Goal: Transaction & Acquisition: Purchase product/service

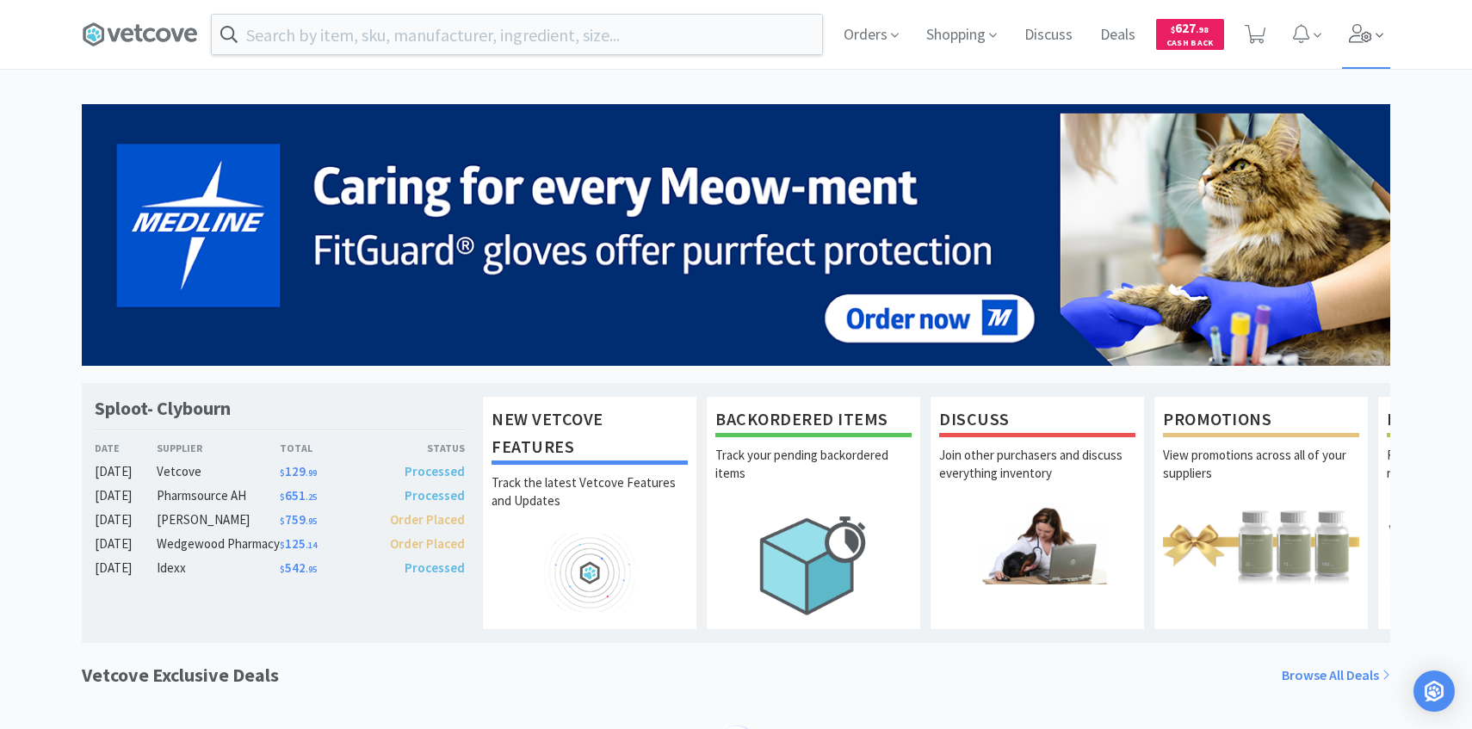
click at [1384, 34] on span at bounding box center [1366, 34] width 49 height 69
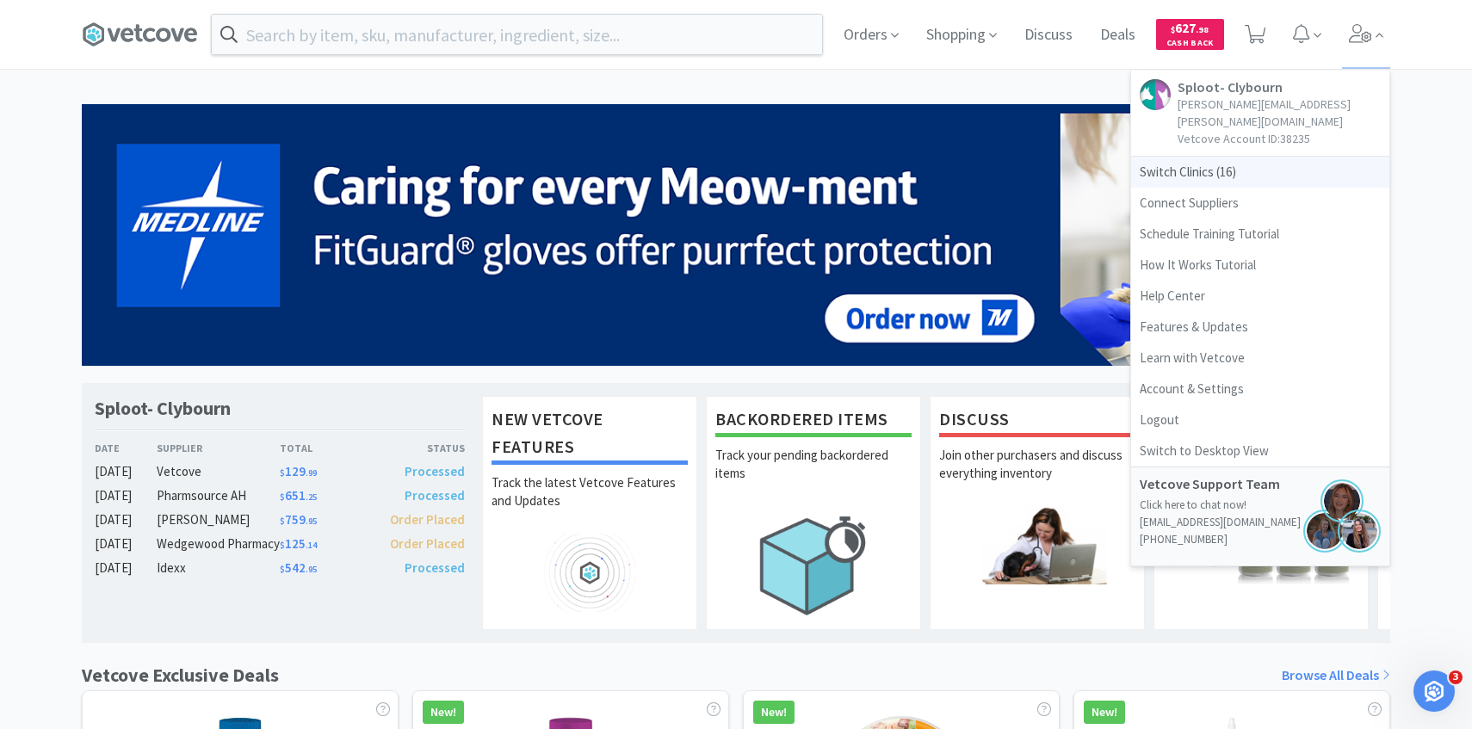
click at [1245, 157] on span "Switch Clinics ( 16 )" at bounding box center [1260, 172] width 258 height 31
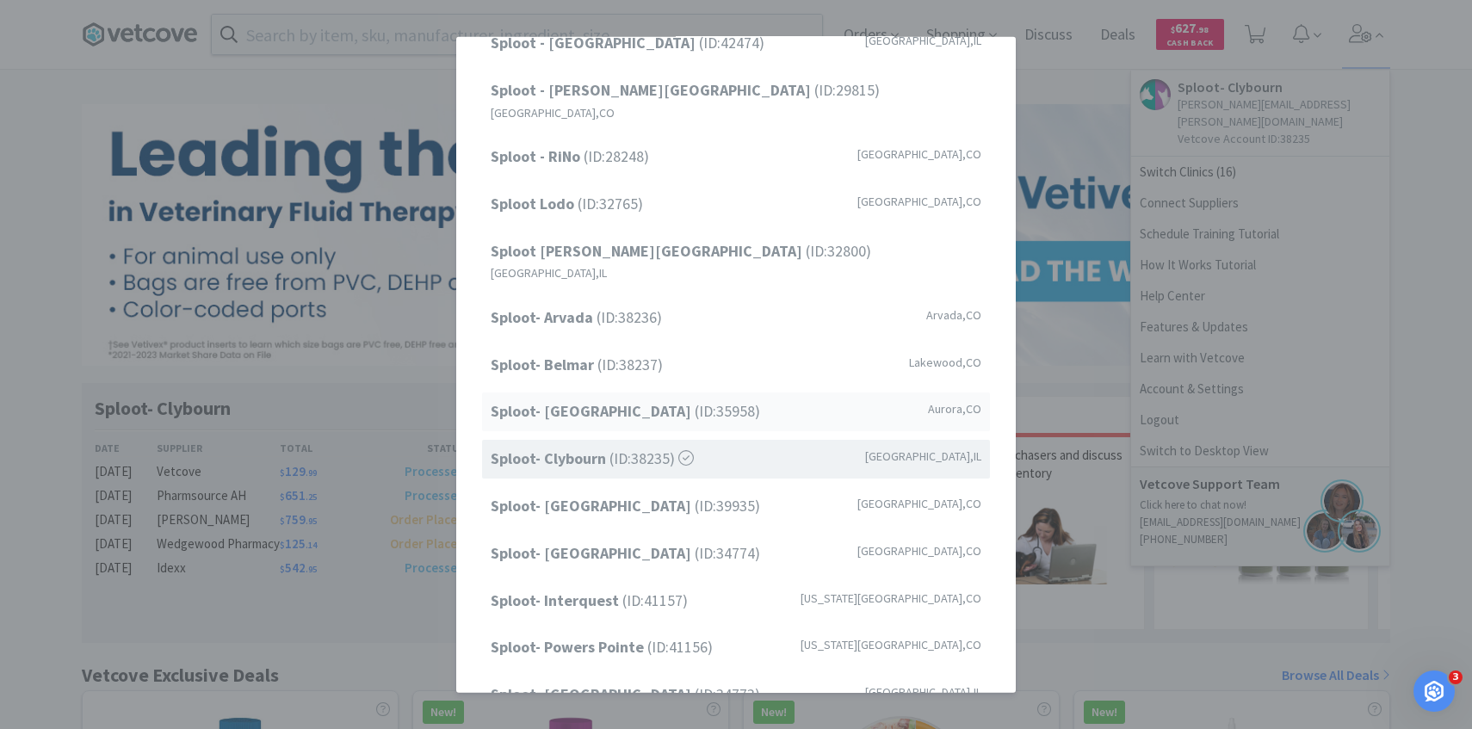
scroll to position [170, 0]
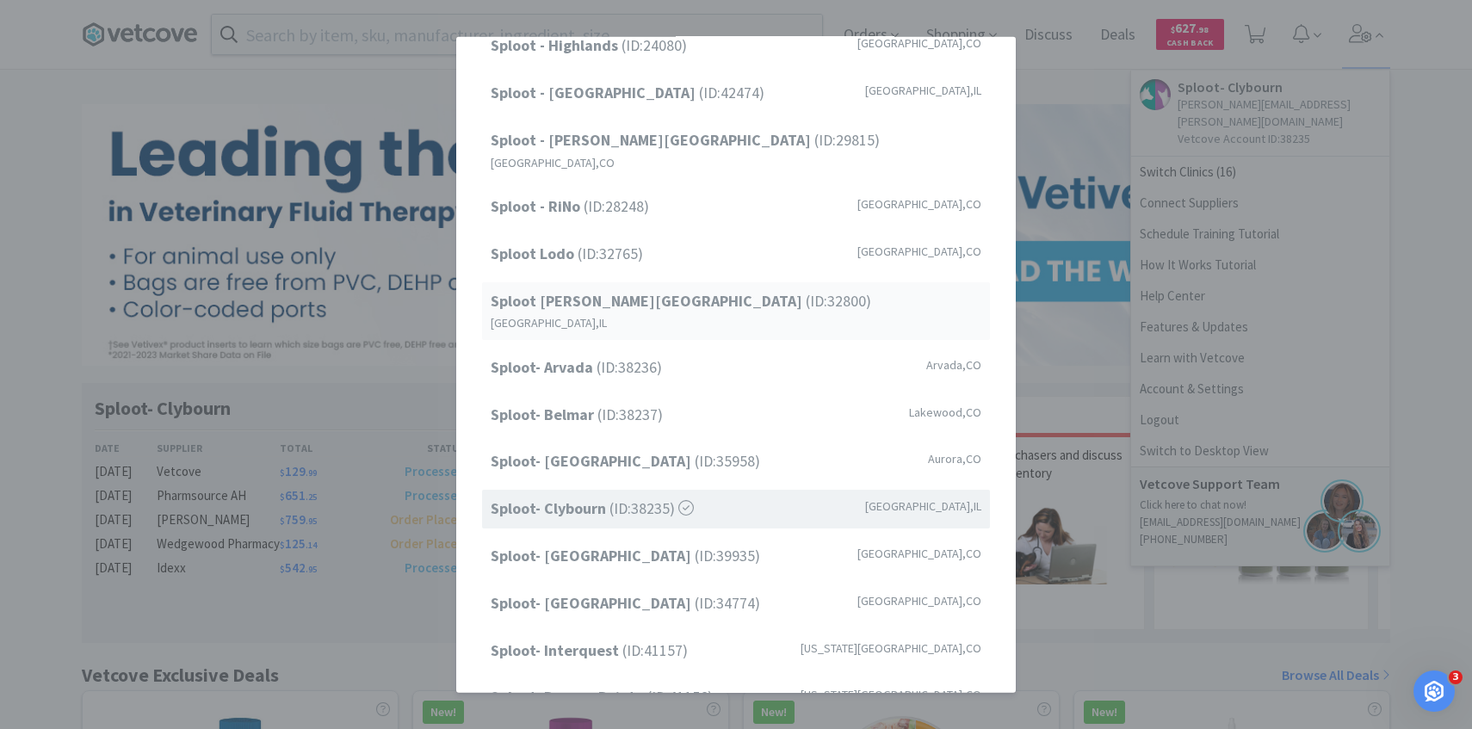
click at [666, 292] on span "Sploot Logan Square (ID: 32800 )" at bounding box center [681, 300] width 381 height 25
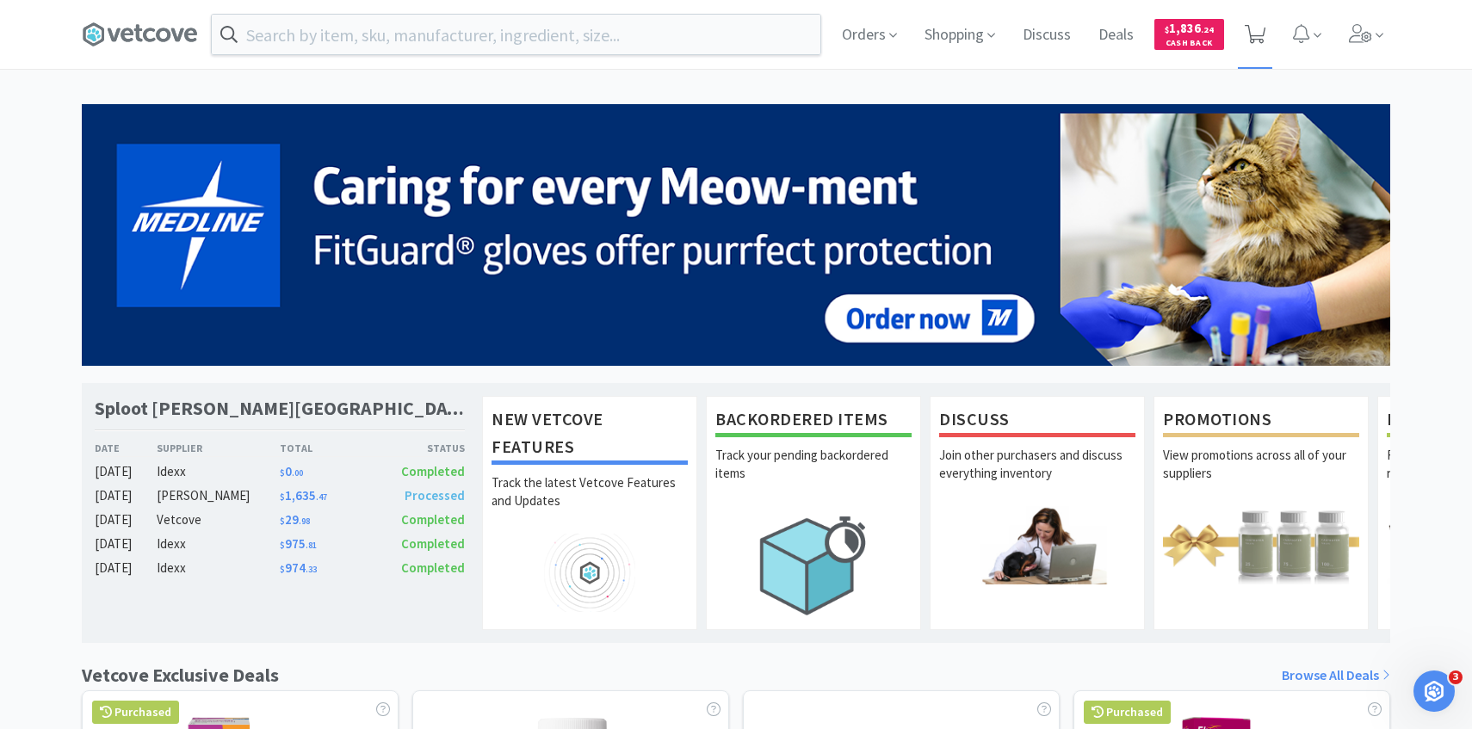
click at [1260, 35] on icon at bounding box center [1256, 34] width 22 height 19
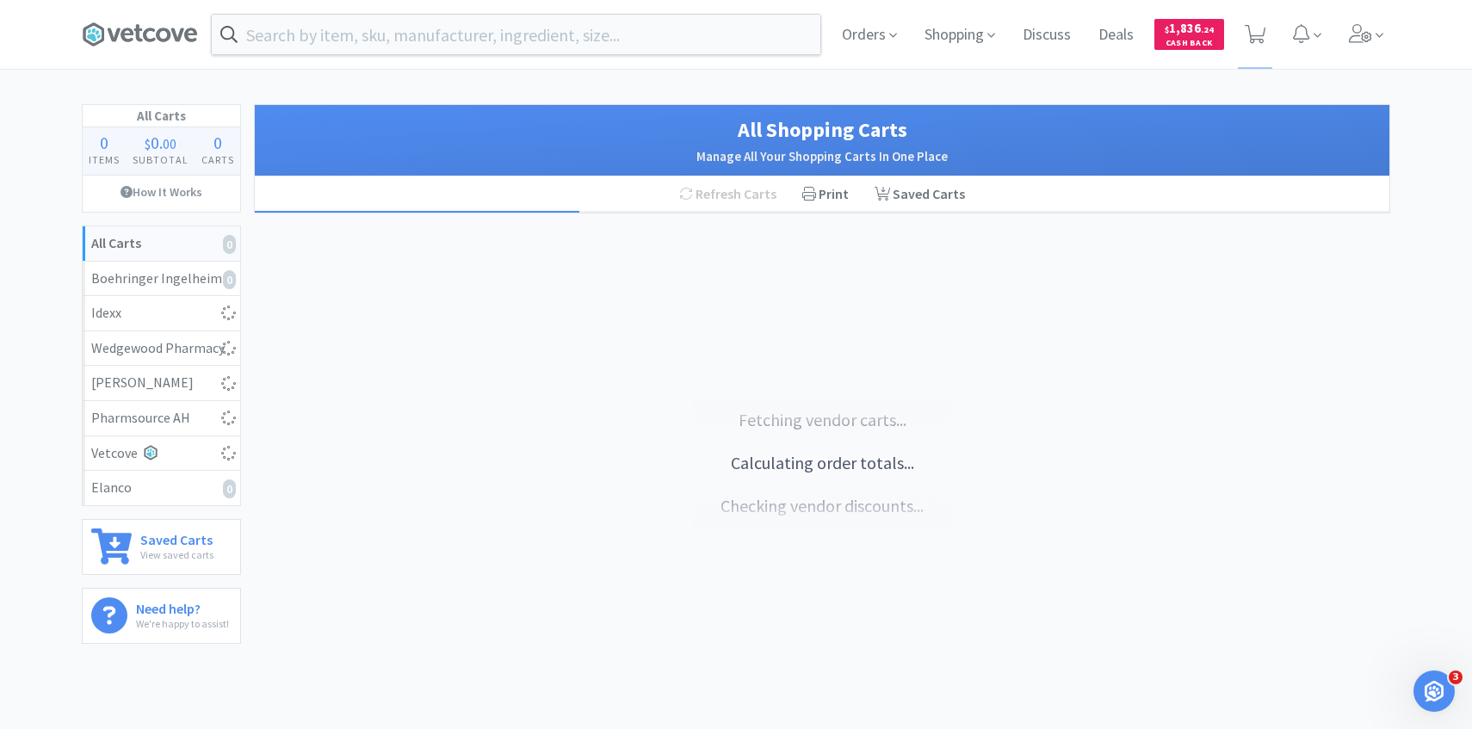
select select "1"
select select "12"
select select "1"
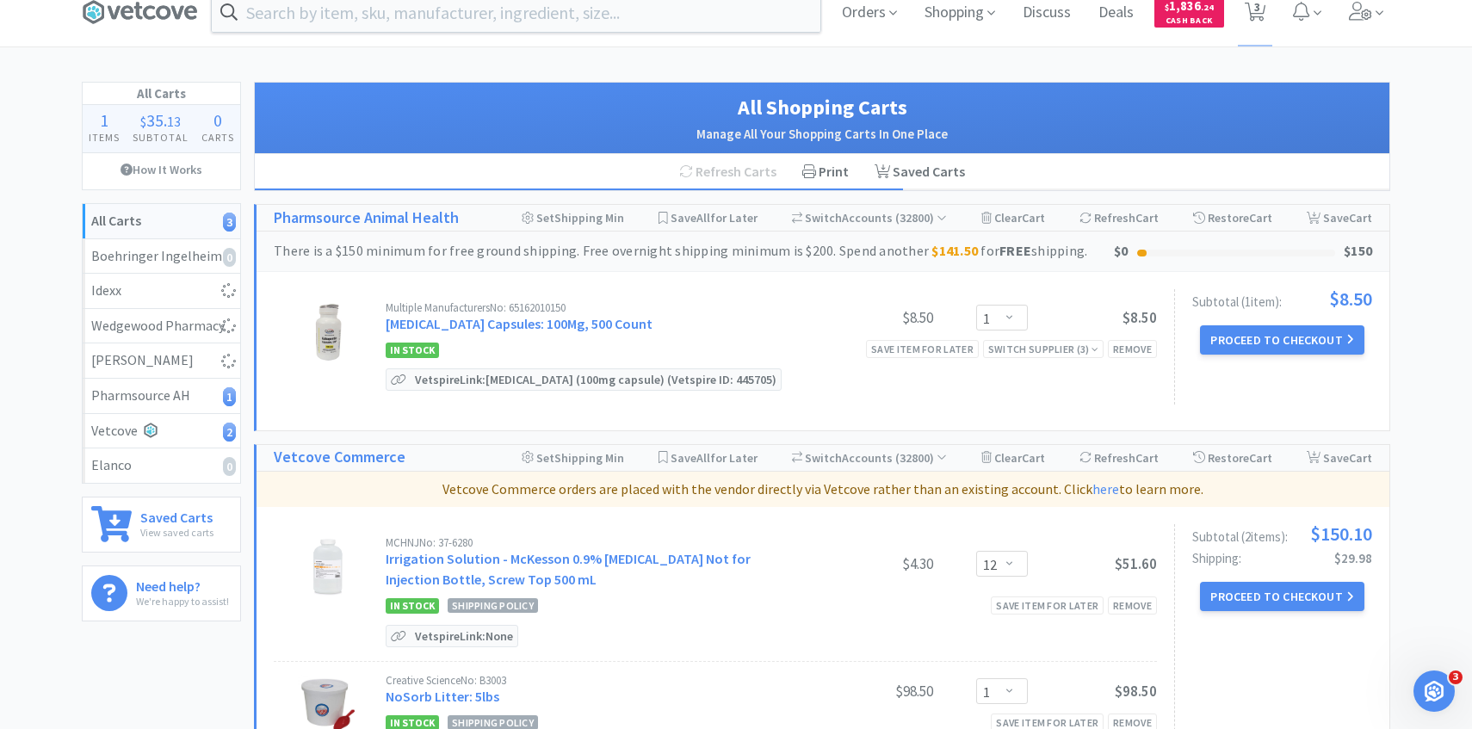
select select "1"
select select "2"
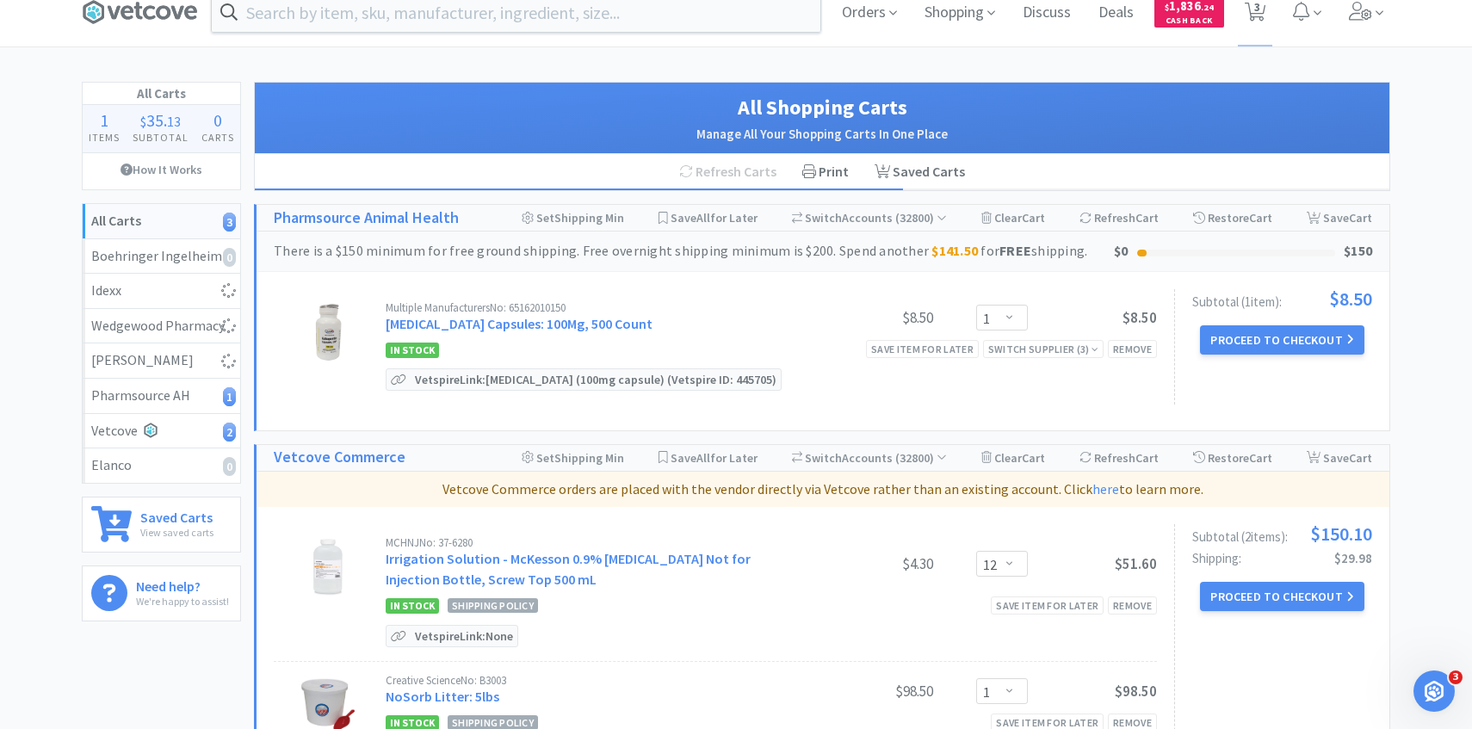
select select "1"
select select "4"
select select "5"
select select "3"
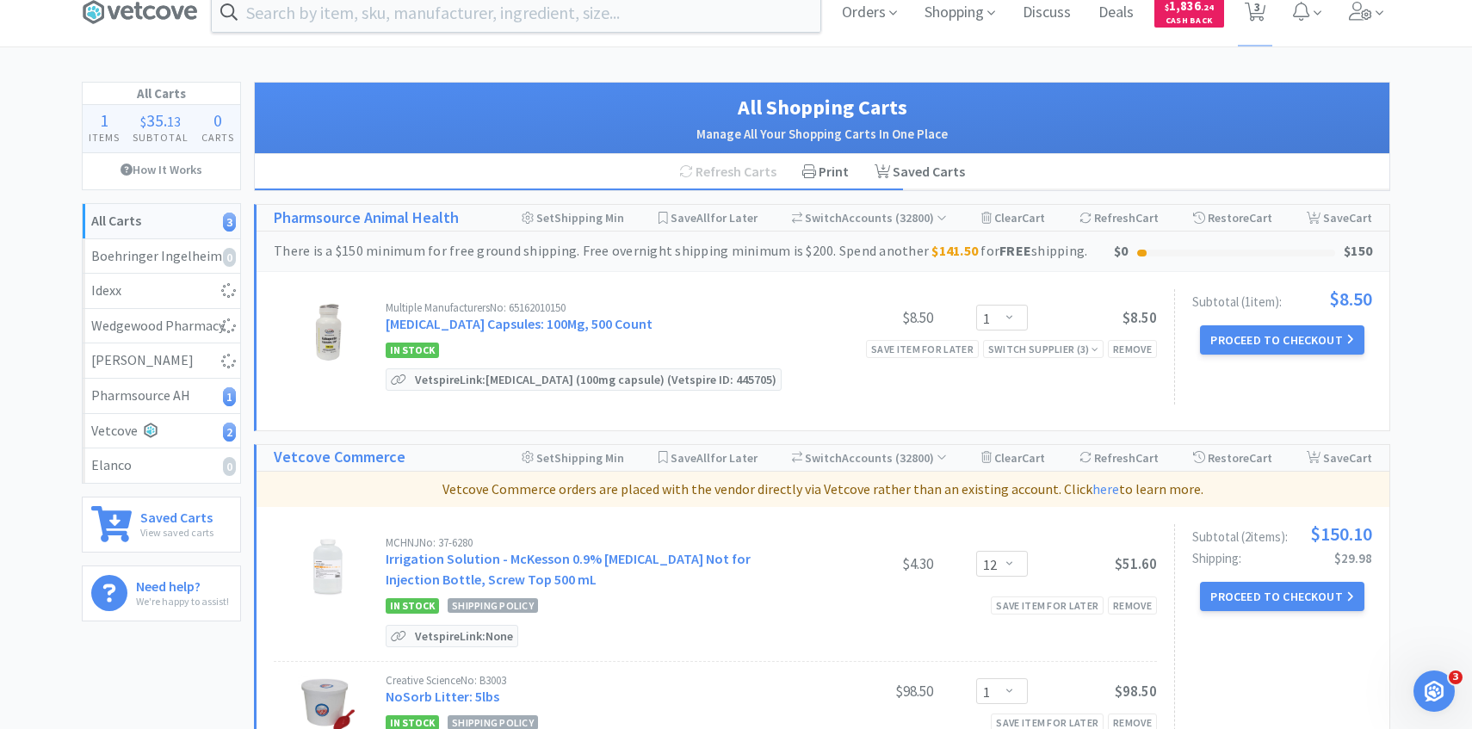
select select "1"
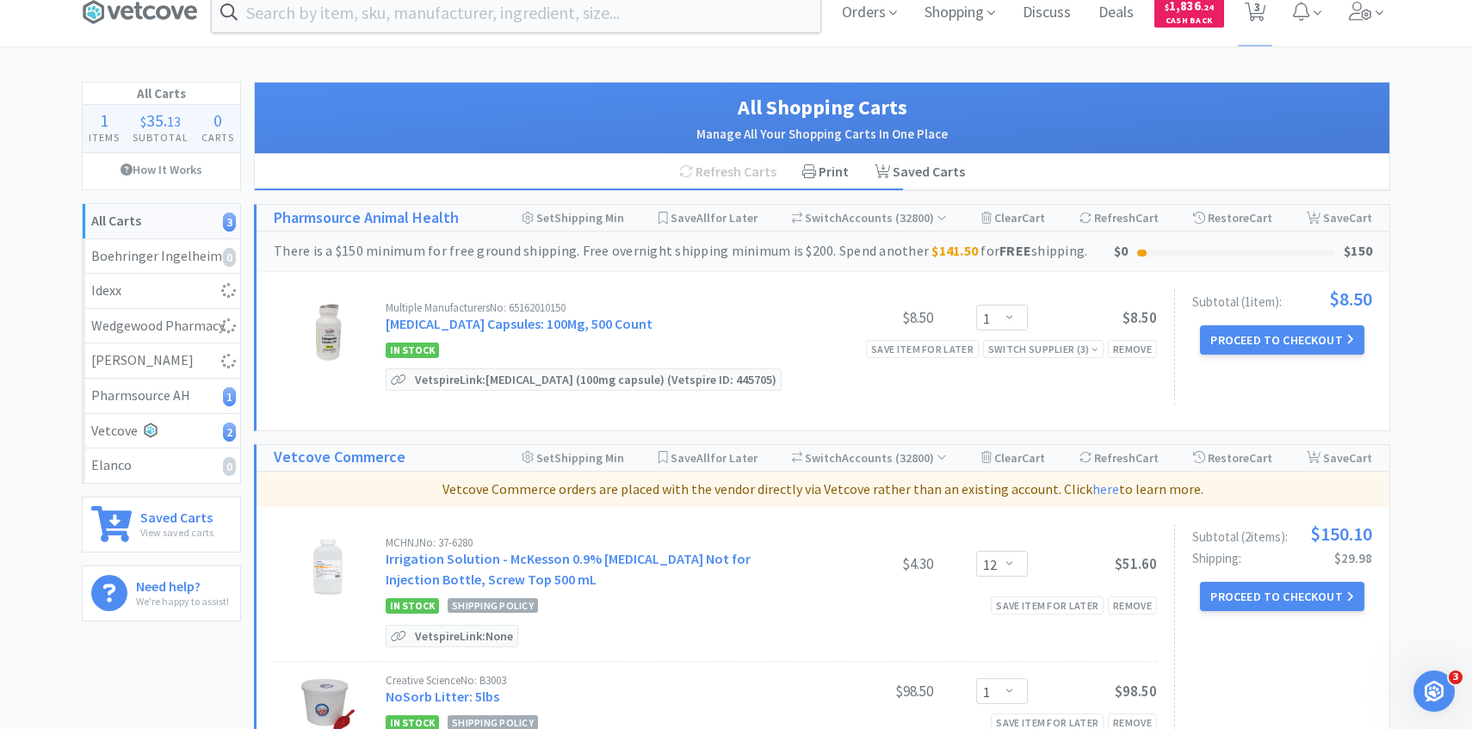
select select "1"
select select "2"
select select "1"
select select "12"
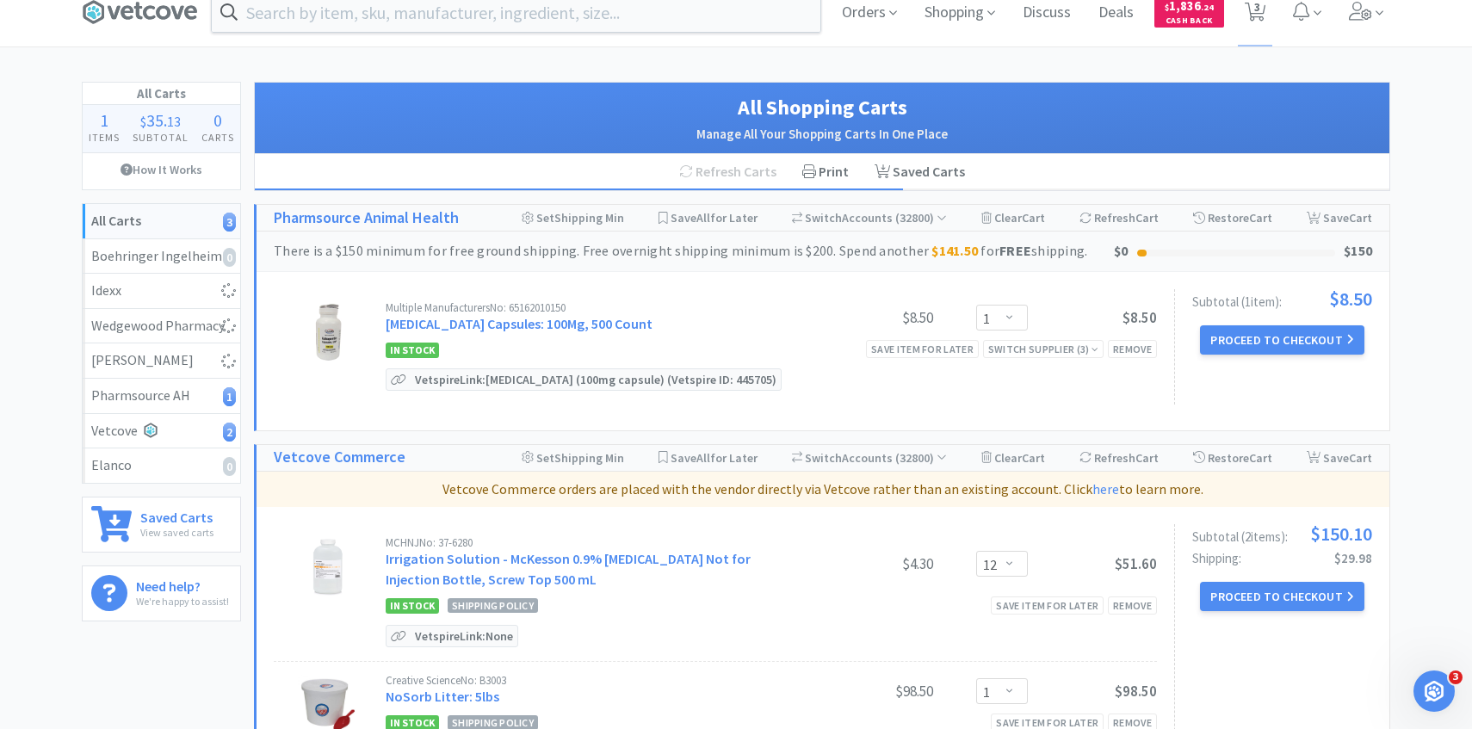
select select "1"
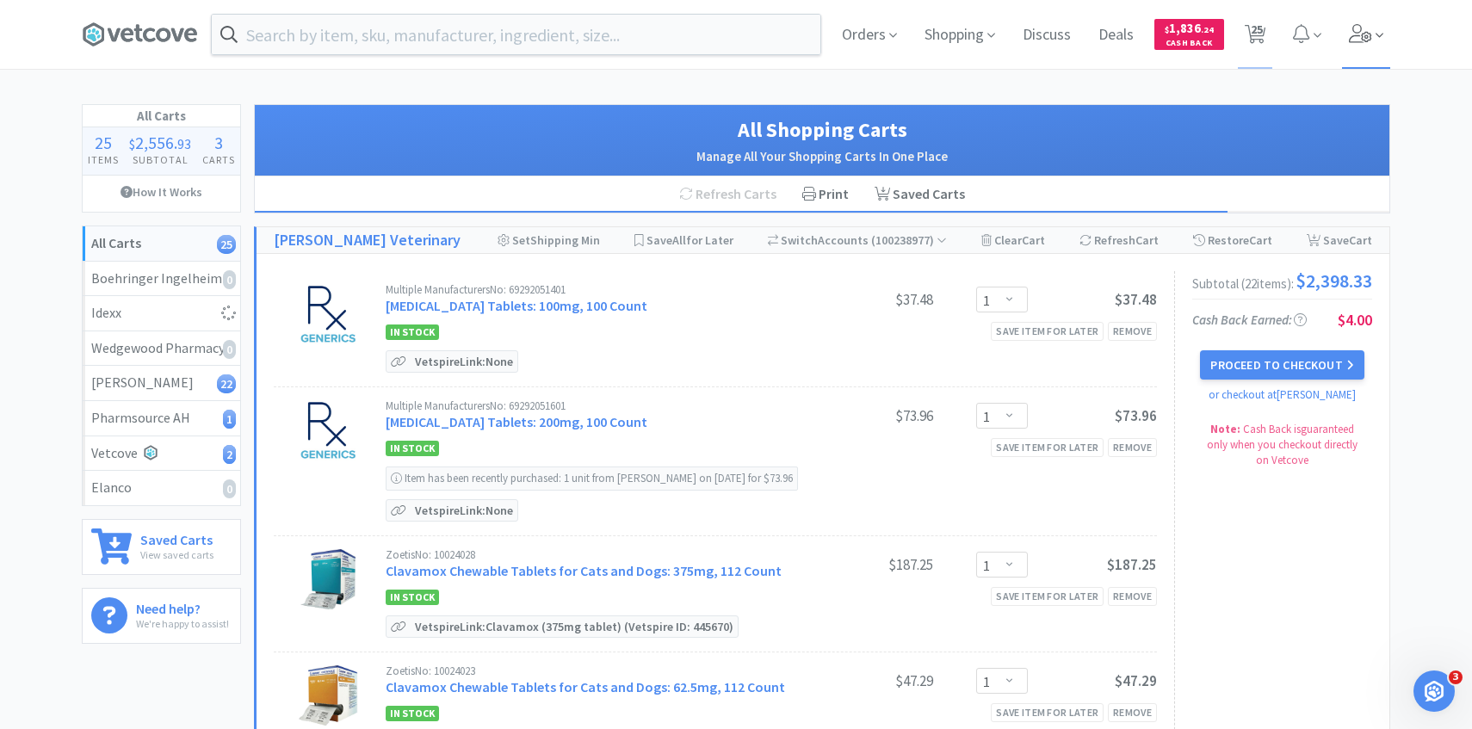
click at [1360, 26] on icon at bounding box center [1360, 33] width 23 height 19
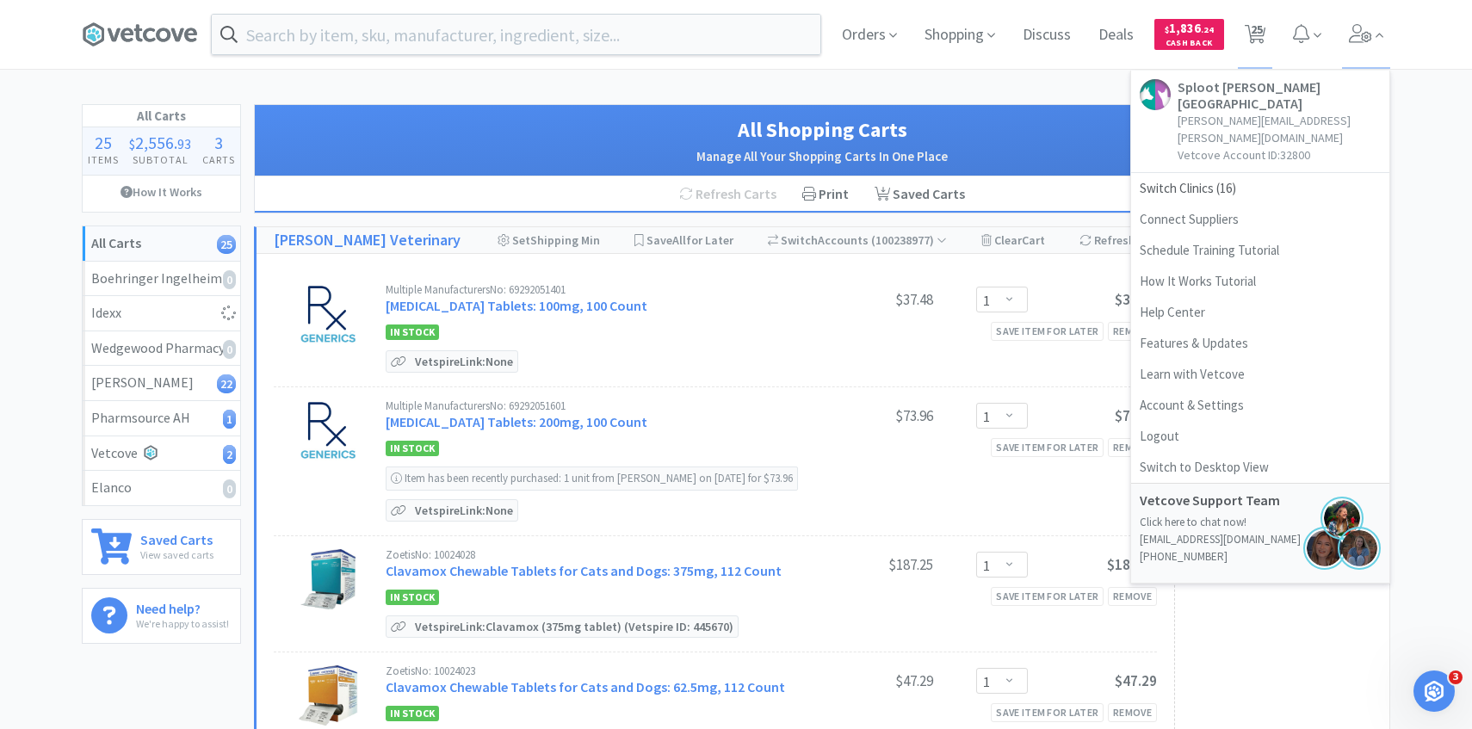
click at [638, 66] on div "Orders Shopping Discuss Discuss Deals Deals $ 1,836 . 24 Cash Back 25 25 Sploot…" at bounding box center [736, 34] width 1309 height 69
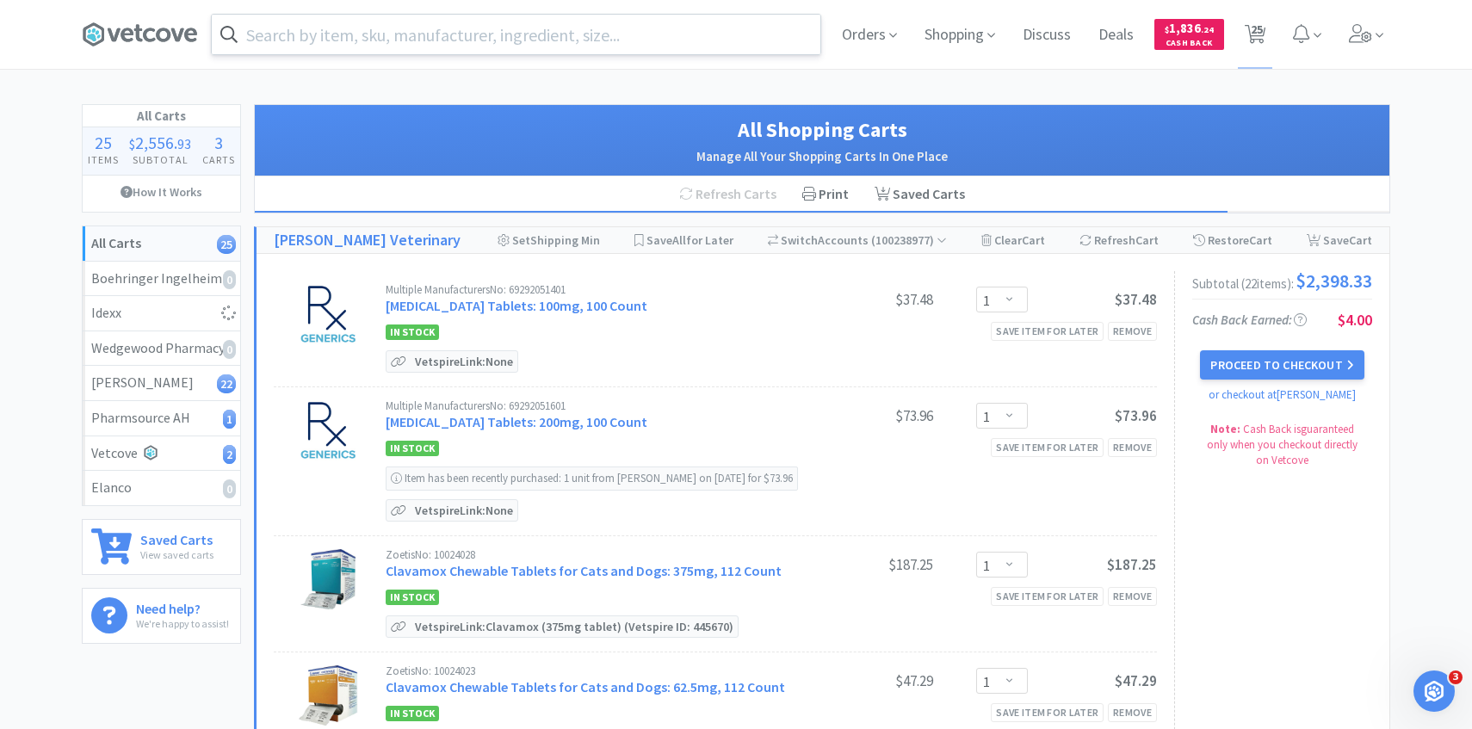
select select "1"
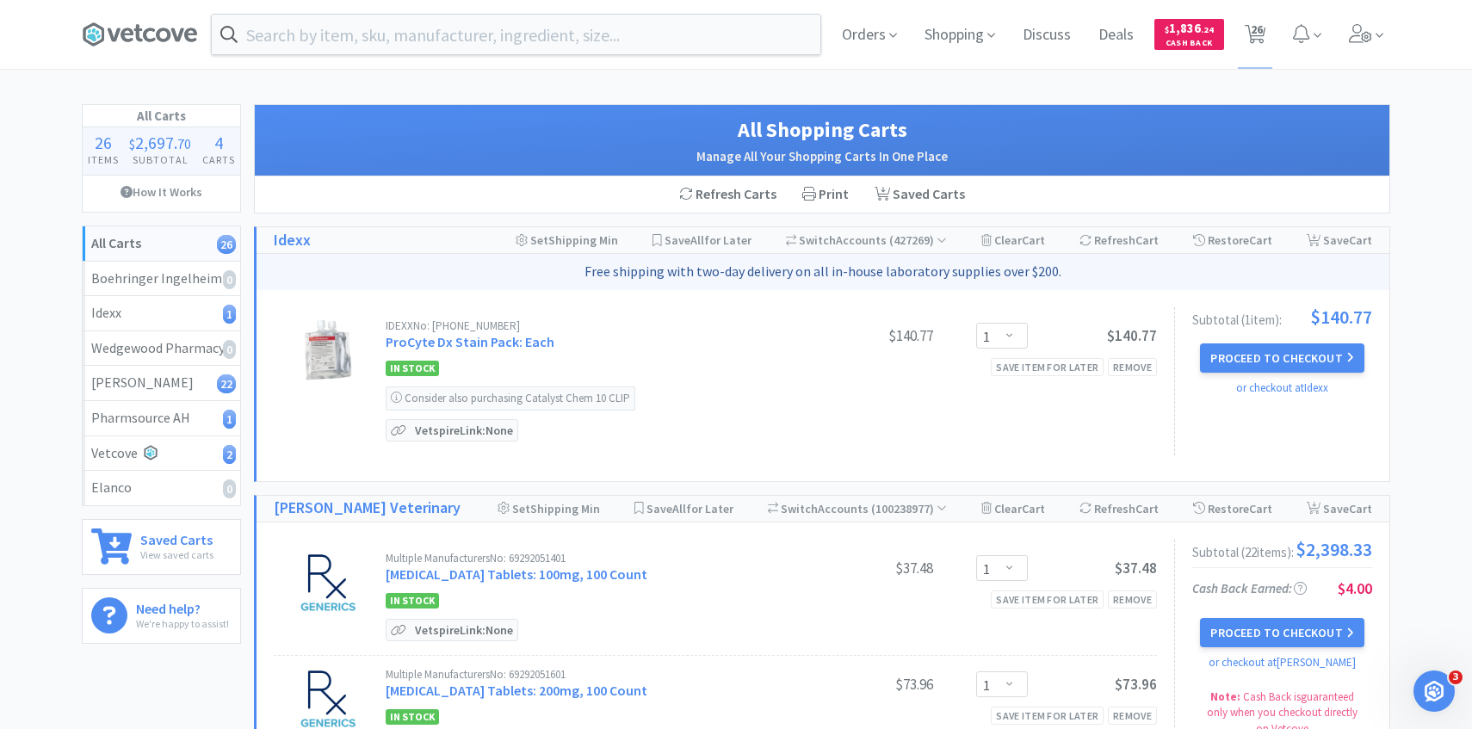
scroll to position [1, 0]
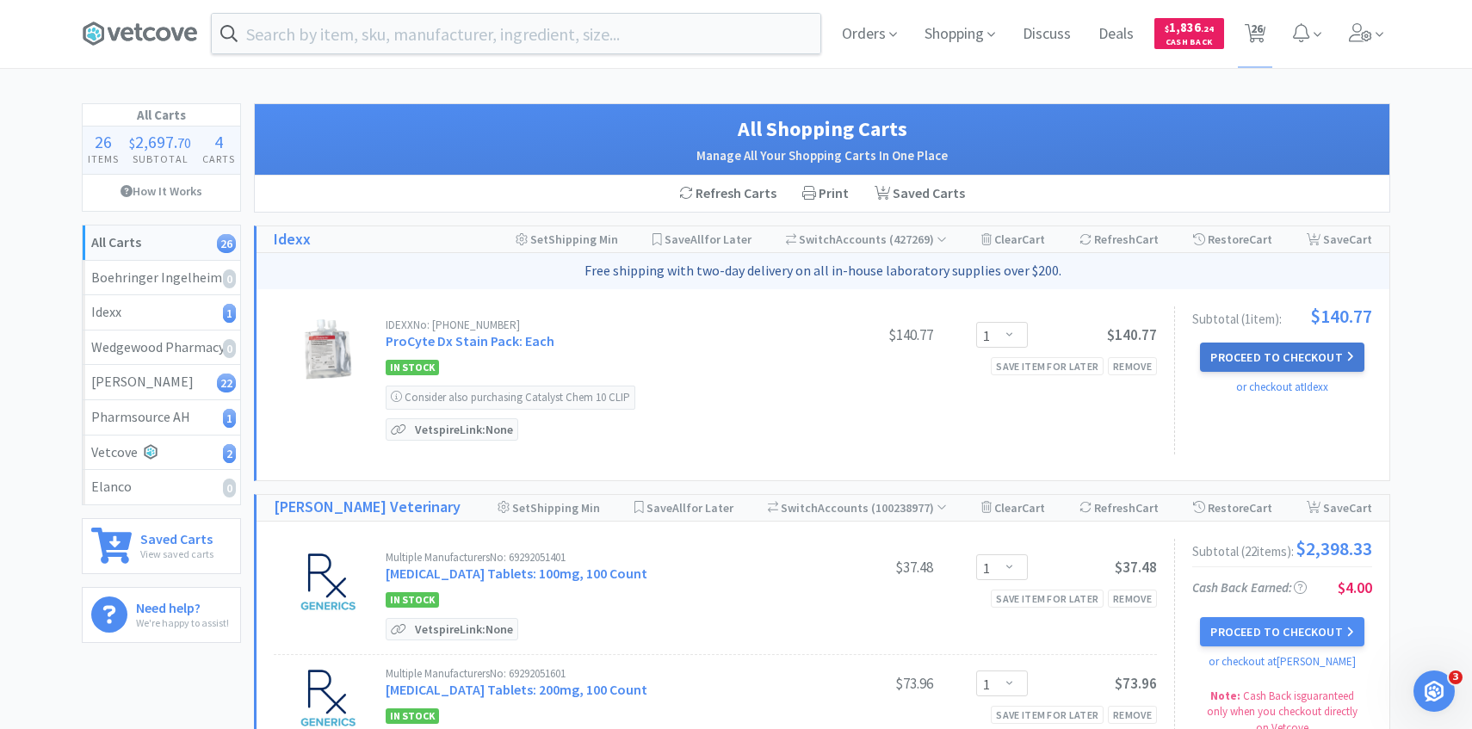
click at [1292, 351] on button "Proceed to Checkout" at bounding box center [1282, 357] width 164 height 29
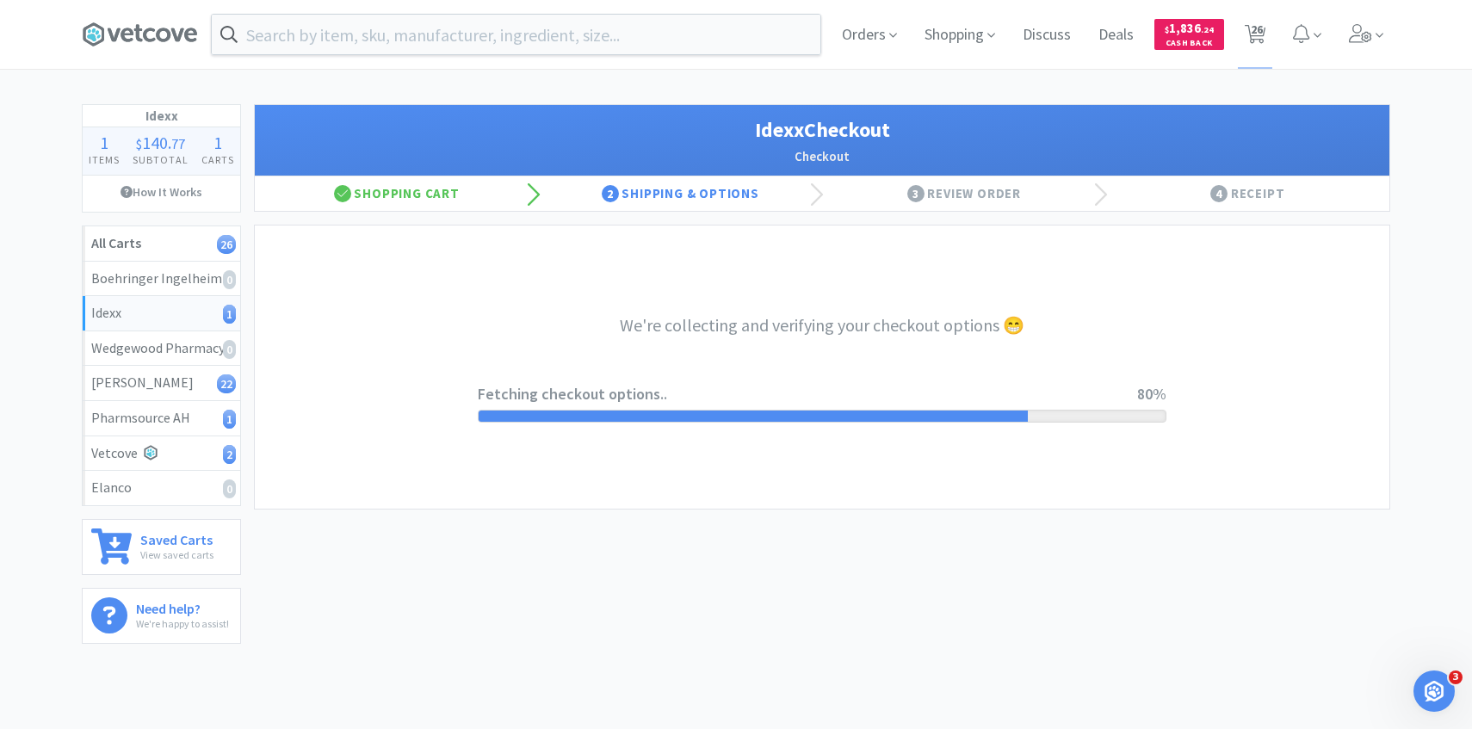
select select "904"
select select "003"
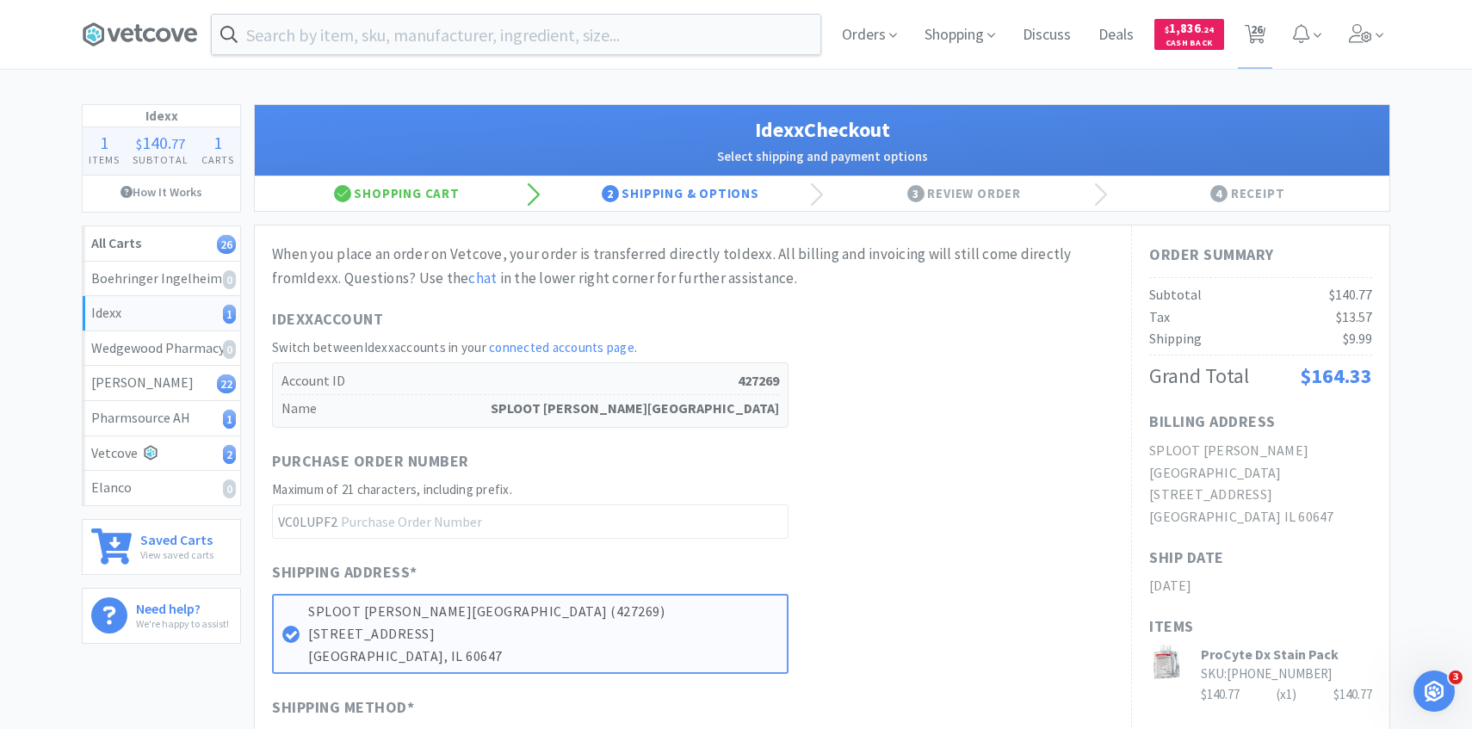
scroll to position [629, 0]
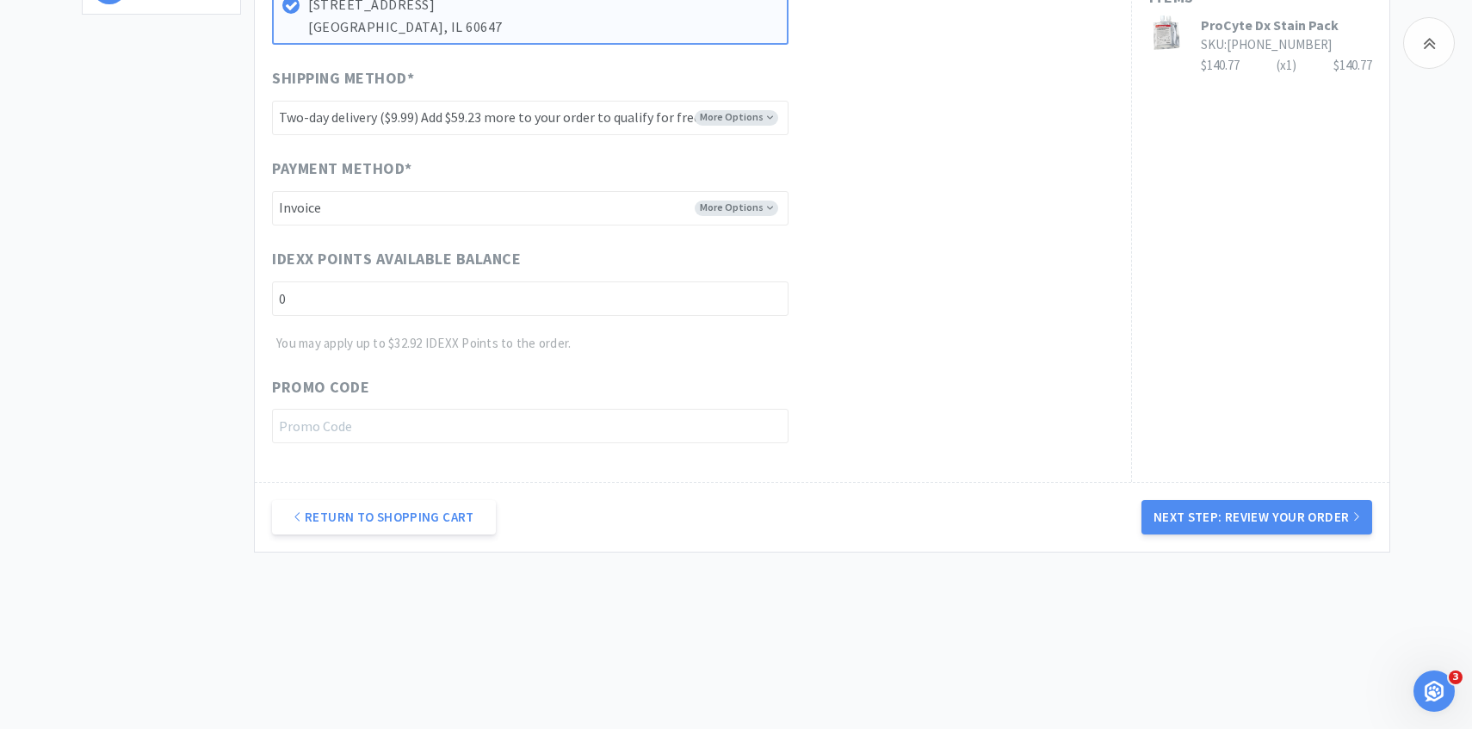
click at [1273, 497] on div "Return to Shopping Cart Next Step: Review Your Order" at bounding box center [822, 517] width 1135 height 70
click at [1273, 504] on button "Next Step: Review Your Order" at bounding box center [1257, 517] width 231 height 34
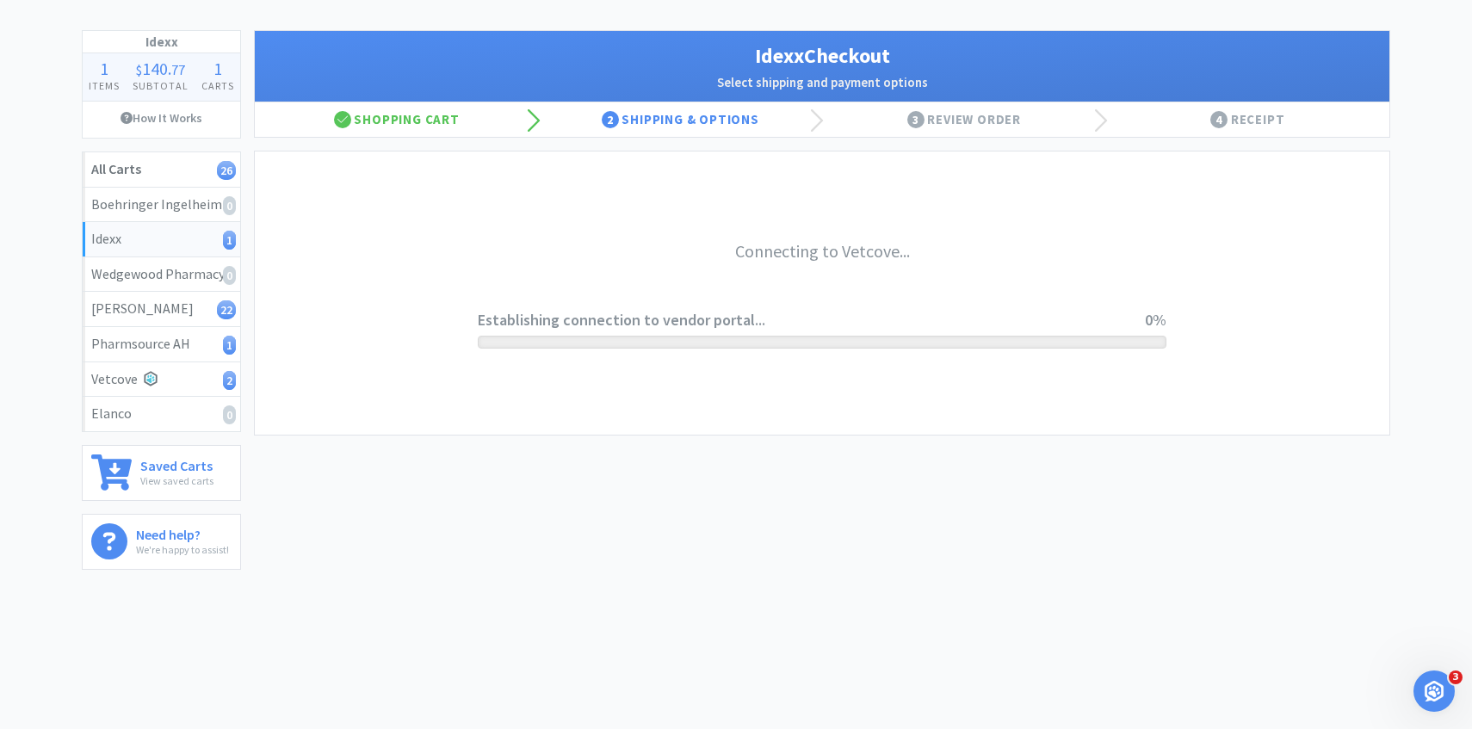
scroll to position [0, 0]
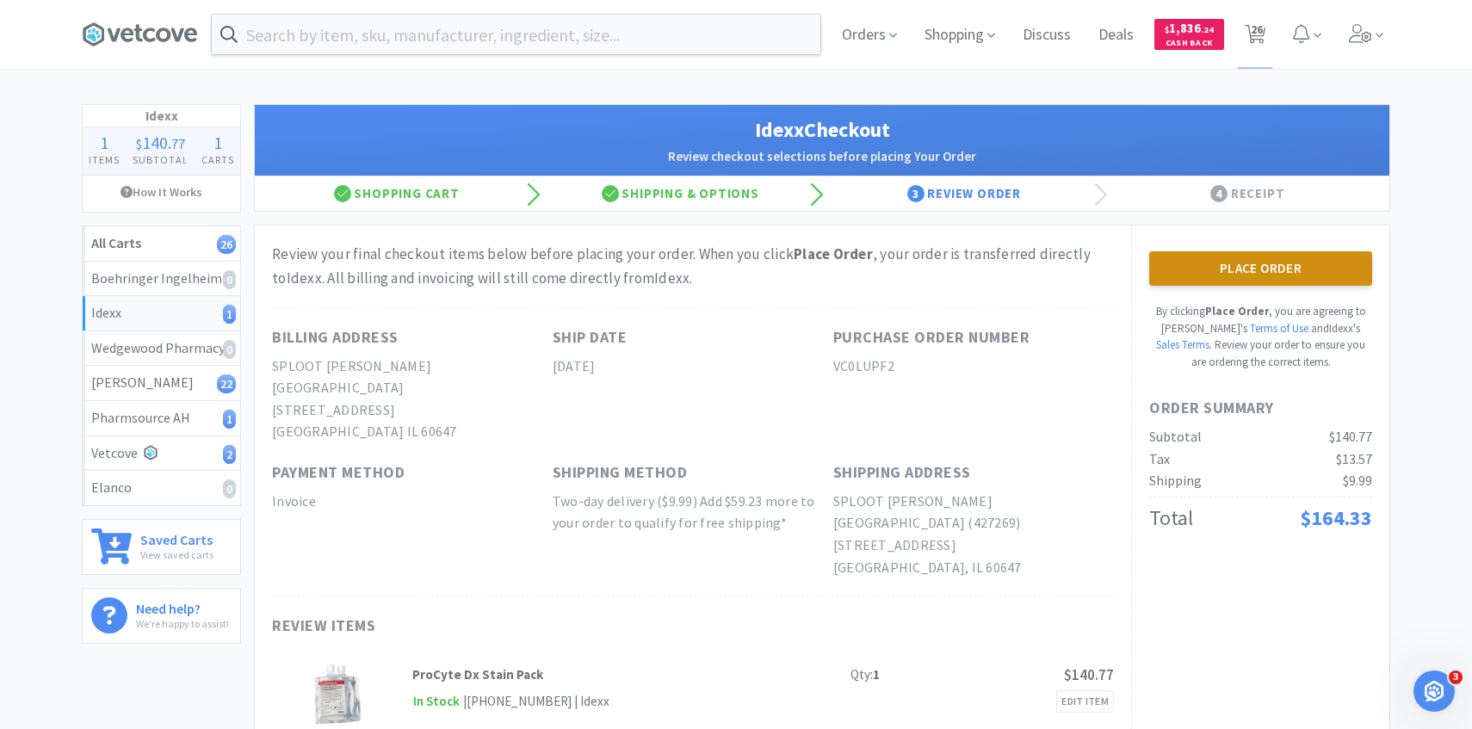
click at [1234, 265] on button "Place Order" at bounding box center [1260, 268] width 223 height 34
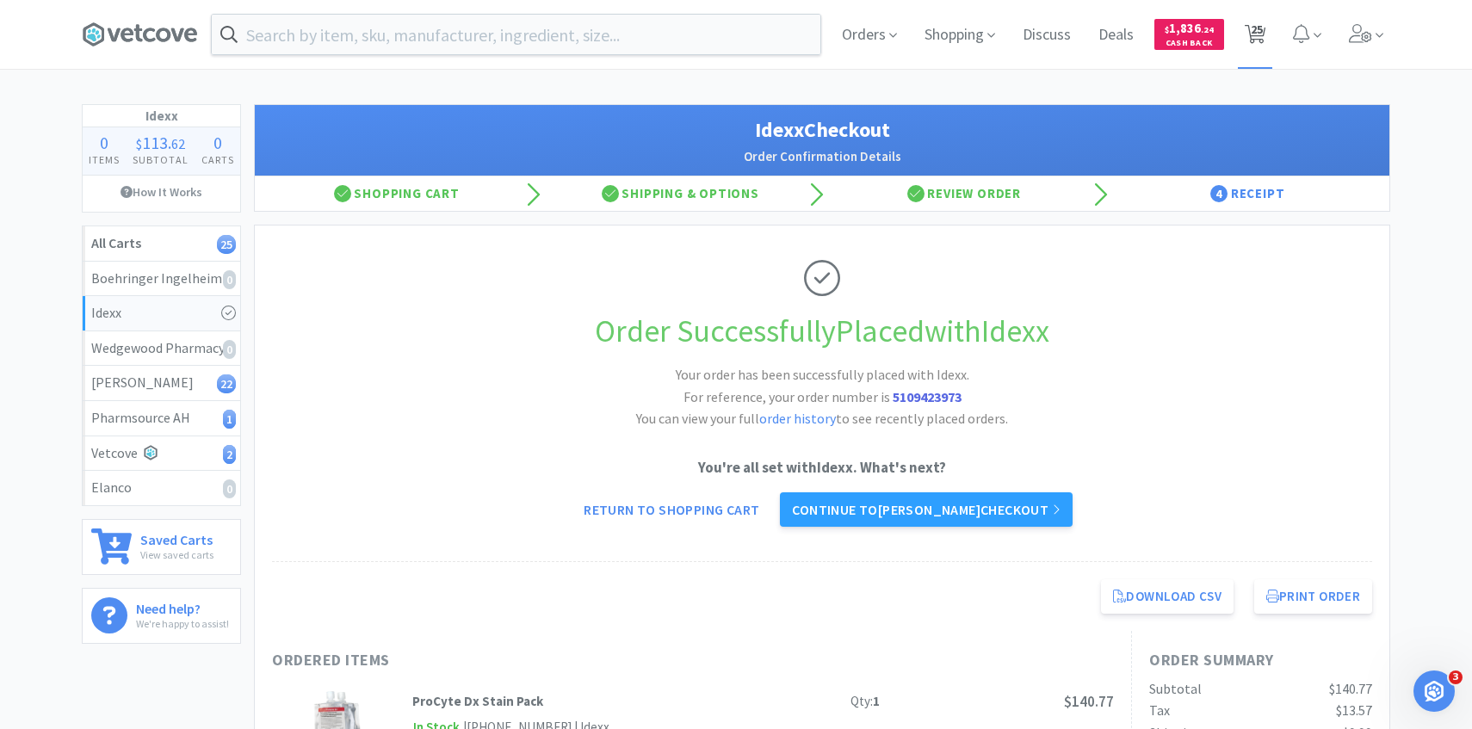
click at [1248, 27] on icon at bounding box center [1256, 34] width 22 height 19
select select "1"
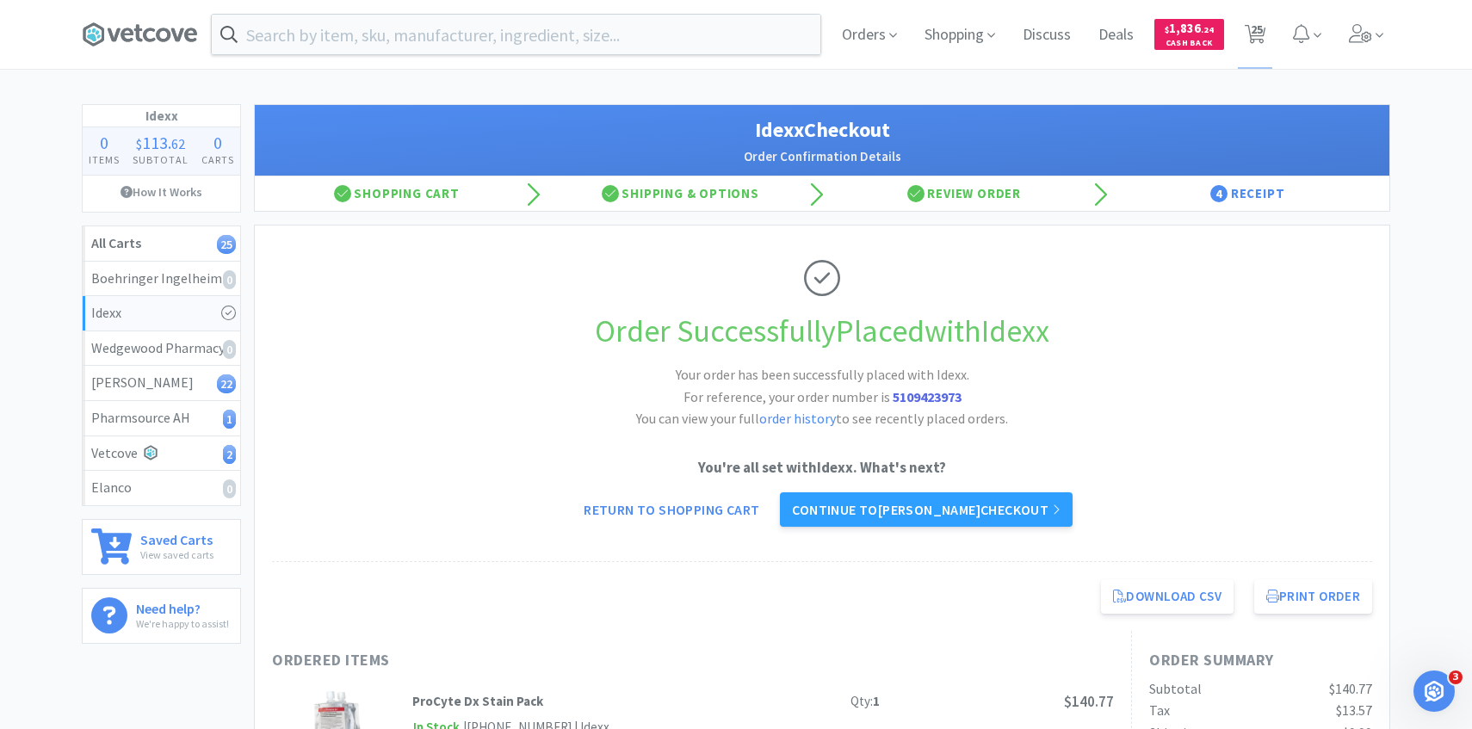
select select "2"
select select "1"
select select "4"
select select "5"
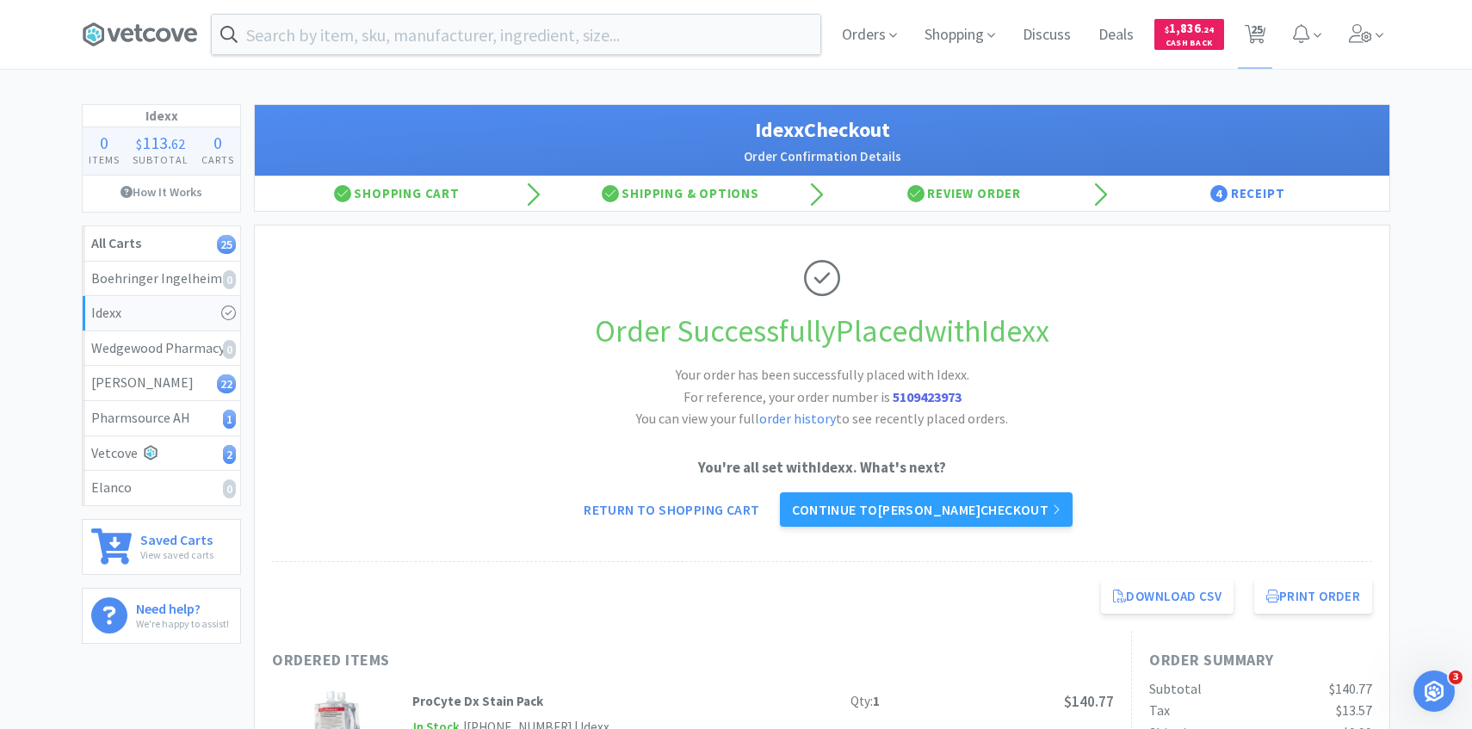
select select "3"
select select "1"
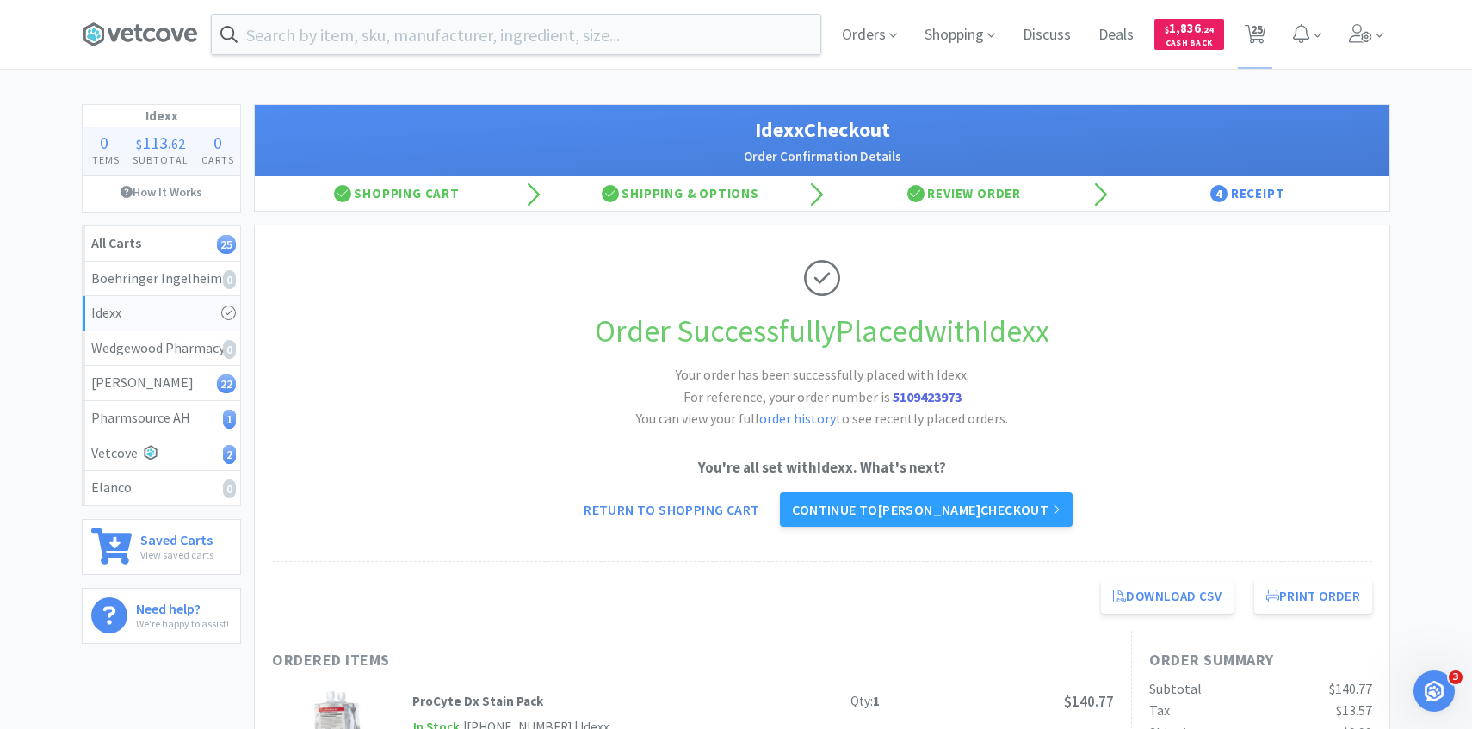
select select "1"
select select "2"
select select "1"
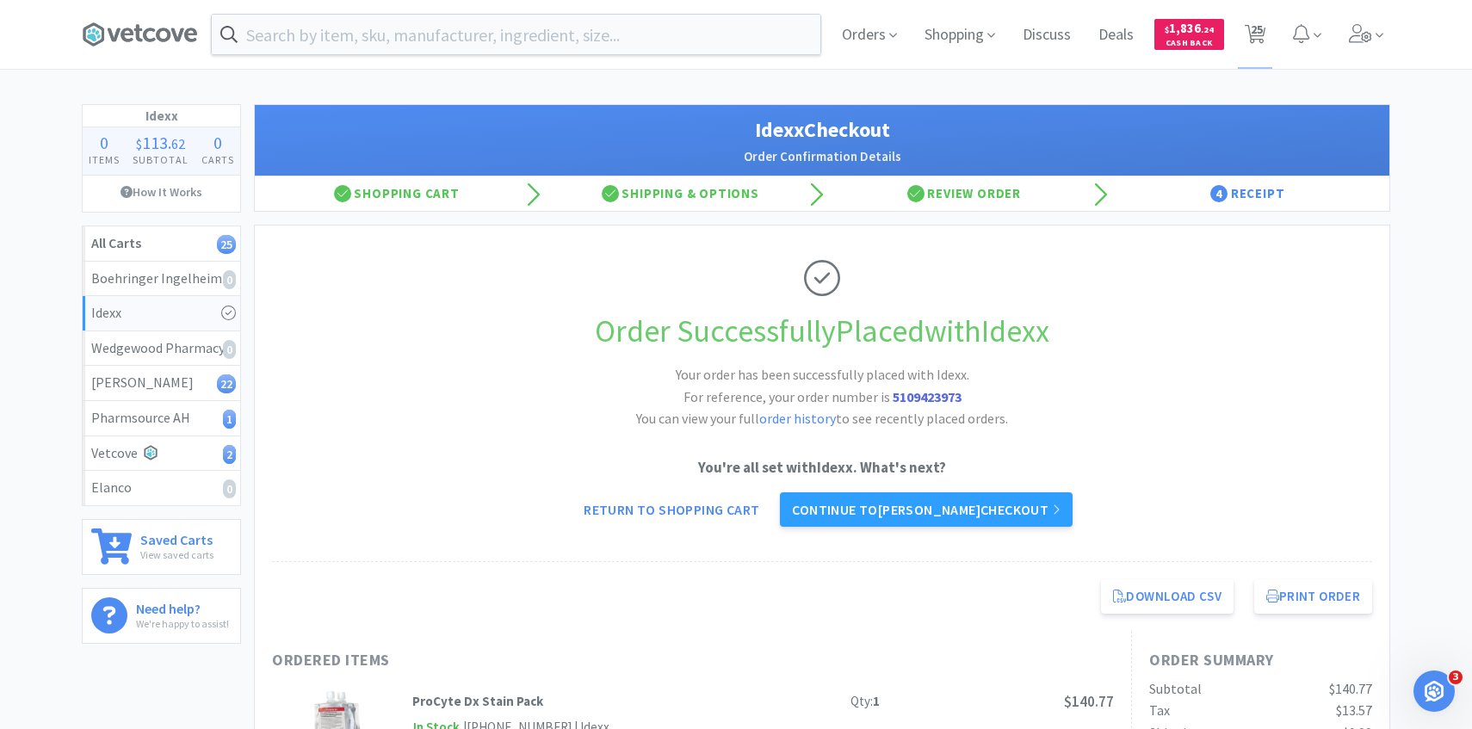
select select "12"
select select "1"
select select "12"
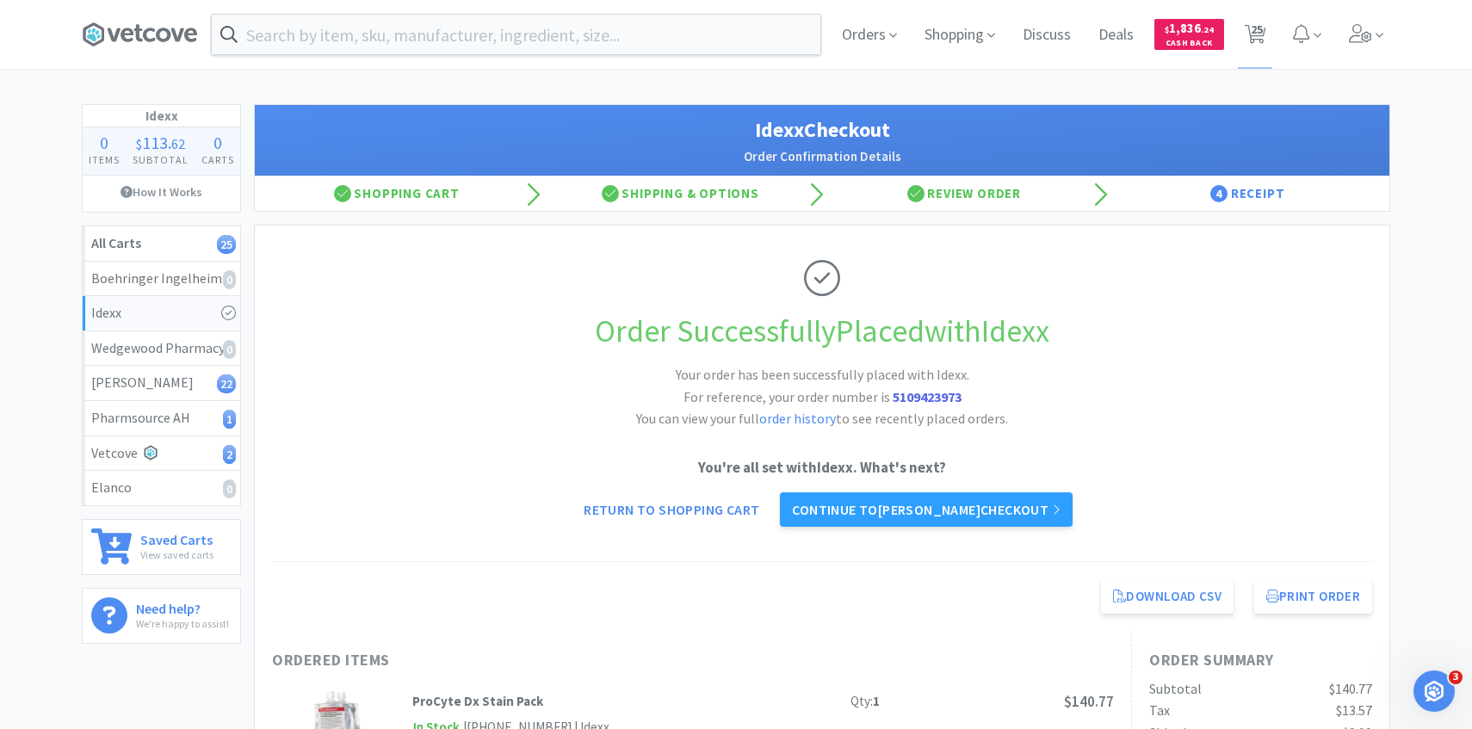
select select "1"
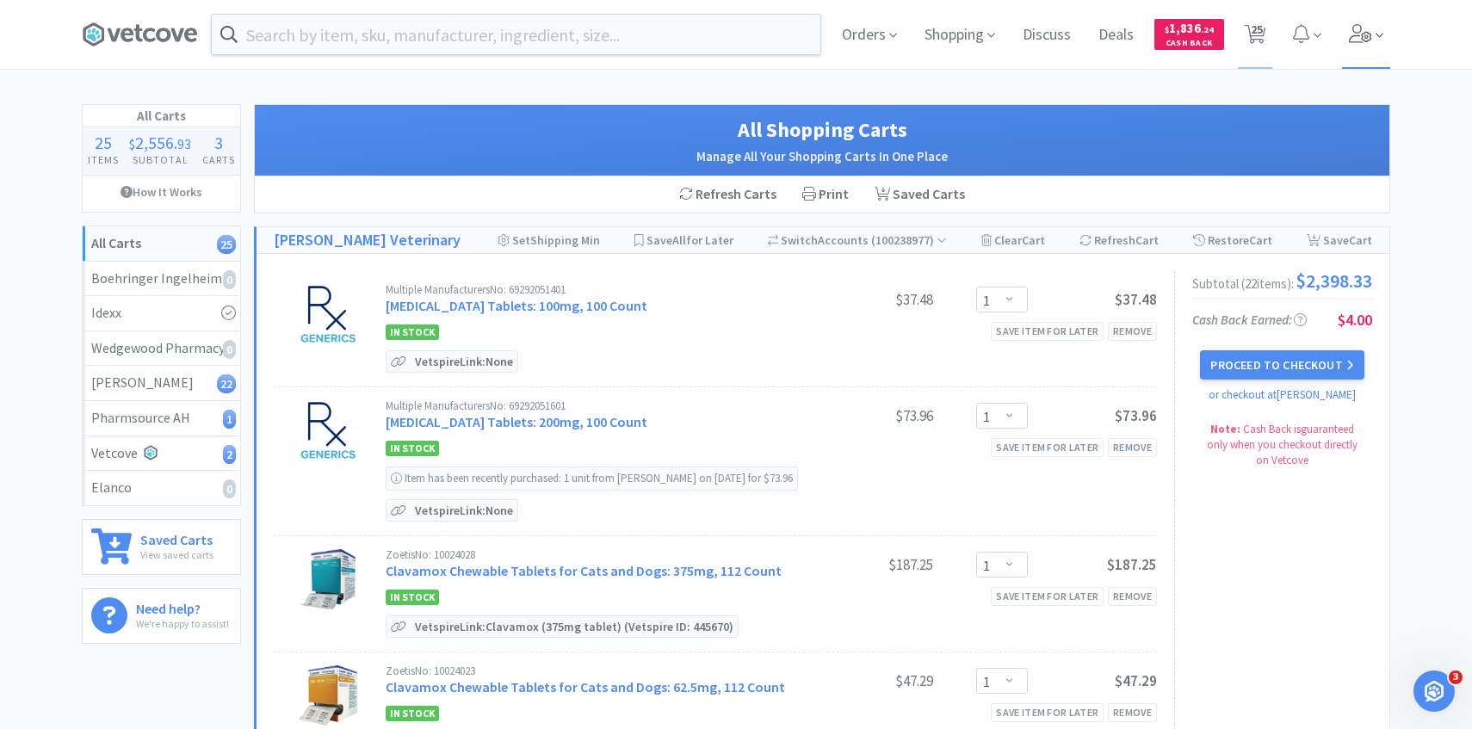
click at [1386, 37] on span at bounding box center [1366, 34] width 49 height 69
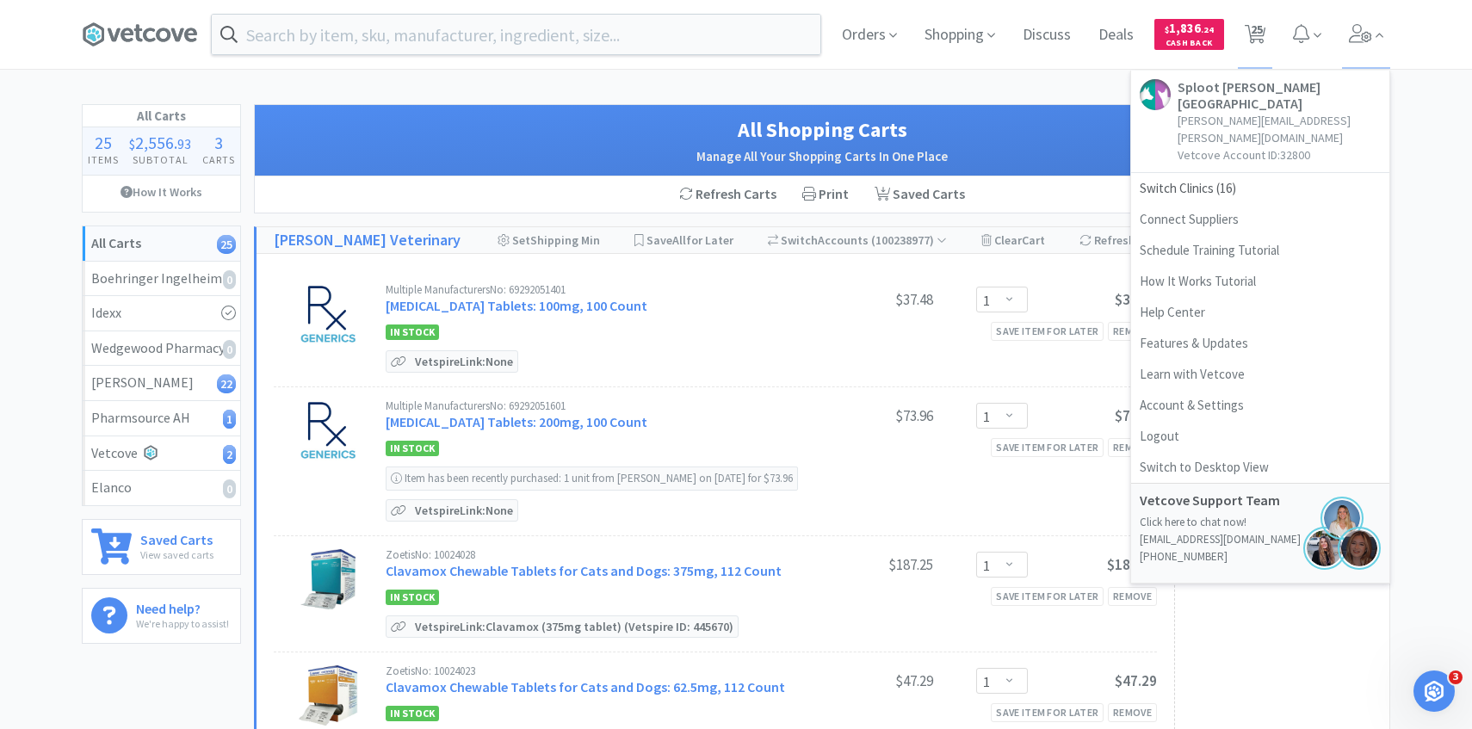
click at [703, 316] on div "Multiple Manufacturers No: 69292051401 Cefpodoxime Proxetil Tablets: 100mg, 100…" at bounding box center [771, 301] width 771 height 34
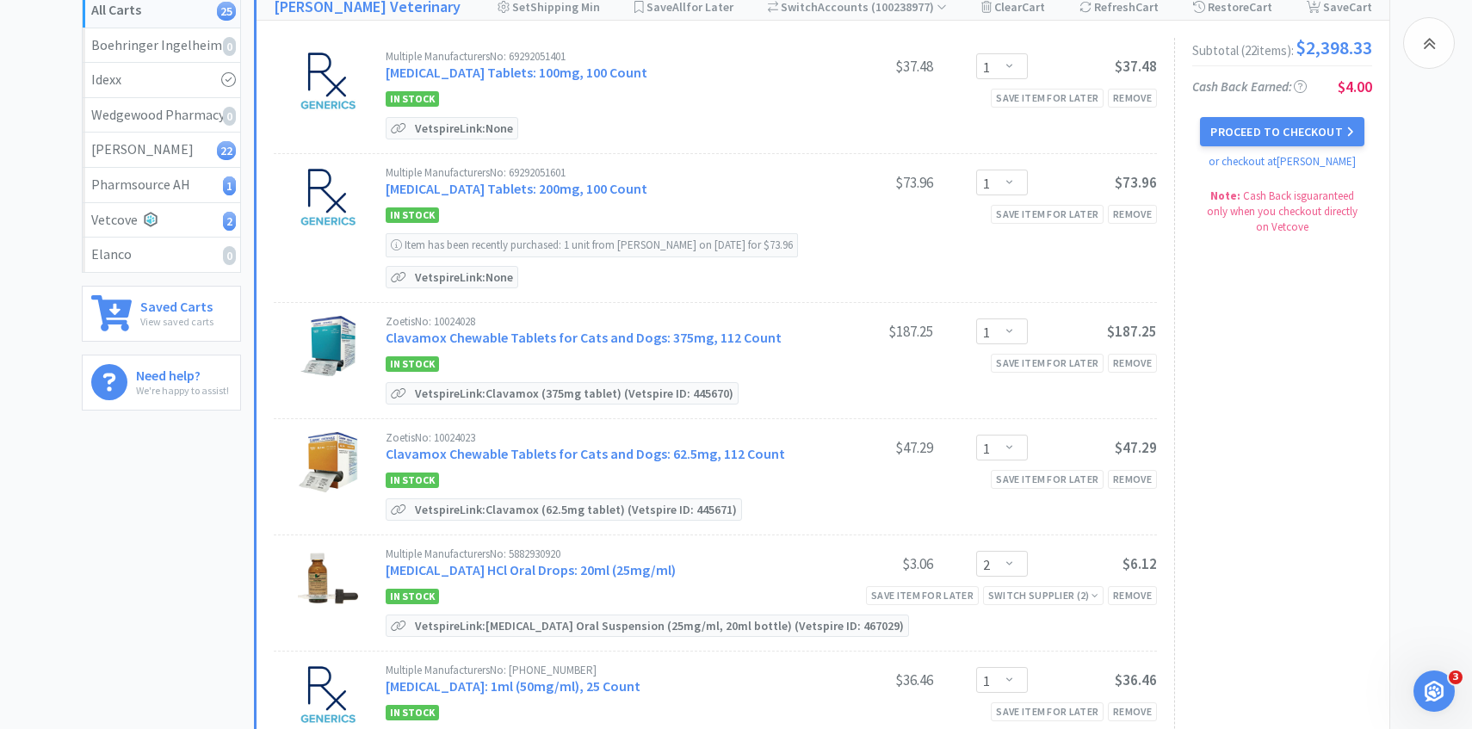
scroll to position [242, 0]
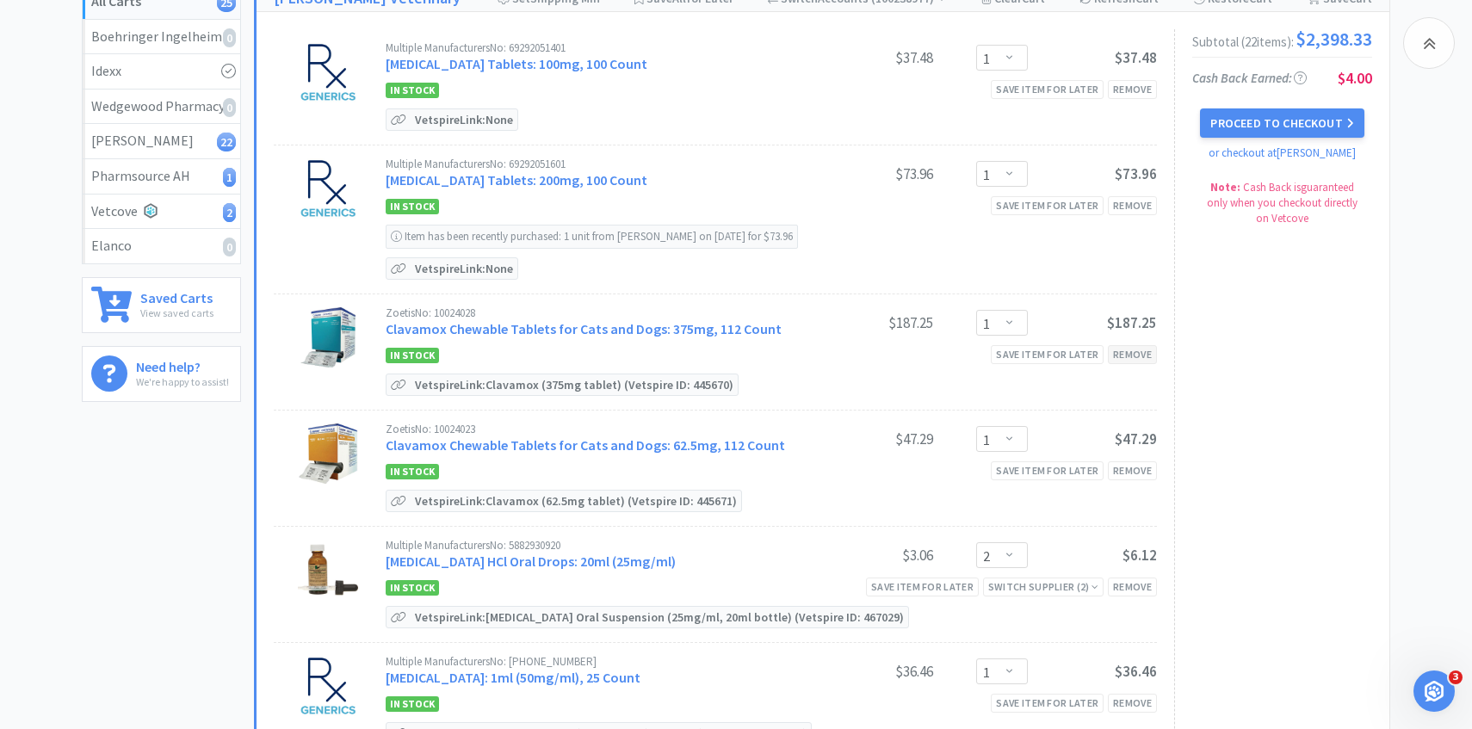
click at [1142, 360] on div "Remove" at bounding box center [1132, 354] width 49 height 18
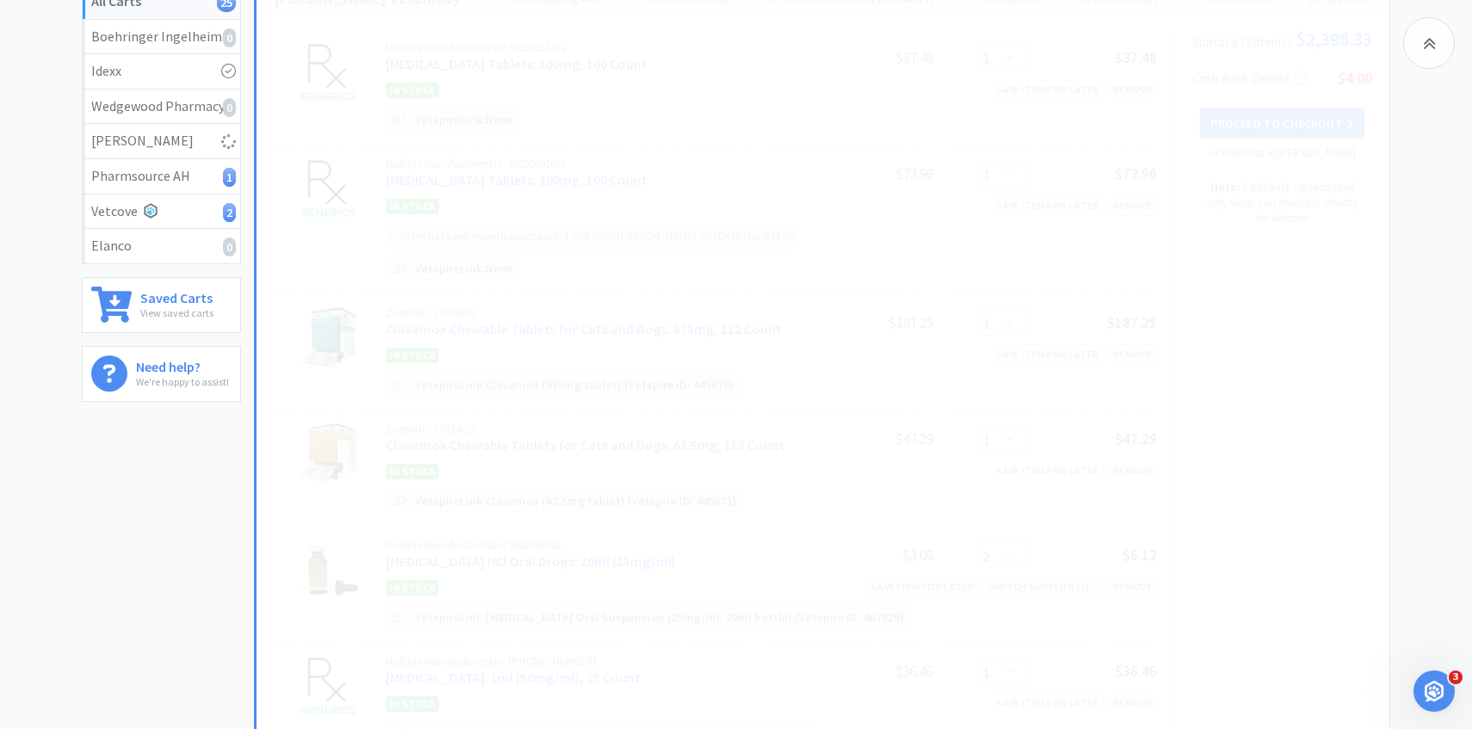
select select "2"
select select "1"
select select "4"
select select "5"
select select "3"
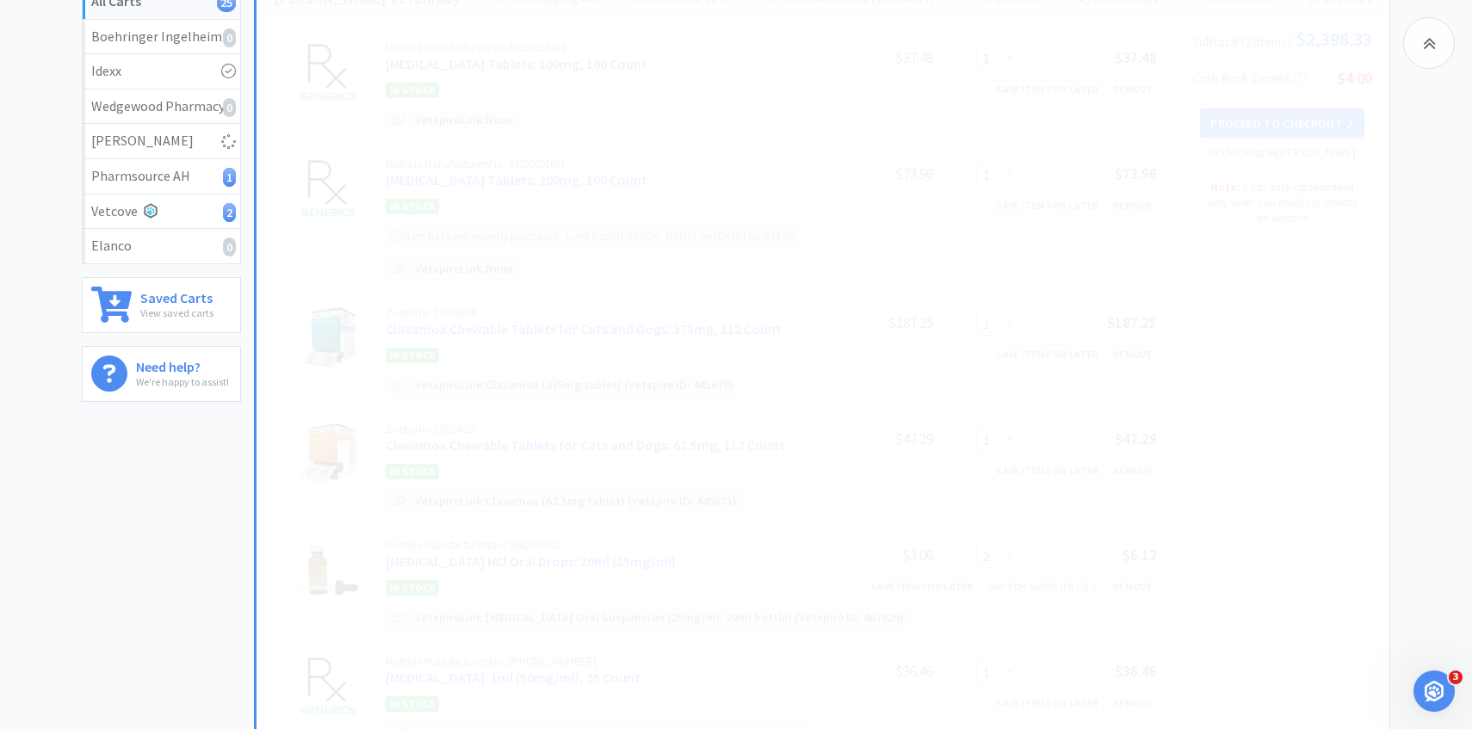
select select "1"
select select "2"
select select "1"
select select "12"
select select "1"
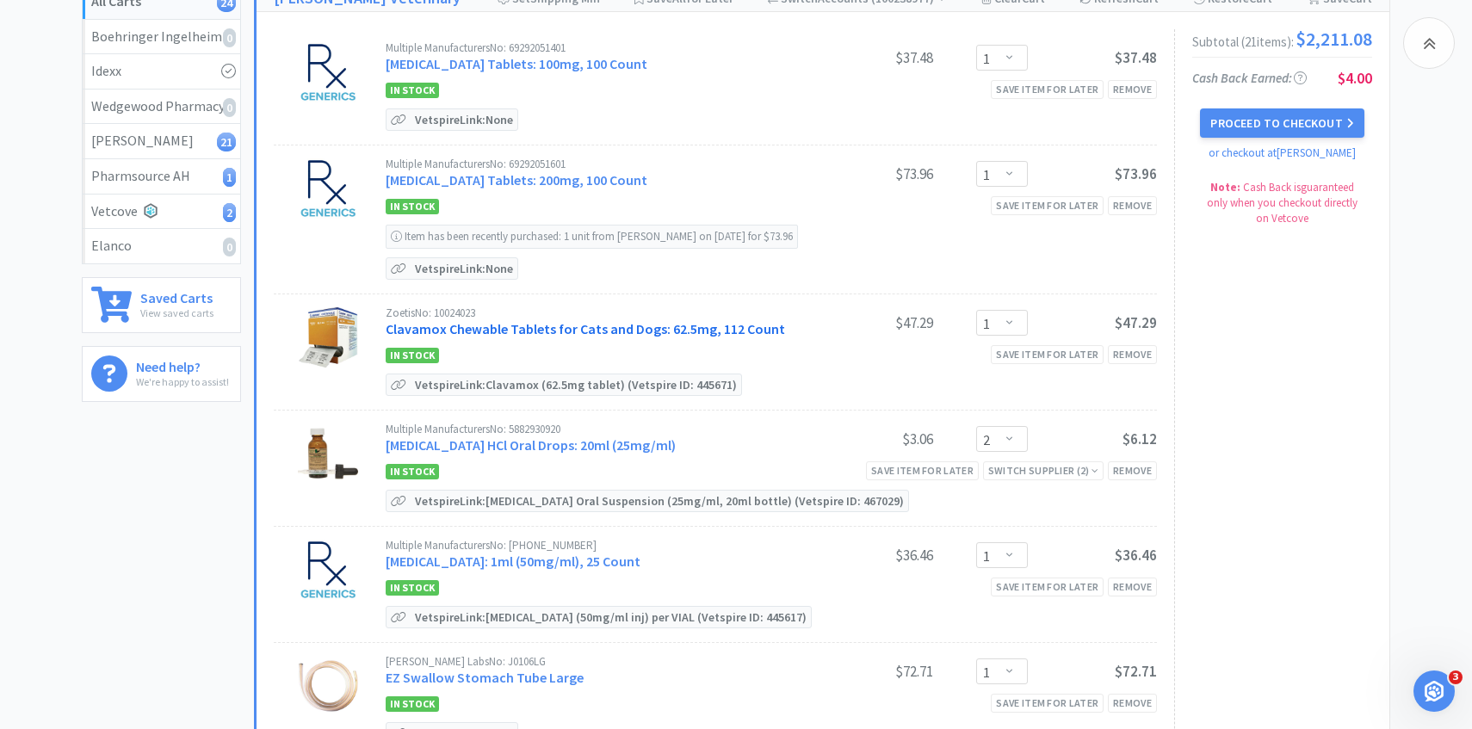
click at [729, 329] on link "Clavamox Chewable Tablets for Cats and Dogs: 62.5mg, 112 Count" at bounding box center [586, 328] width 400 height 17
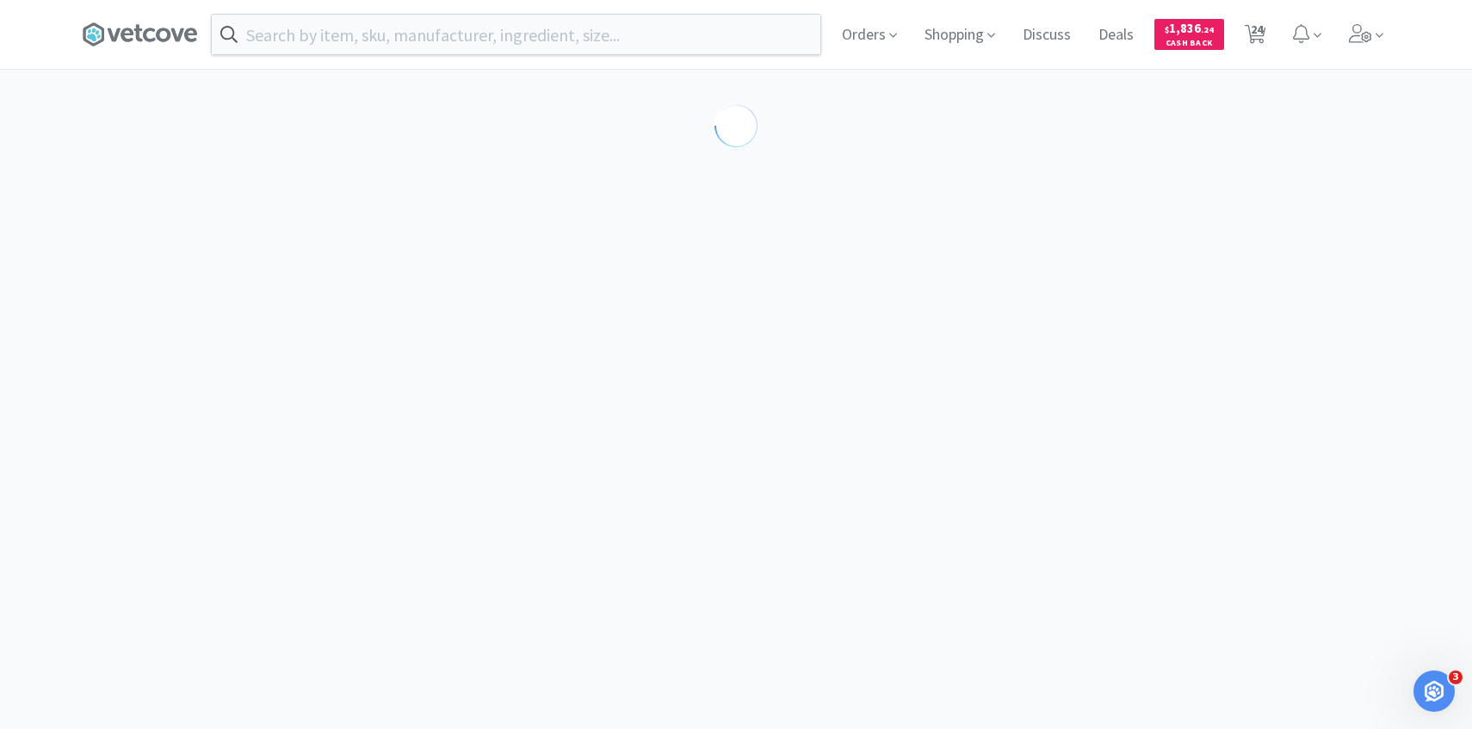
select select "453581"
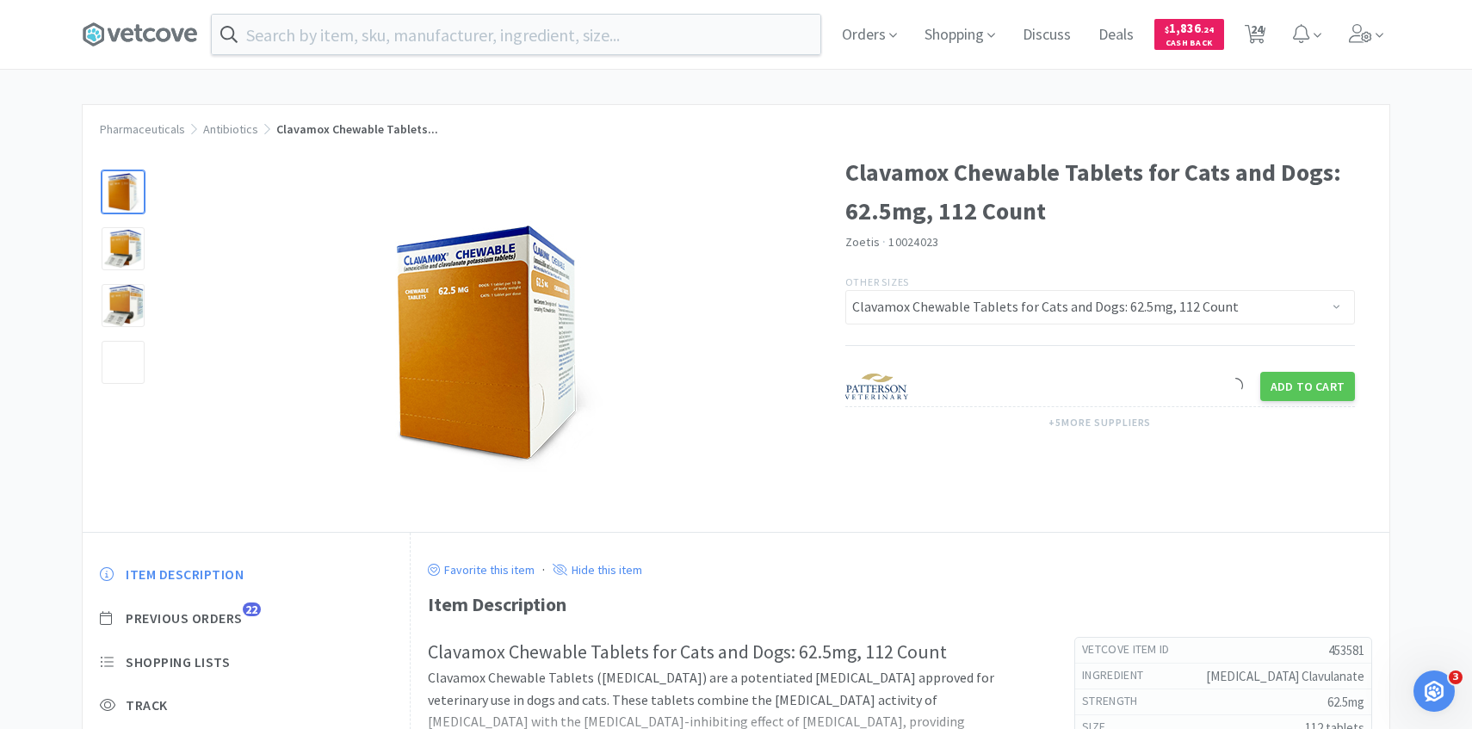
scroll to position [89, 0]
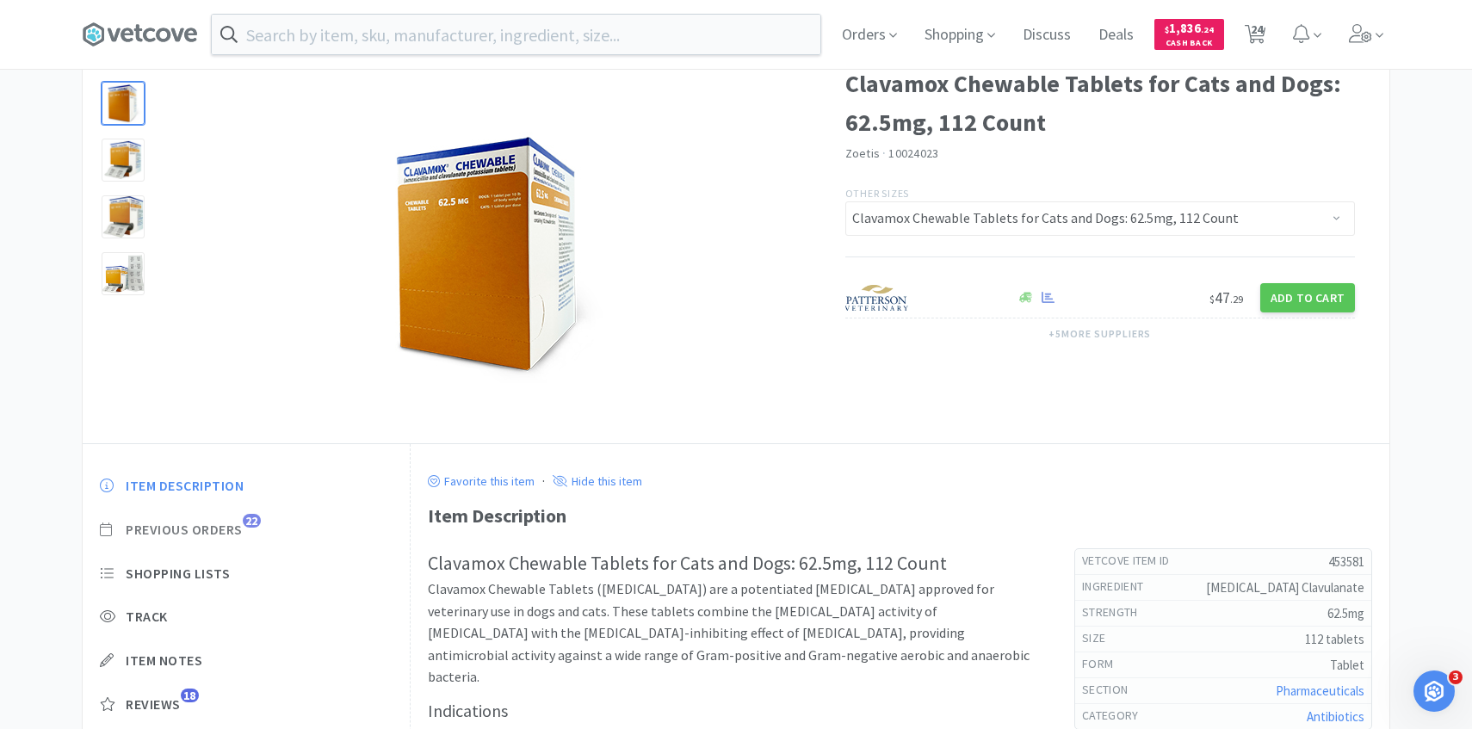
click at [243, 536] on span "Previous Orders" at bounding box center [184, 530] width 117 height 18
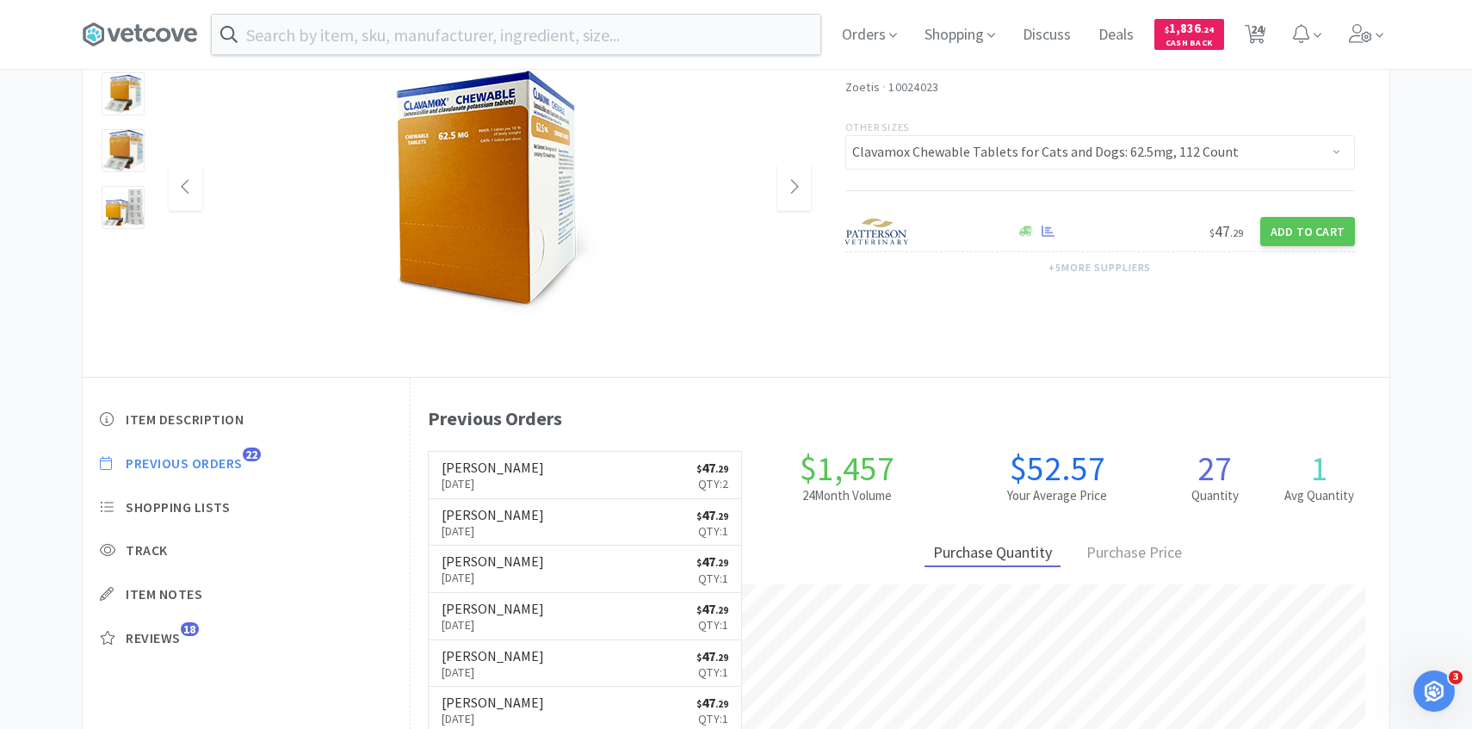
scroll to position [0, 0]
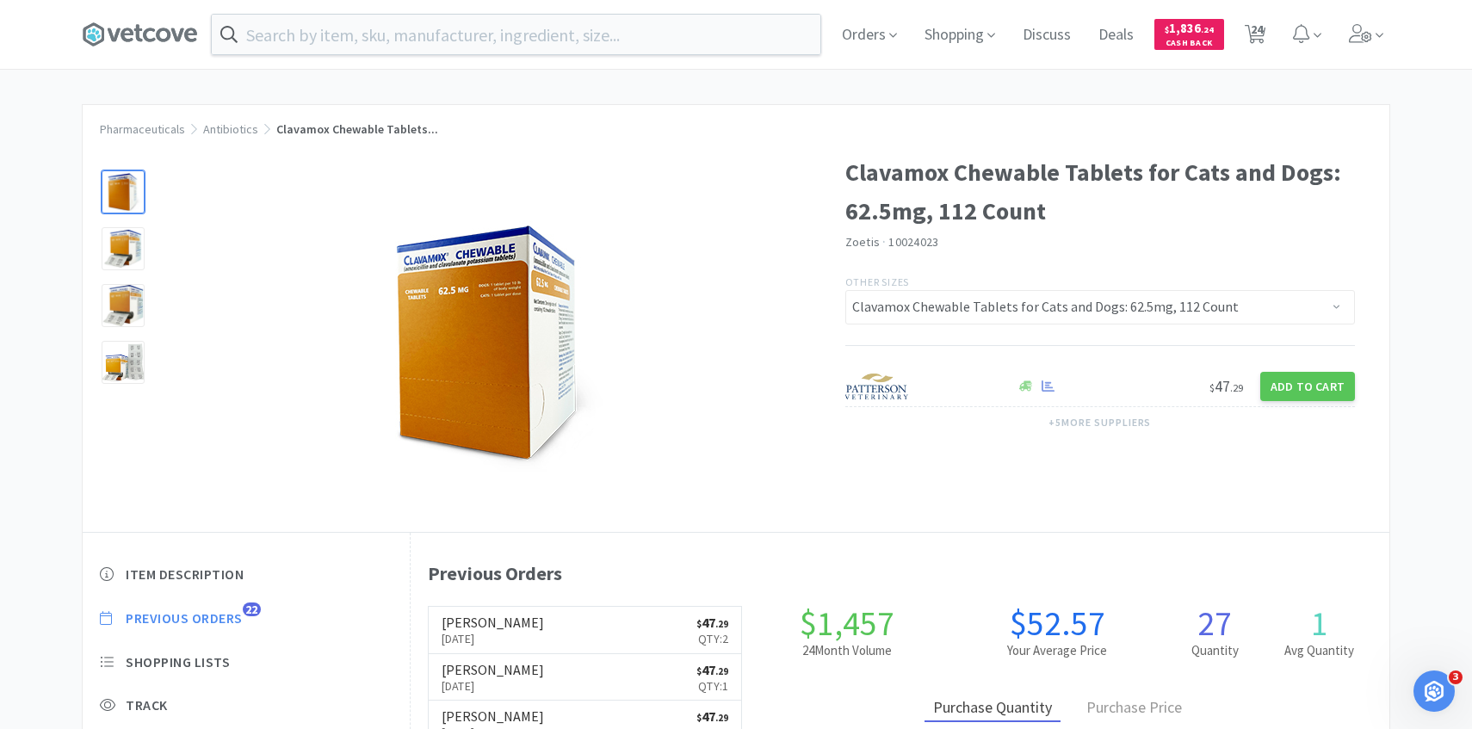
click at [1277, 43] on div "Orders Shopping Discuss Discuss Deals Deals $ 1,836 . 24 Cash Back 24 24" at bounding box center [1109, 34] width 563 height 69
click at [1255, 41] on span "24" at bounding box center [1257, 29] width 12 height 69
select select "1"
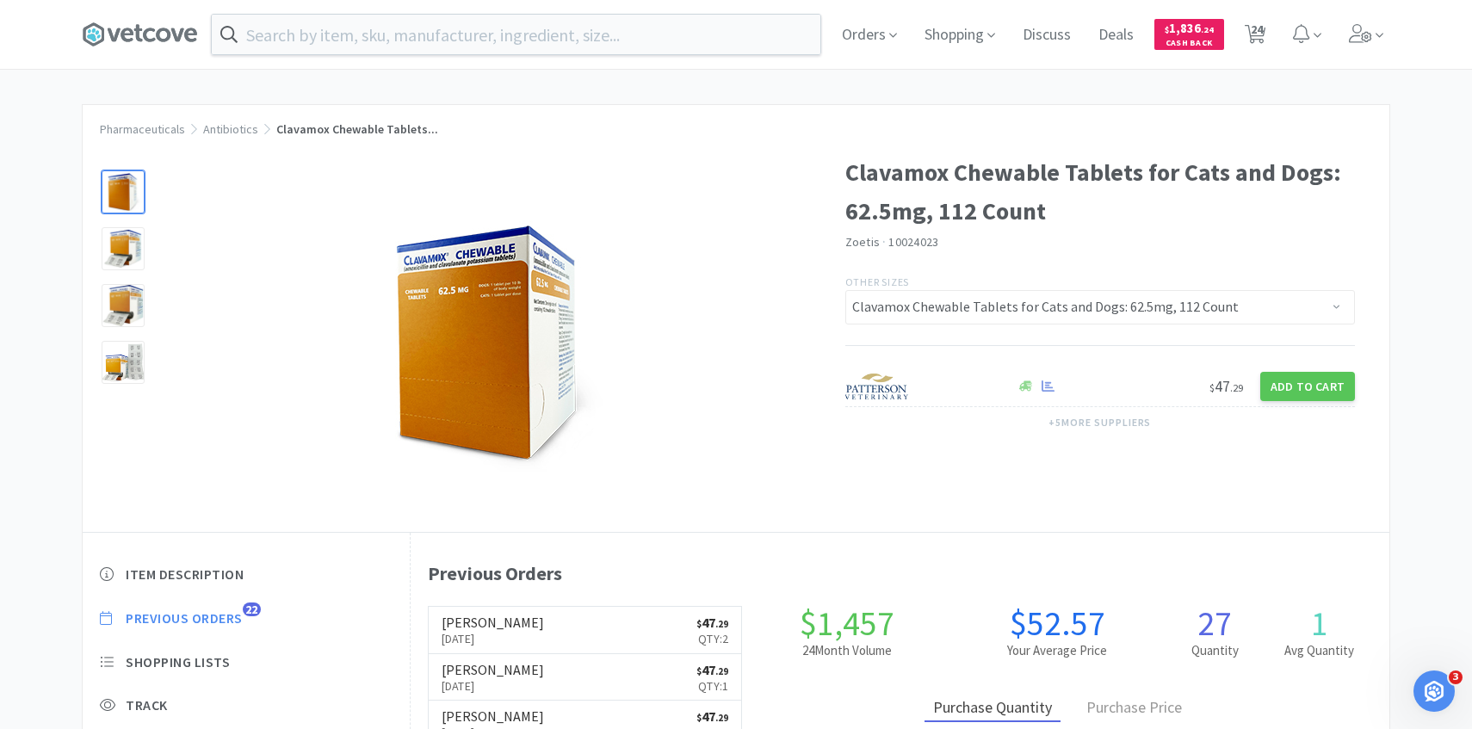
select select "2"
select select "1"
select select "4"
select select "5"
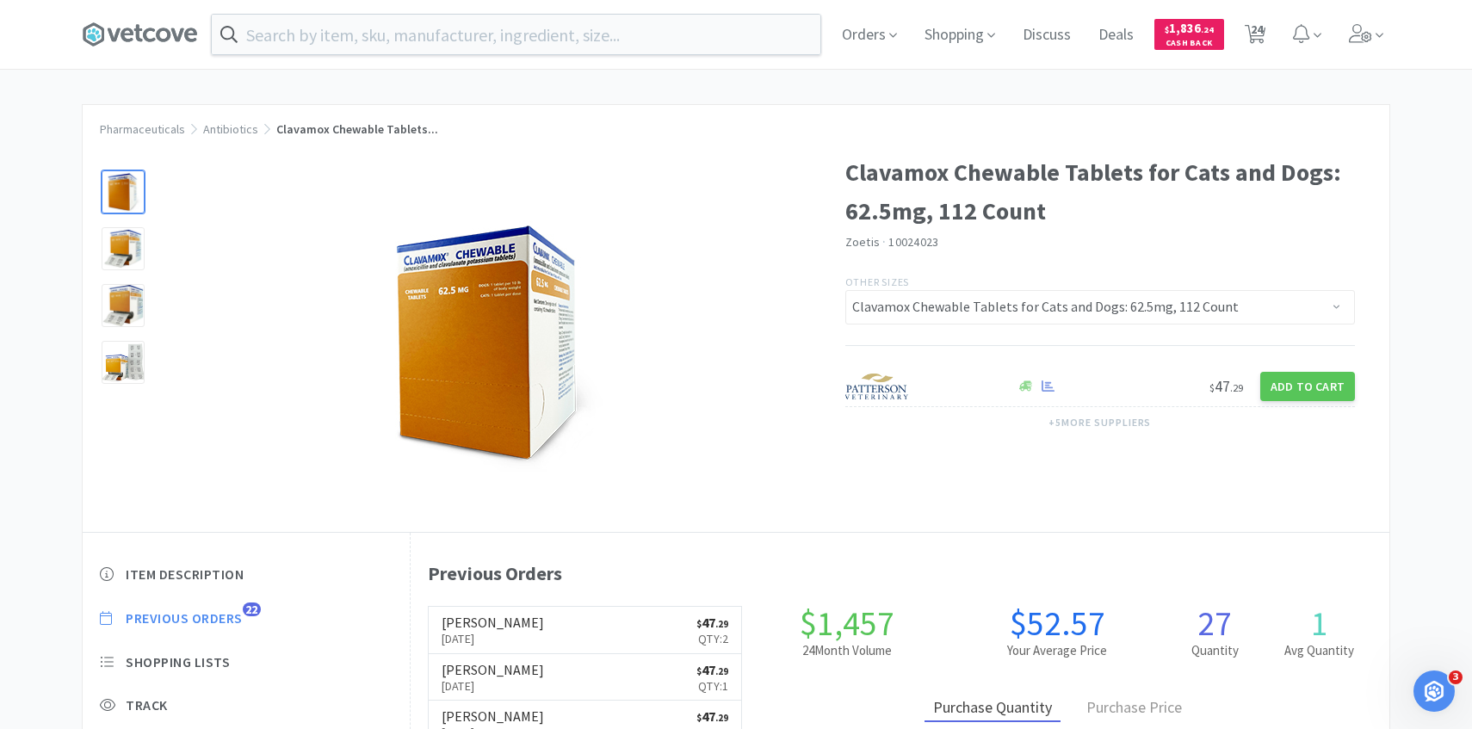
select select "3"
select select "1"
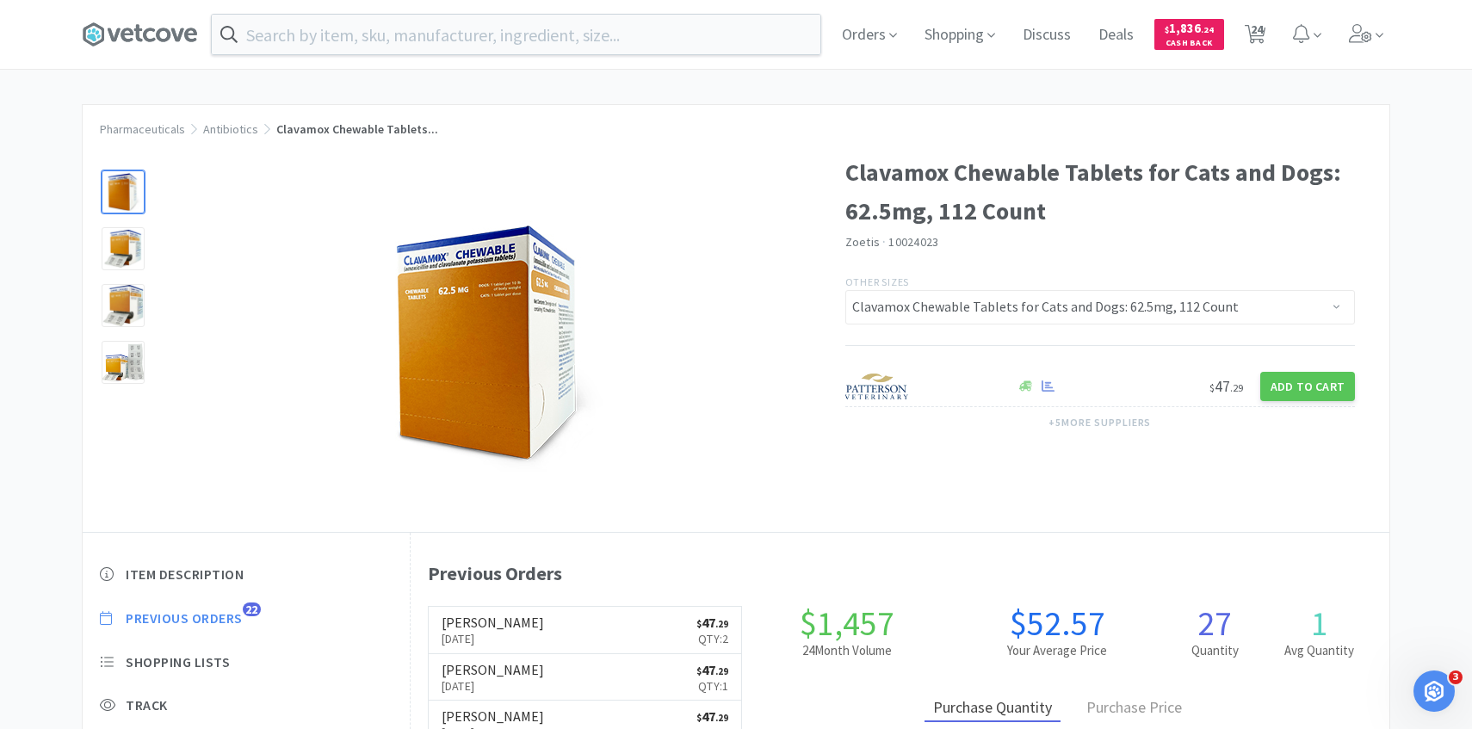
select select "1"
select select "2"
select select "1"
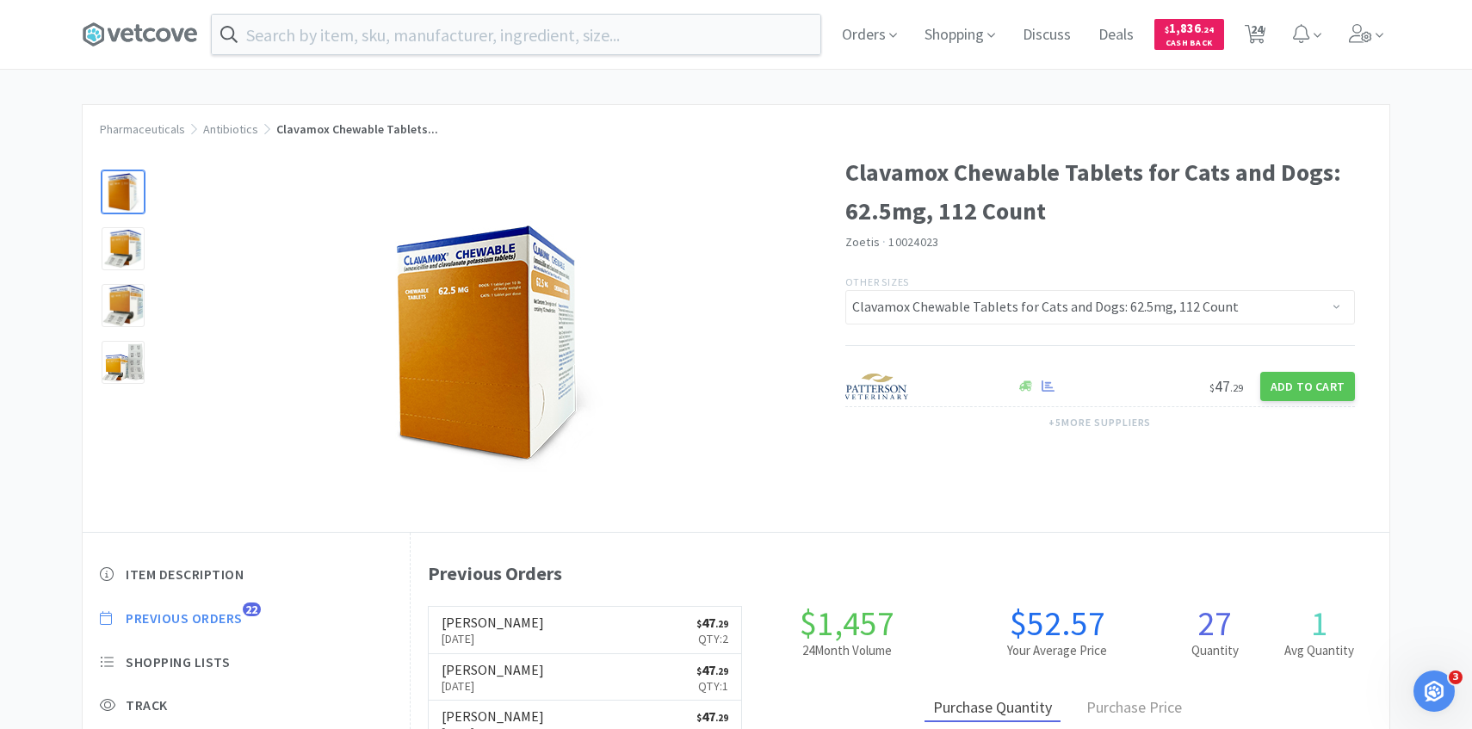
select select "12"
select select "1"
select select "12"
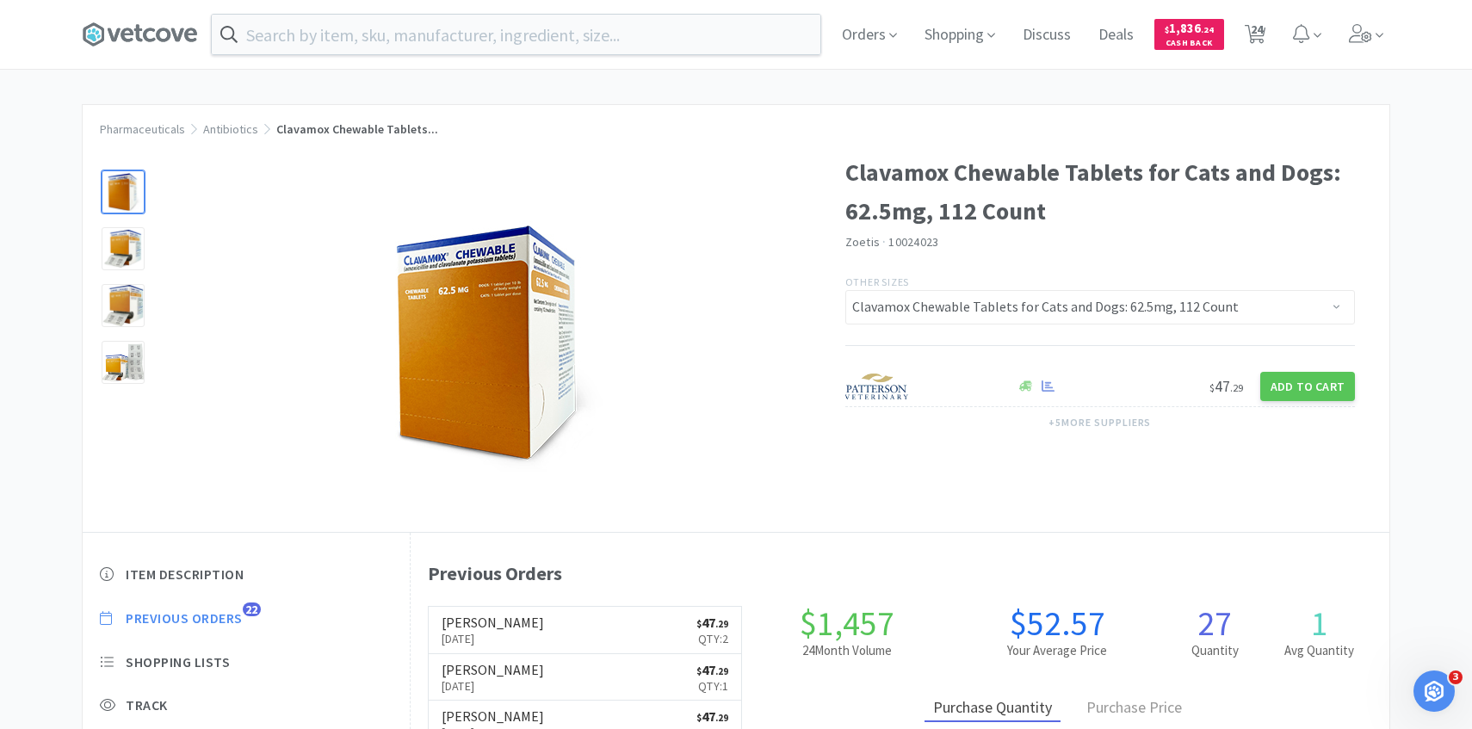
select select "1"
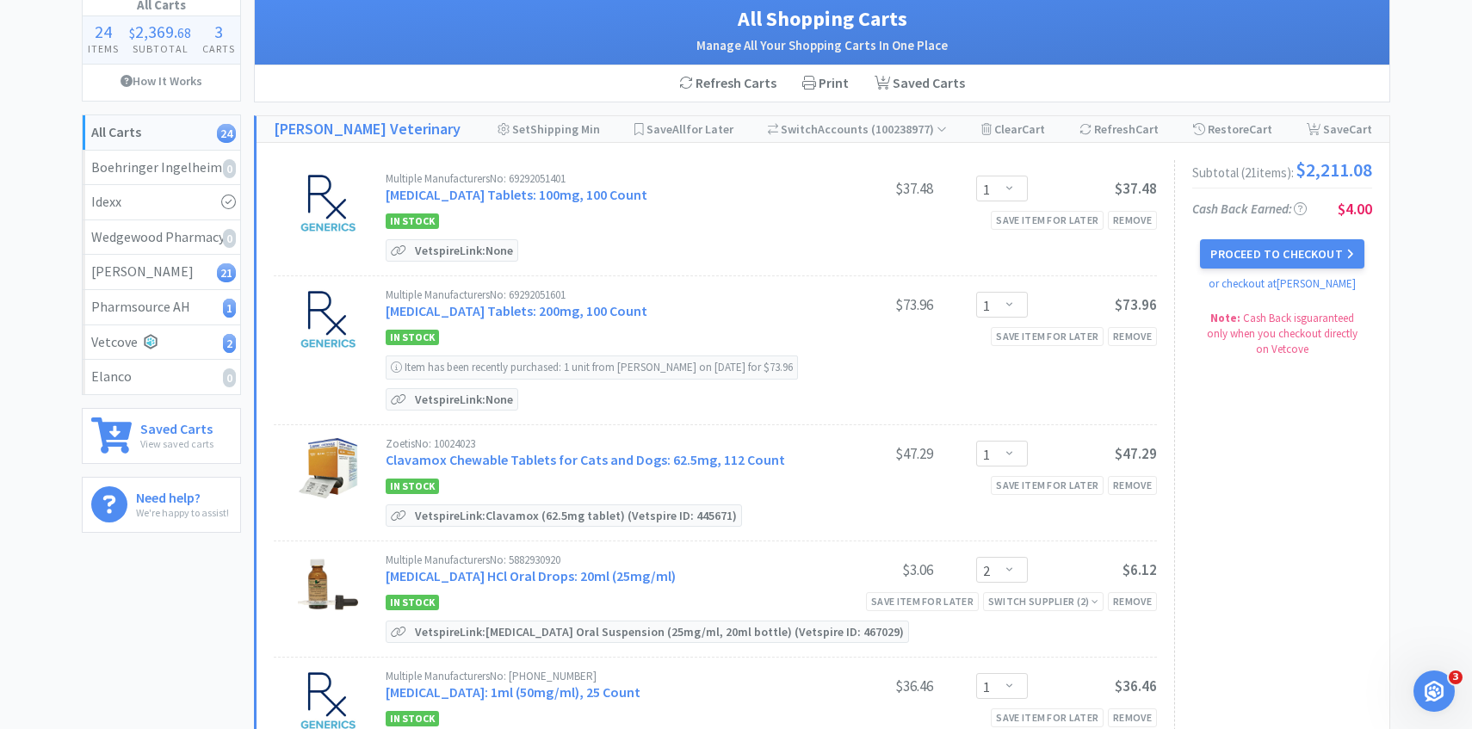
scroll to position [113, 0]
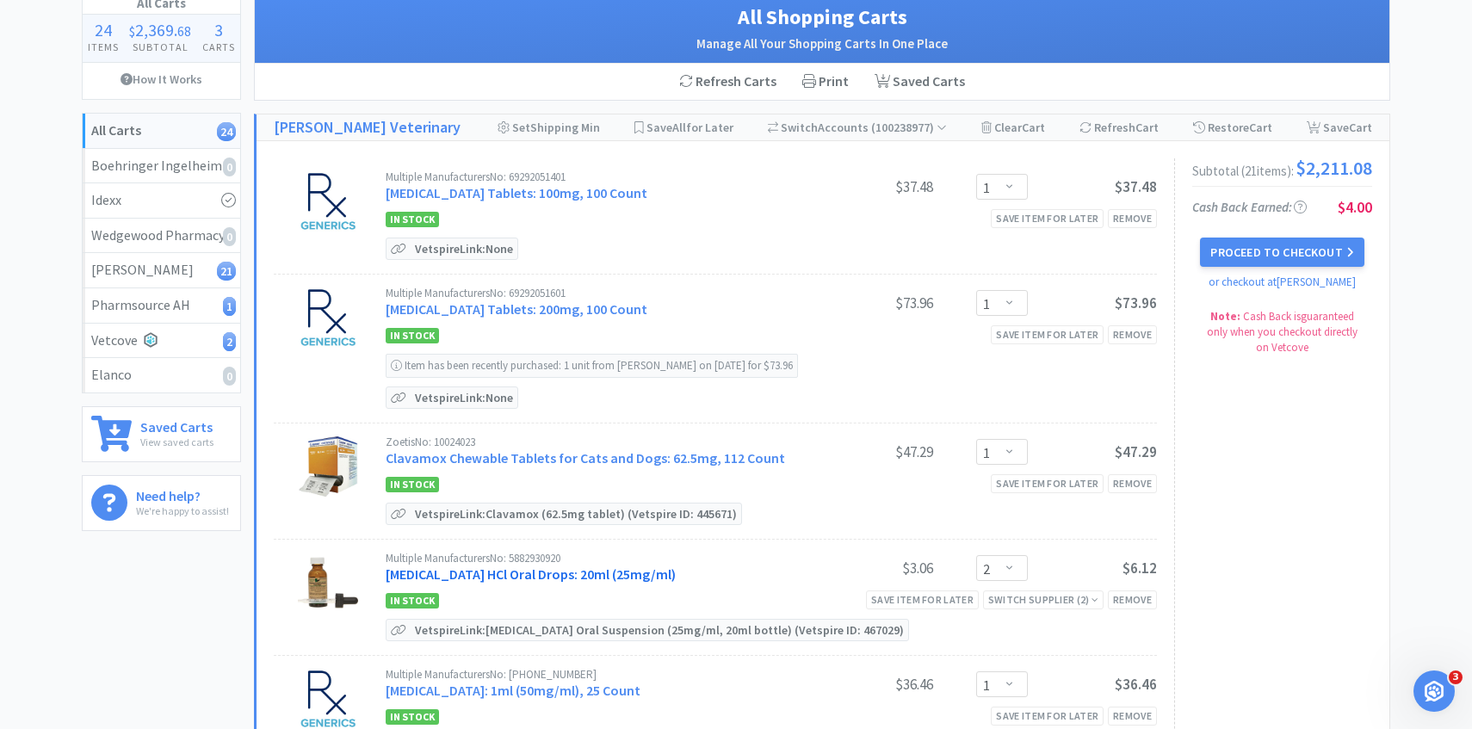
click at [550, 568] on link "Clindamycin HCl Oral Drops: 20ml (25mg/ml)" at bounding box center [531, 574] width 290 height 17
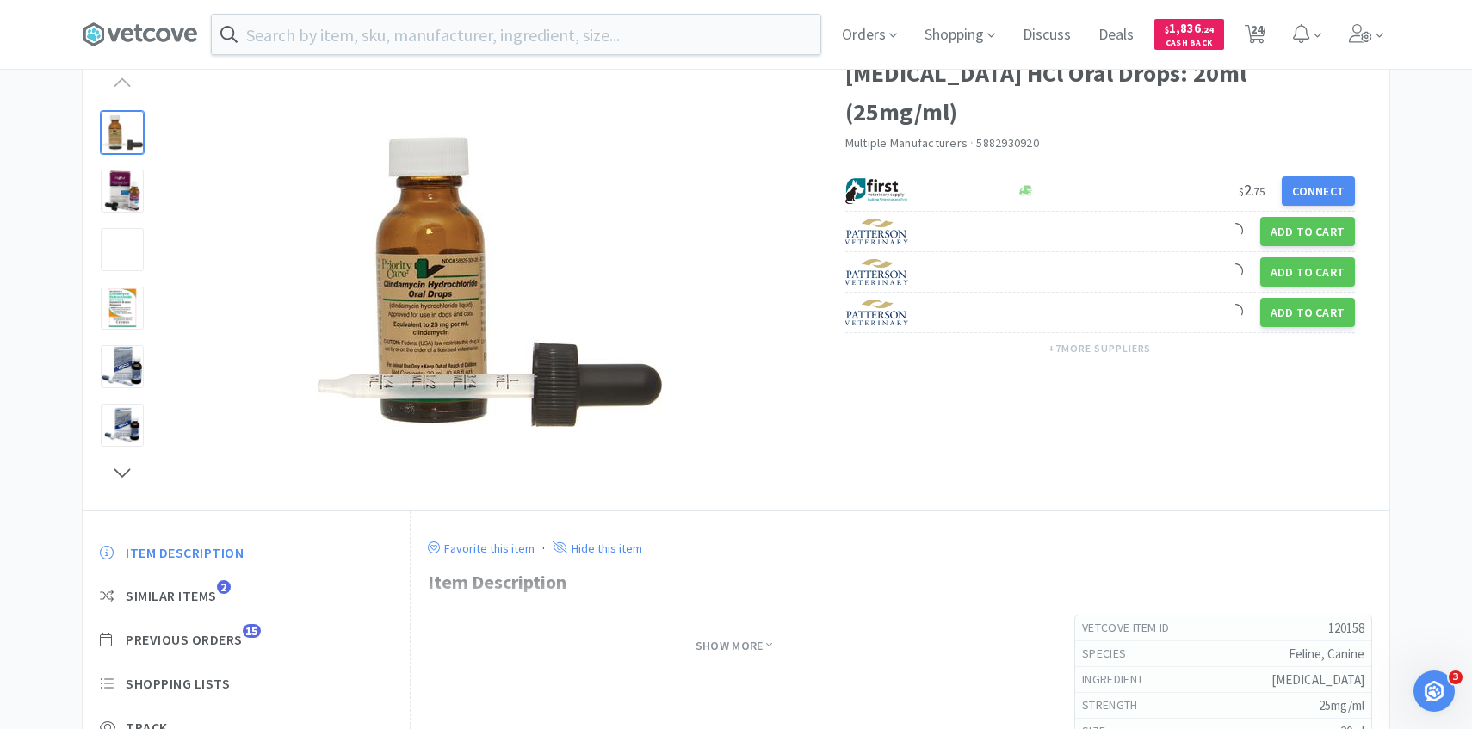
scroll to position [221, 0]
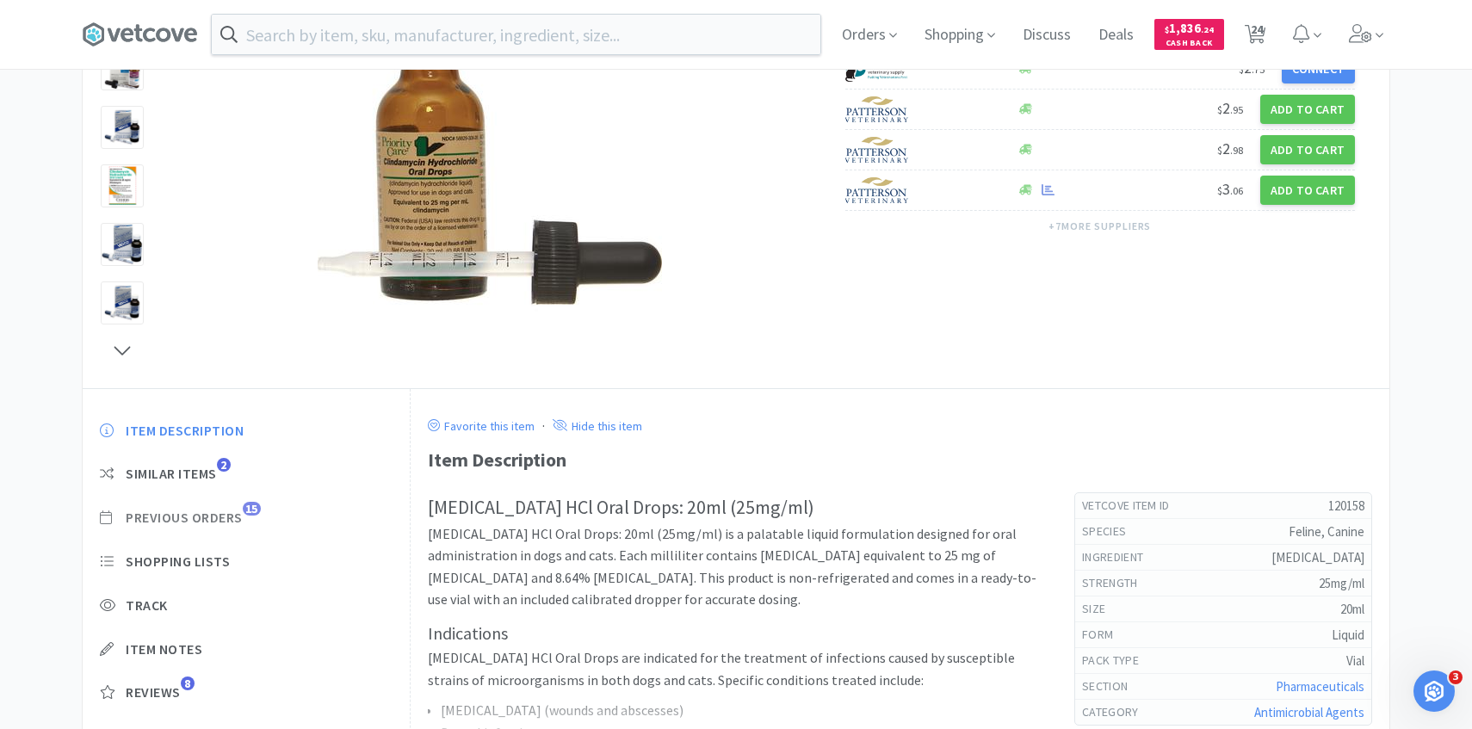
click at [243, 523] on span "Previous Orders" at bounding box center [184, 518] width 117 height 18
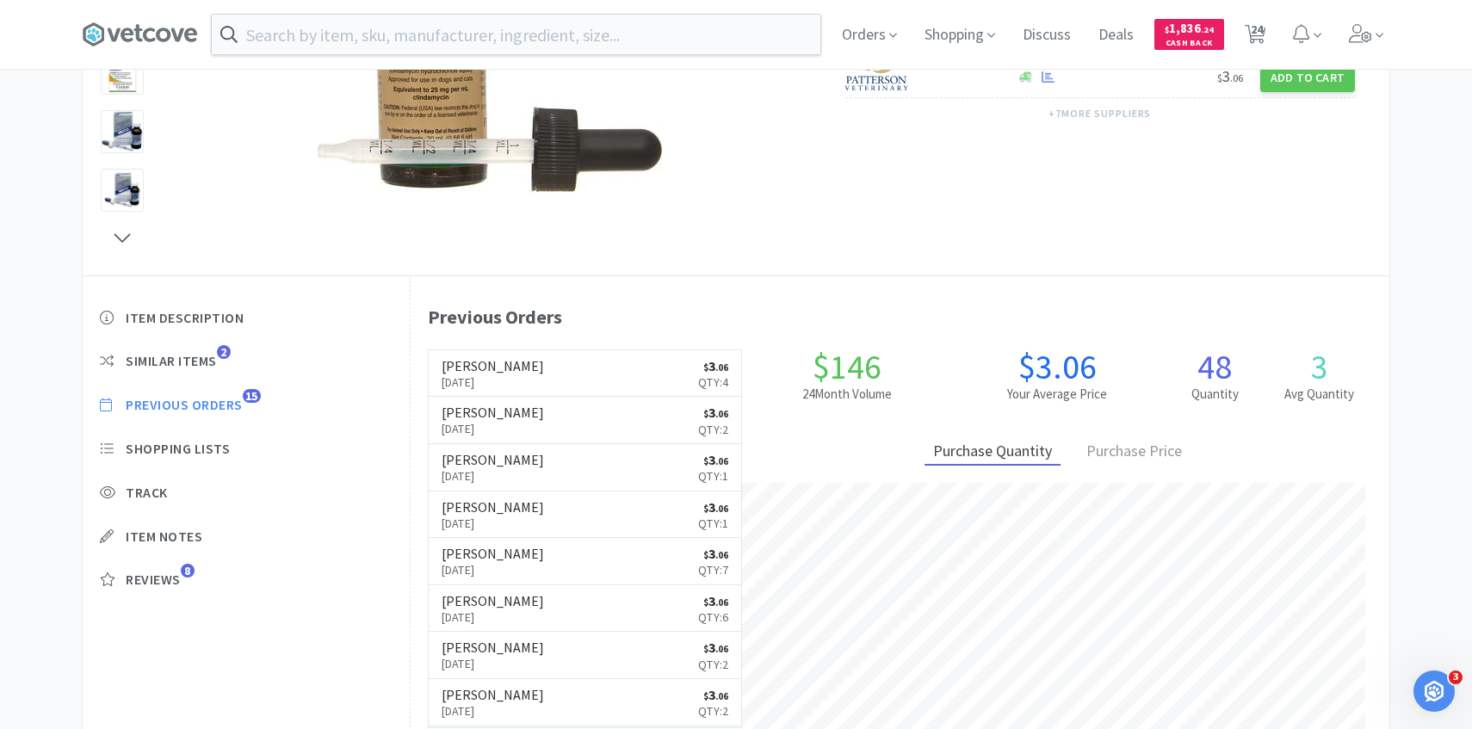
scroll to position [339, 0]
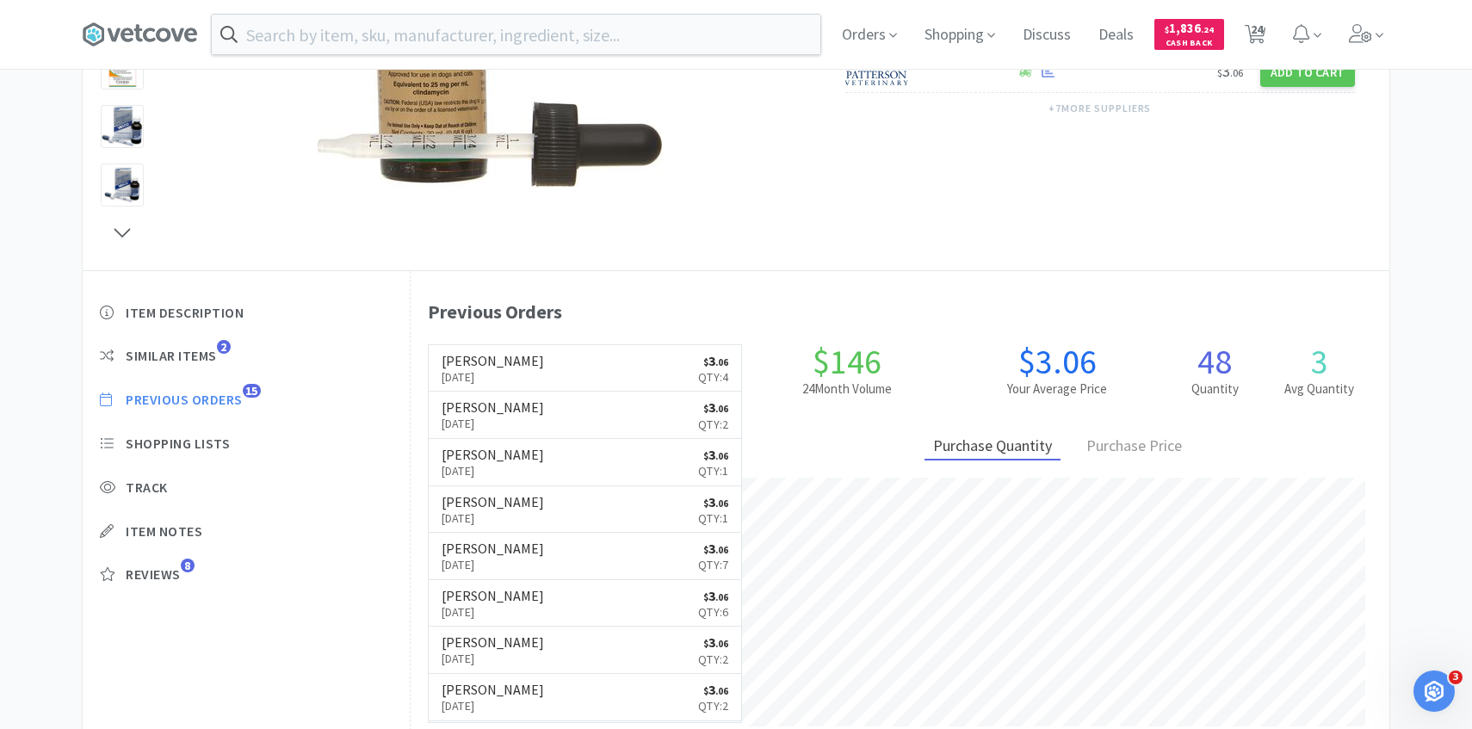
select select "1"
select select "2"
select select "1"
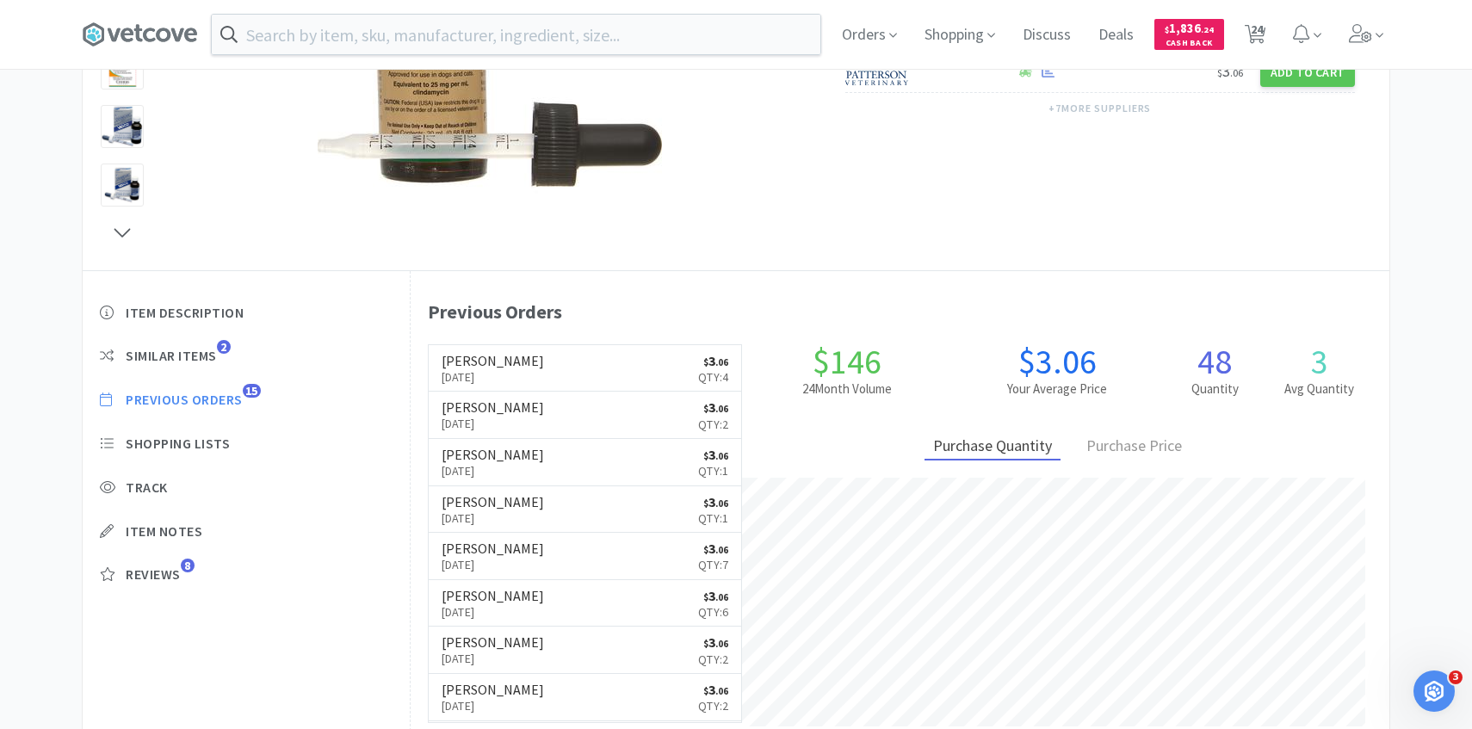
select select "1"
select select "4"
select select "5"
select select "3"
select select "1"
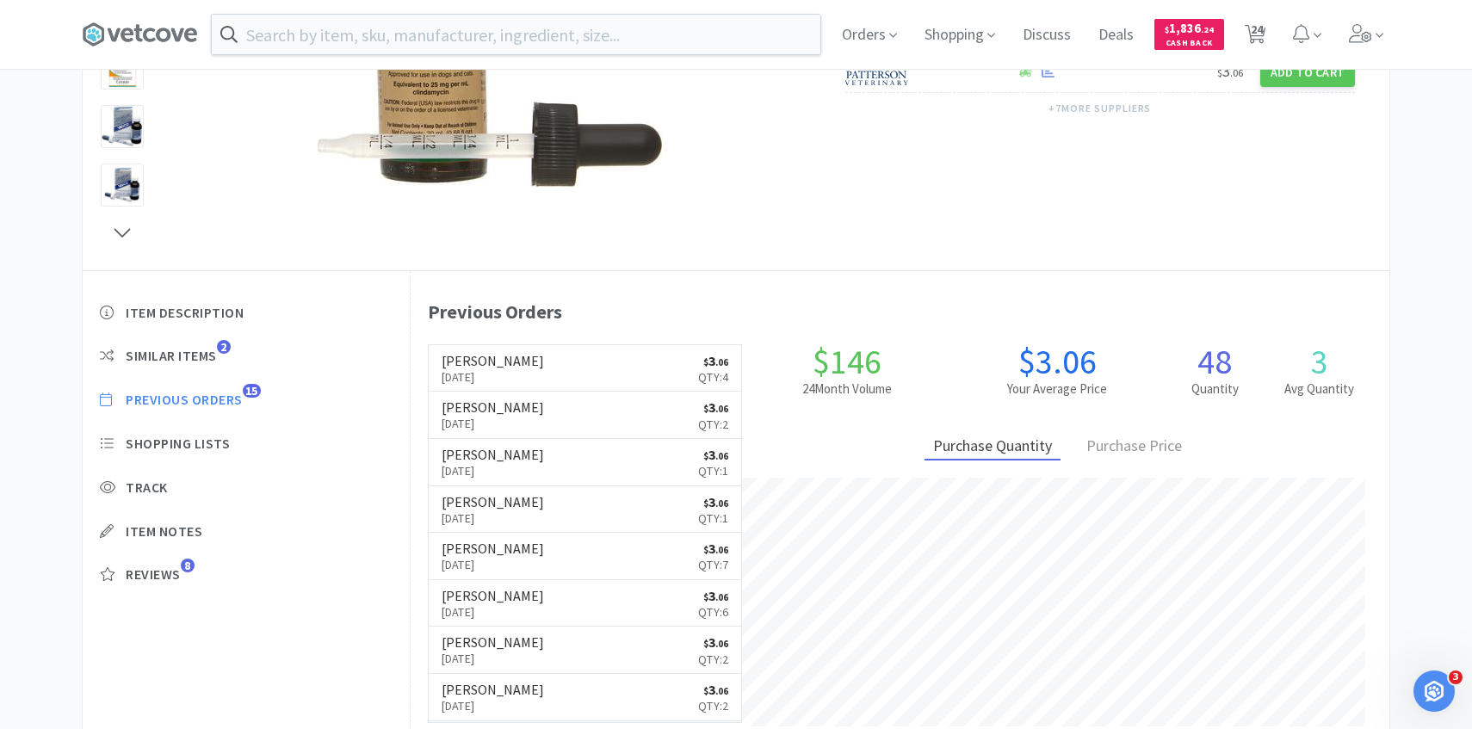
select select "1"
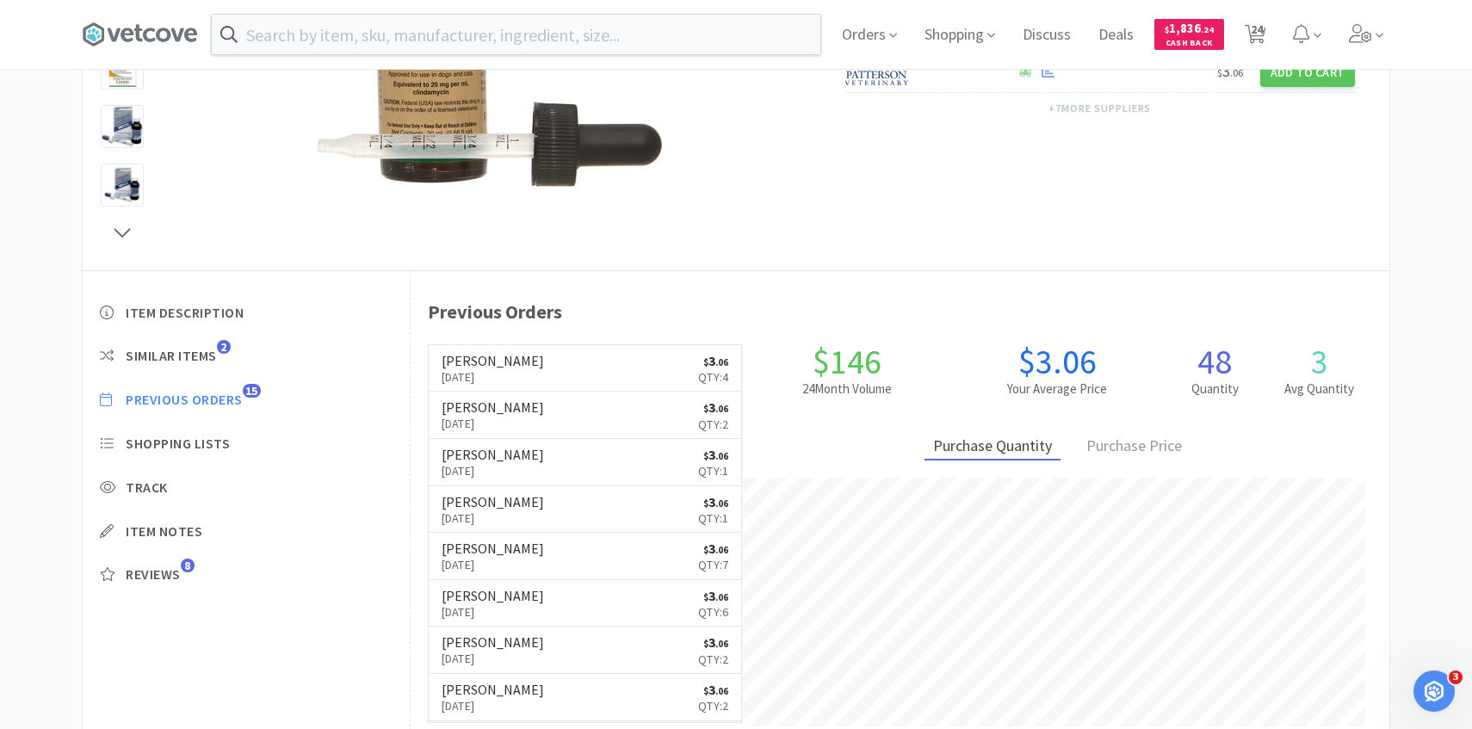
select select "2"
select select "1"
select select "12"
select select "1"
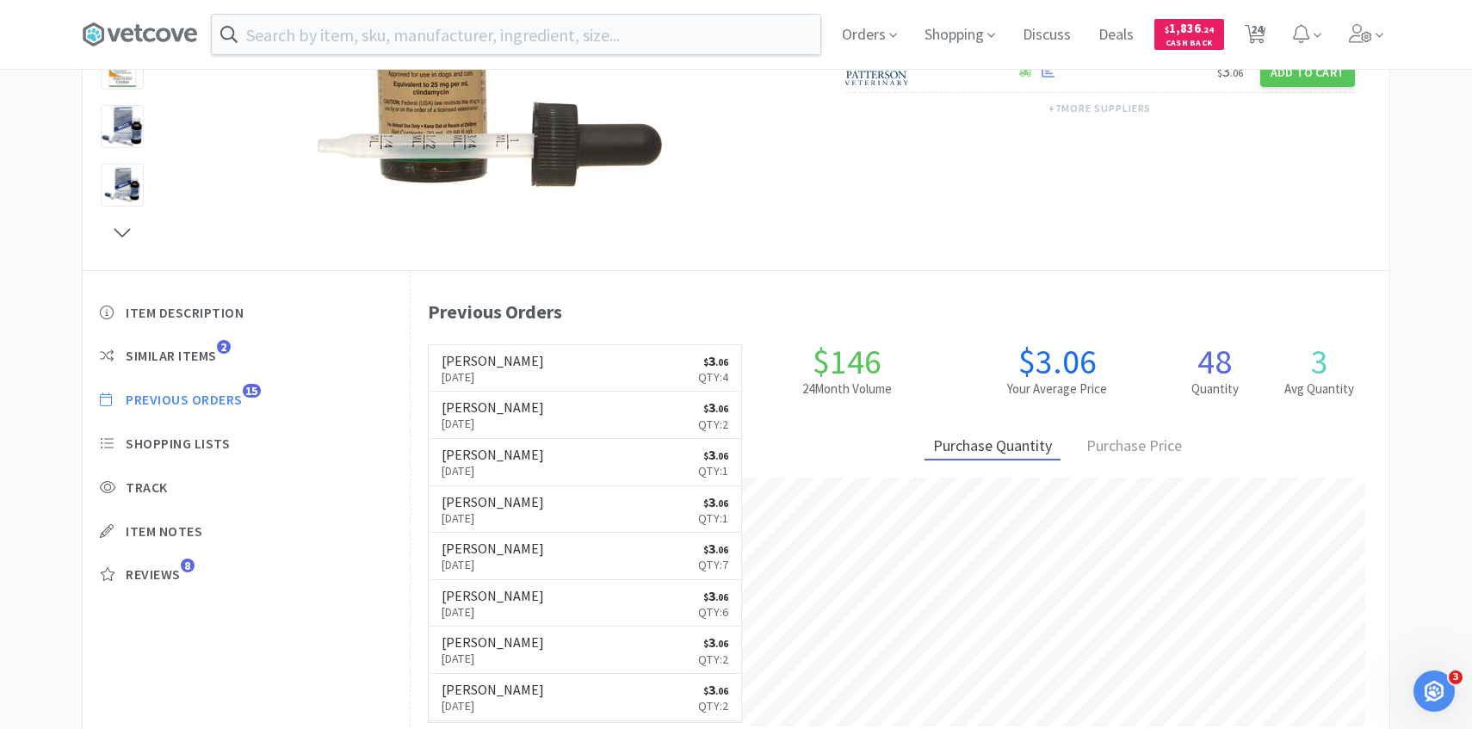
select select "1"
select select "12"
select select "1"
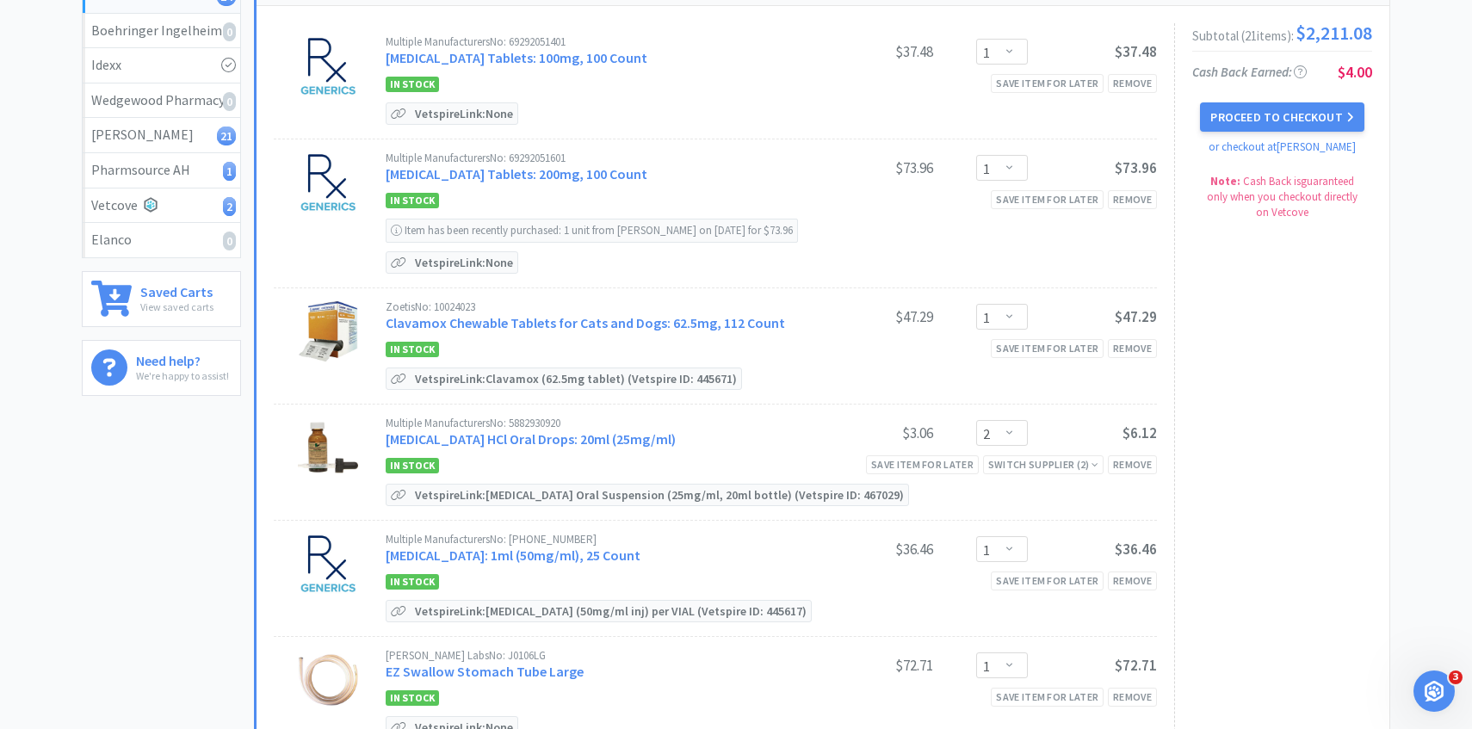
scroll to position [282, 0]
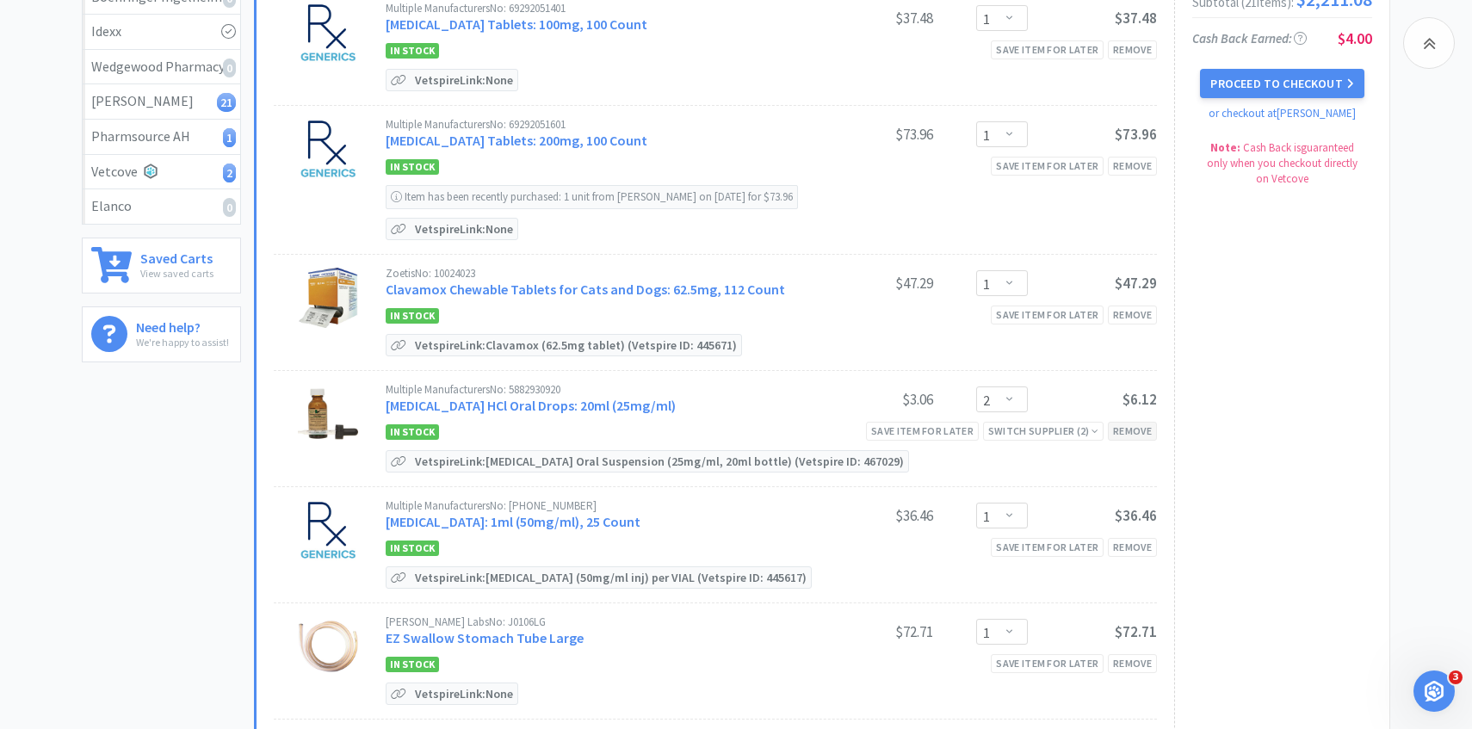
click at [1137, 432] on div "Remove" at bounding box center [1132, 431] width 49 height 18
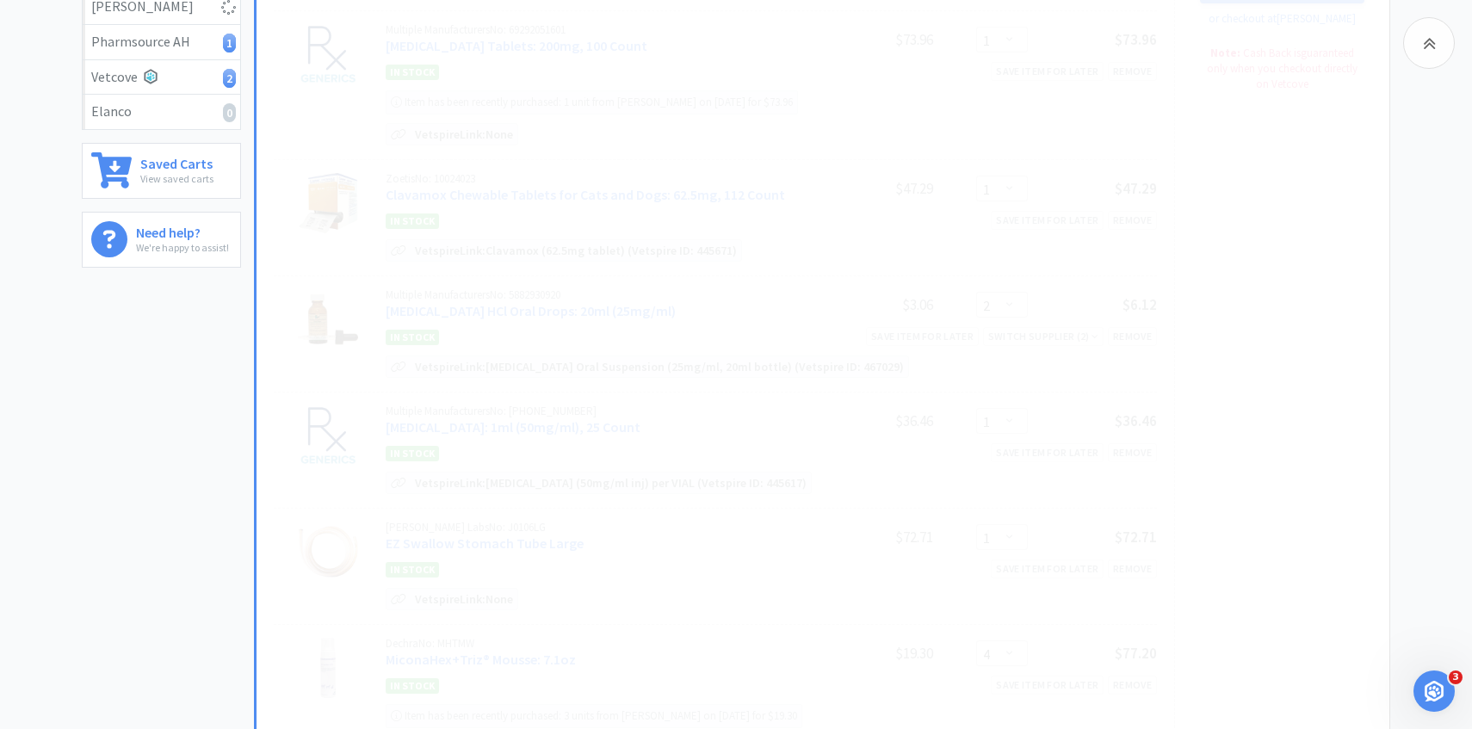
scroll to position [381, 0]
select select "1"
select select "4"
select select "5"
select select "3"
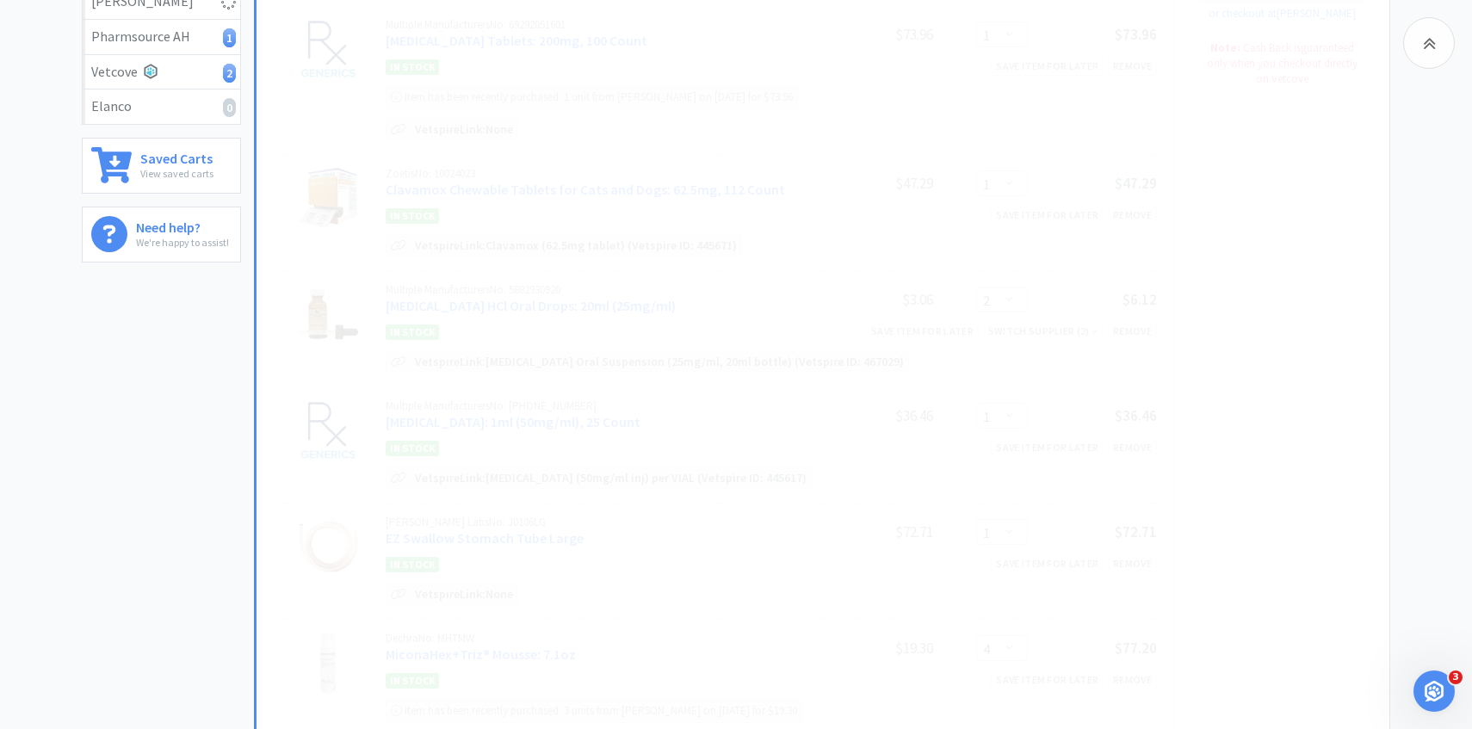
select select "1"
select select "2"
select select "1"
select select "12"
select select "1"
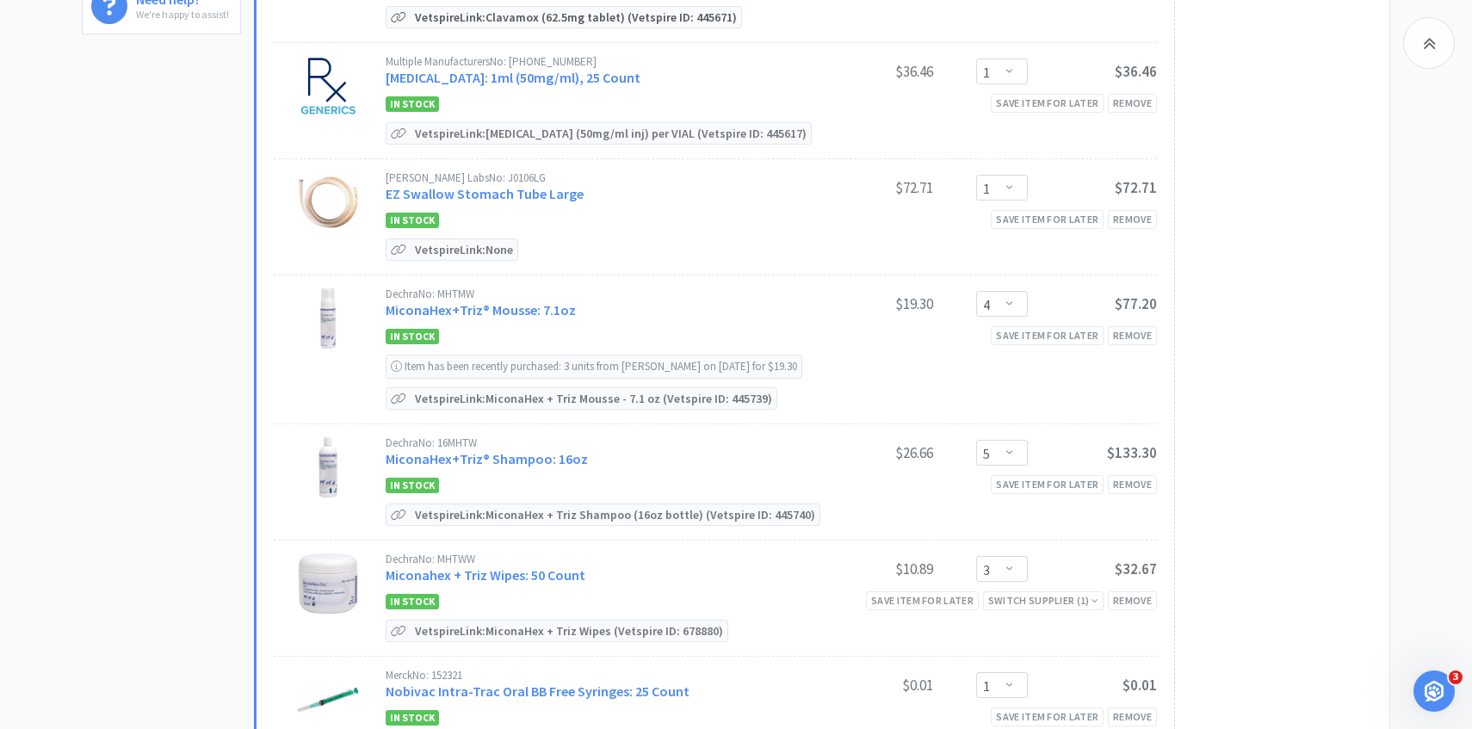
scroll to position [620, 0]
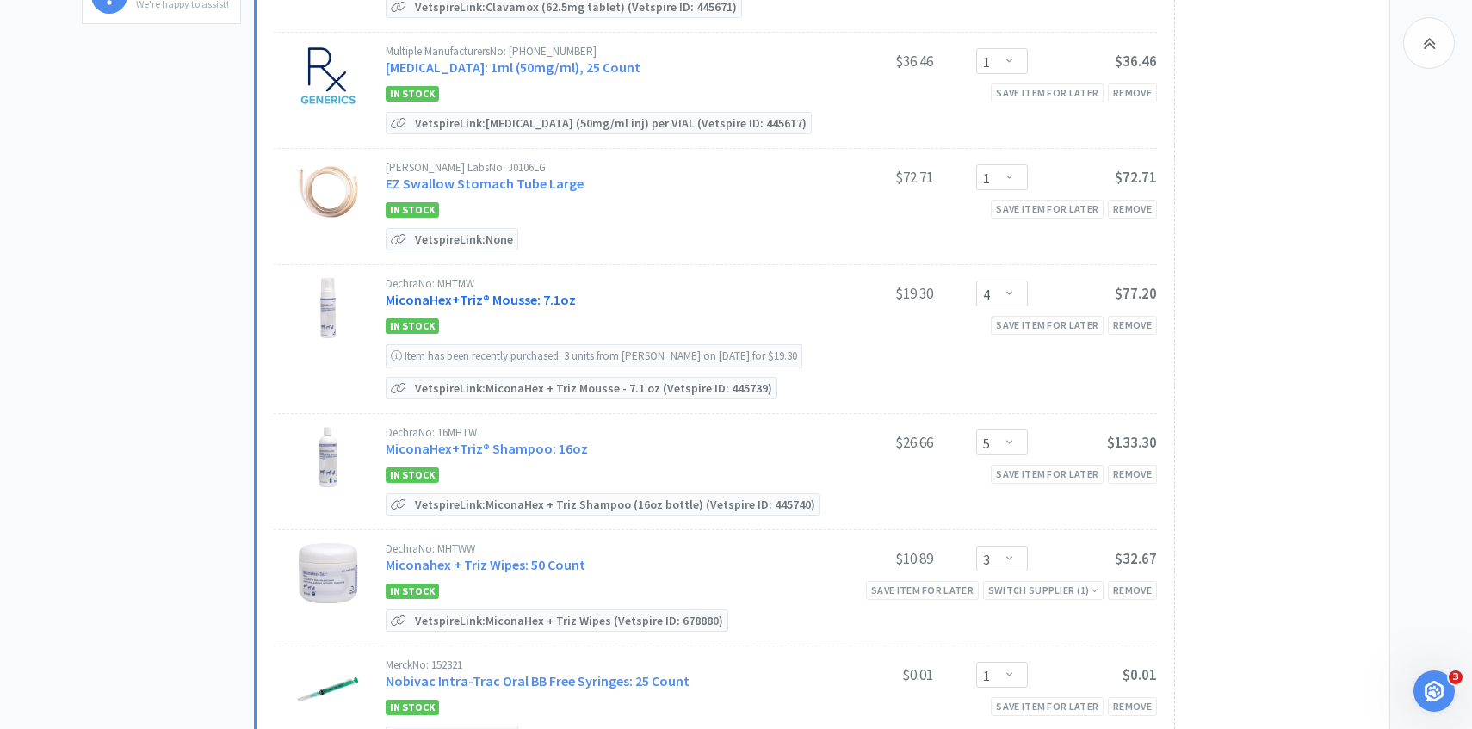
click at [538, 293] on link "MiconaHex+Triz® Mousse: 7.1oz" at bounding box center [481, 299] width 190 height 17
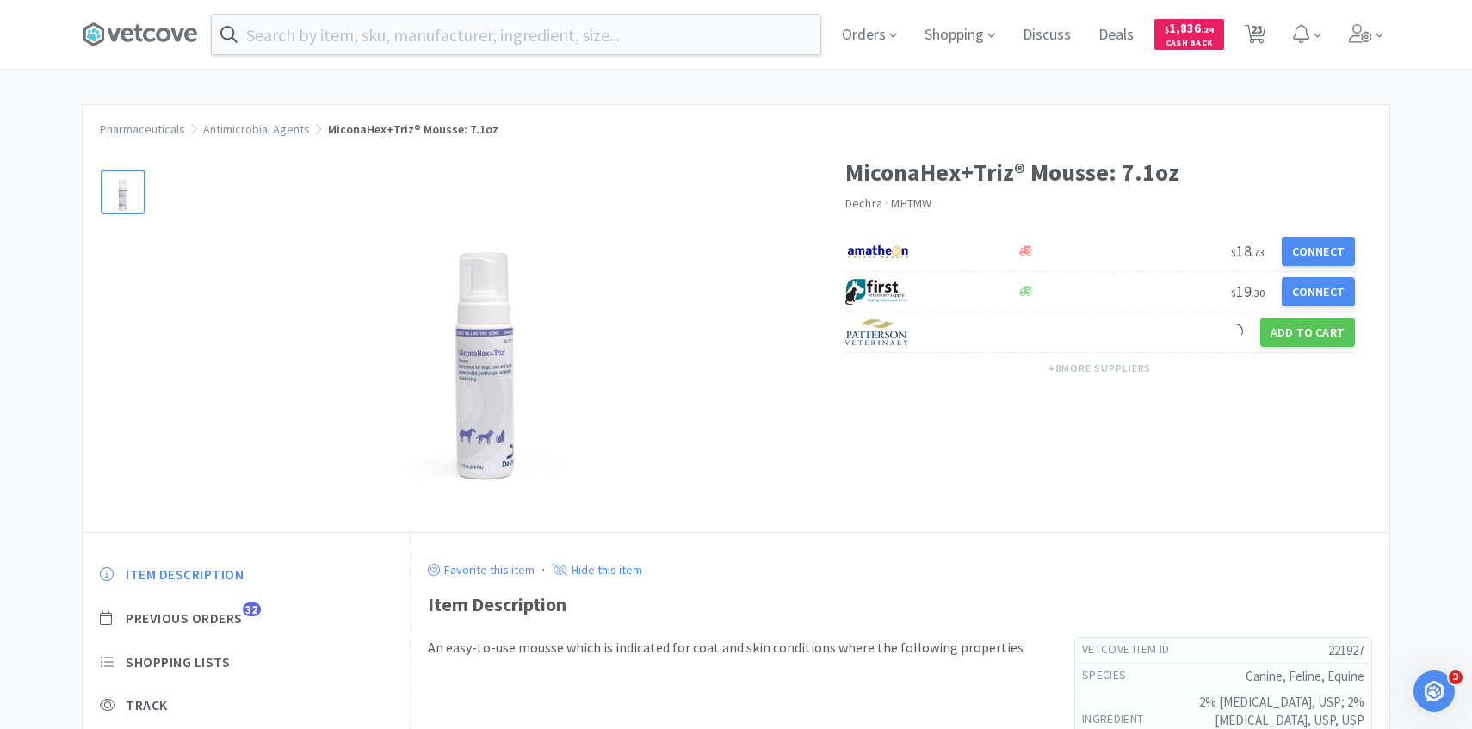
scroll to position [45, 0]
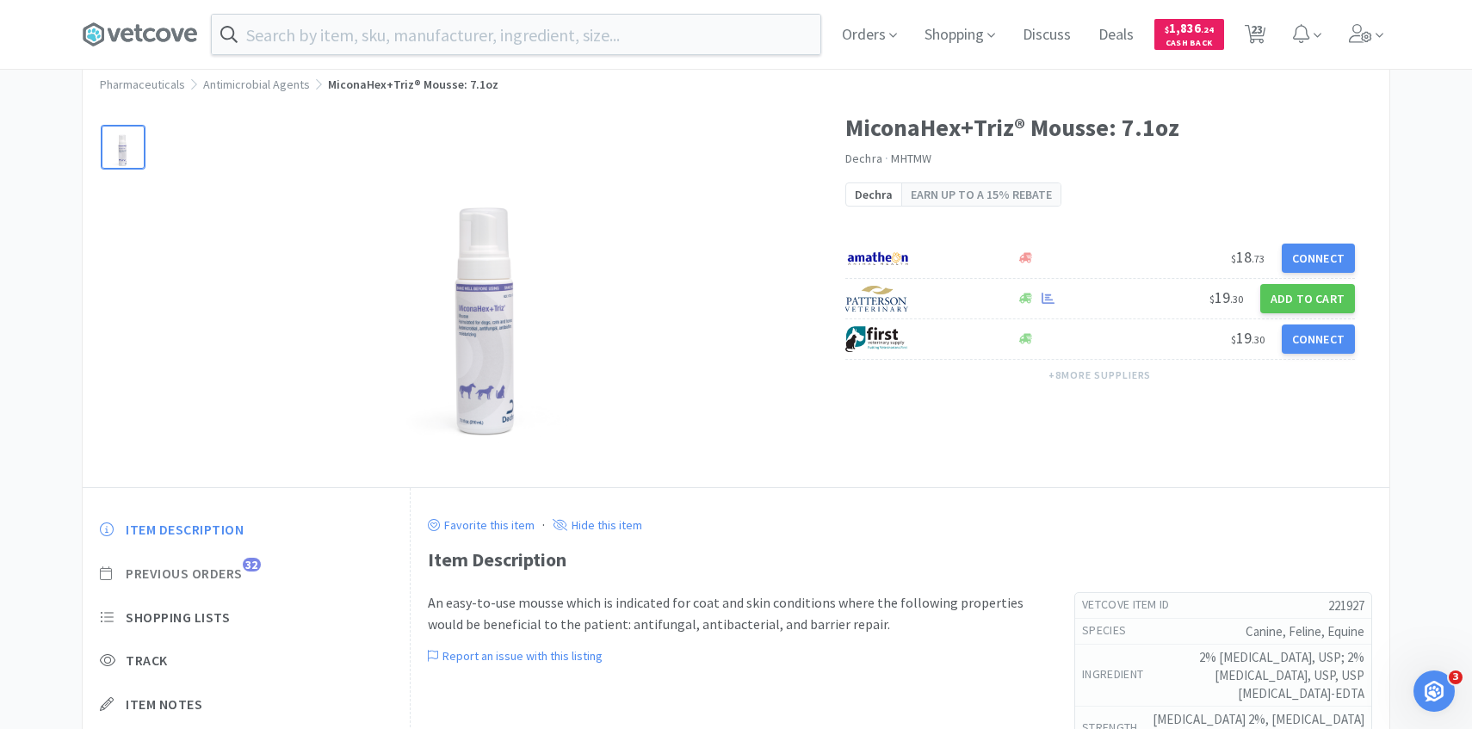
click at [230, 572] on span "Previous Orders" at bounding box center [184, 574] width 117 height 18
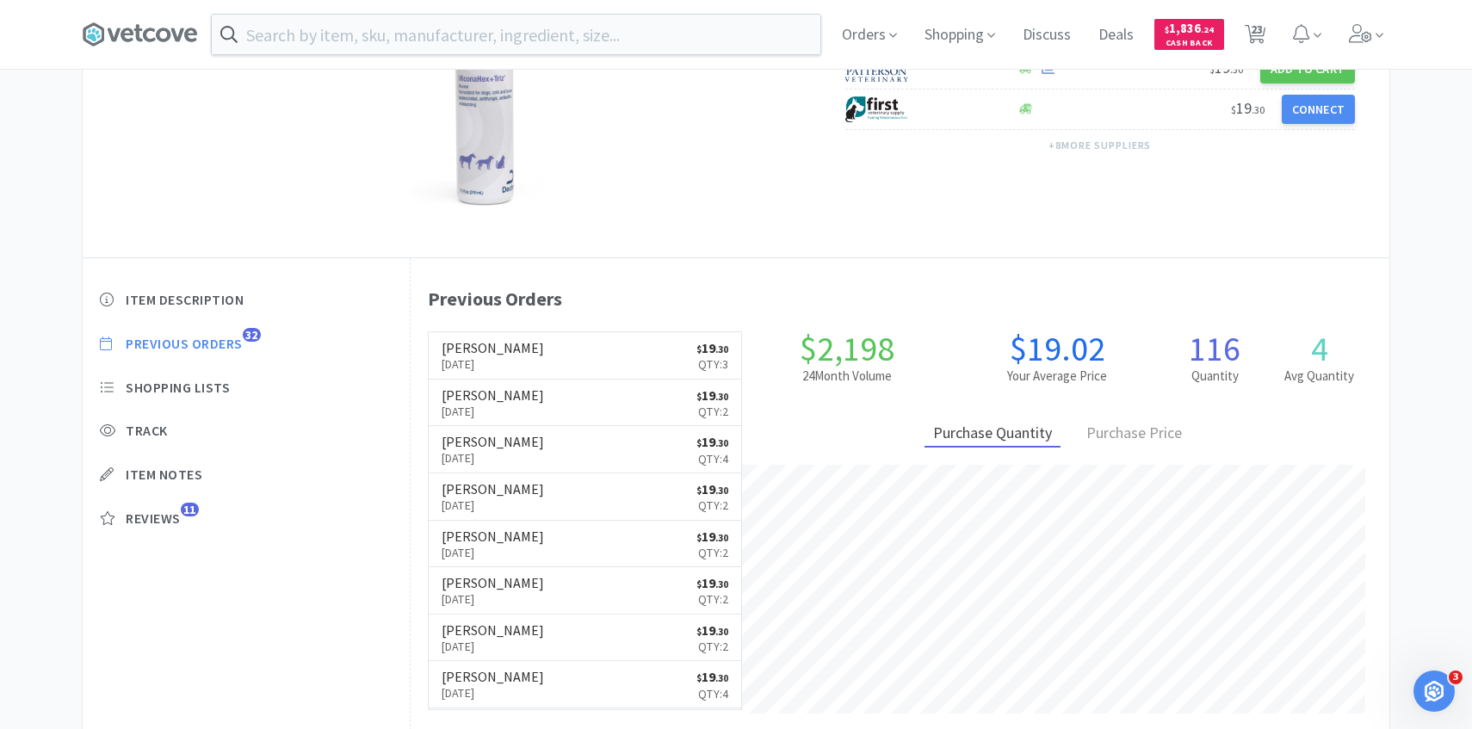
scroll to position [276, 0]
click at [491, 362] on p "Aug 7th, 2025" at bounding box center [493, 362] width 102 height 19
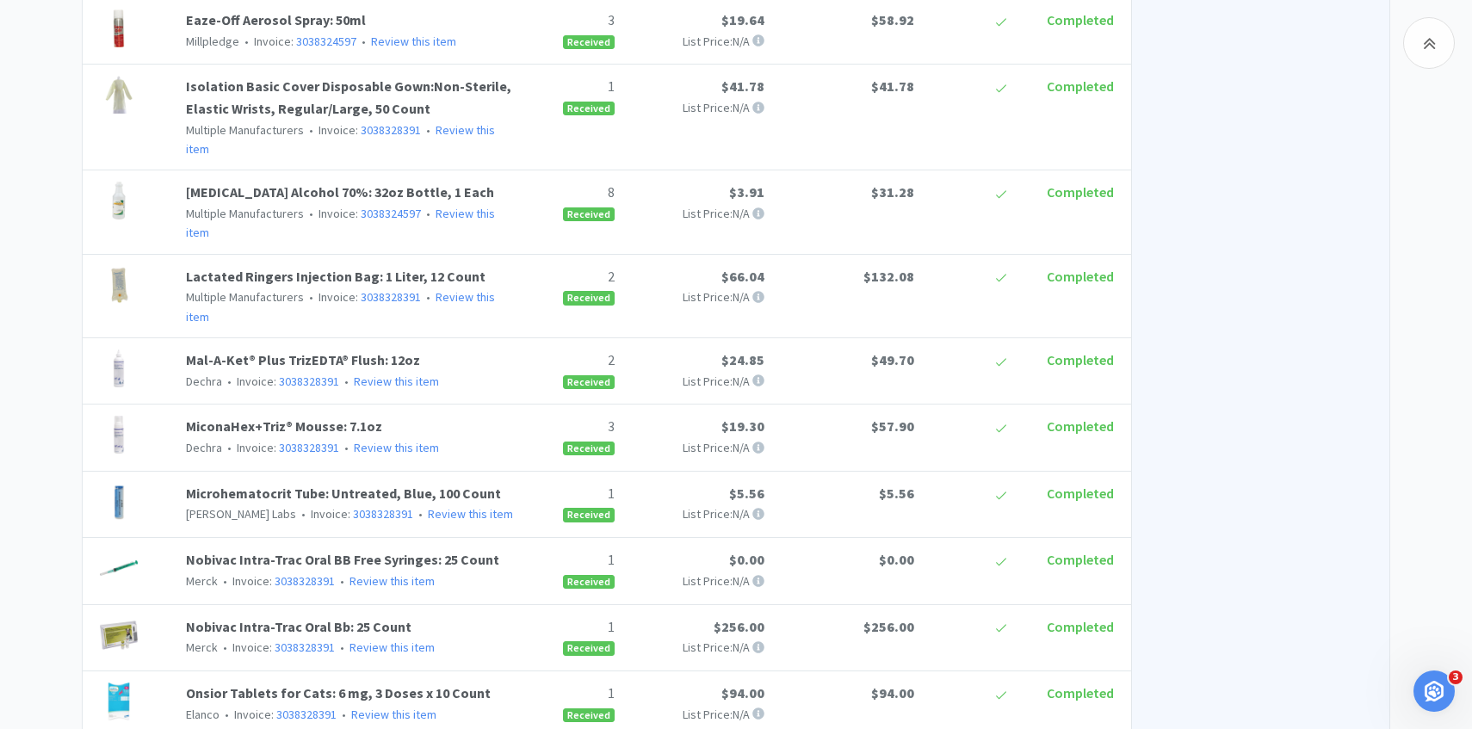
scroll to position [1595, 0]
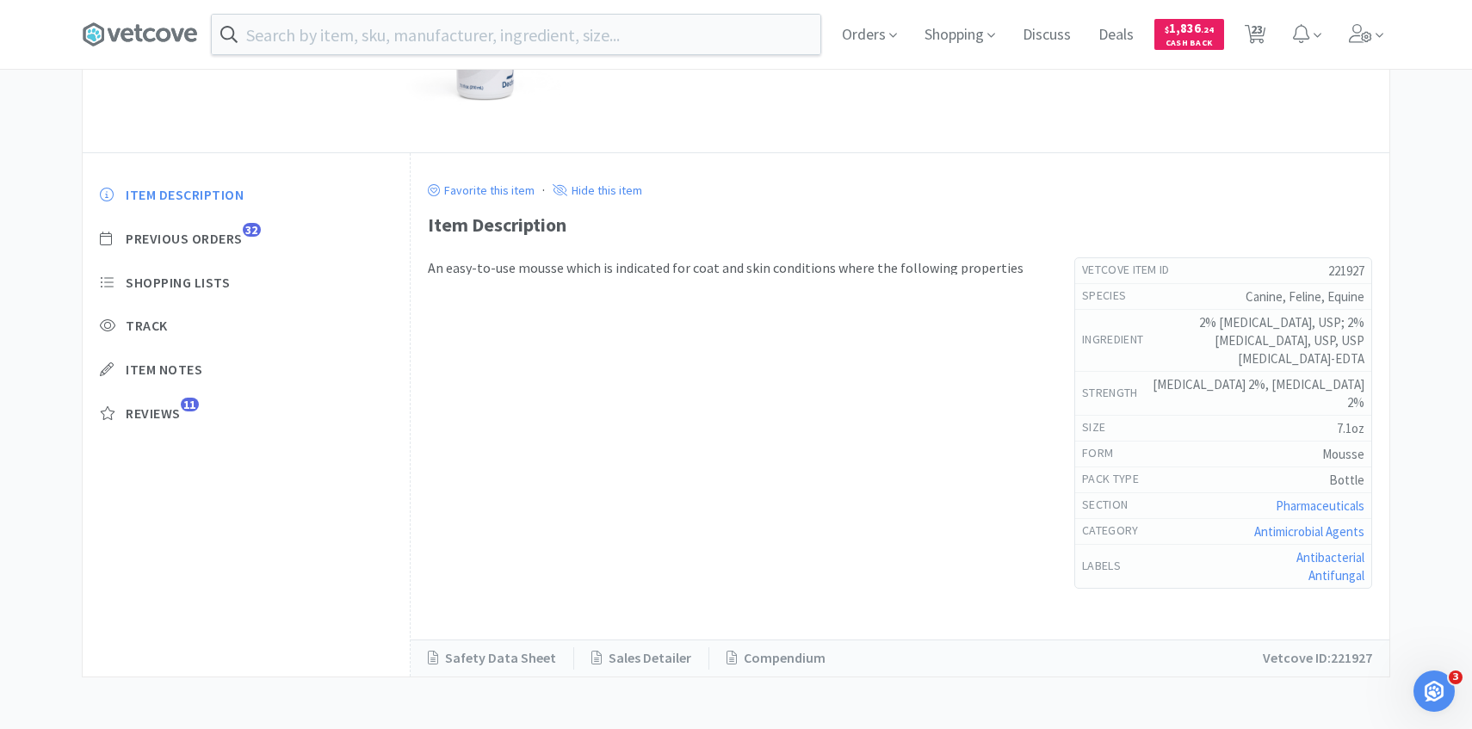
scroll to position [276, 0]
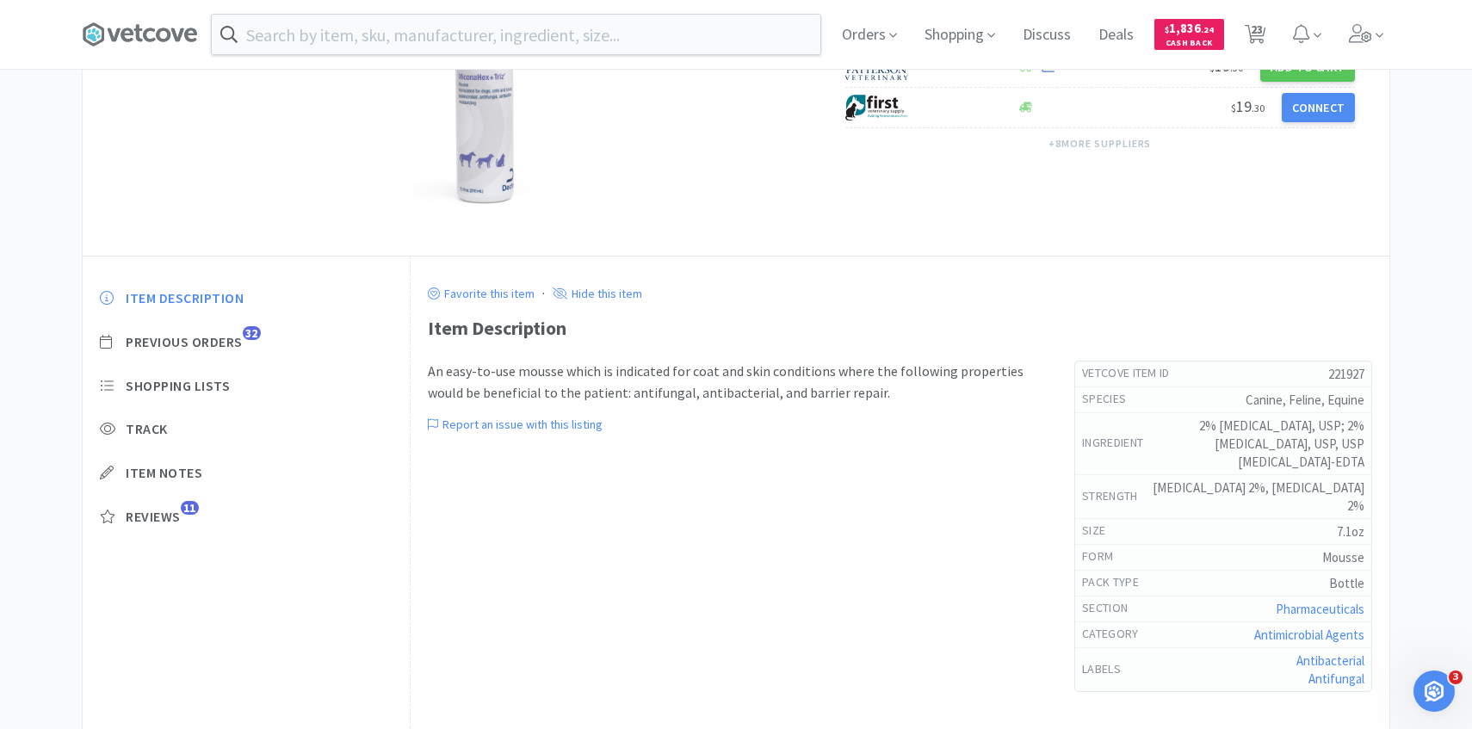
scroll to position [620, 0]
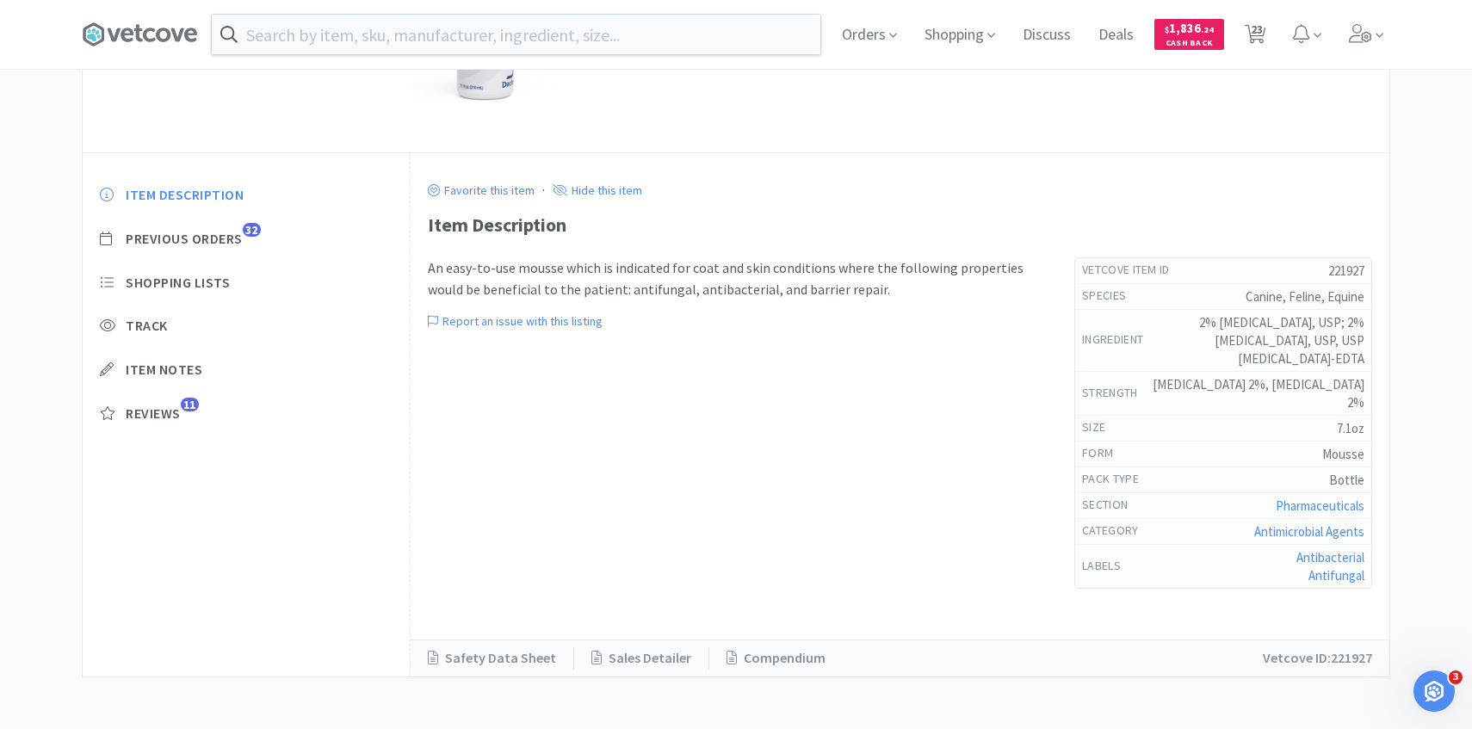
select select "1"
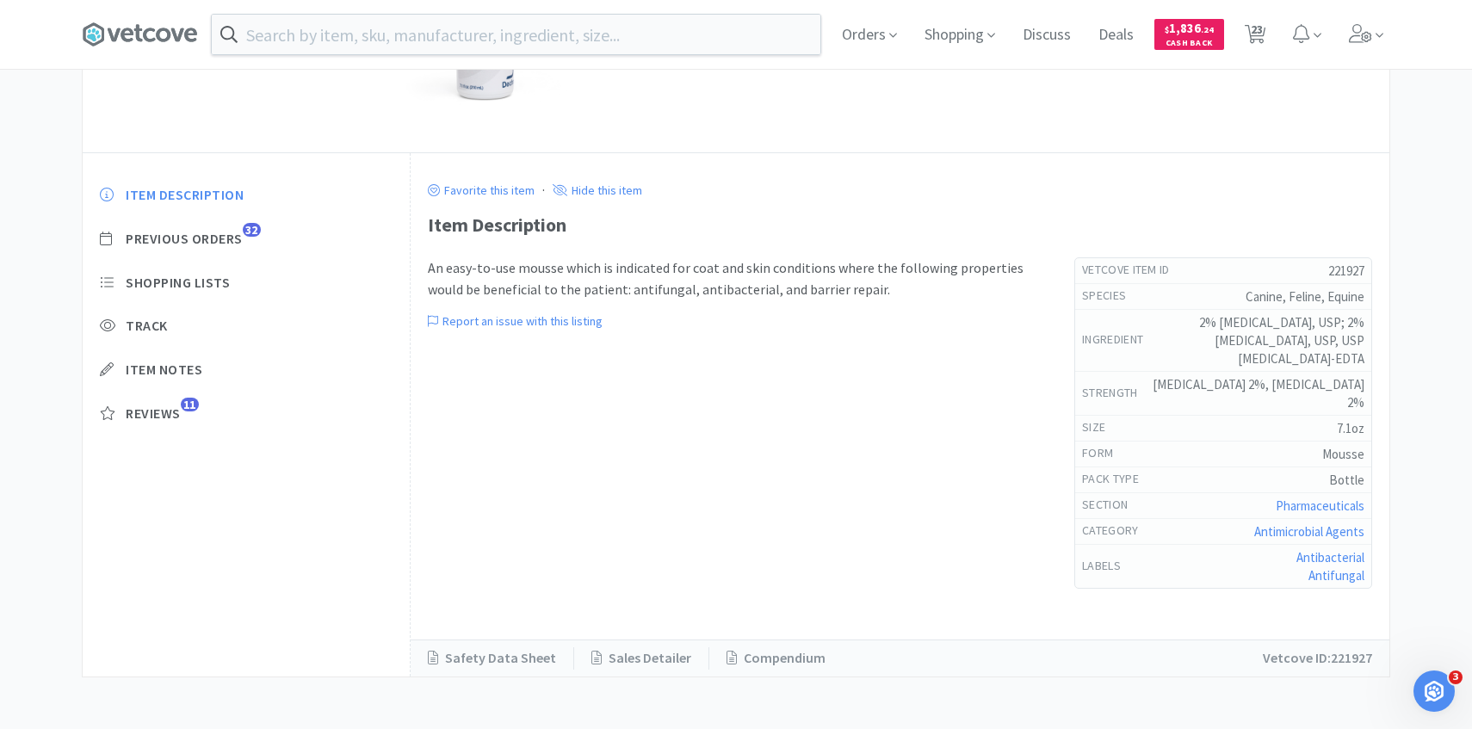
select select "4"
select select "5"
select select "3"
select select "1"
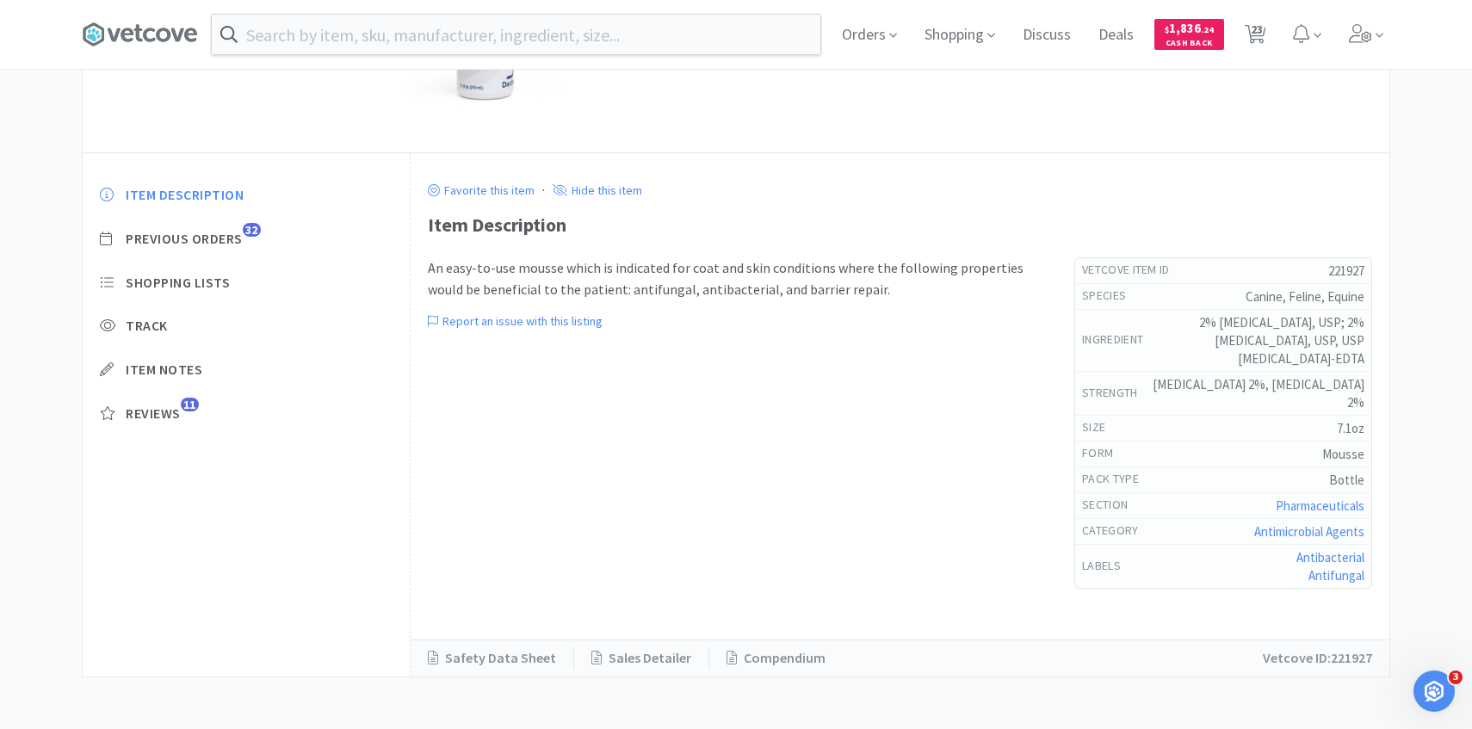
select select "1"
select select "2"
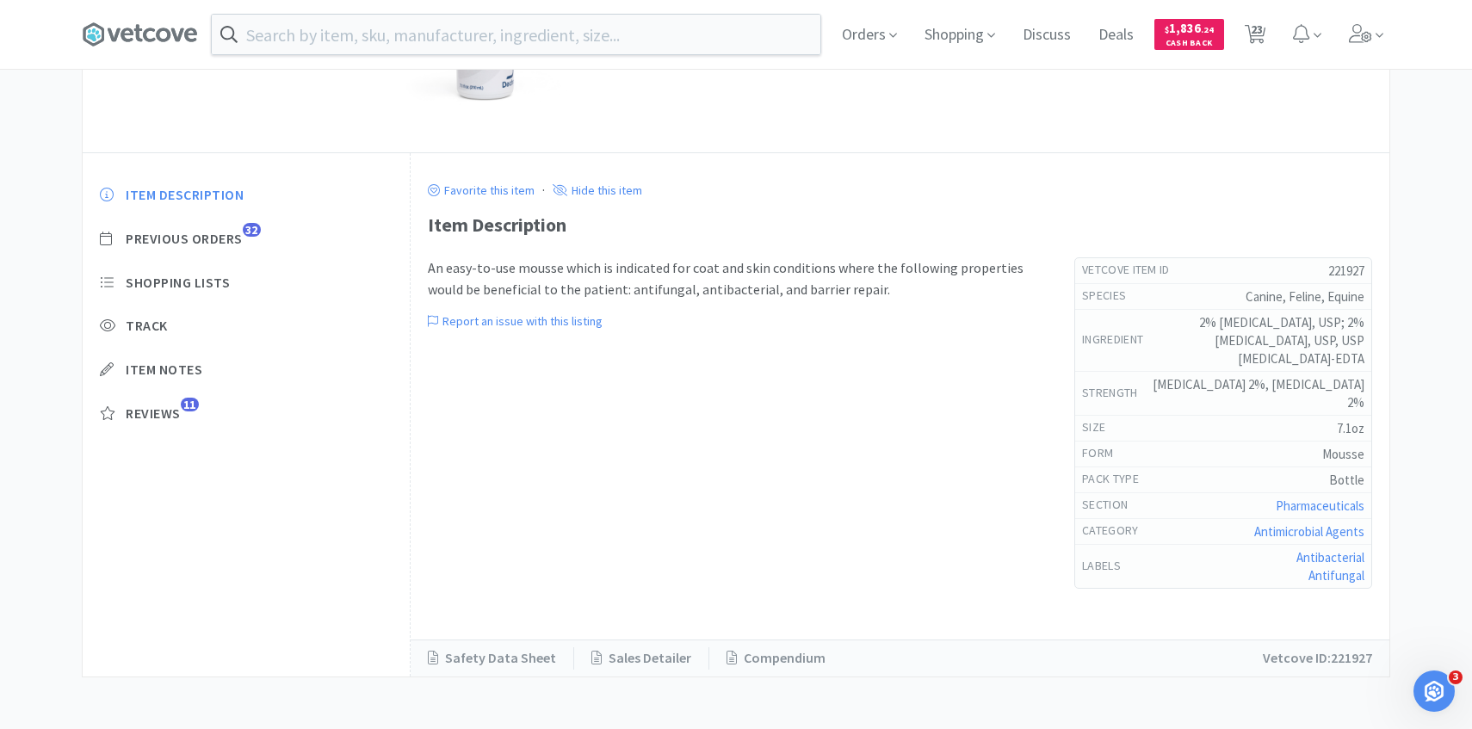
select select "2"
select select "1"
select select "12"
select select "1"
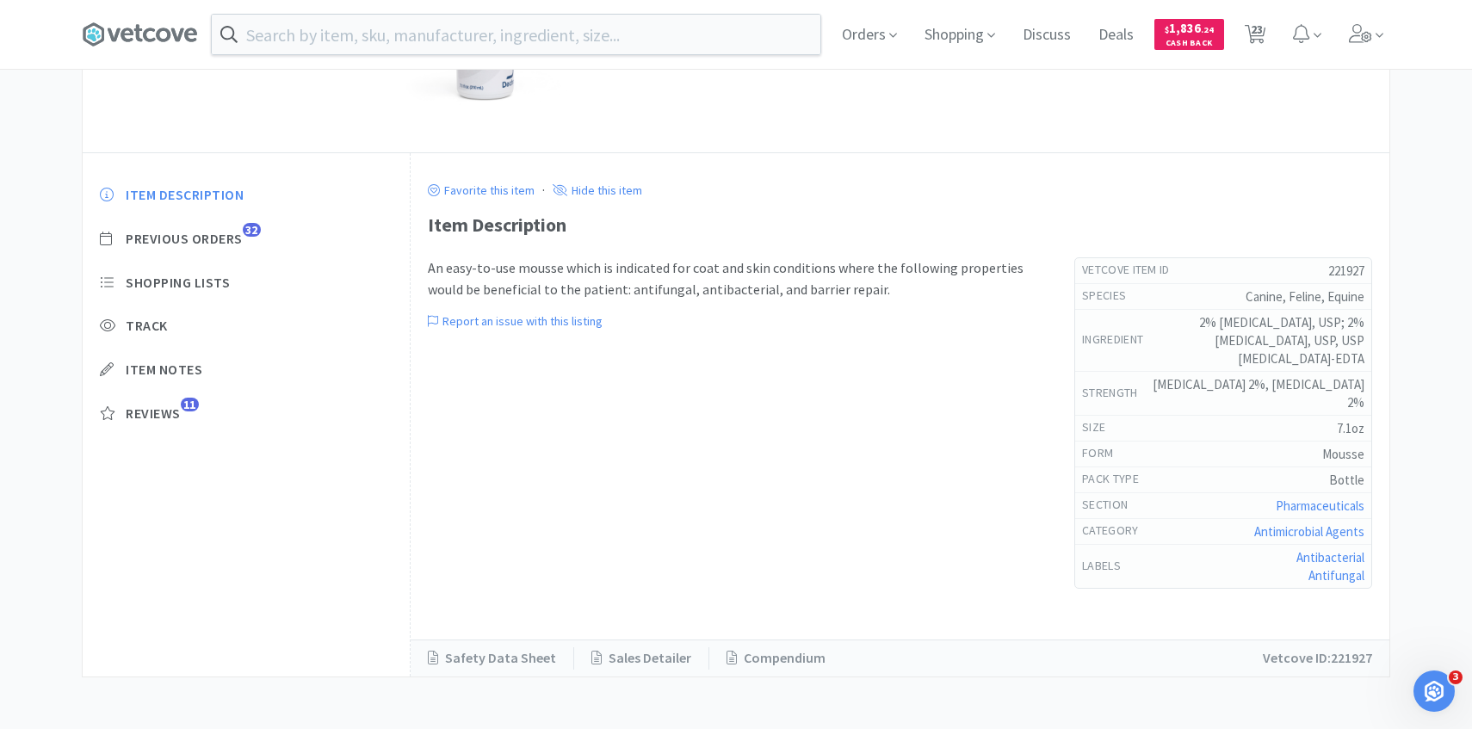
select select "1"
select select "12"
select select "1"
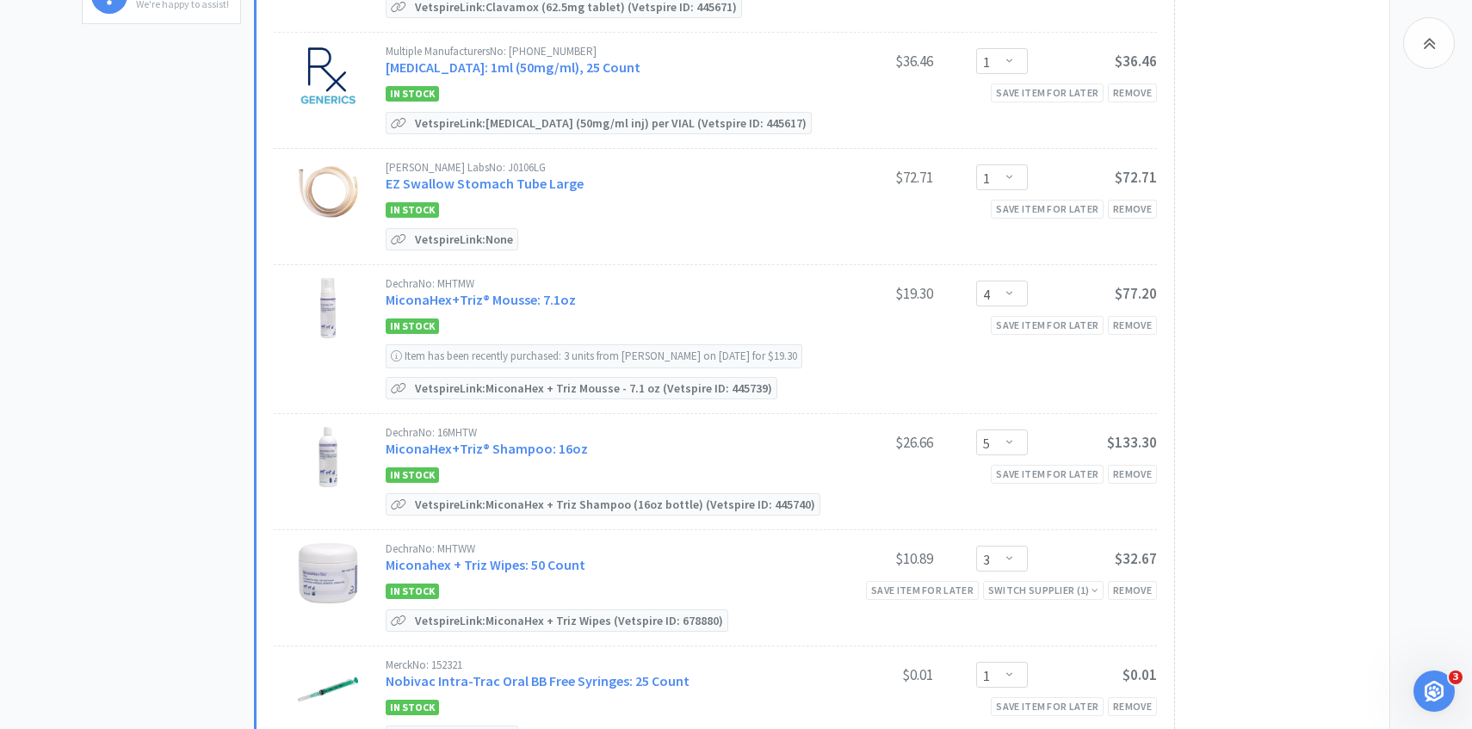
click at [517, 283] on div "Dechra No: MHTMW" at bounding box center [595, 283] width 418 height 11
click at [517, 295] on link "MiconaHex+Triz® Mousse: 7.1oz" at bounding box center [481, 299] width 190 height 17
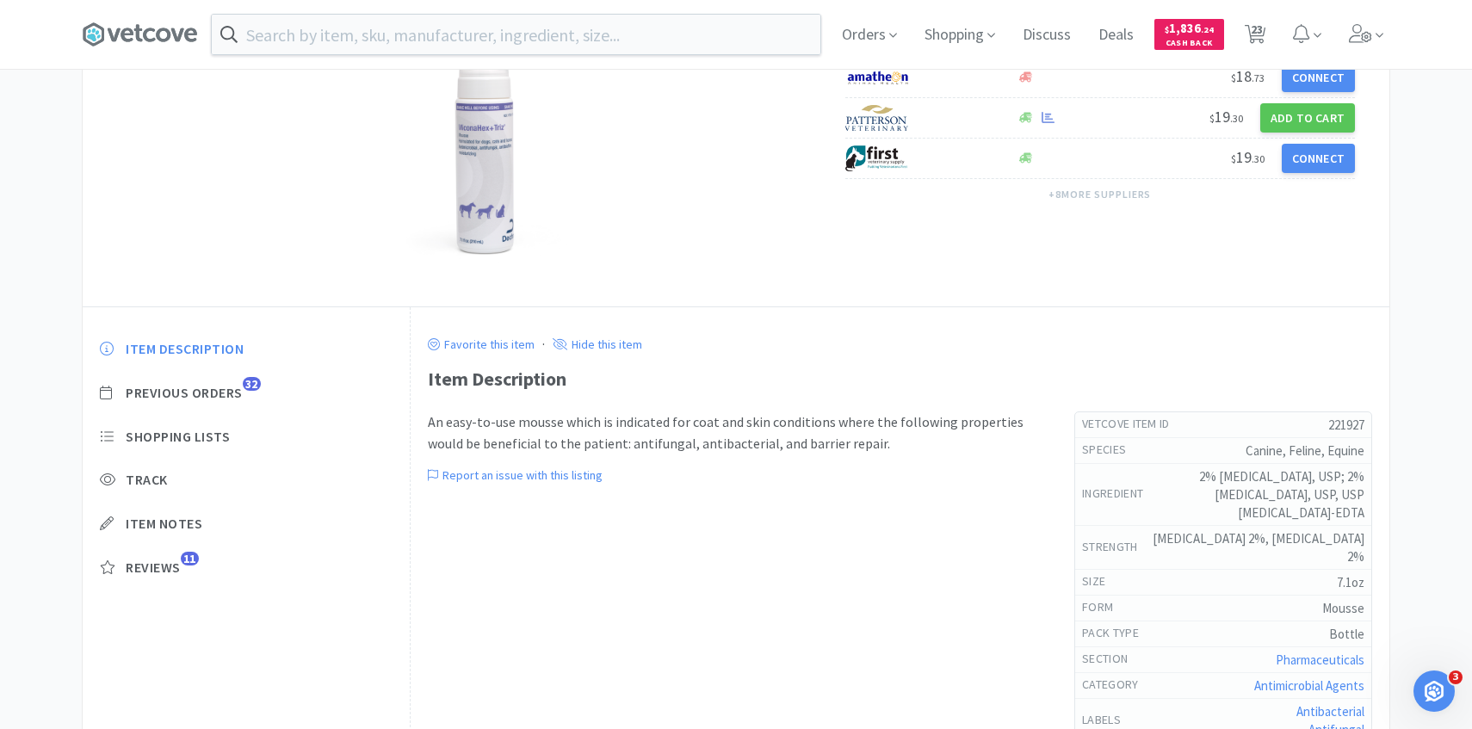
scroll to position [321, 0]
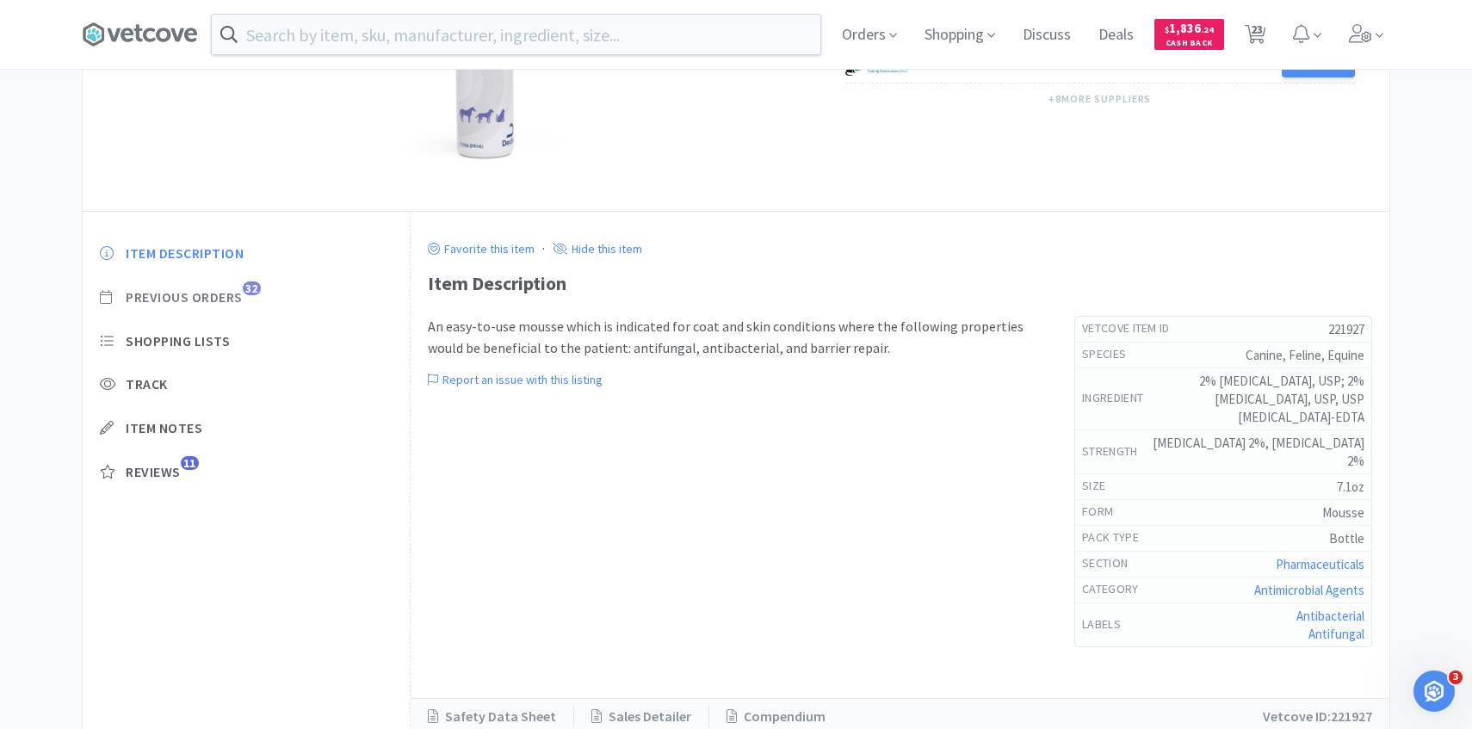
click at [233, 299] on span "Previous Orders" at bounding box center [184, 297] width 117 height 18
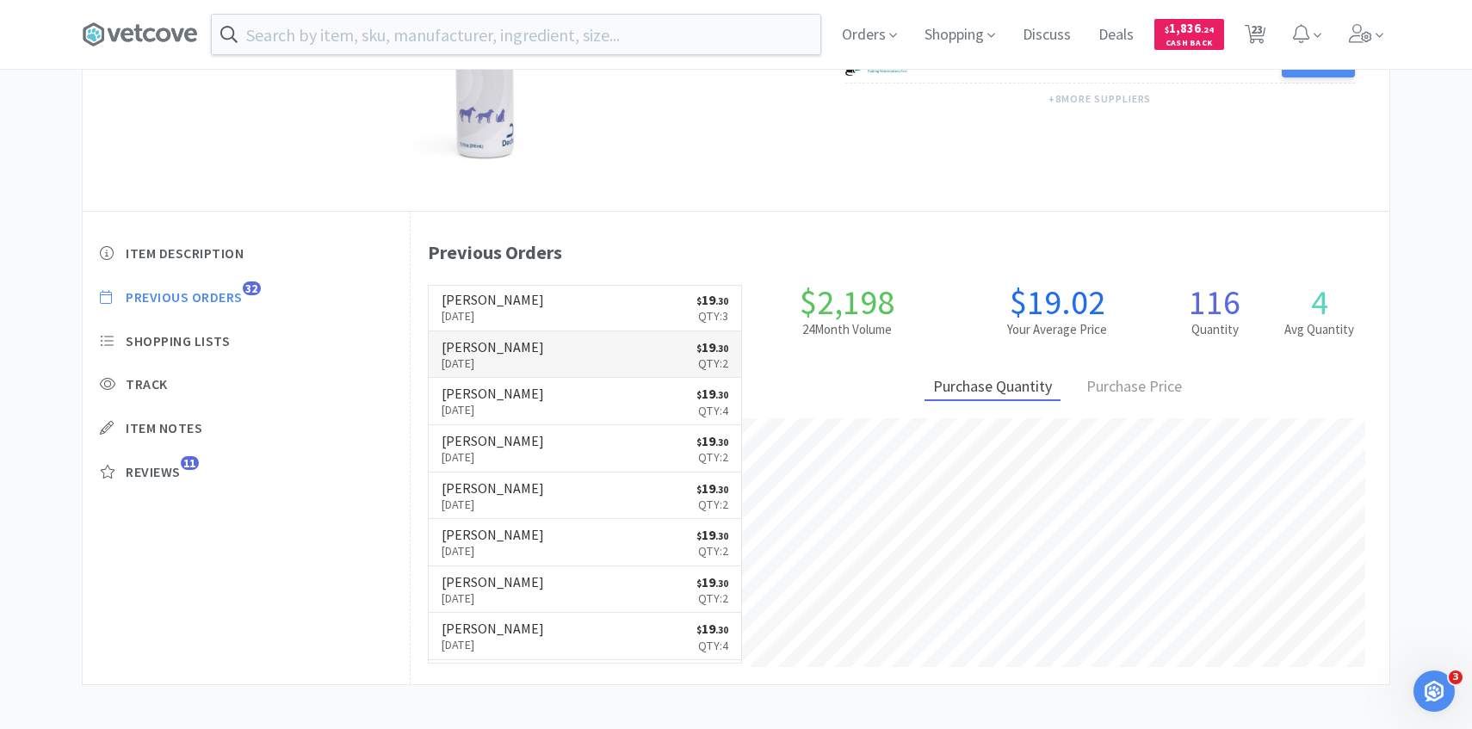
scroll to position [0, 0]
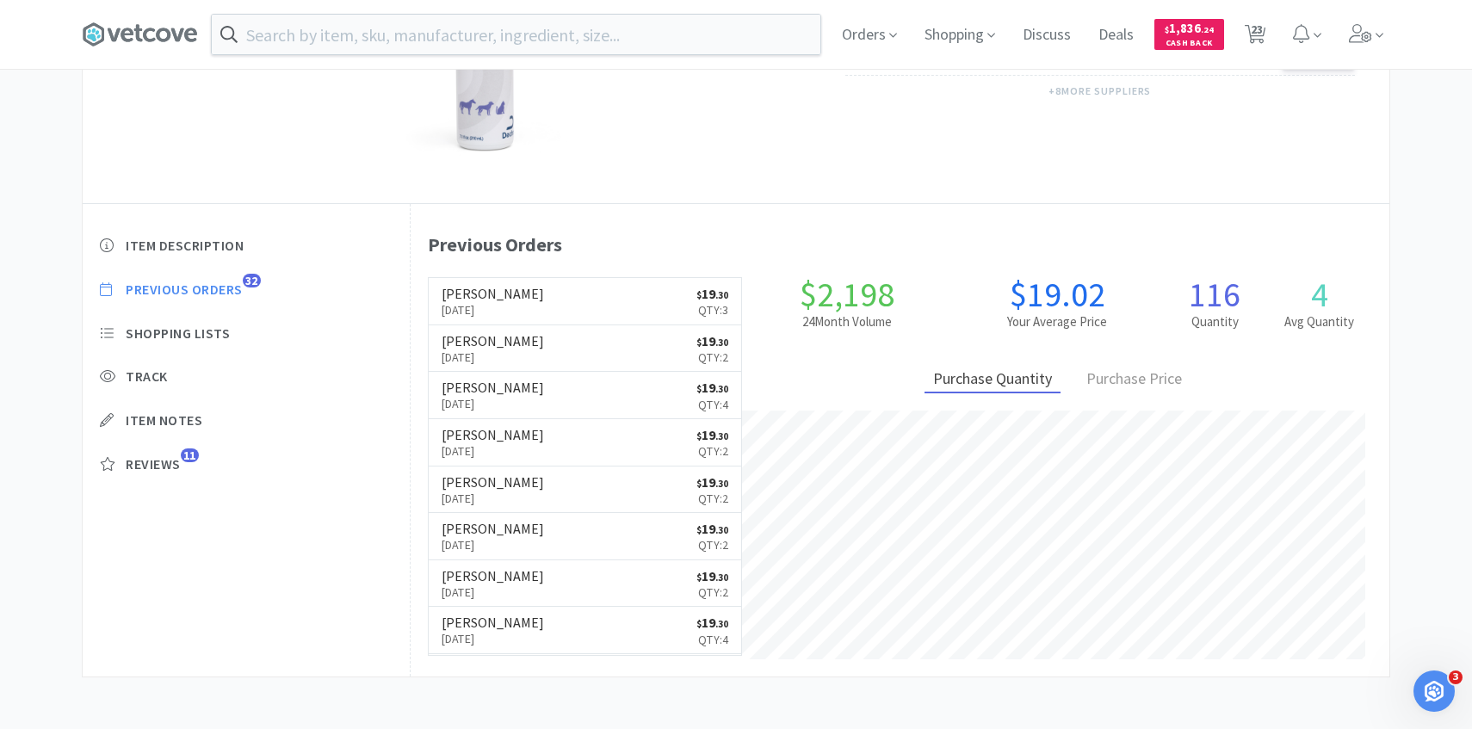
select select "1"
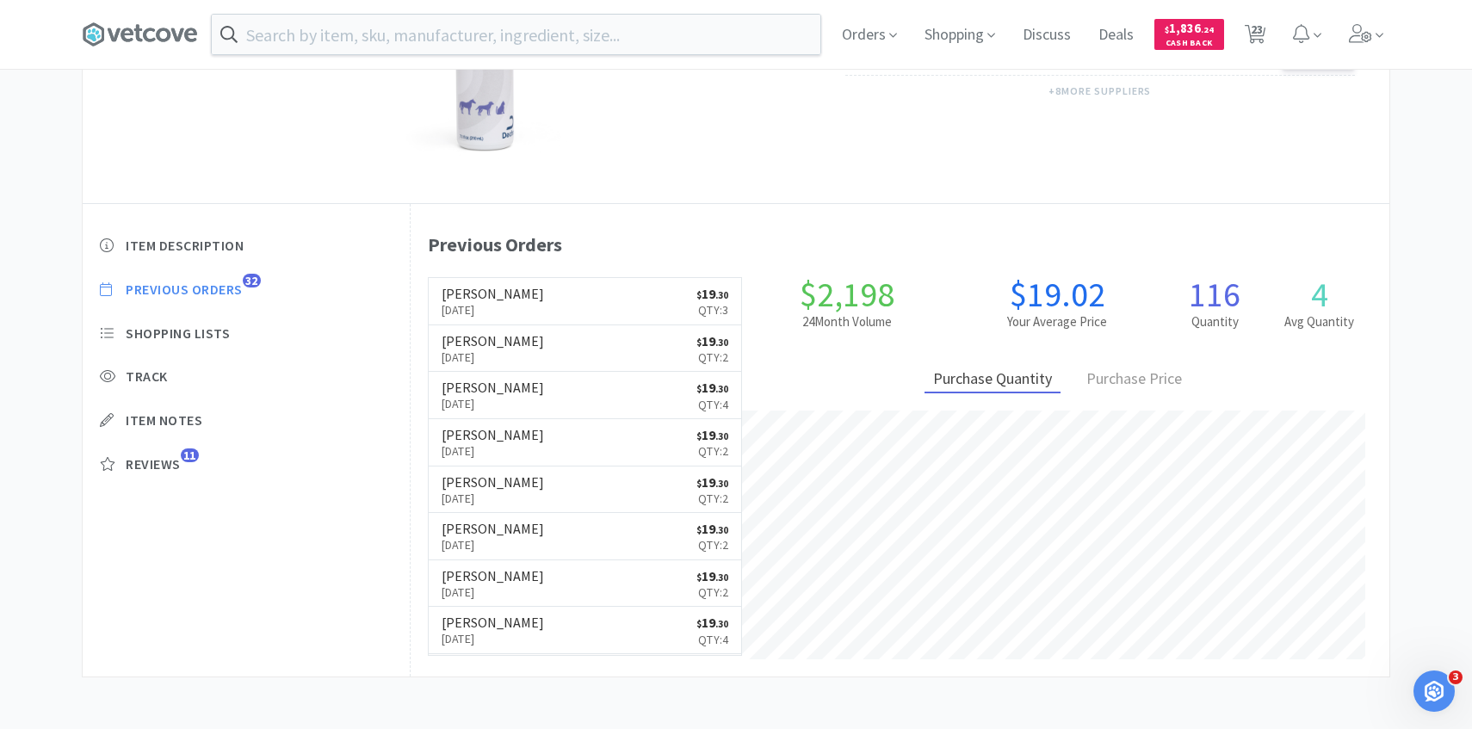
select select "4"
select select "5"
select select "3"
select select "1"
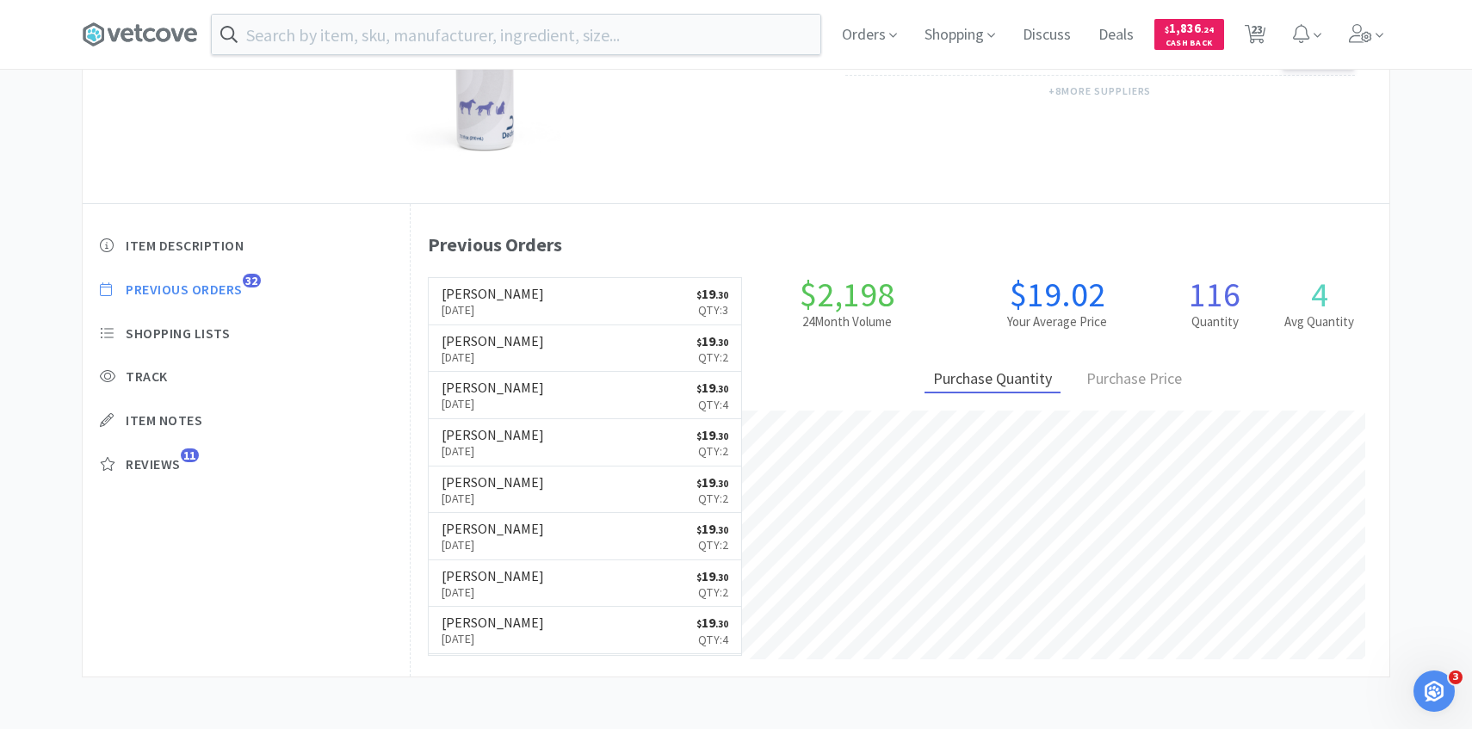
select select "1"
select select "2"
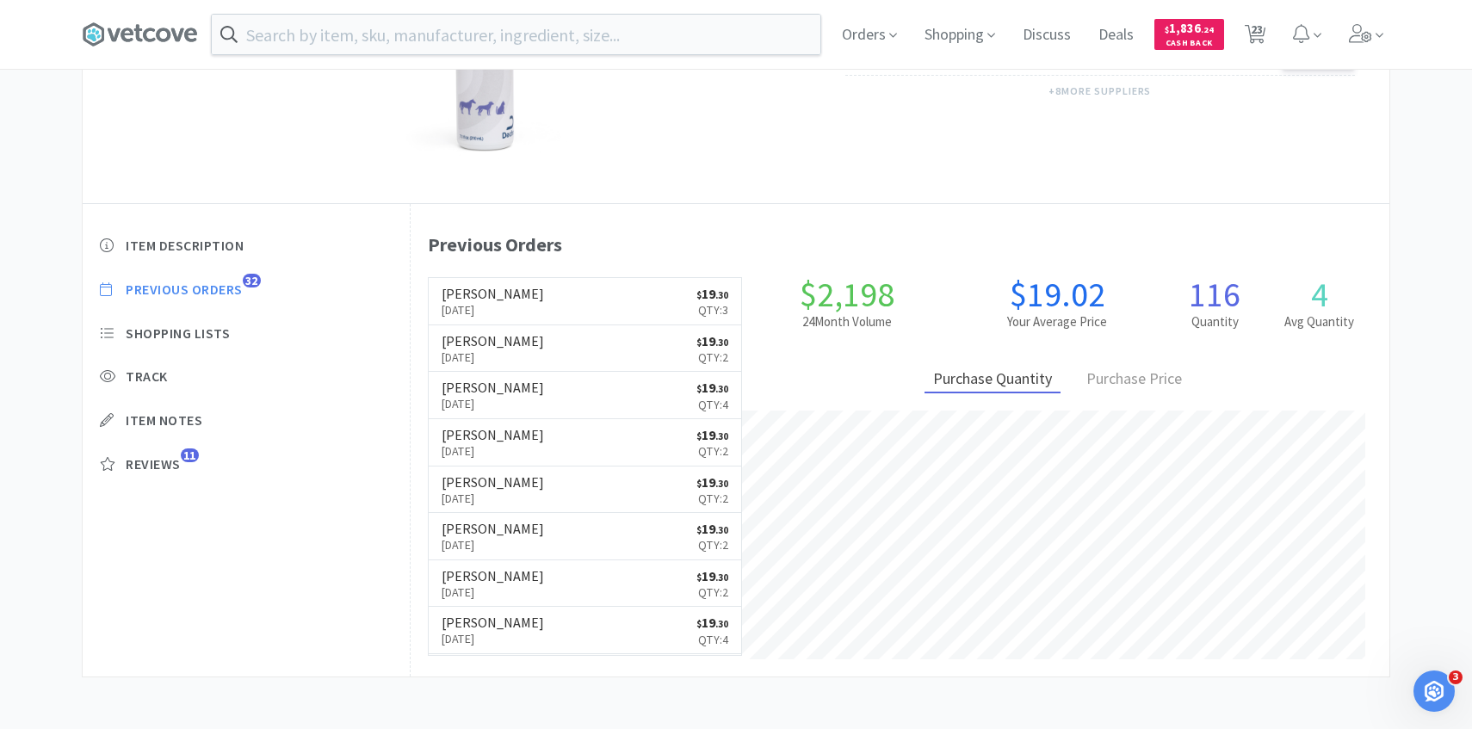
select select "2"
select select "1"
select select "12"
select select "1"
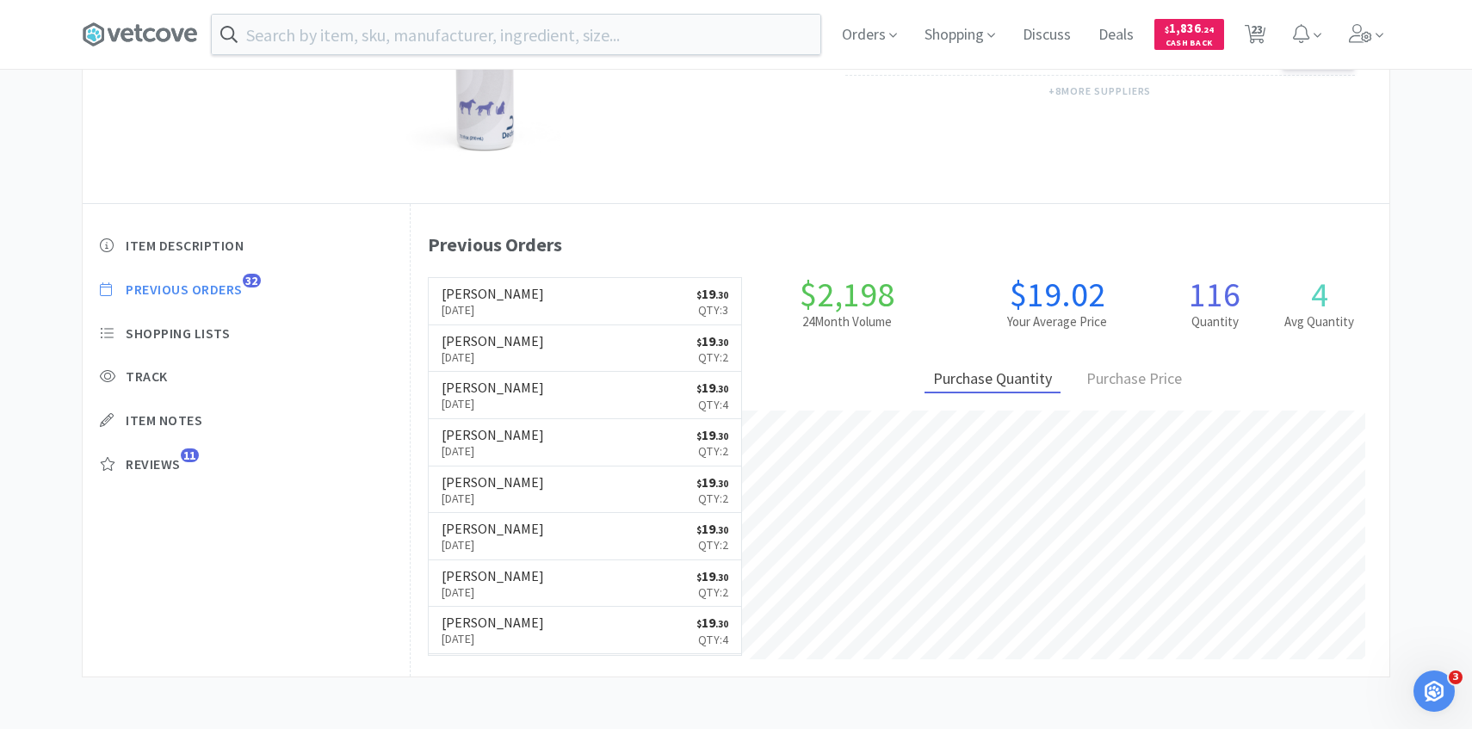
select select "1"
select select "12"
select select "1"
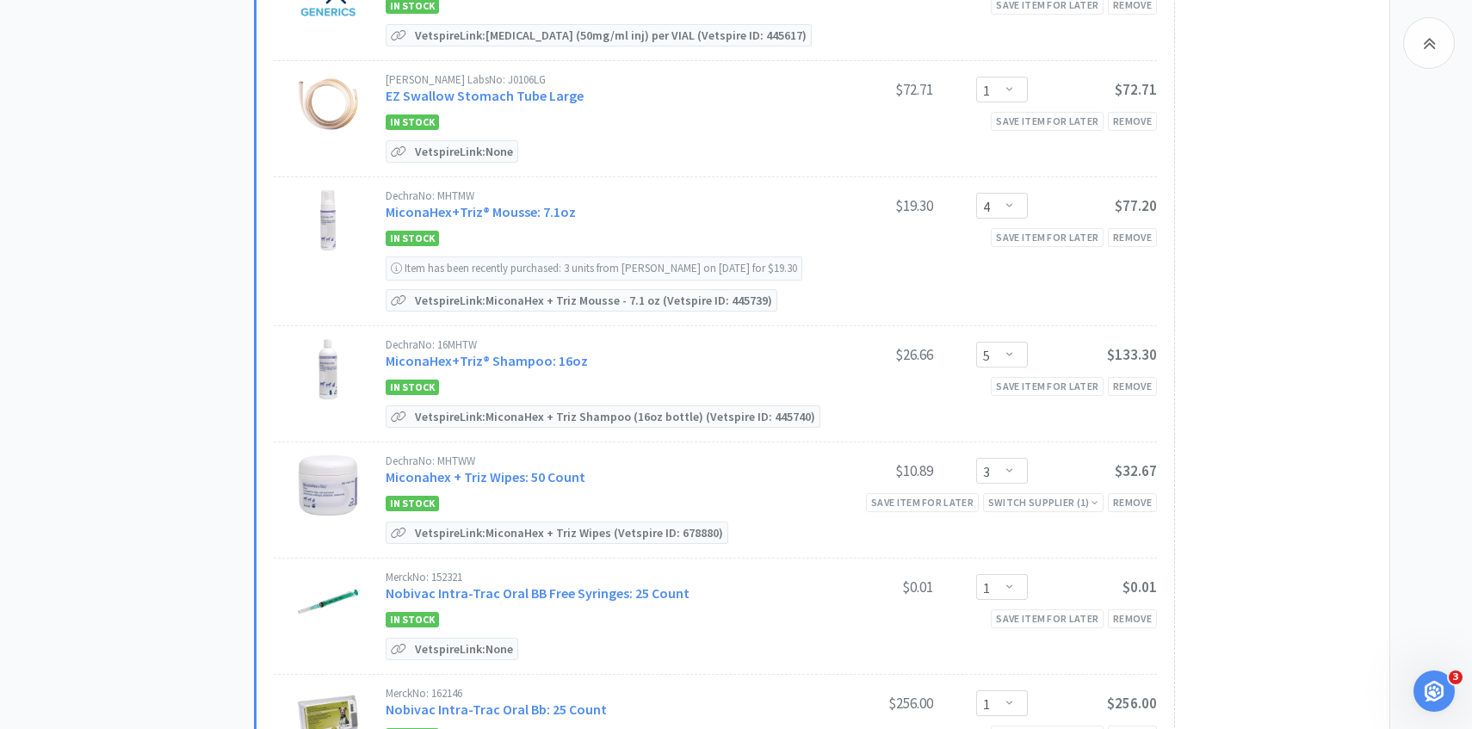
scroll to position [709, 0]
click at [515, 350] on link "MiconaHex+Triz® Shampoo: 16oz" at bounding box center [487, 358] width 202 height 17
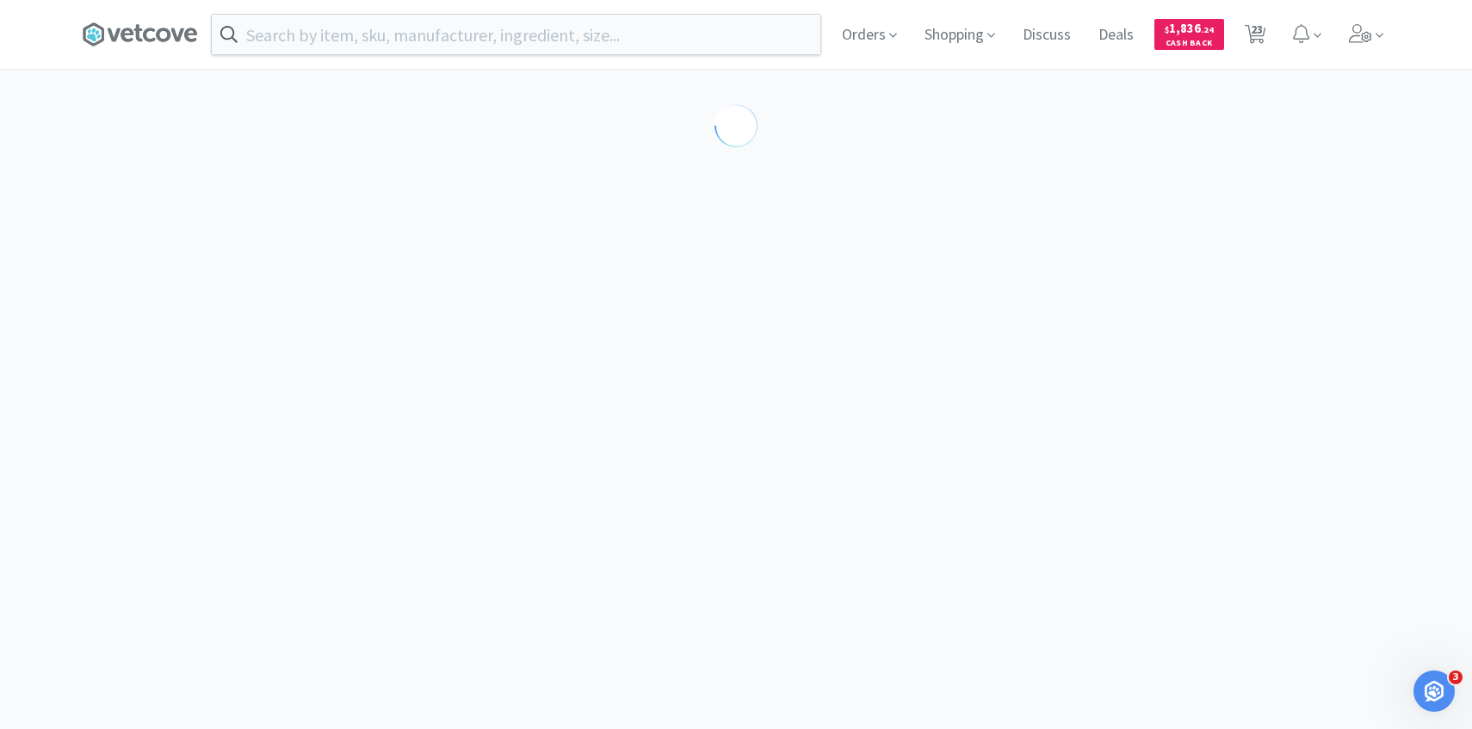
select select "86601"
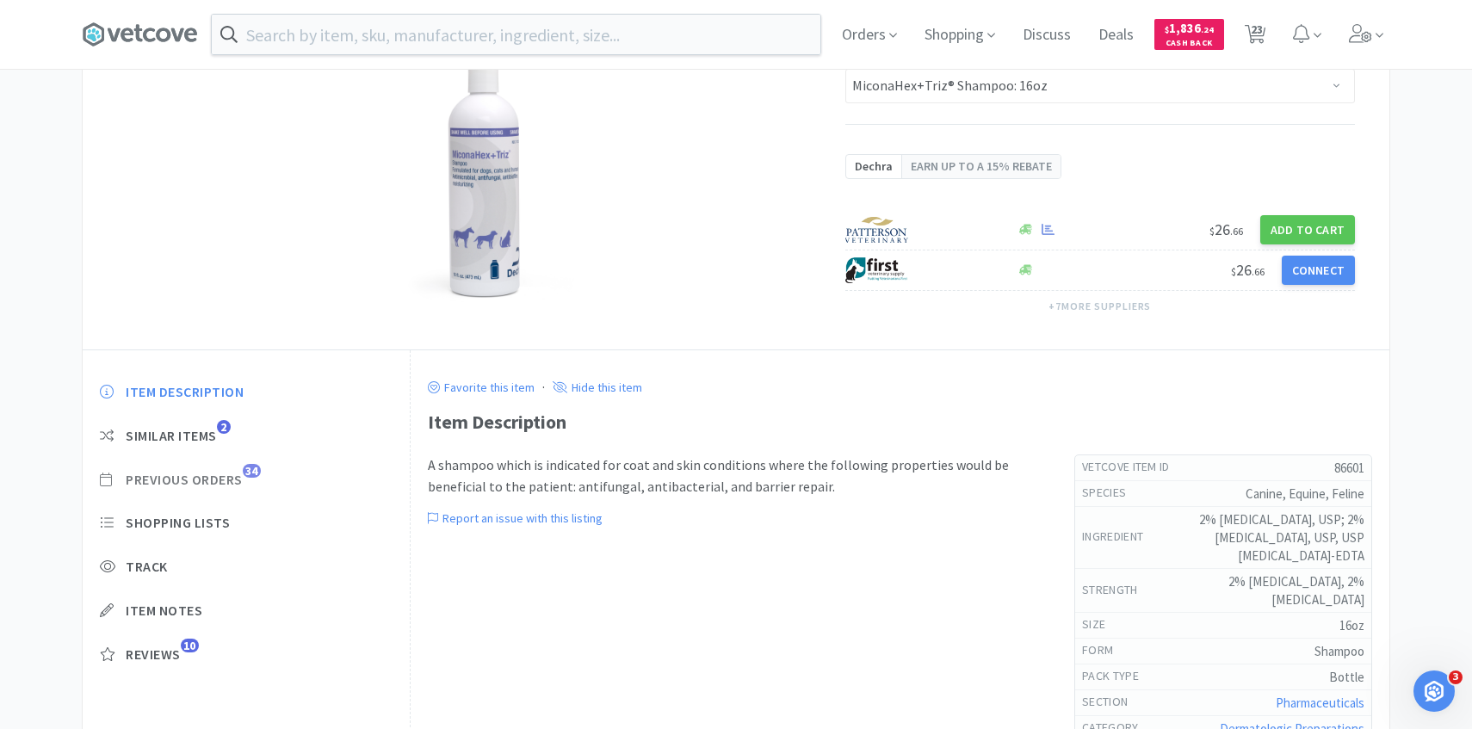
click at [246, 488] on span "Previous Orders 34" at bounding box center [246, 480] width 293 height 18
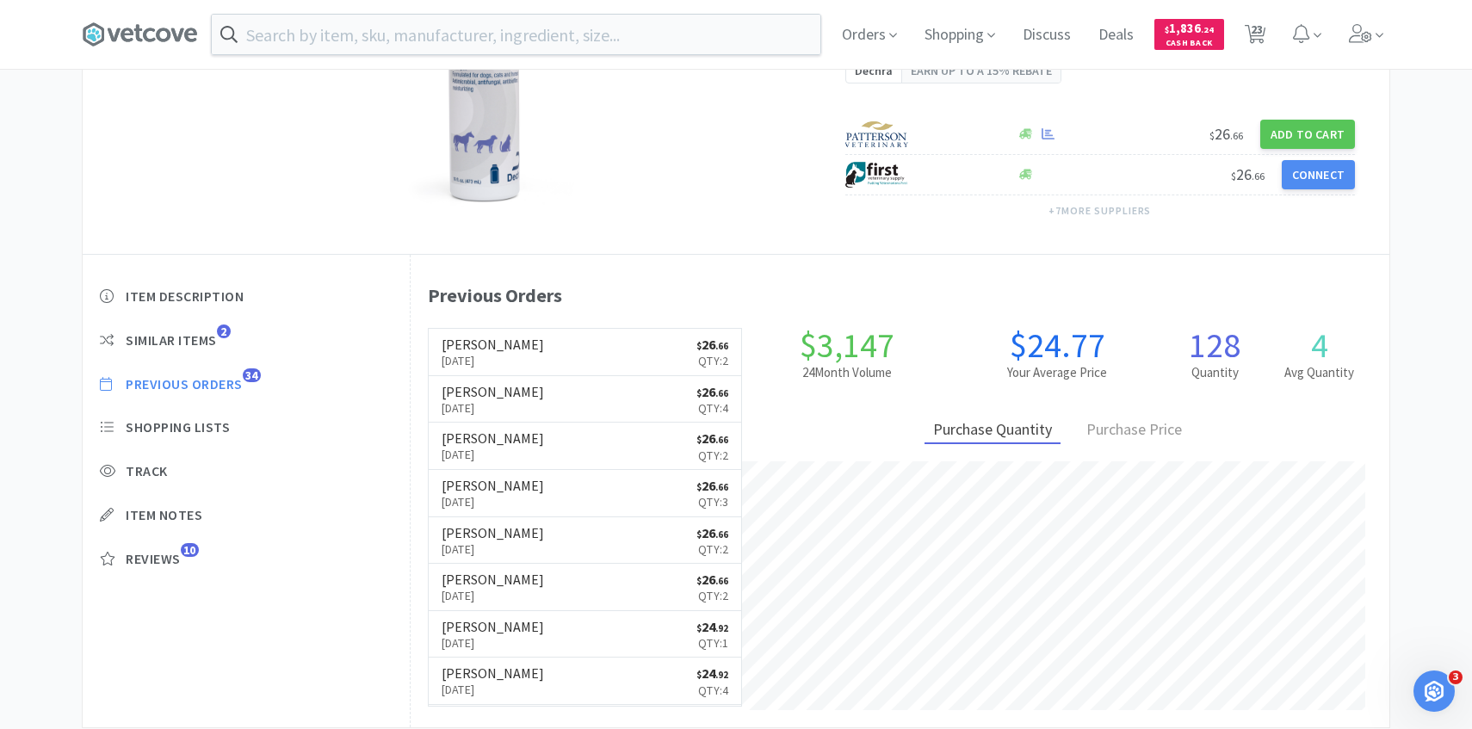
scroll to position [280, 0]
select select "1"
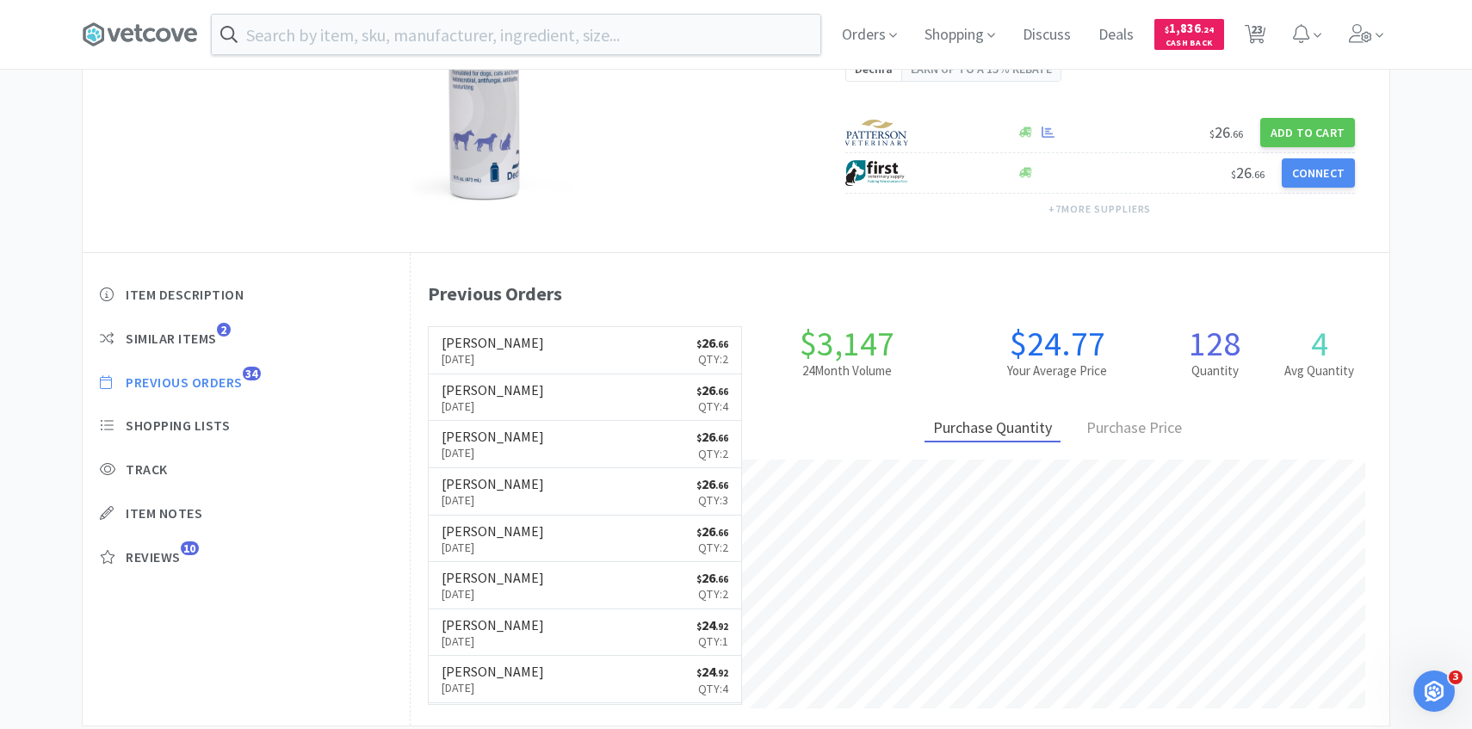
select select "1"
select select "4"
select select "5"
select select "3"
select select "1"
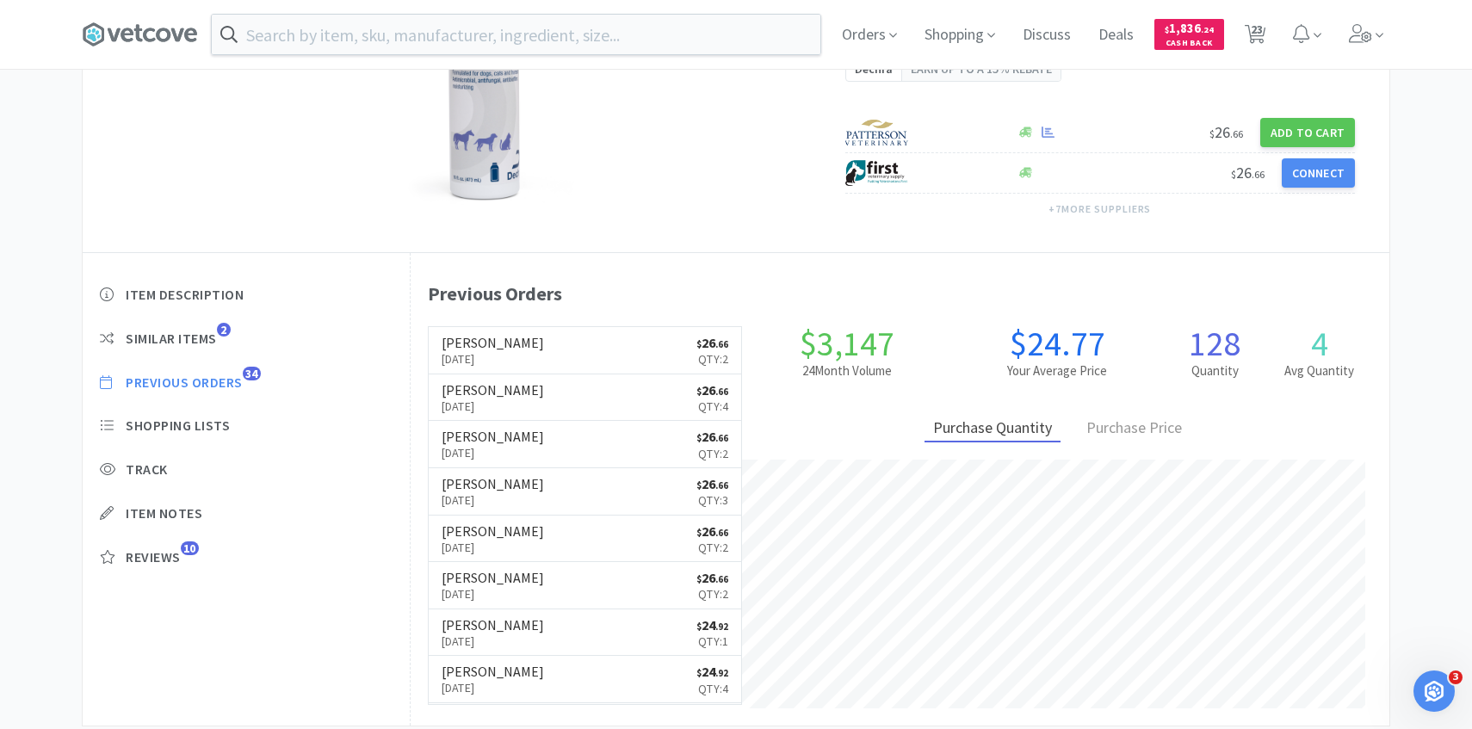
select select "1"
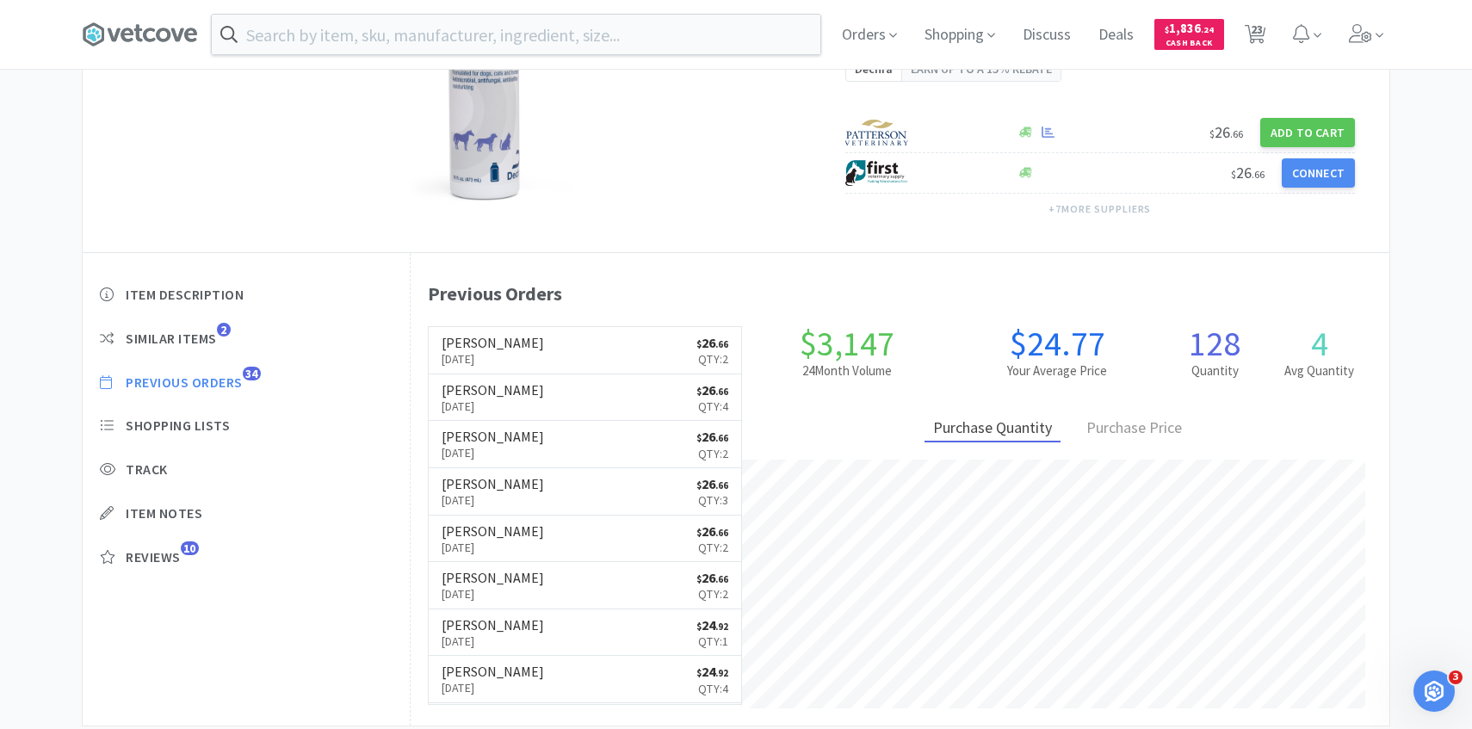
select select "2"
select select "1"
select select "12"
select select "1"
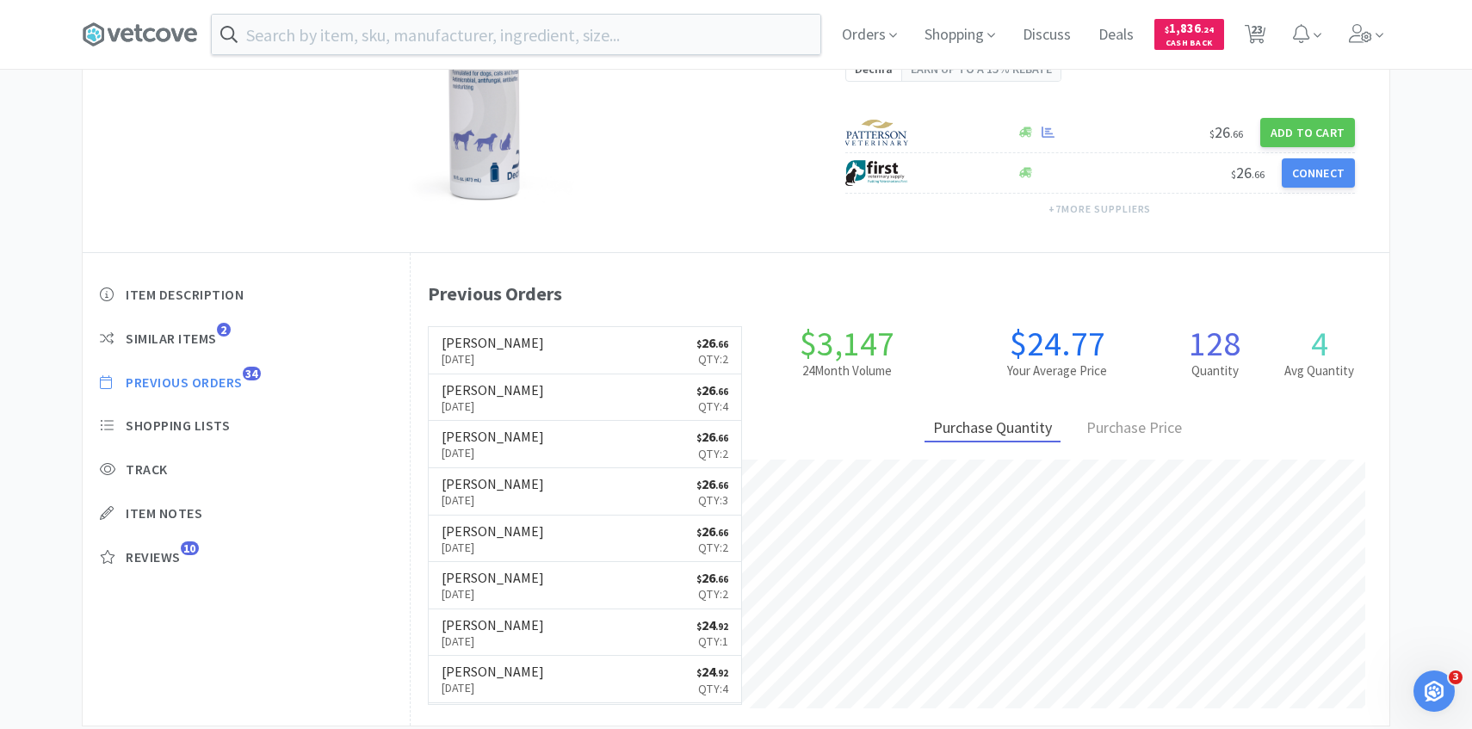
select select "1"
select select "12"
select select "1"
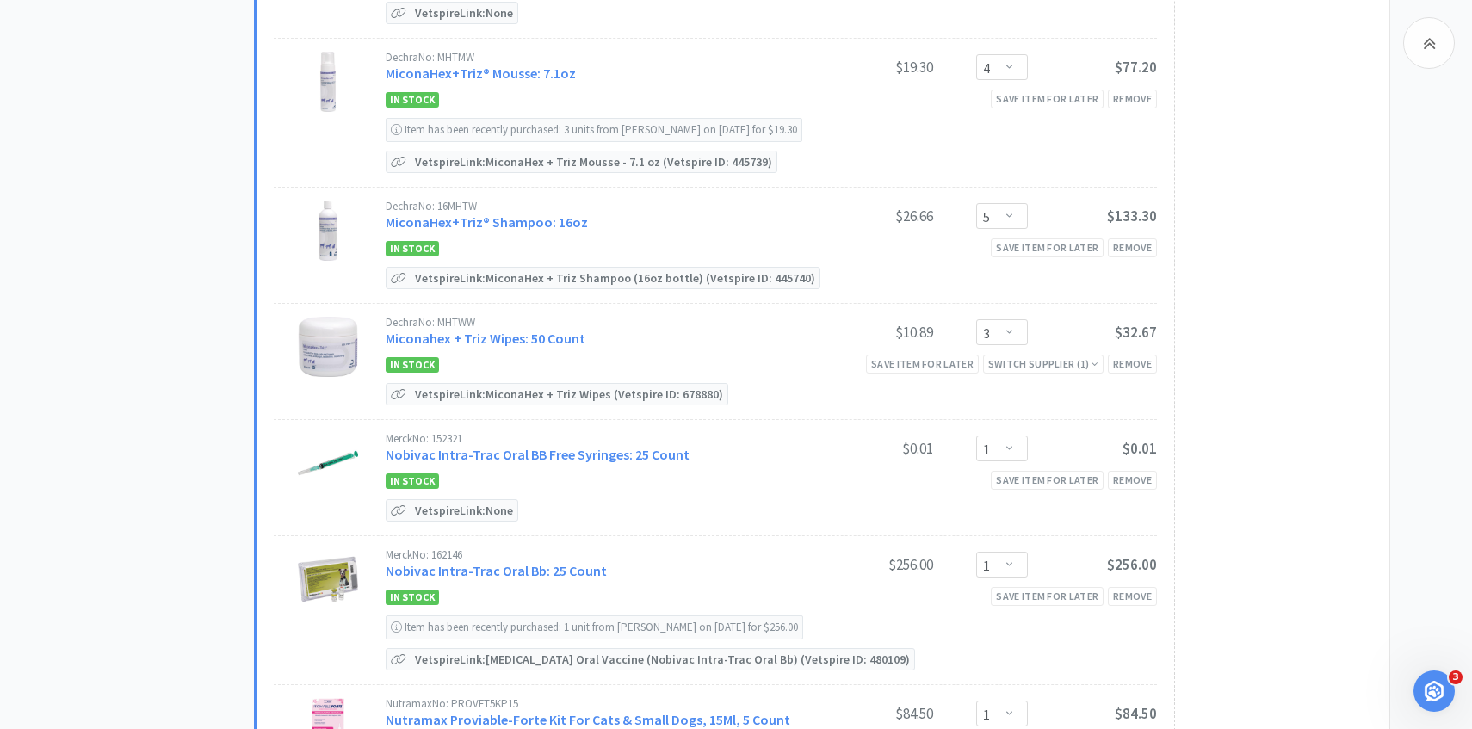
scroll to position [889, 0]
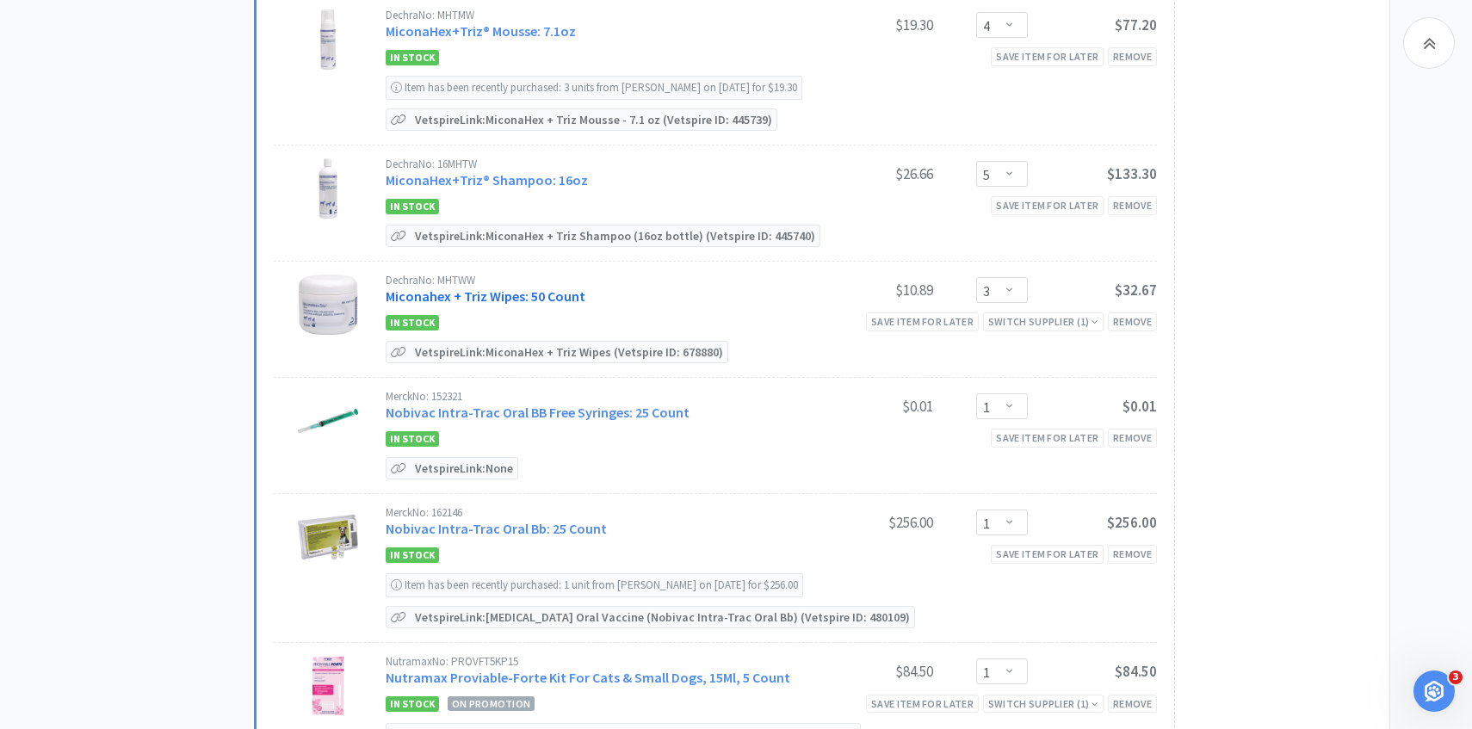
click at [563, 288] on link "Miconahex + Triz Wipes: 50 Count" at bounding box center [486, 296] width 200 height 17
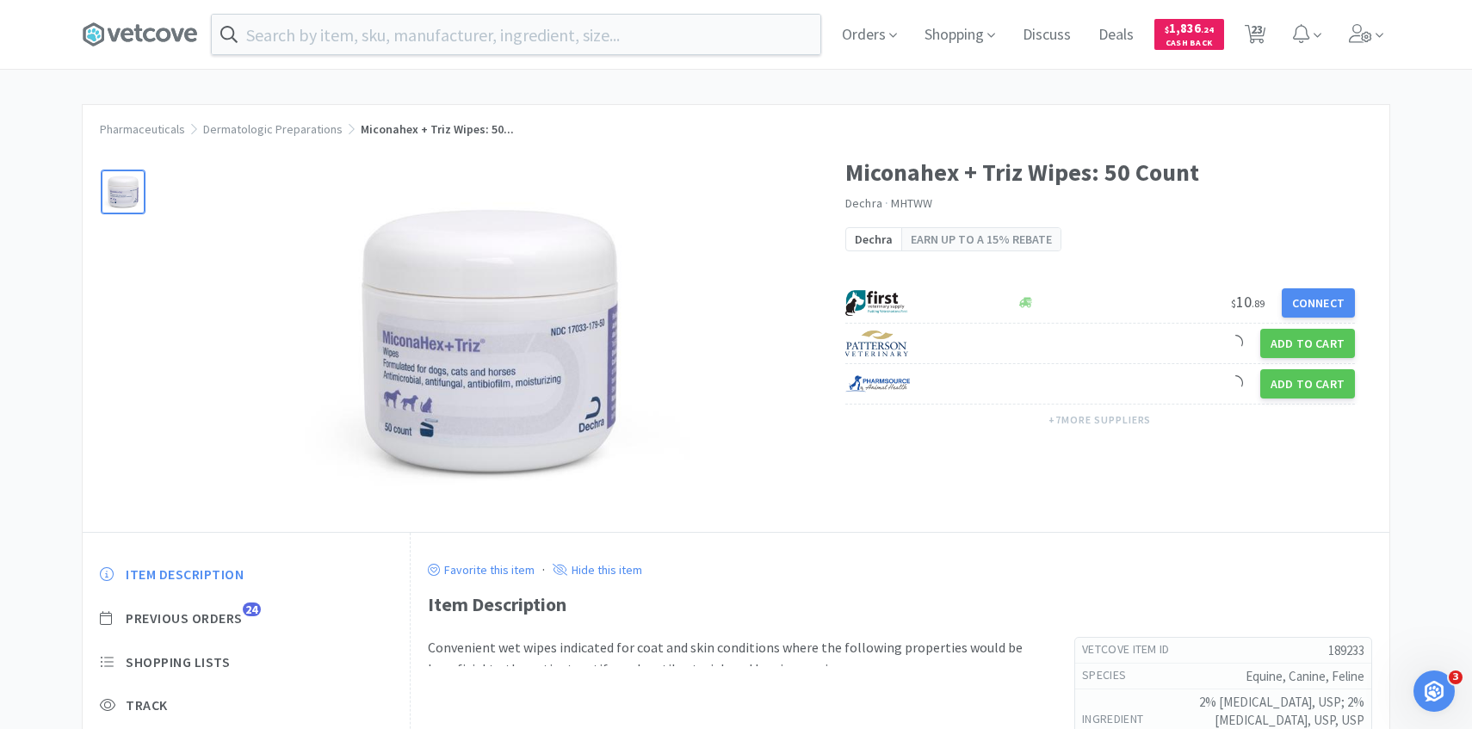
scroll to position [121, 0]
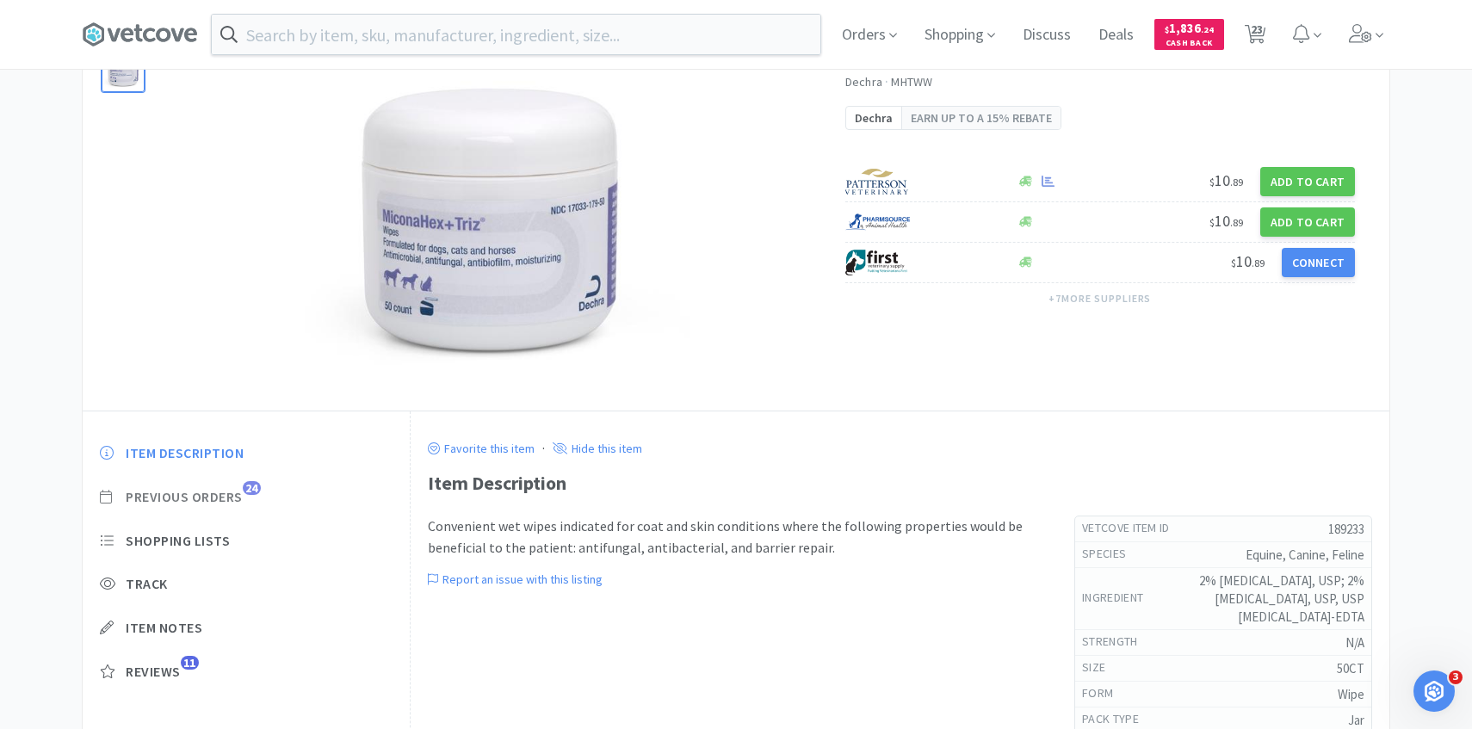
click at [232, 503] on span "Previous Orders" at bounding box center [184, 497] width 117 height 18
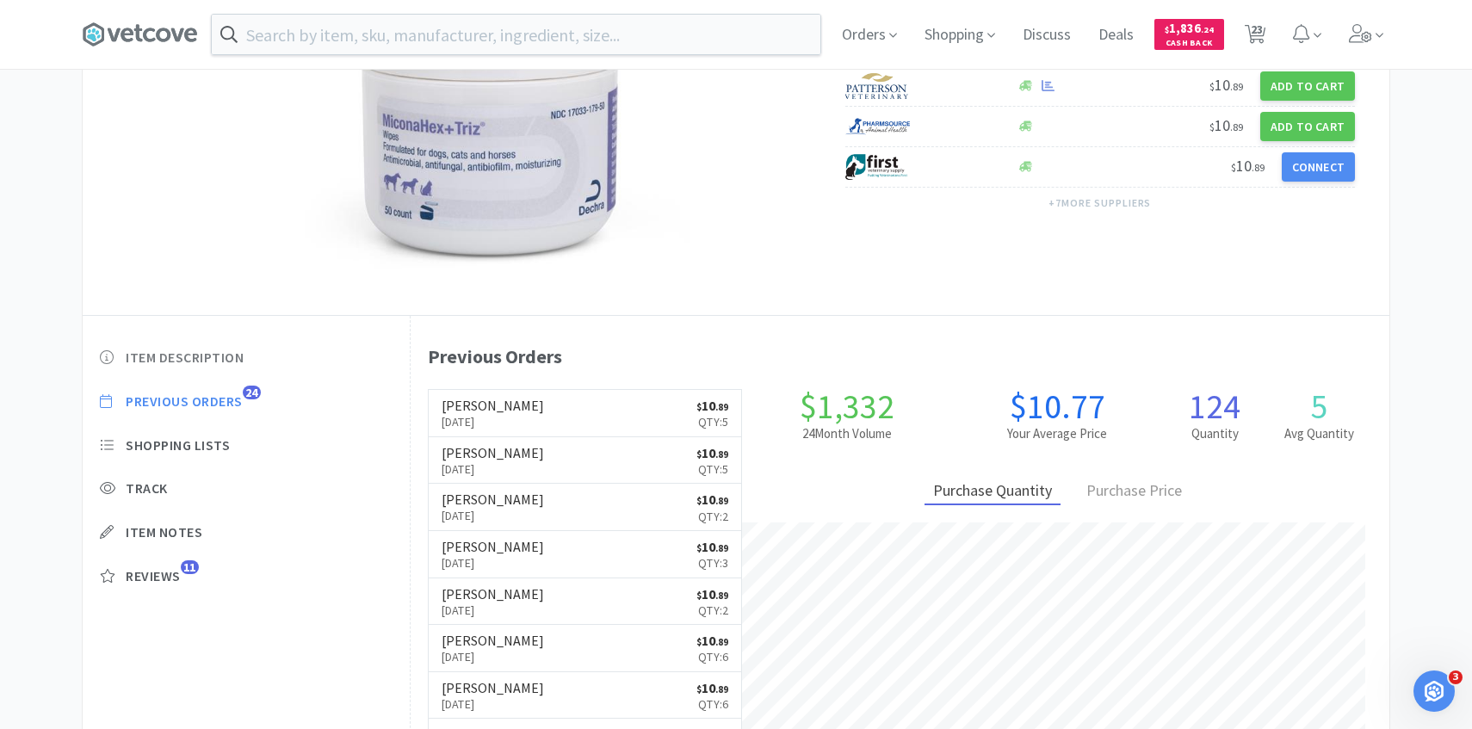
scroll to position [0, 0]
select select "1"
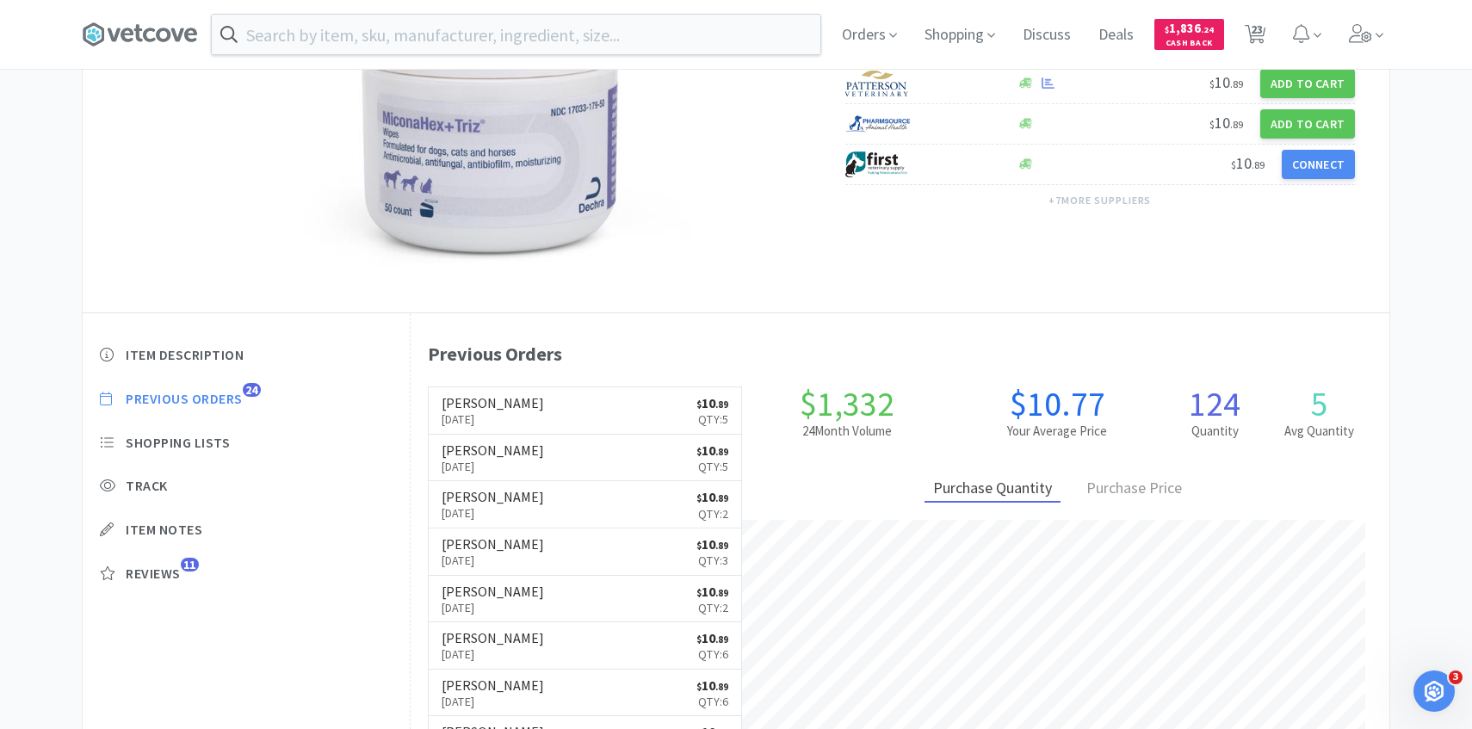
select select "1"
select select "4"
select select "5"
select select "3"
select select "1"
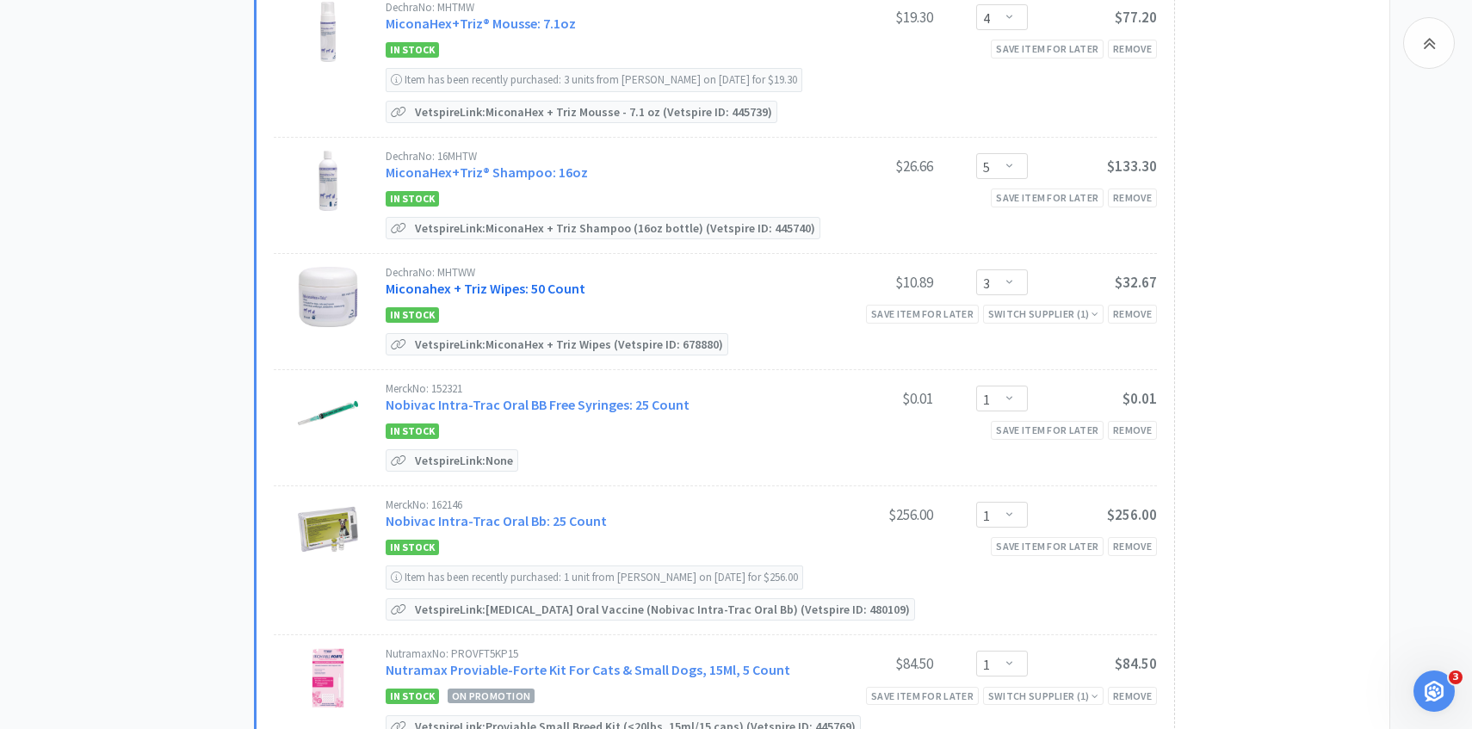
scroll to position [898, 0]
click at [992, 271] on select "Enter Quantity 1 2 3 4 5 6 7 8 9 10 11 12 13 14 15 16 17 18 19 20 Enter Quantity" at bounding box center [1002, 281] width 52 height 26
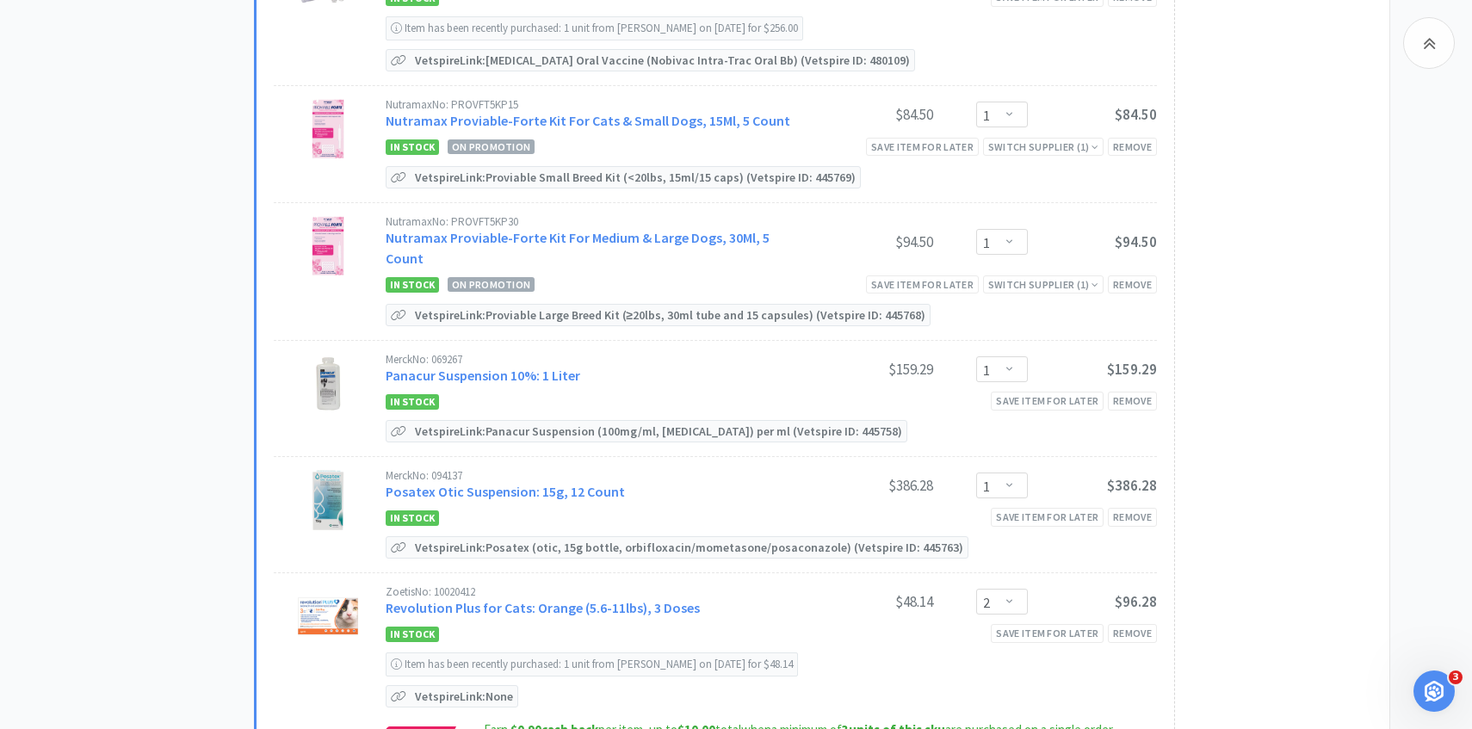
scroll to position [1448, 0]
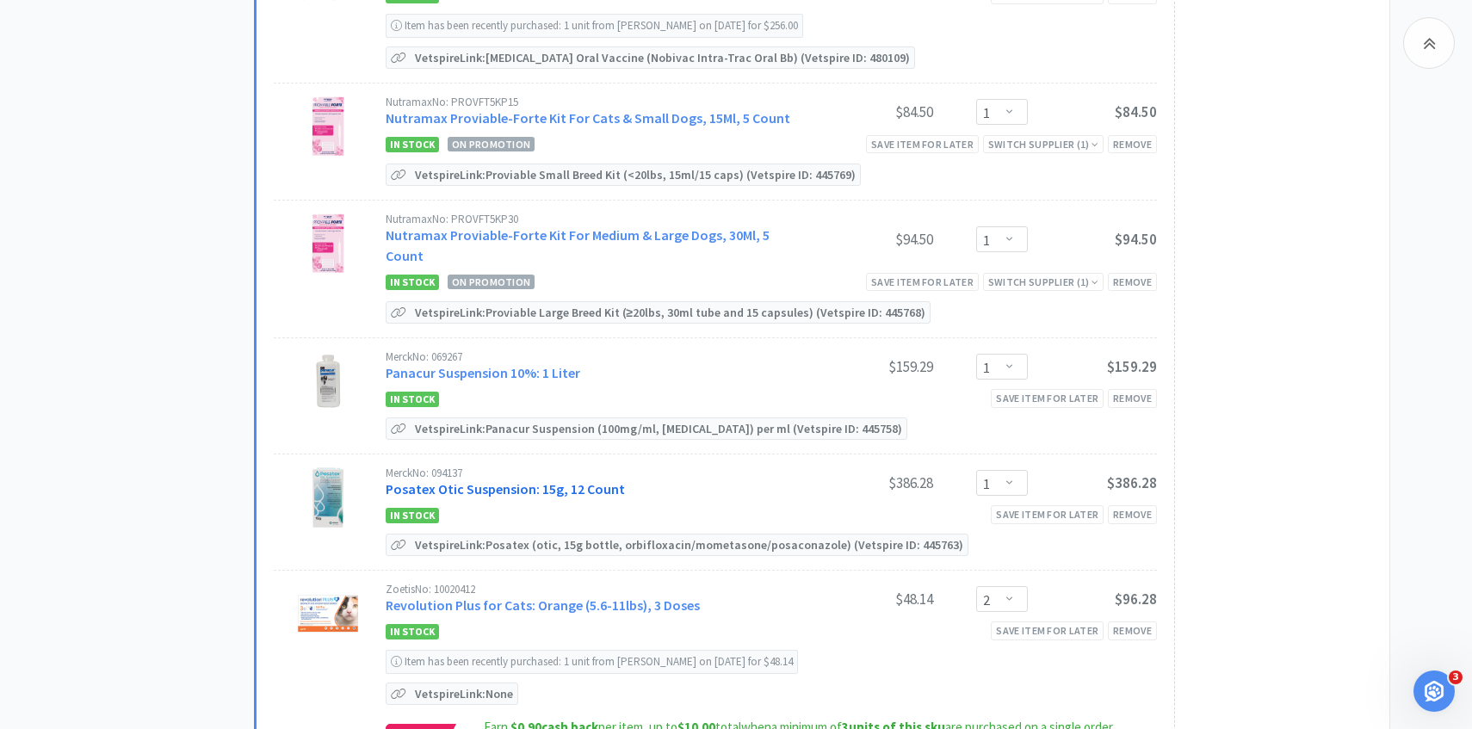
click at [541, 480] on link "Posatex Otic Suspension: 15g, 12 Count" at bounding box center [505, 488] width 239 height 17
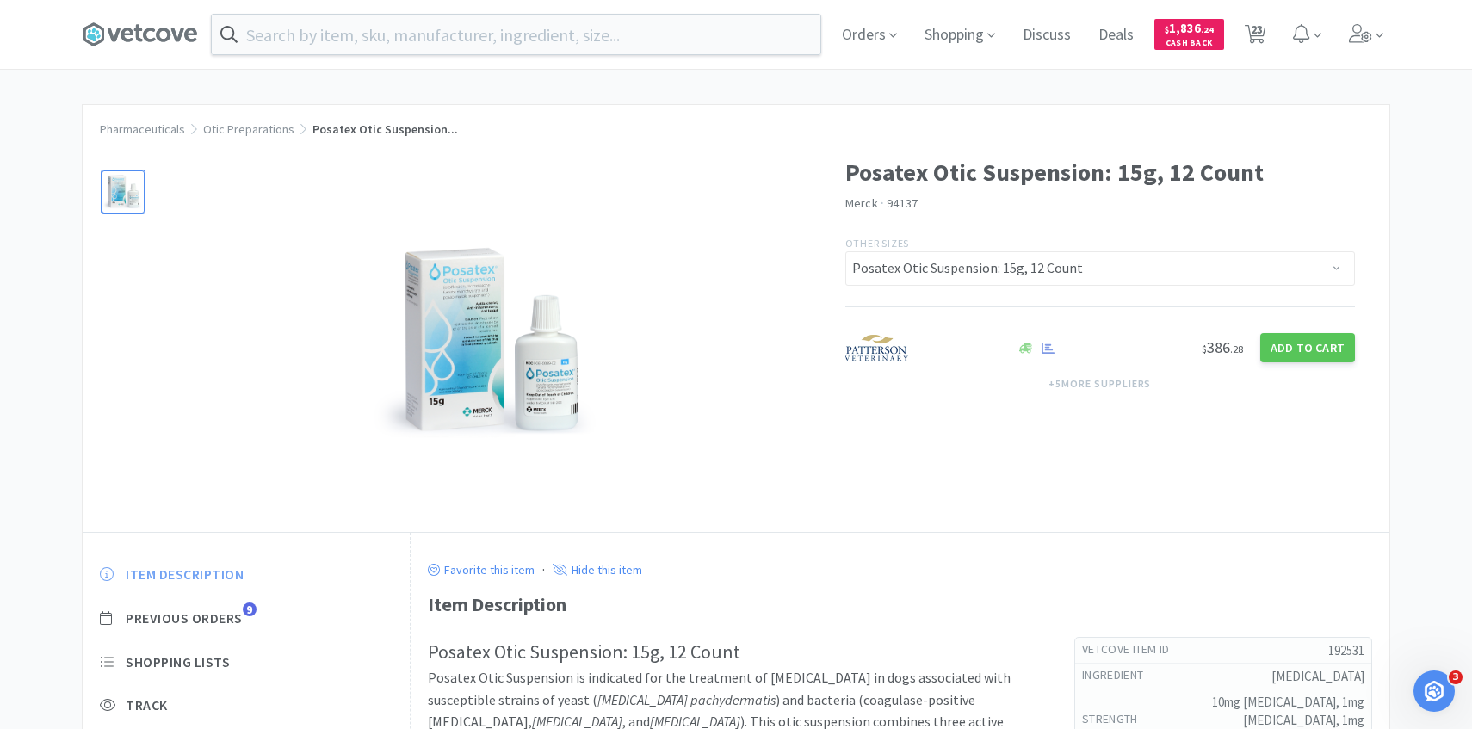
scroll to position [131, 0]
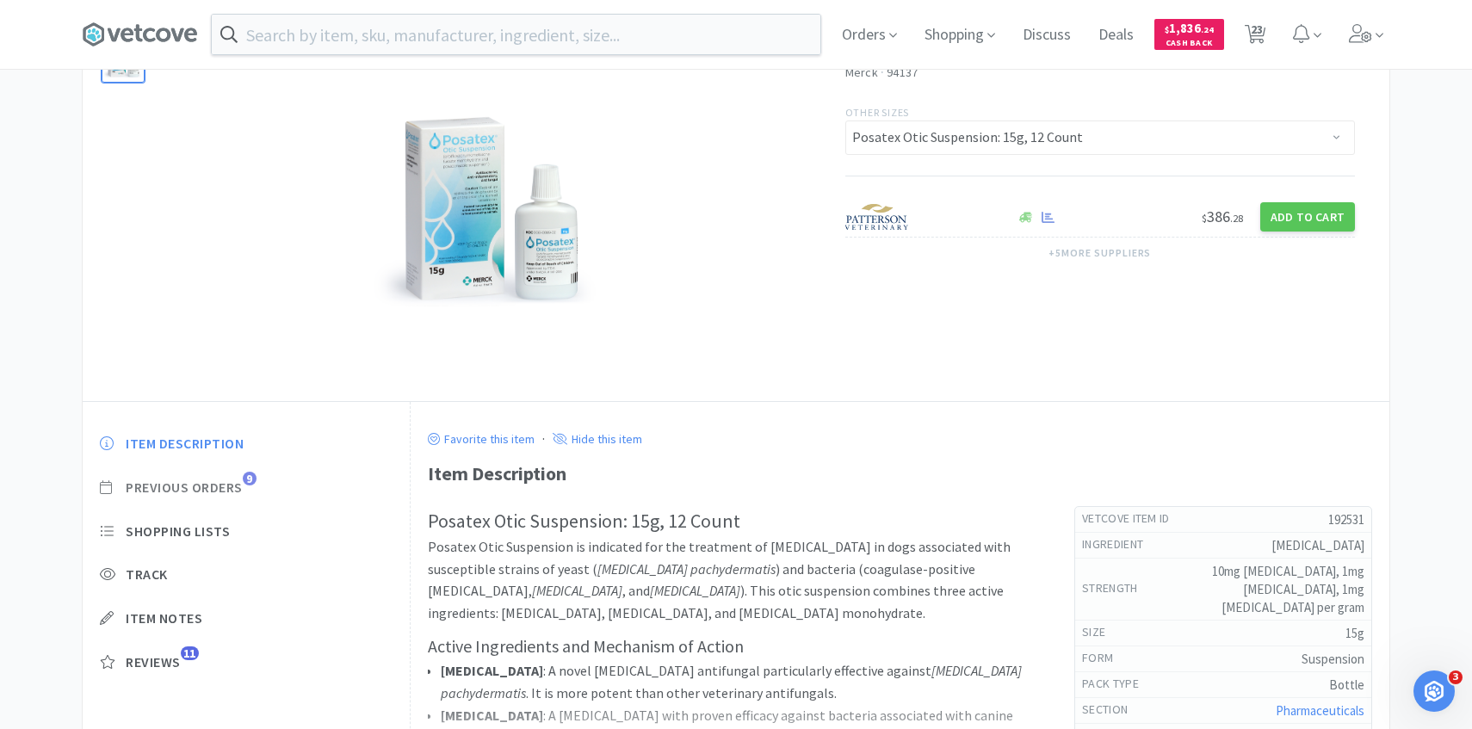
click at [238, 491] on span "Previous Orders" at bounding box center [184, 488] width 117 height 18
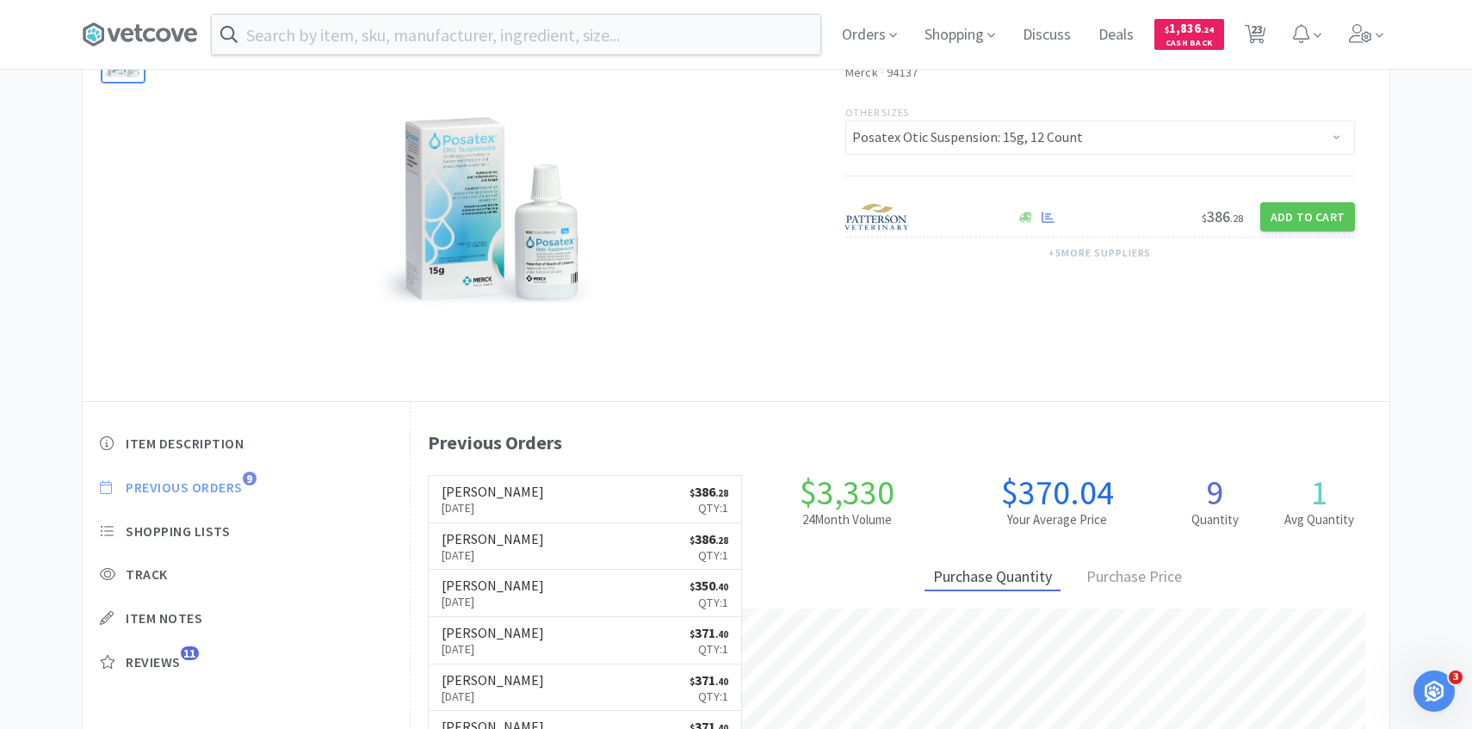
scroll to position [473, 979]
click at [556, 512] on link "Patterson Jul 28th, 2025 $ 386 . 28 Qty: 1" at bounding box center [585, 499] width 313 height 47
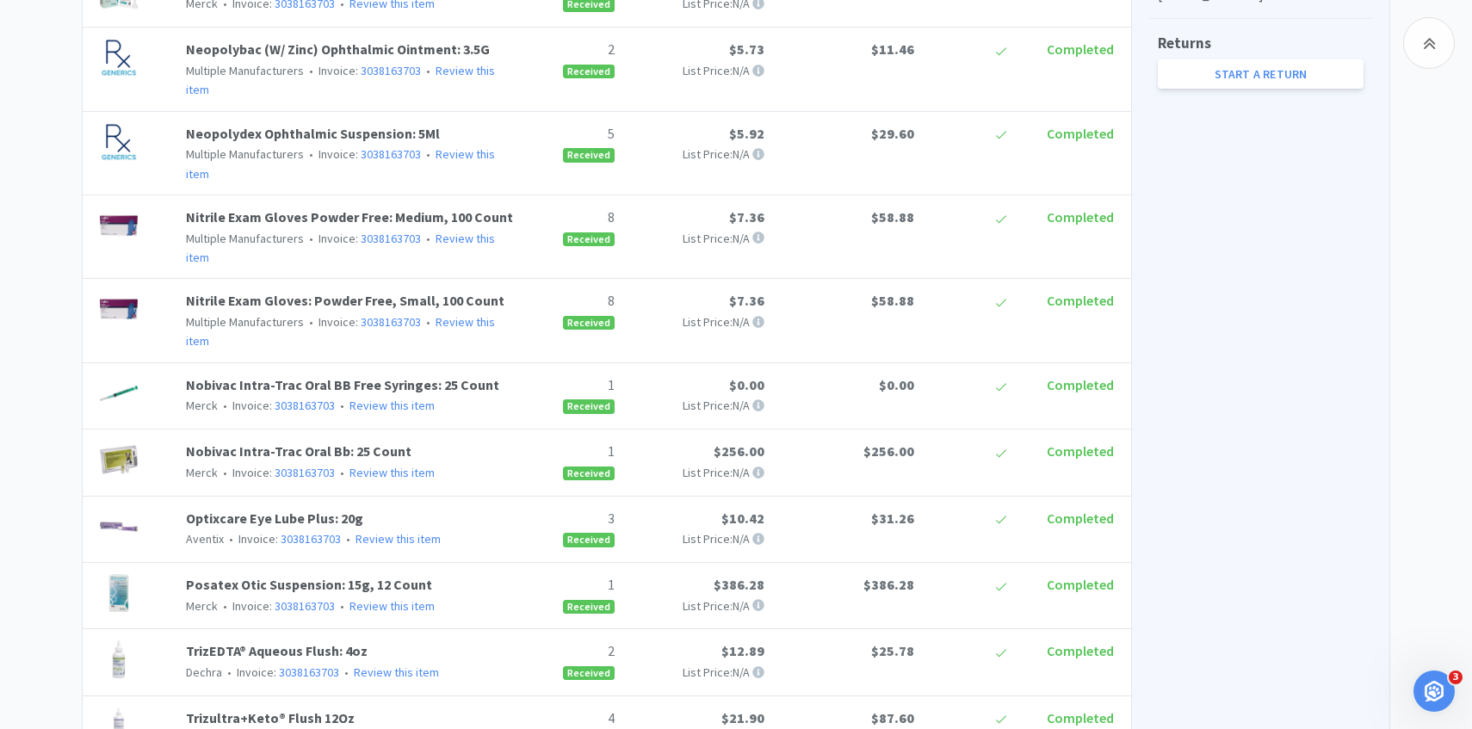
scroll to position [1201, 0]
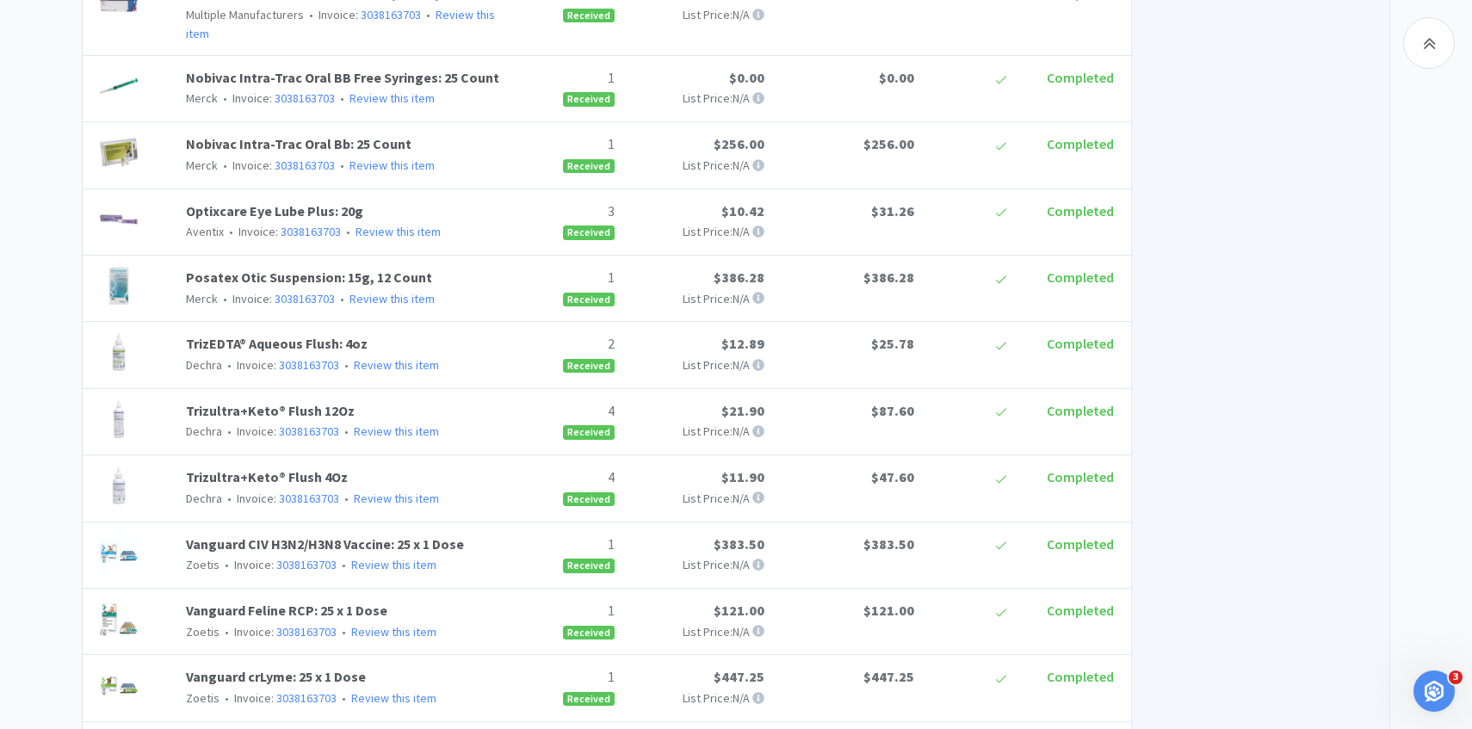
scroll to position [131, 0]
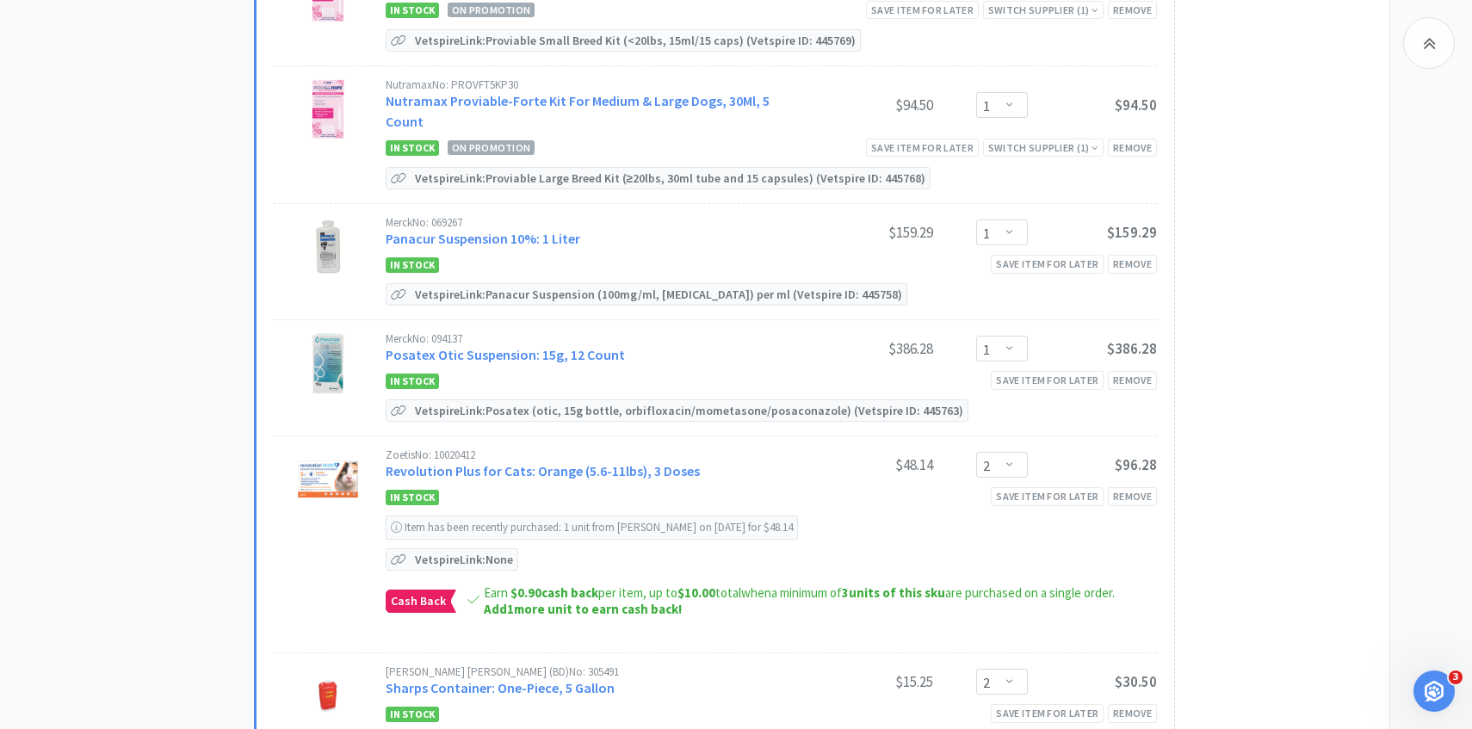
scroll to position [1586, 0]
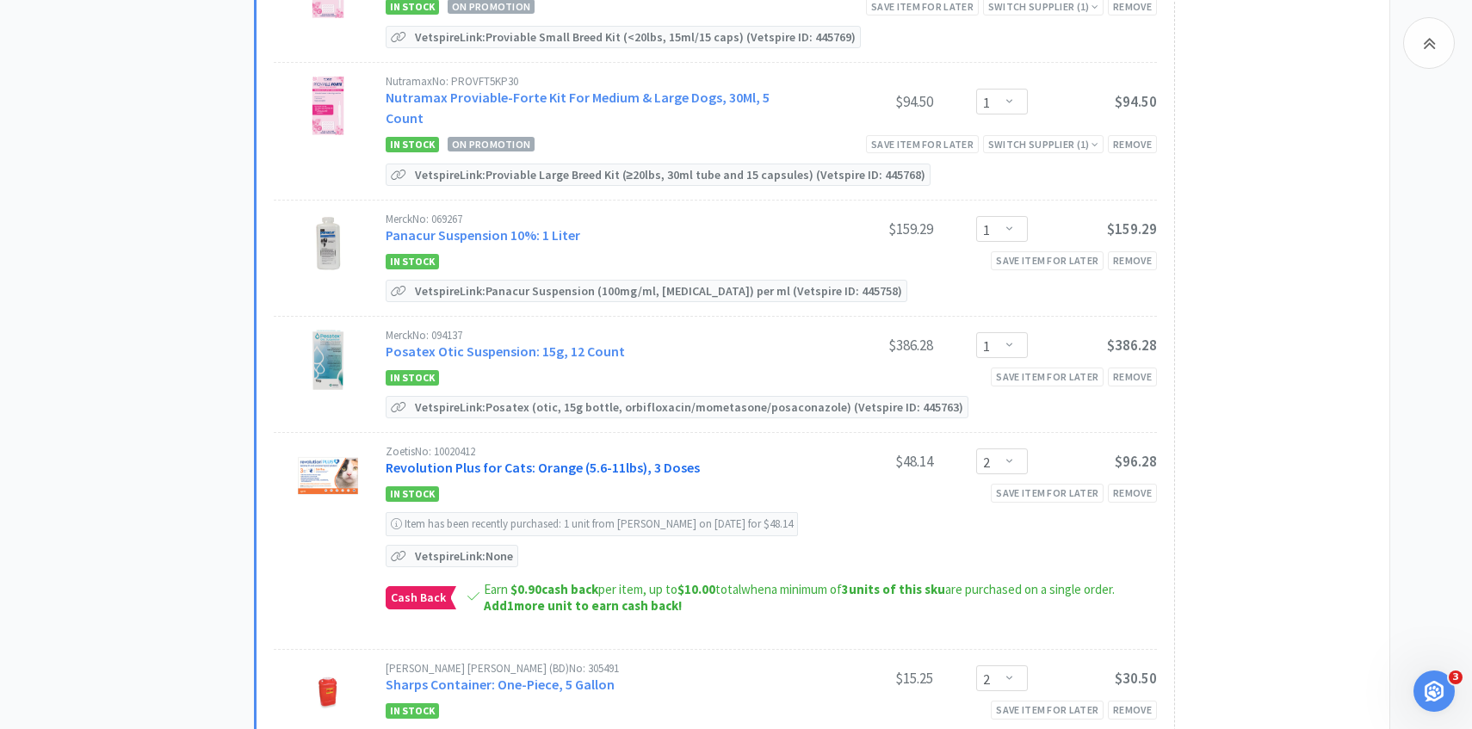
click at [569, 459] on link "Revolution Plus for Cats: Orange (5.6-11lbs), 3 Doses" at bounding box center [543, 467] width 314 height 17
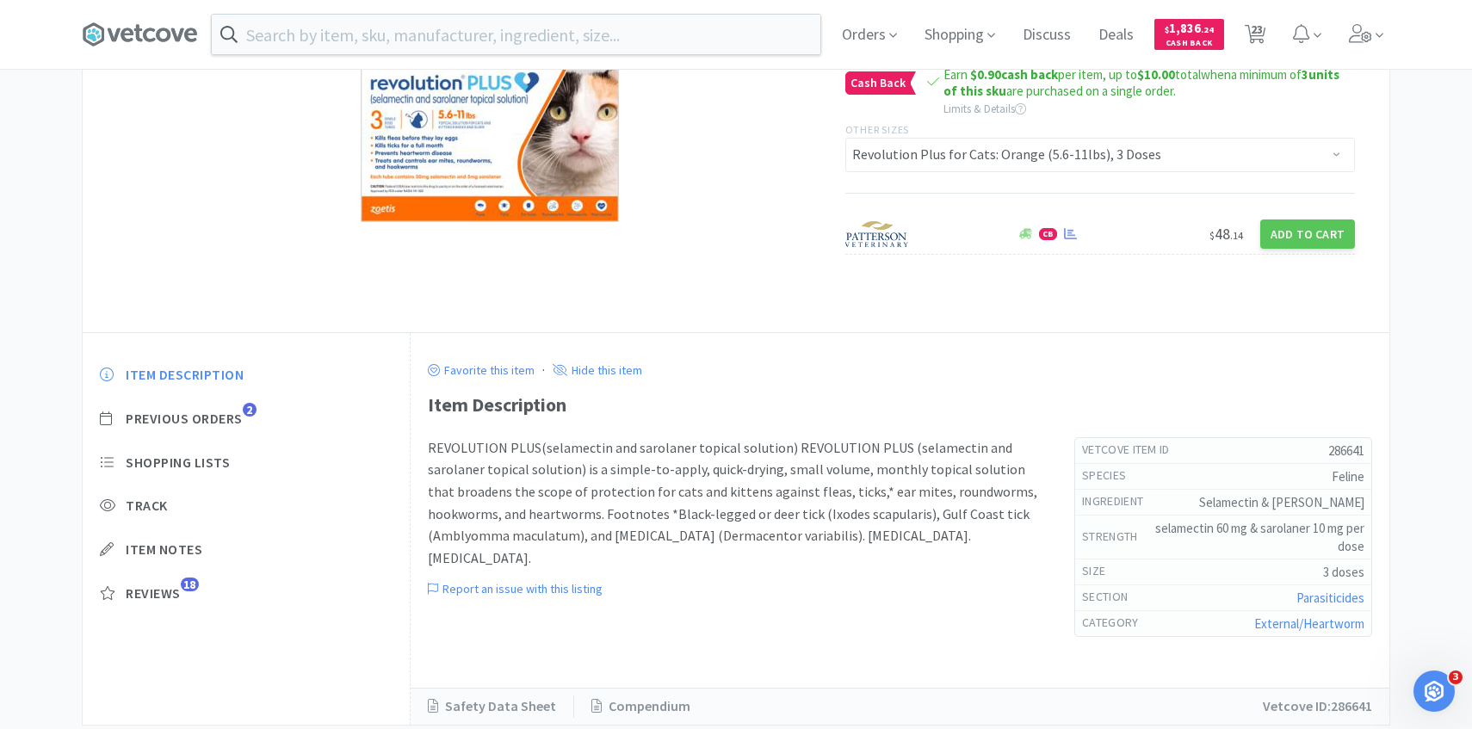
click at [232, 420] on span "Previous Orders" at bounding box center [184, 419] width 117 height 18
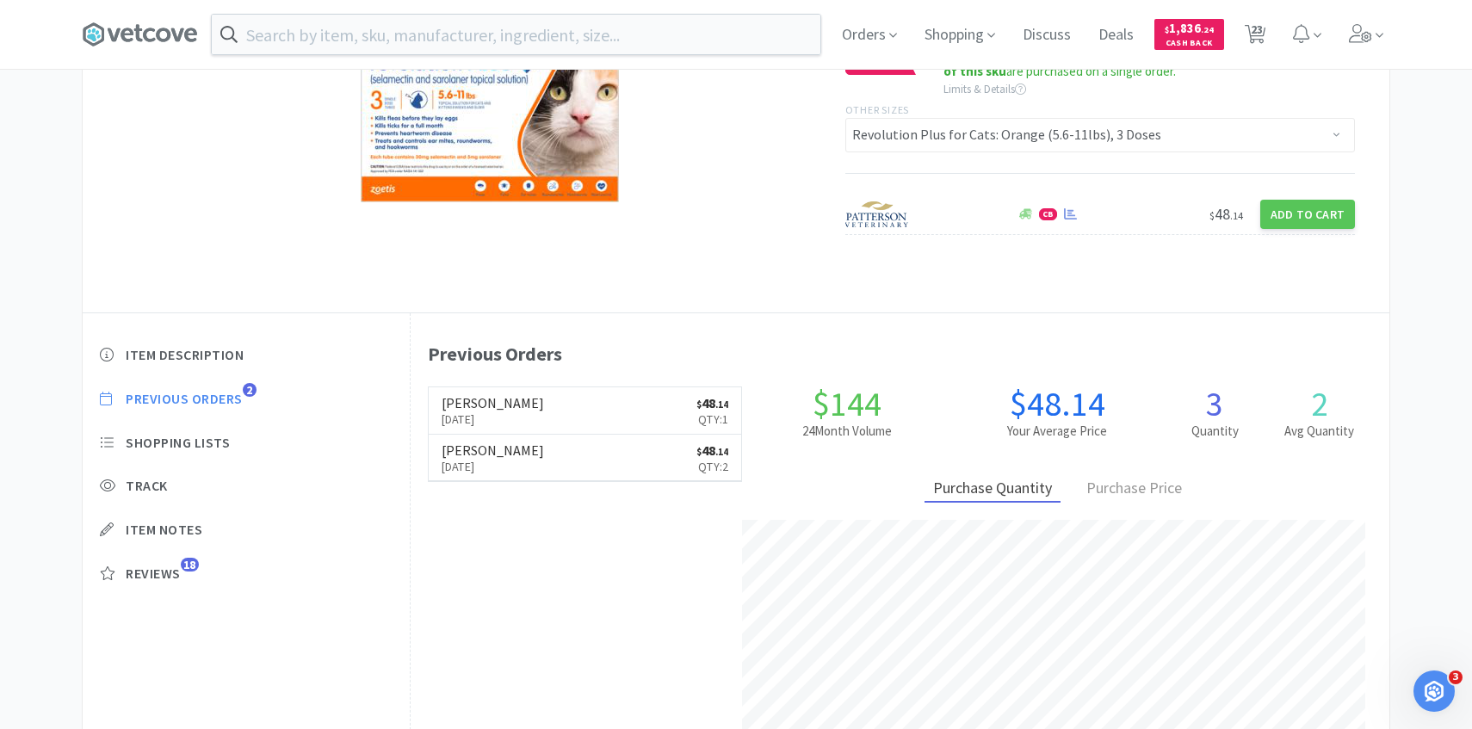
scroll to position [222, 0]
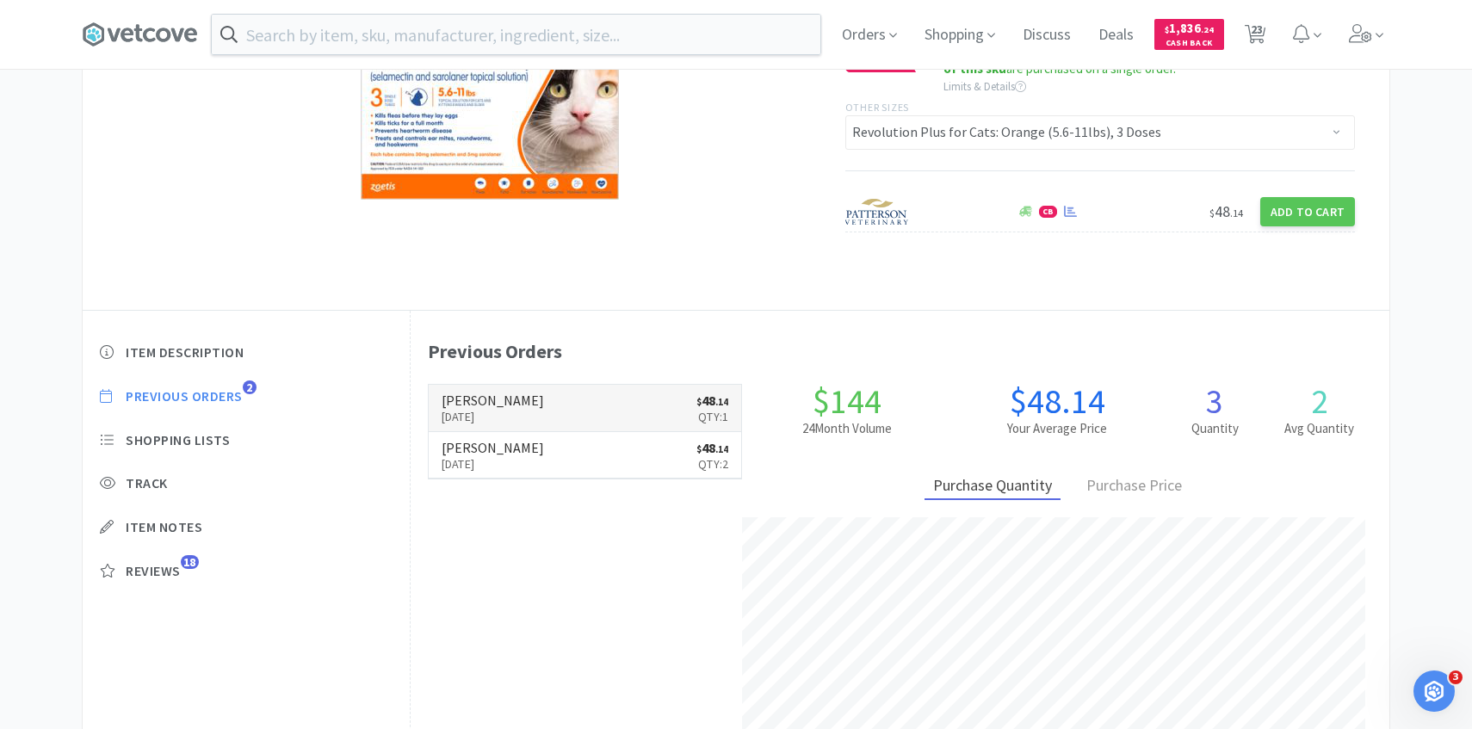
click at [505, 403] on h6 "[PERSON_NAME]" at bounding box center [493, 400] width 102 height 14
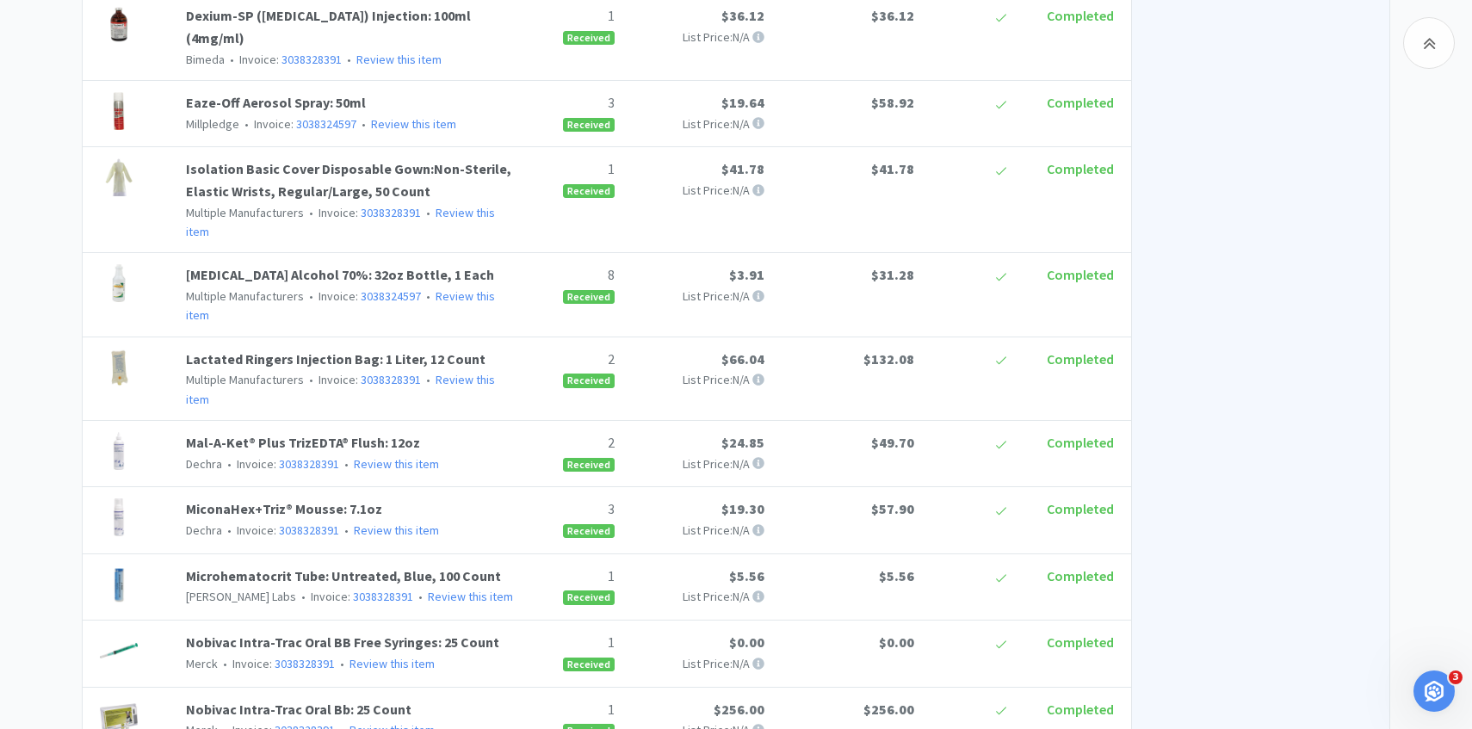
scroll to position [1826, 0]
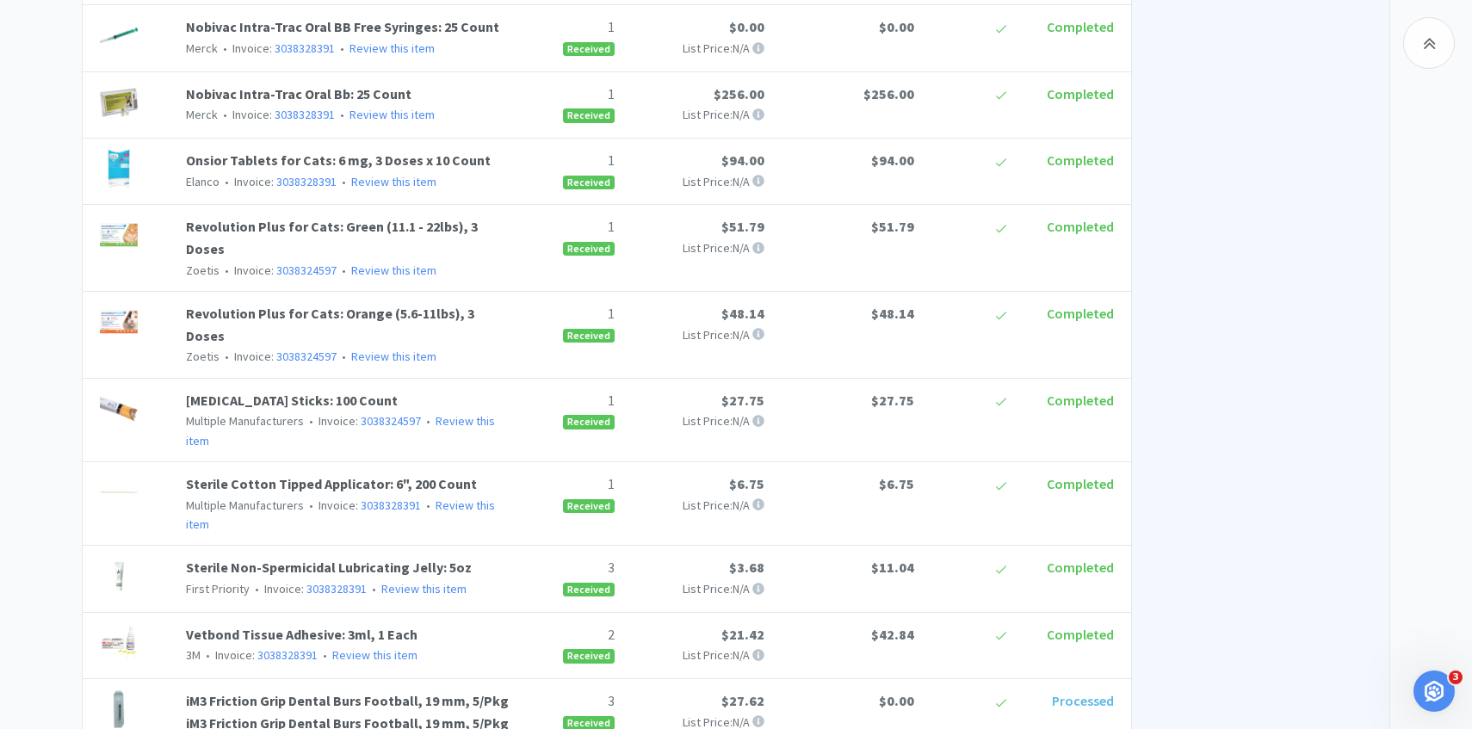
scroll to position [222, 0]
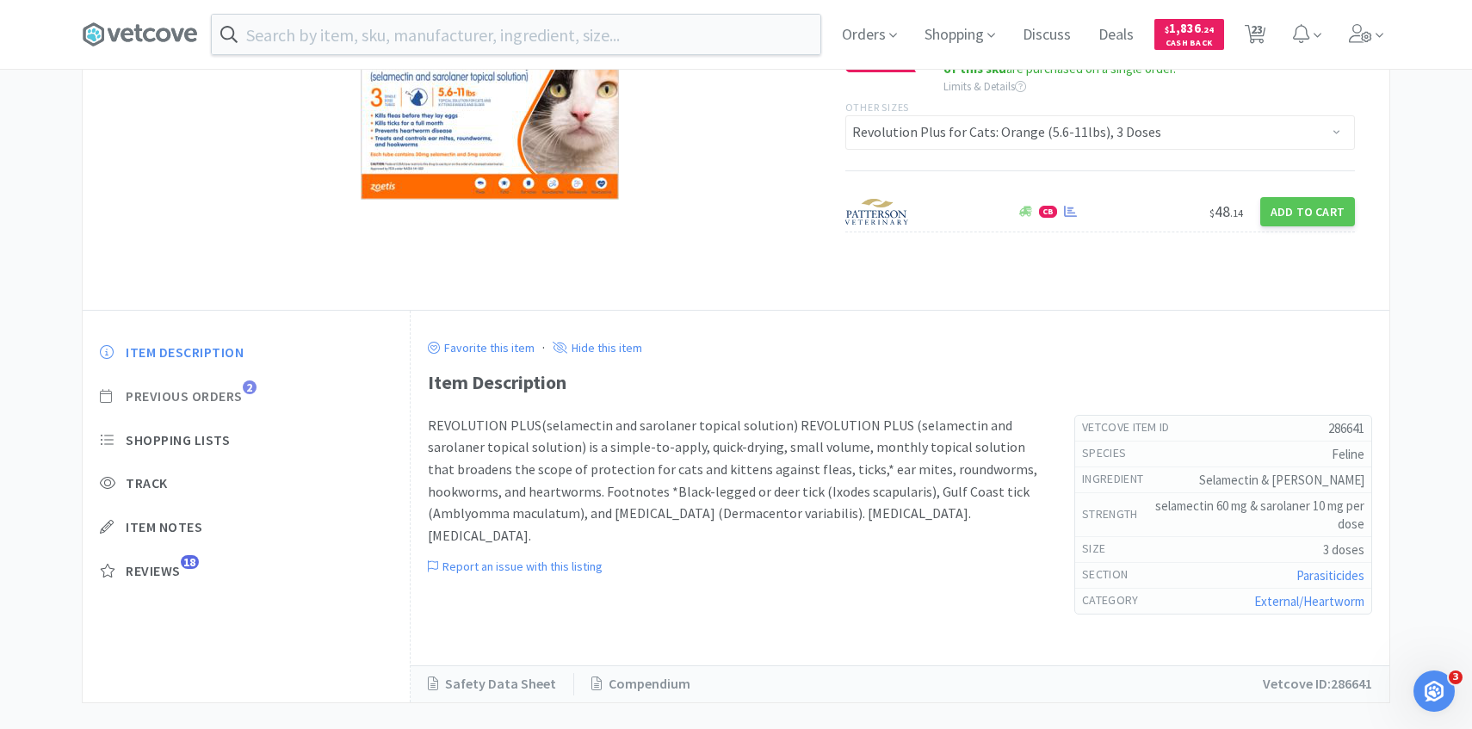
click at [232, 394] on span "Previous Orders" at bounding box center [184, 396] width 117 height 18
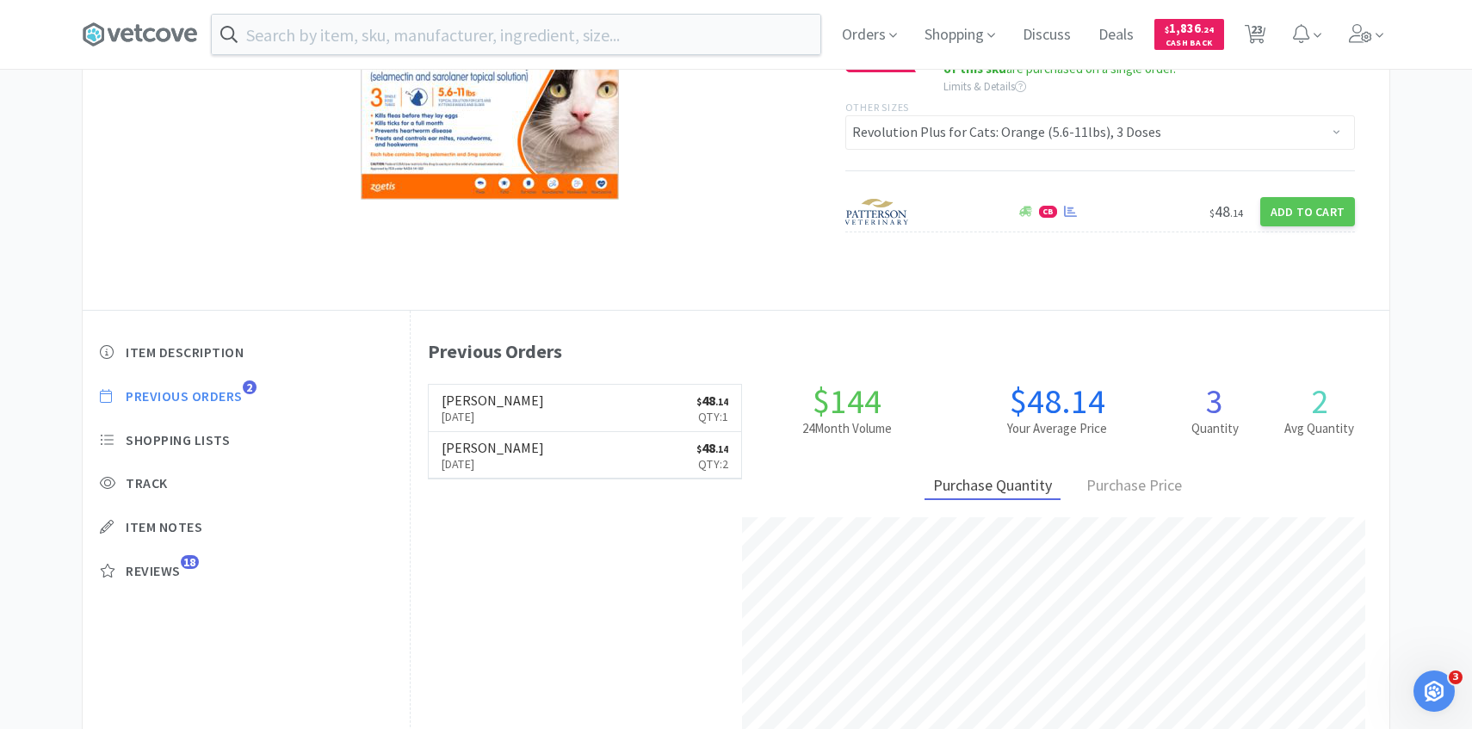
scroll to position [473, 979]
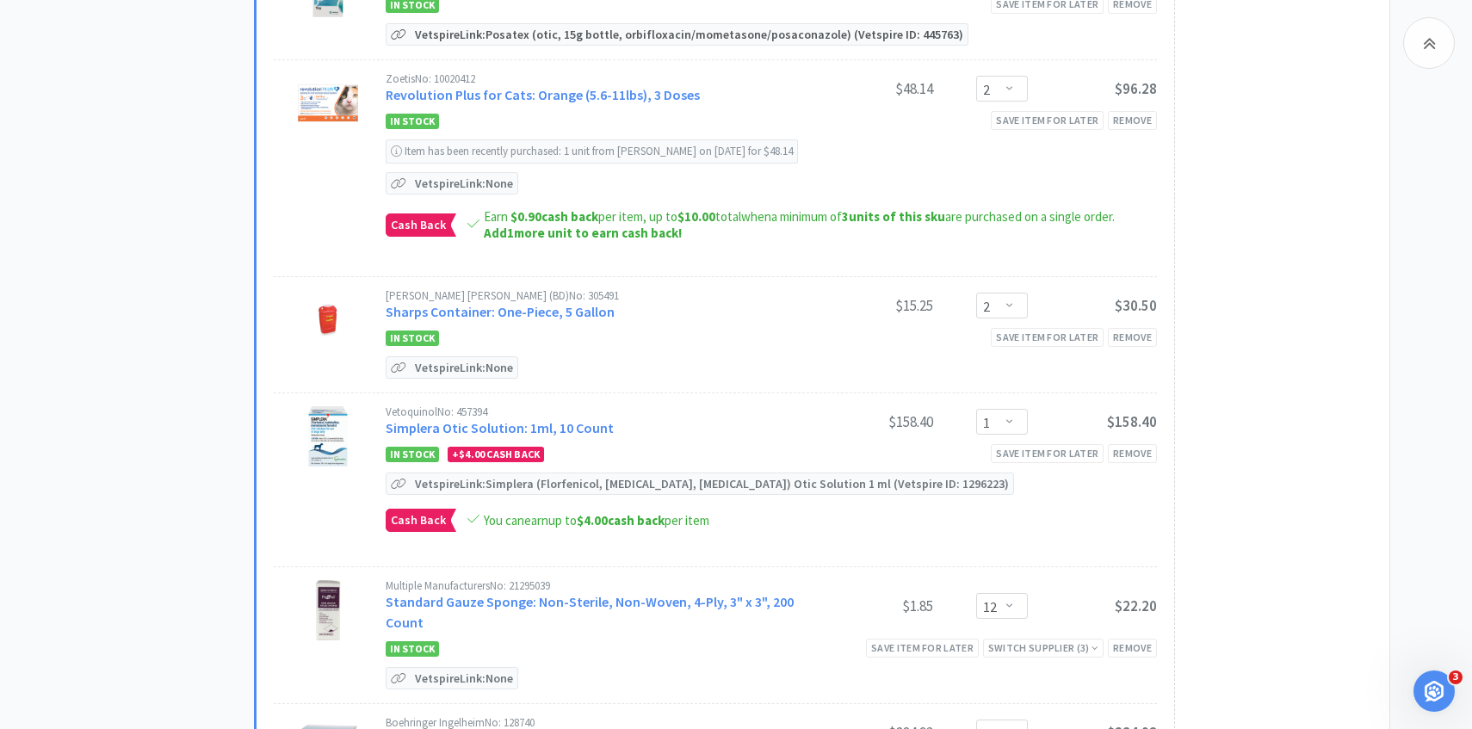
scroll to position [1968, 0]
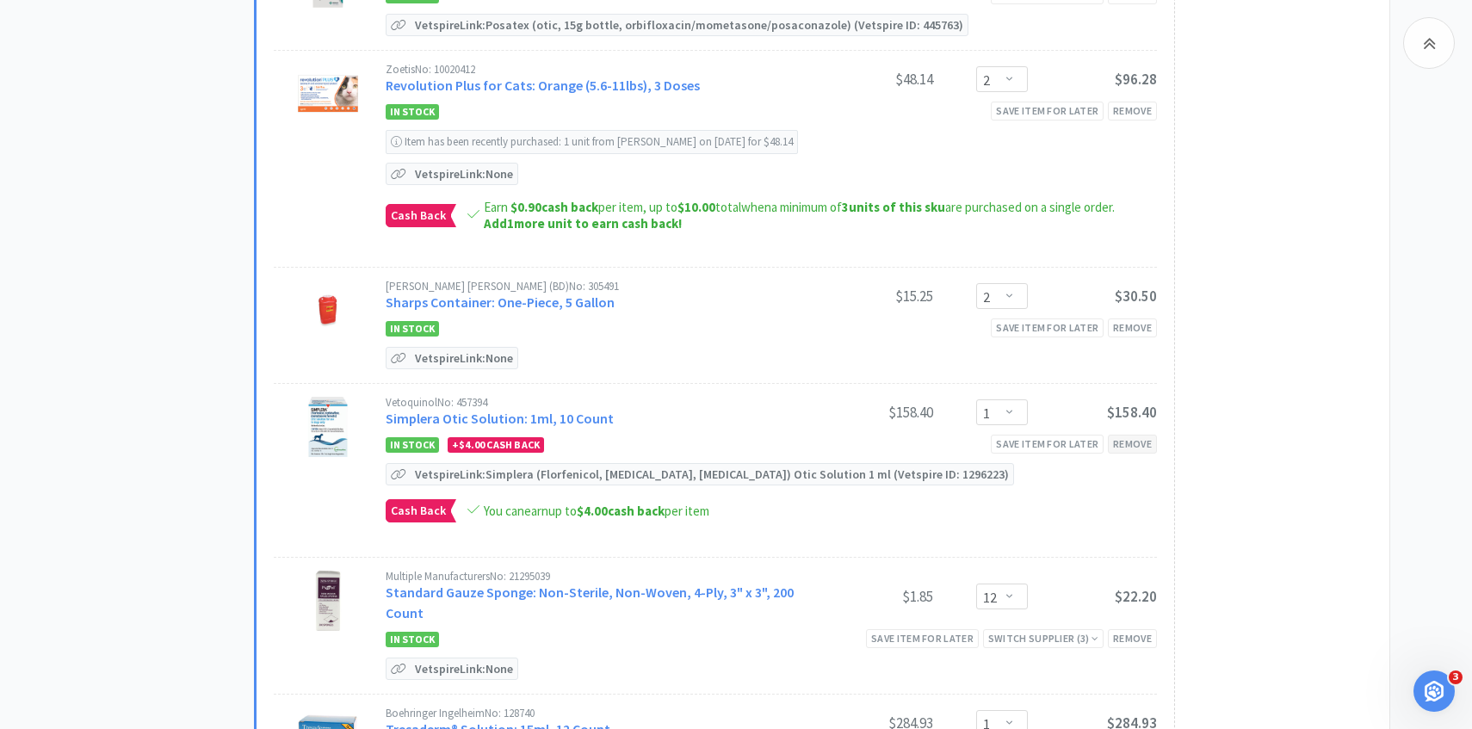
click at [1145, 435] on div "Remove" at bounding box center [1132, 444] width 49 height 18
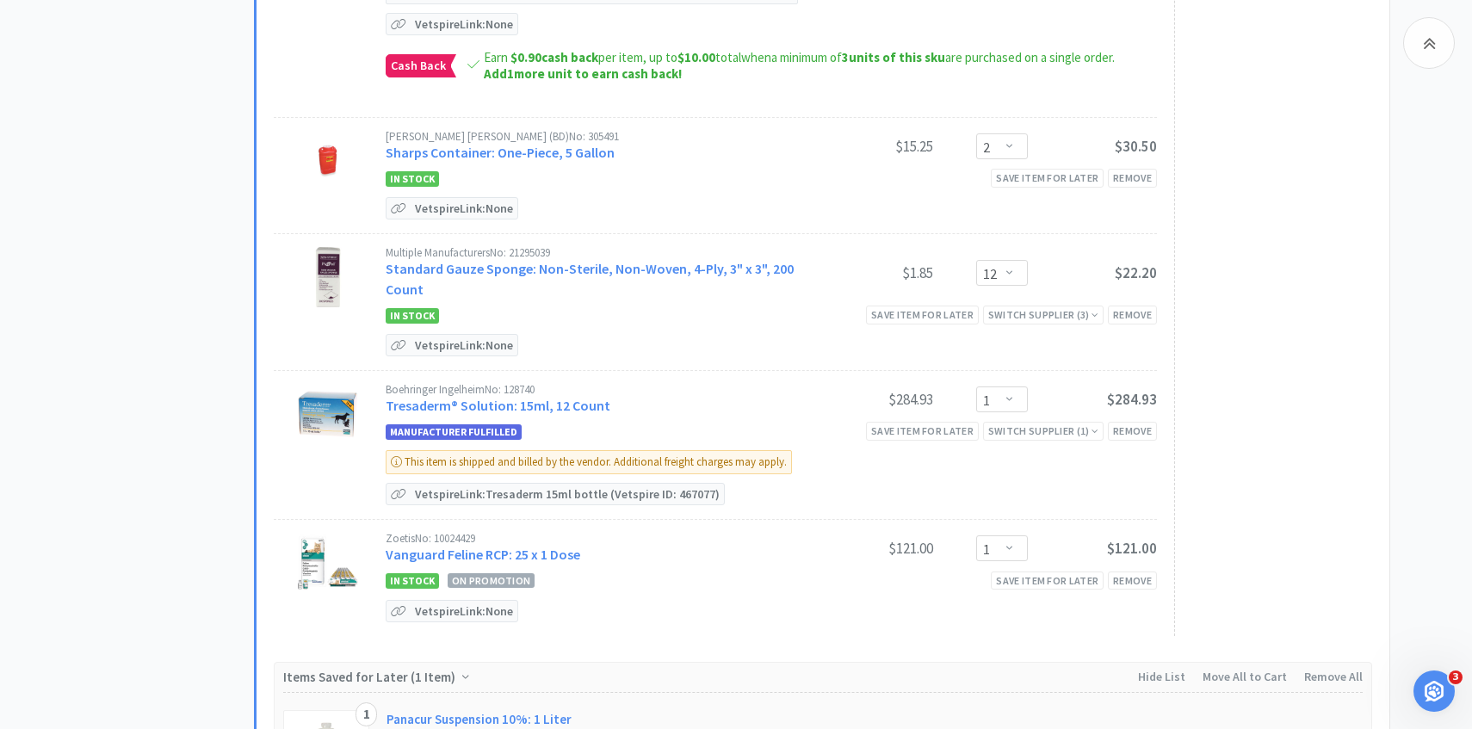
scroll to position [2132, 0]
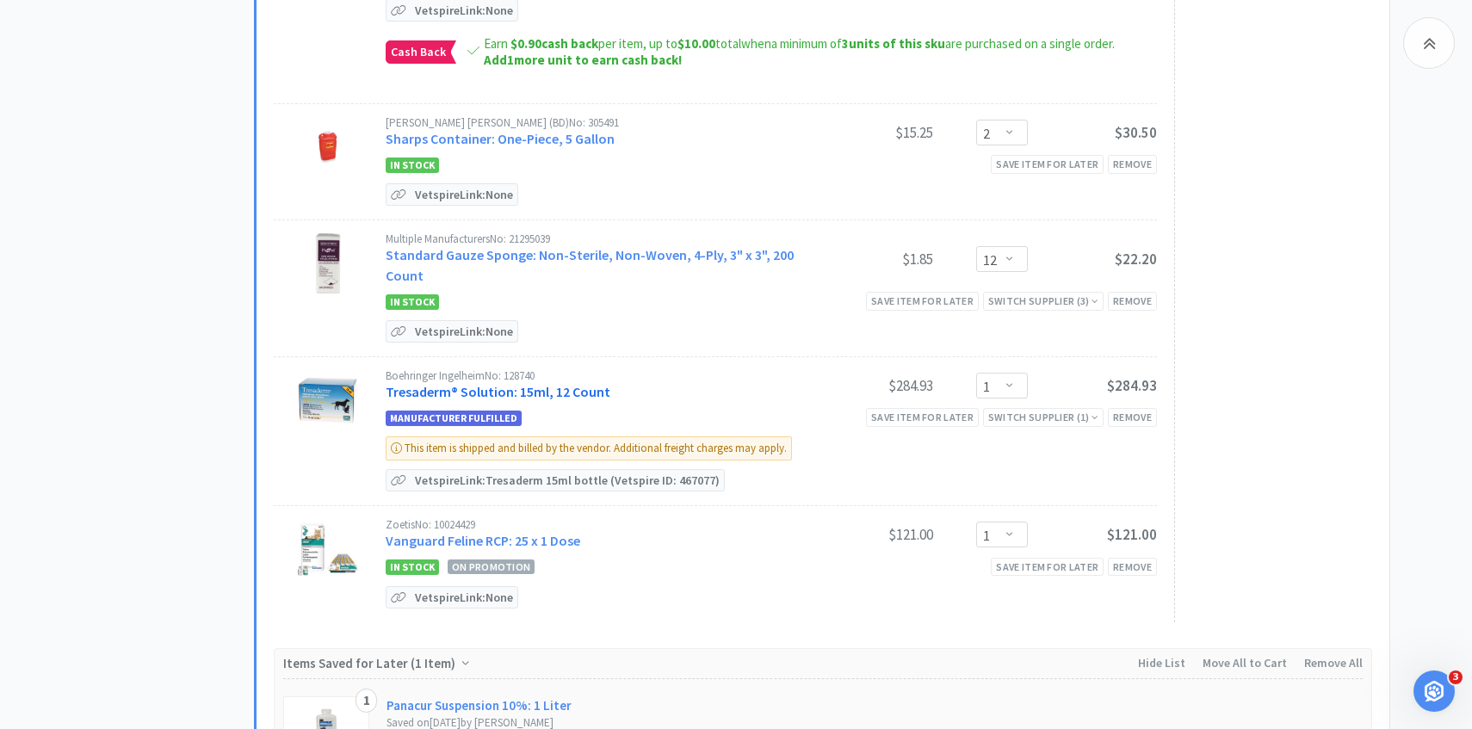
click at [585, 383] on link "Tresaderm® Solution: 15ml, 12 Count" at bounding box center [498, 391] width 225 height 17
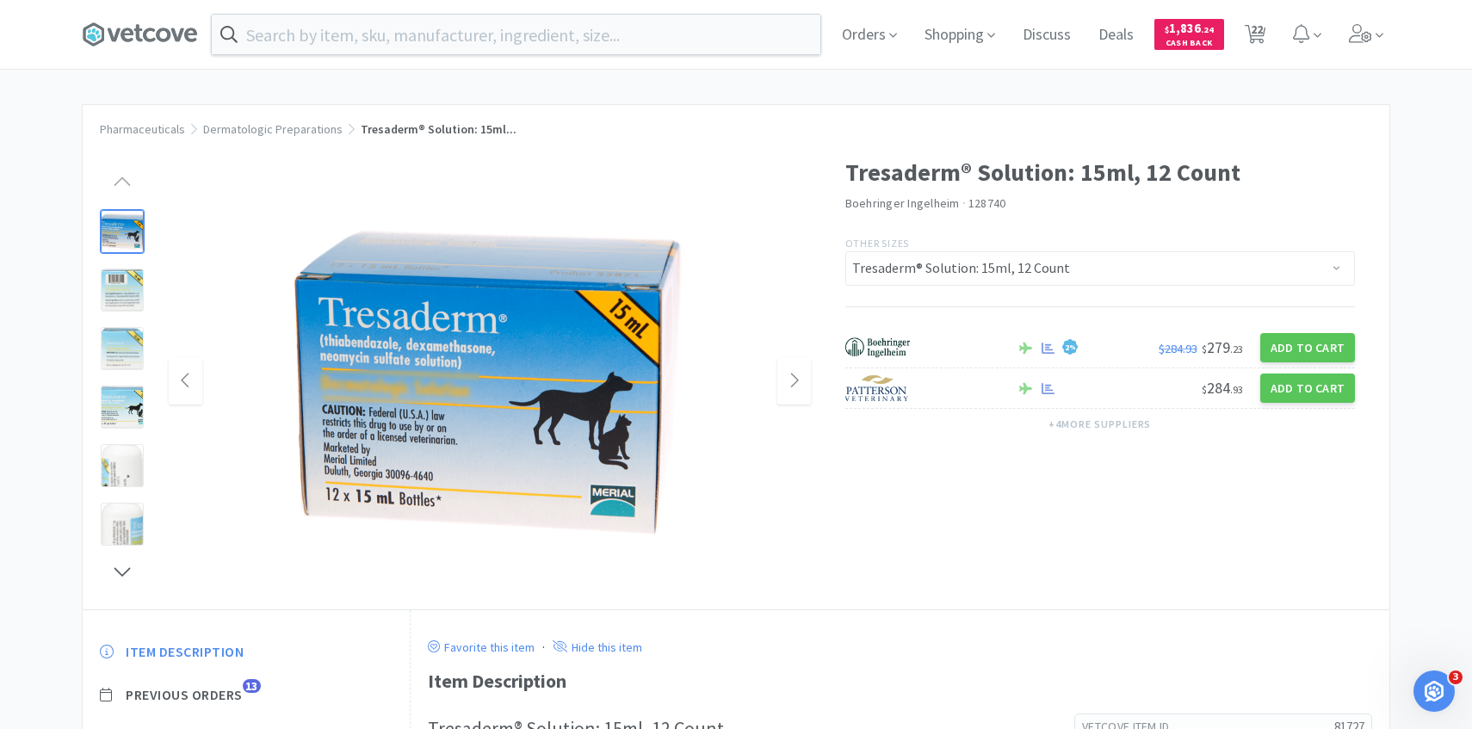
scroll to position [129, 0]
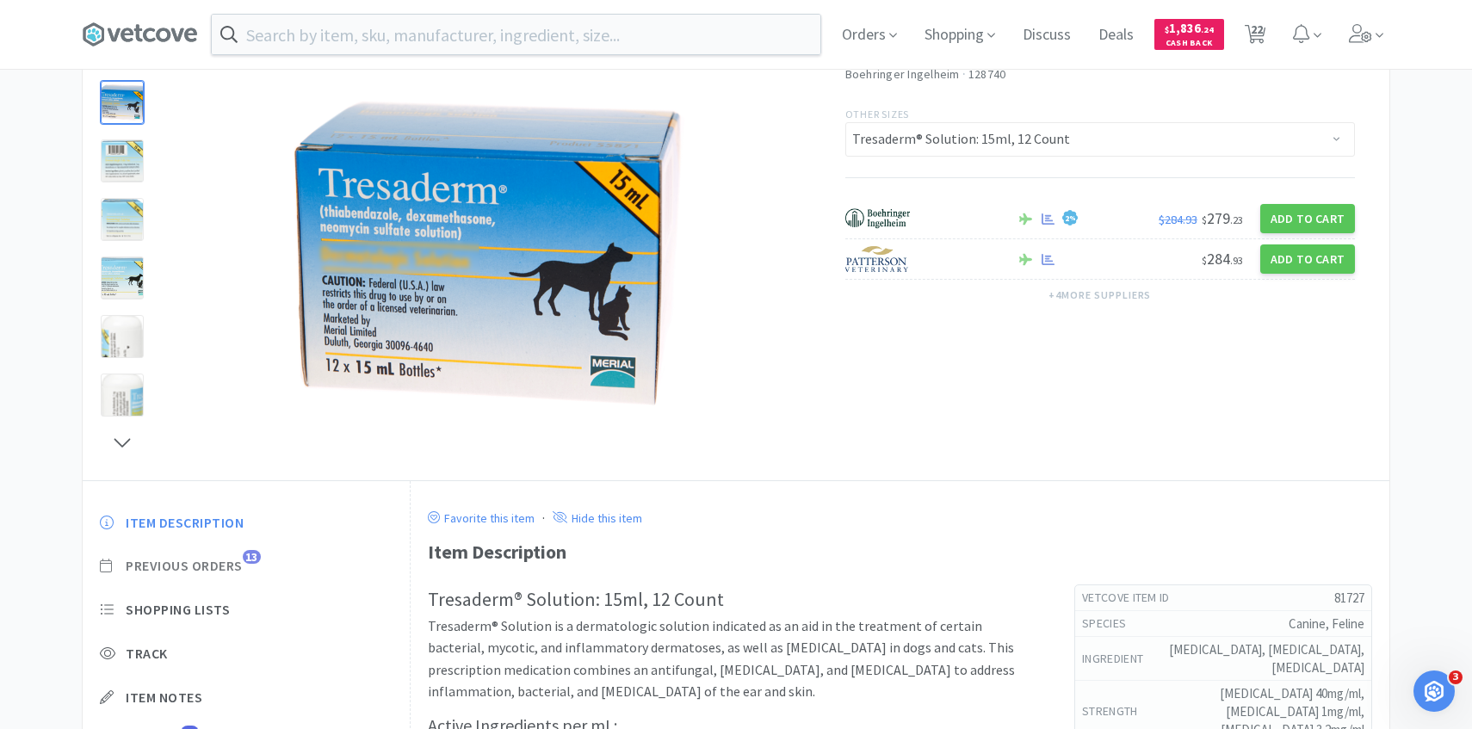
click at [254, 552] on span "13" at bounding box center [252, 557] width 18 height 14
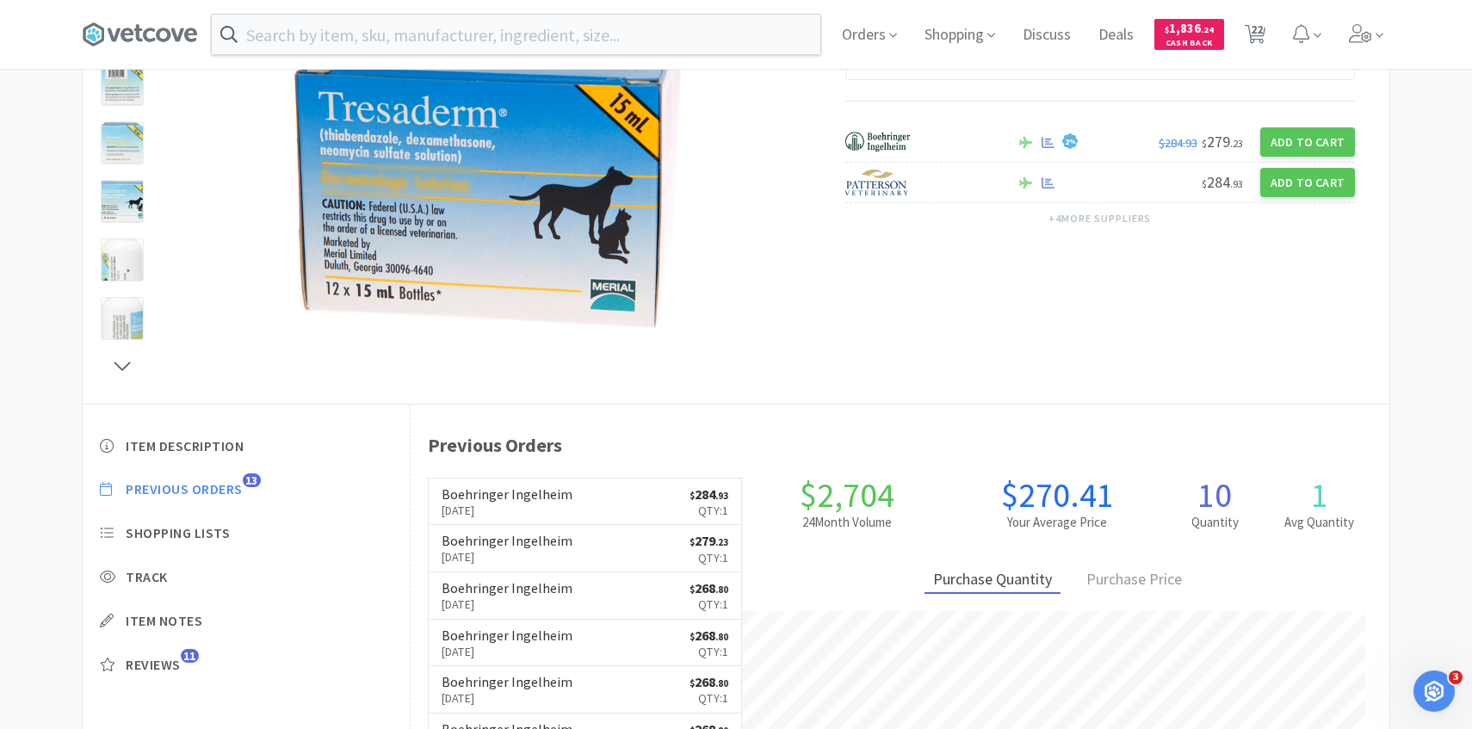
scroll to position [218, 0]
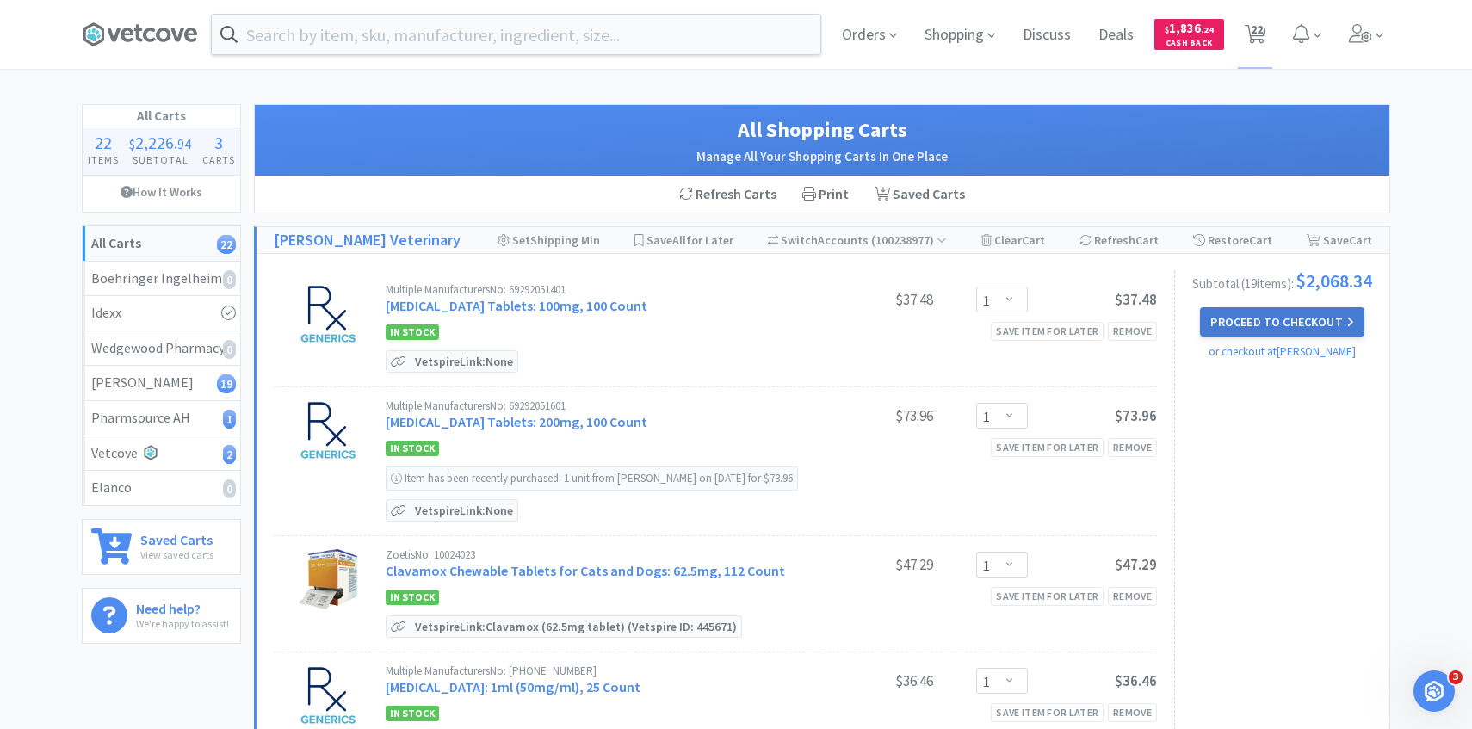
click at [1222, 333] on button "Proceed to Checkout" at bounding box center [1282, 321] width 164 height 29
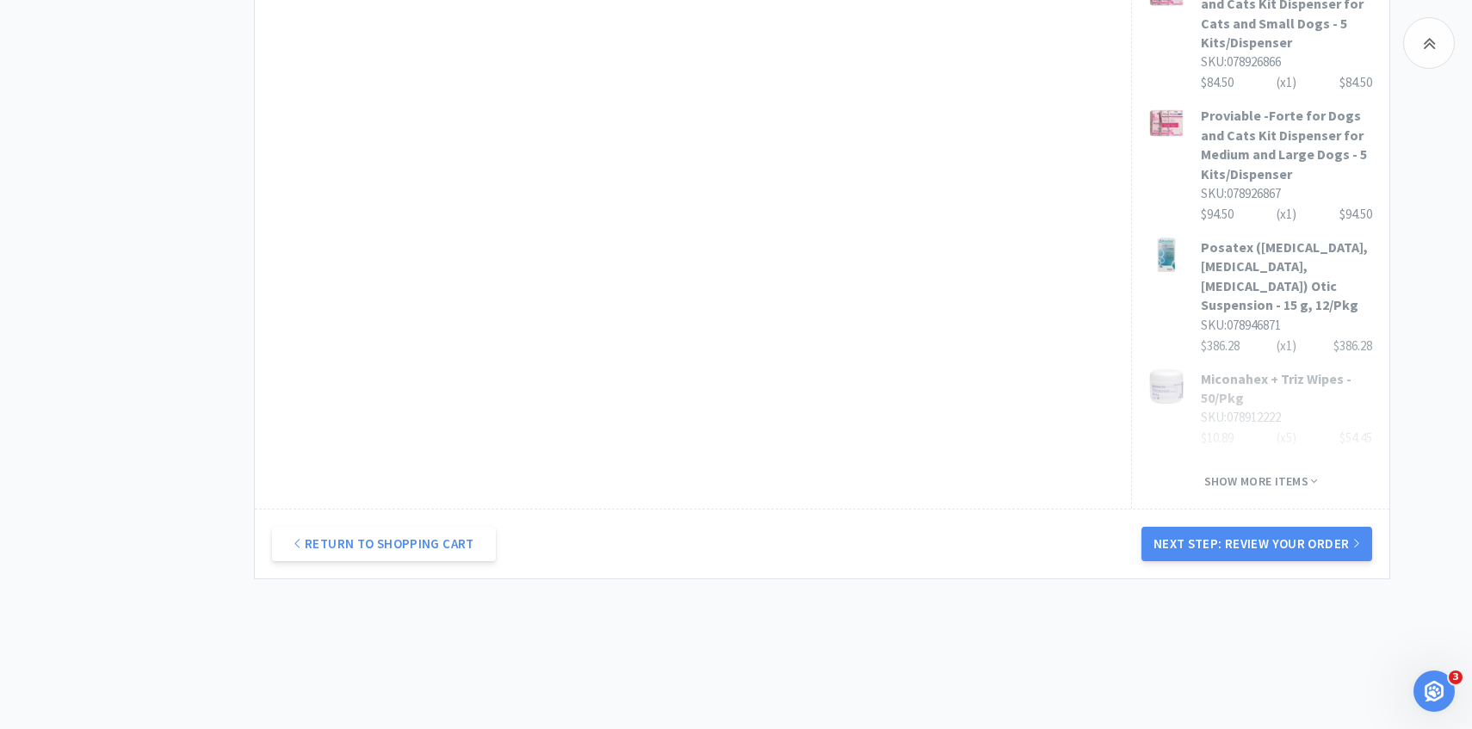
click at [1206, 547] on div "Return to Shopping Cart Next Step: Review Your Order" at bounding box center [822, 544] width 1135 height 70
click at [1205, 536] on button "Next Step: Review Your Order" at bounding box center [1257, 544] width 231 height 34
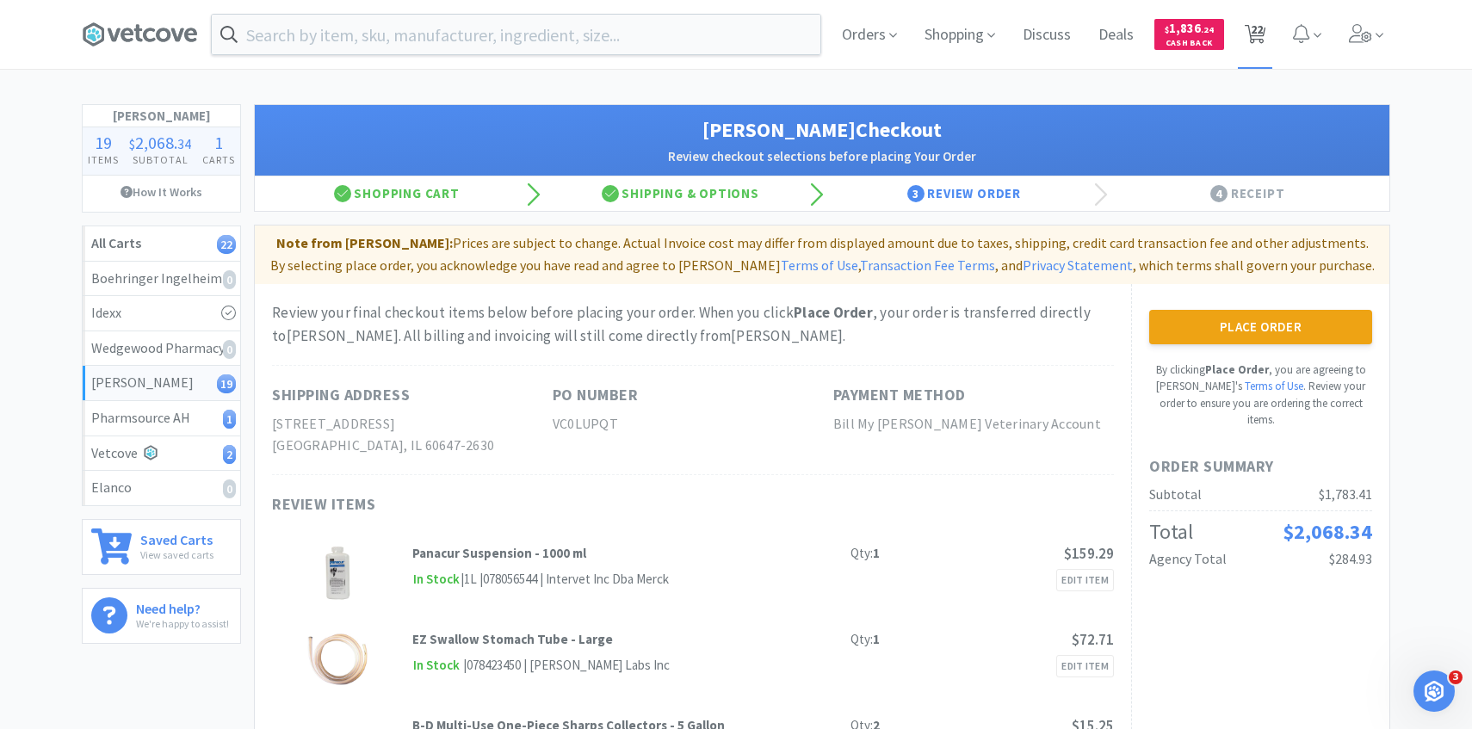
click at [1255, 38] on span "22" at bounding box center [1257, 29] width 12 height 69
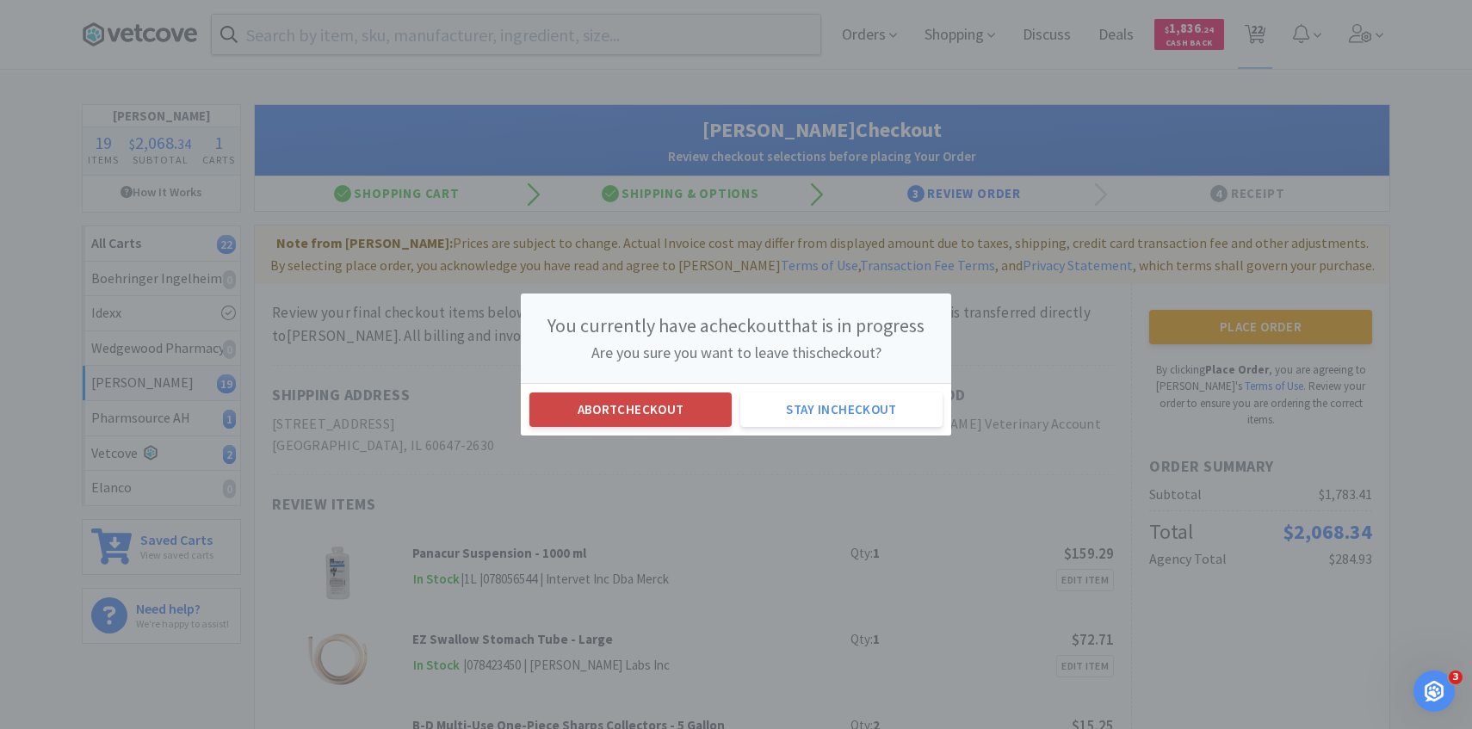
click at [695, 402] on button "Abort checkout" at bounding box center [631, 410] width 202 height 34
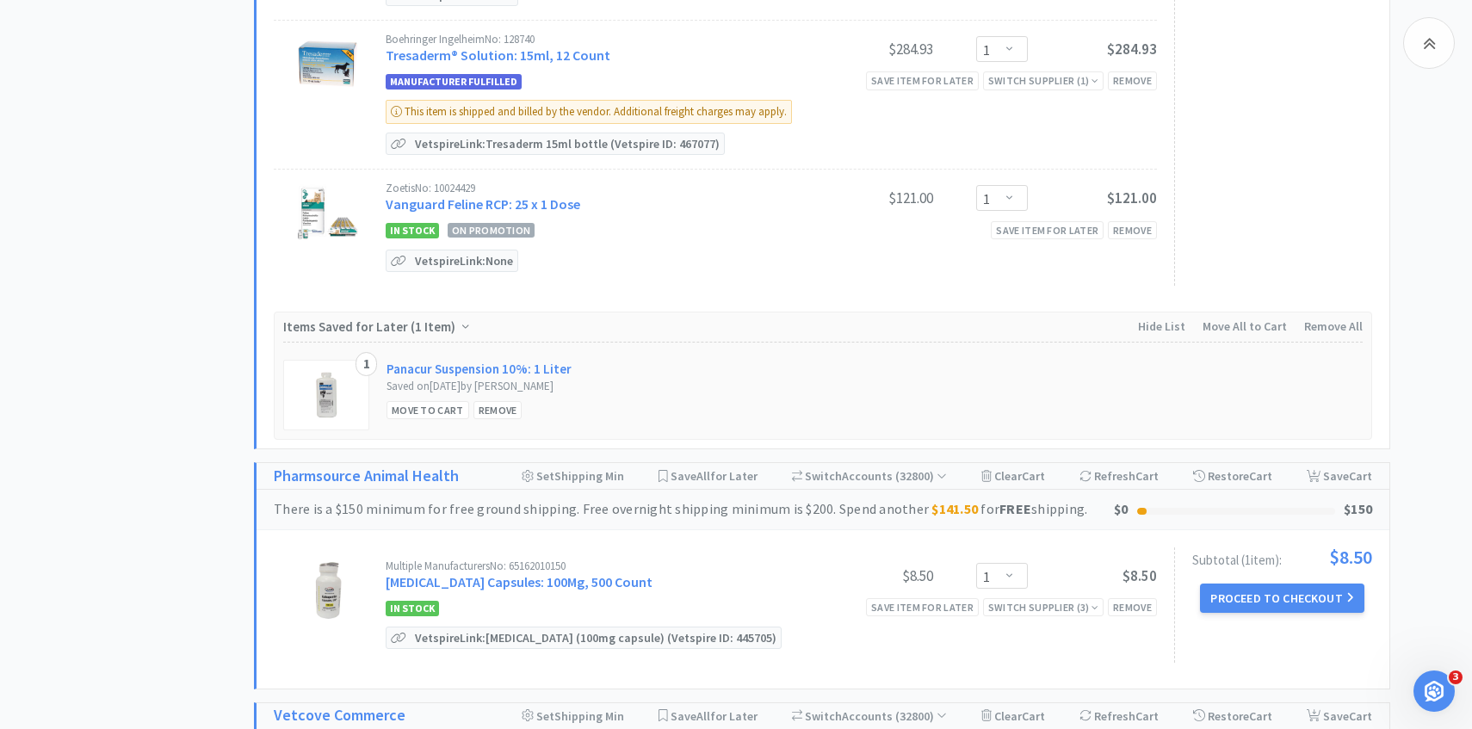
scroll to position [2468, 0]
click at [505, 402] on div "Remove" at bounding box center [498, 411] width 49 height 18
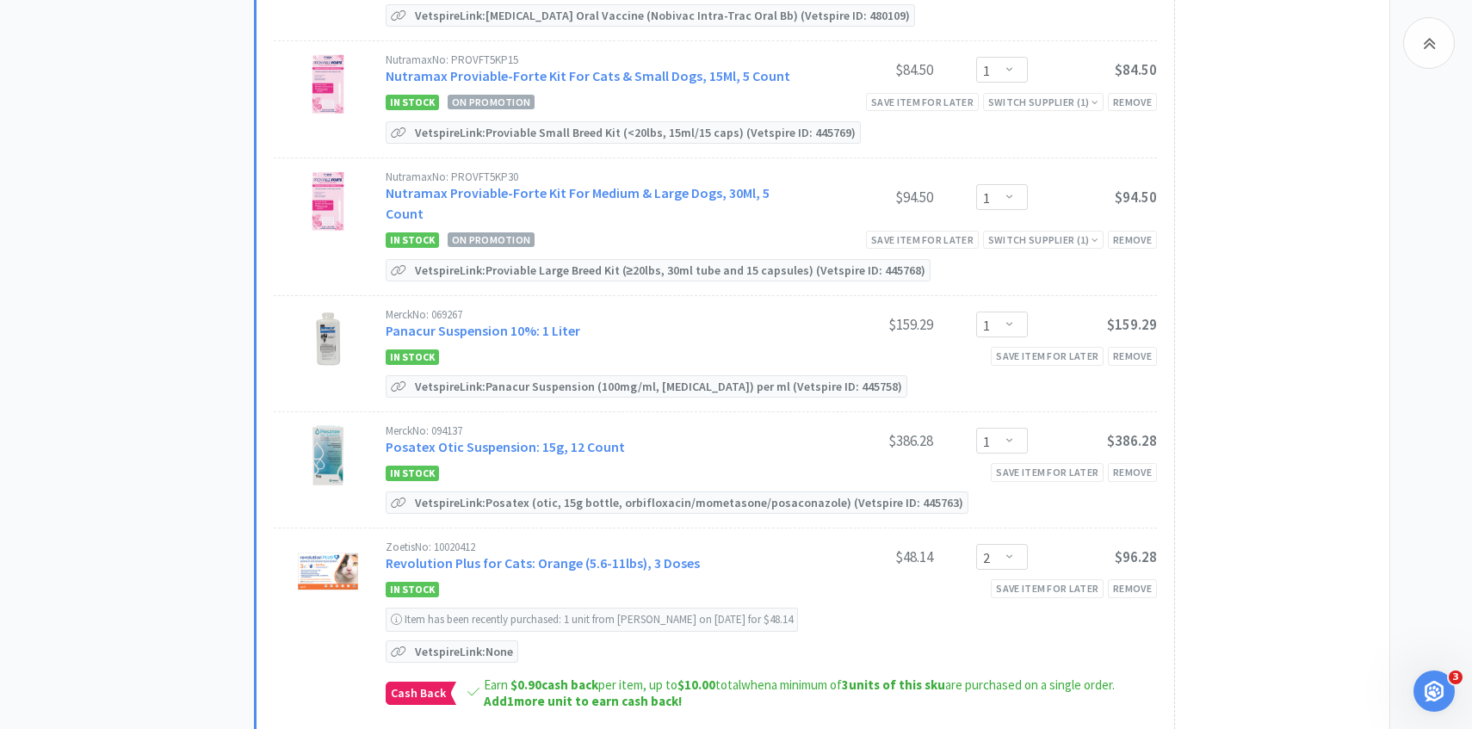
scroll to position [1490, 0]
click at [1065, 348] on div "Save item for later" at bounding box center [1047, 357] width 113 height 18
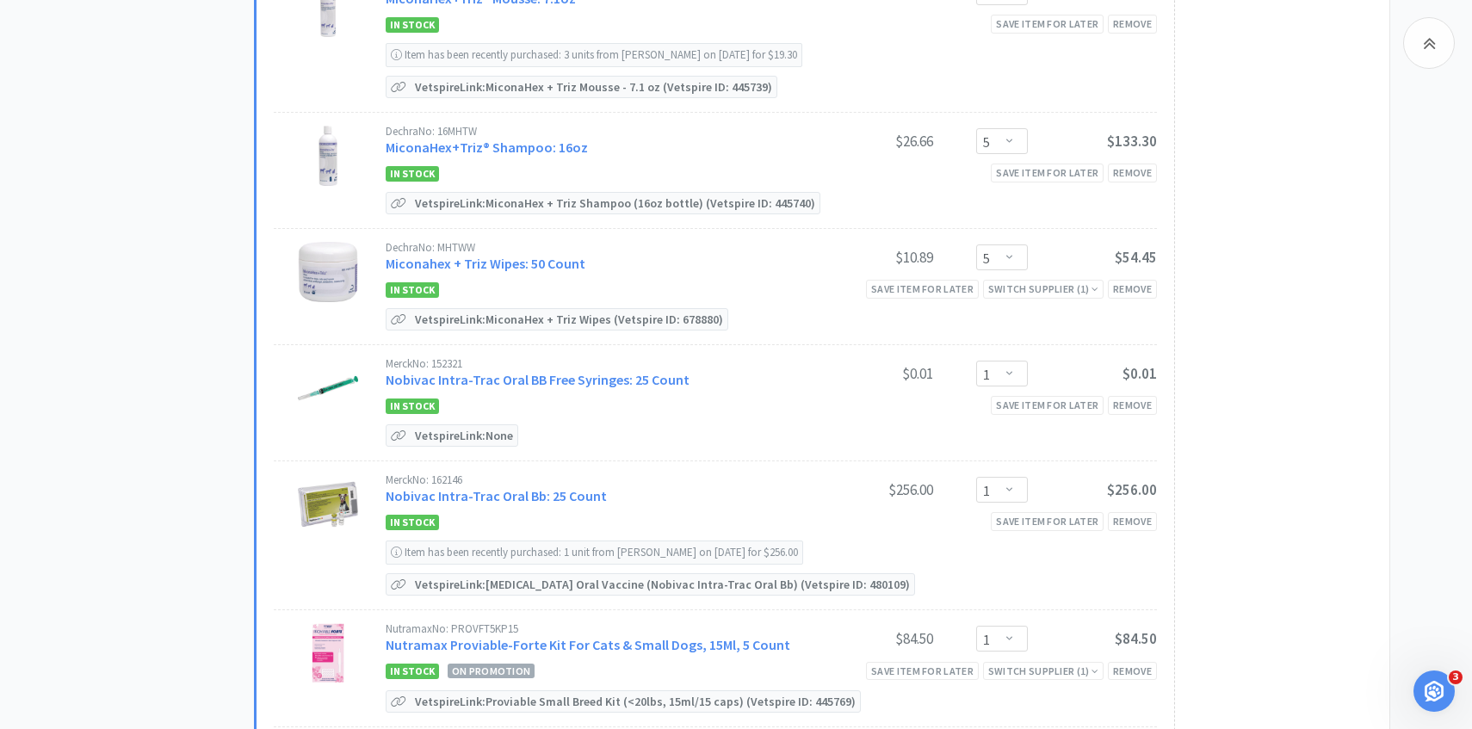
scroll to position [0, 0]
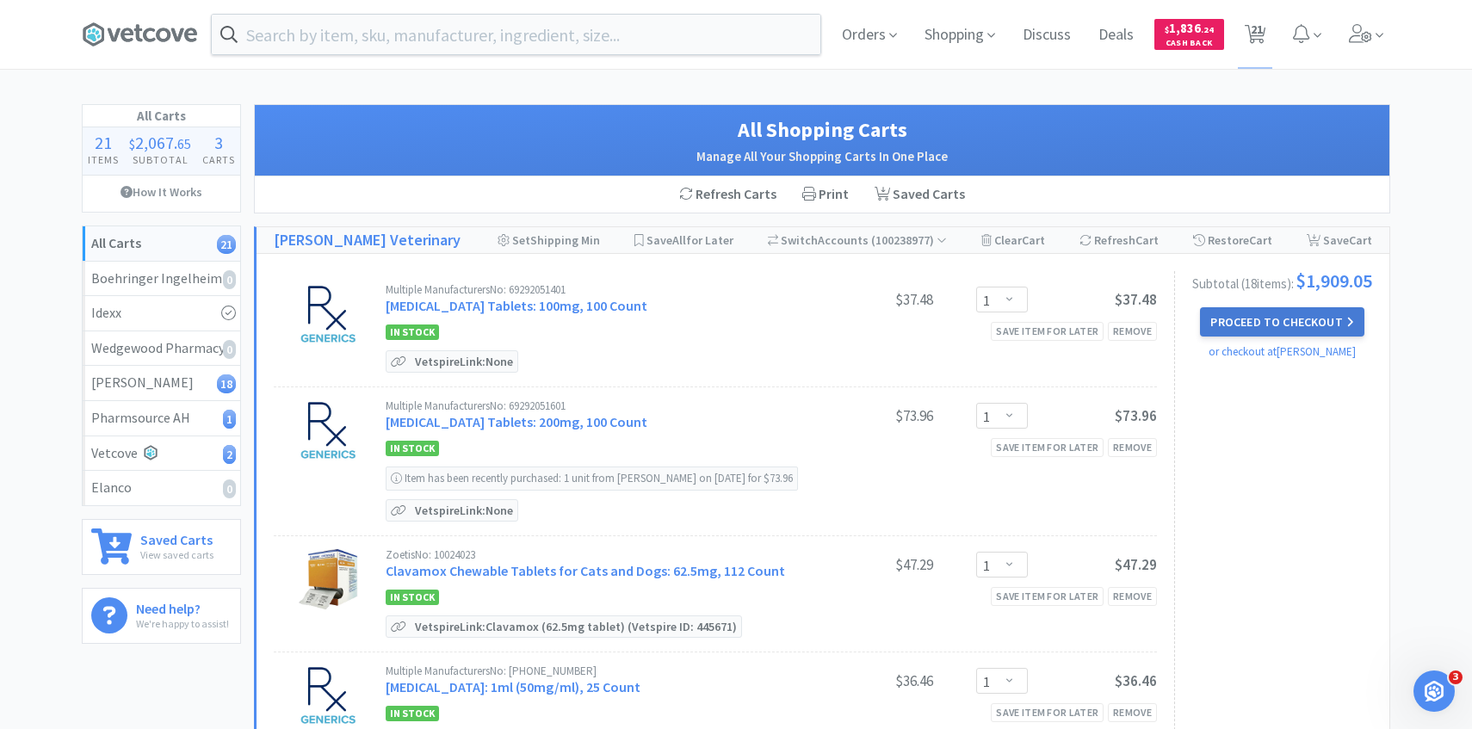
click at [1309, 332] on button "Proceed to Checkout" at bounding box center [1282, 321] width 164 height 29
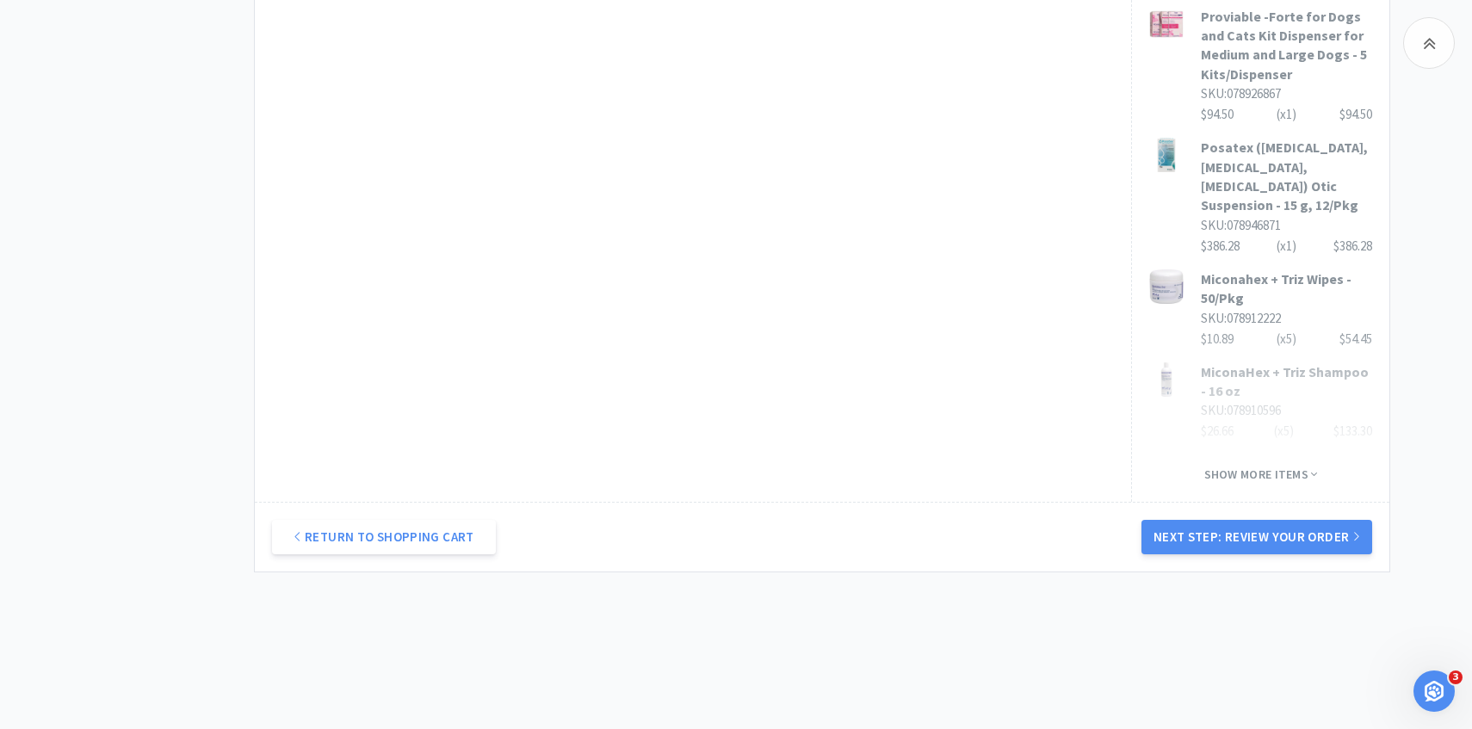
click at [1261, 520] on button "Next Step: Review Your Order" at bounding box center [1257, 537] width 231 height 34
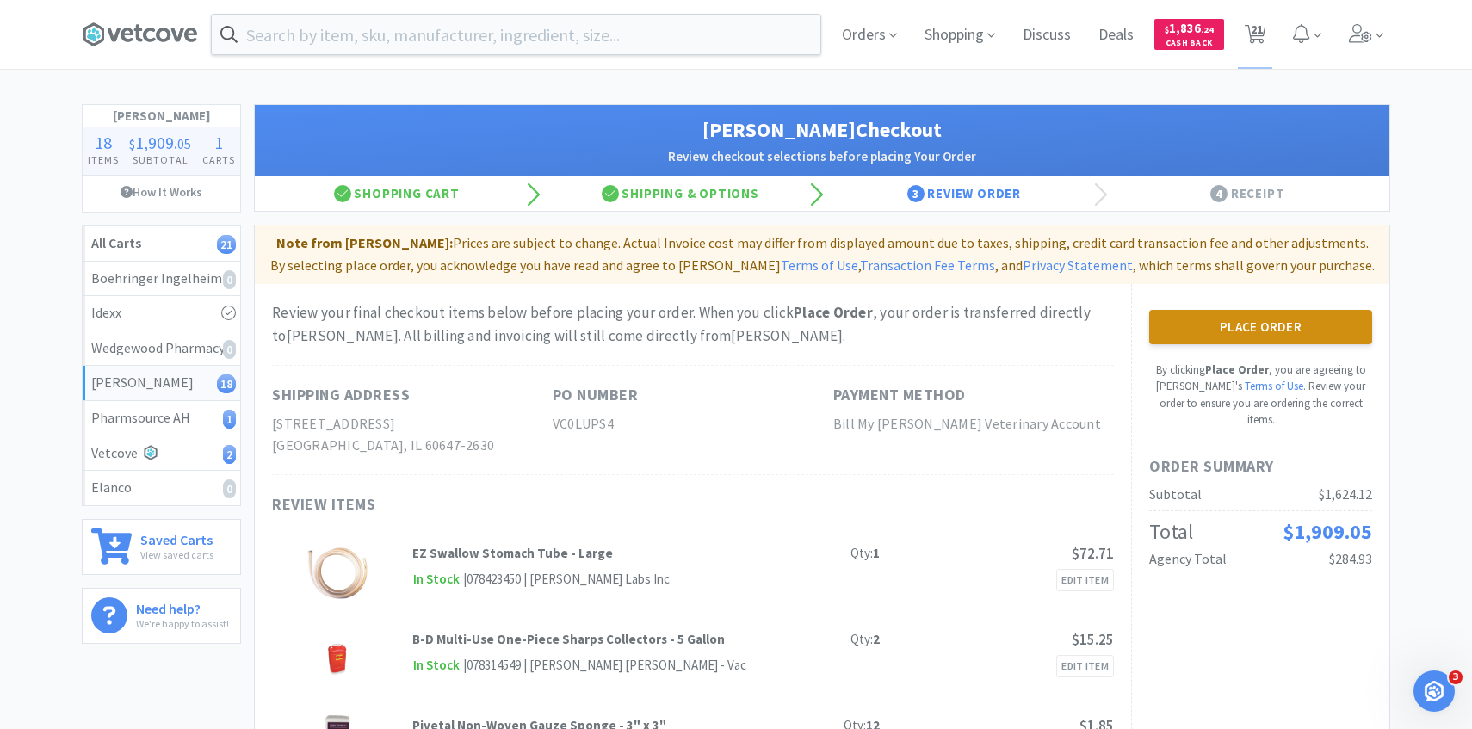
click at [1204, 321] on button "Place Order" at bounding box center [1260, 327] width 223 height 34
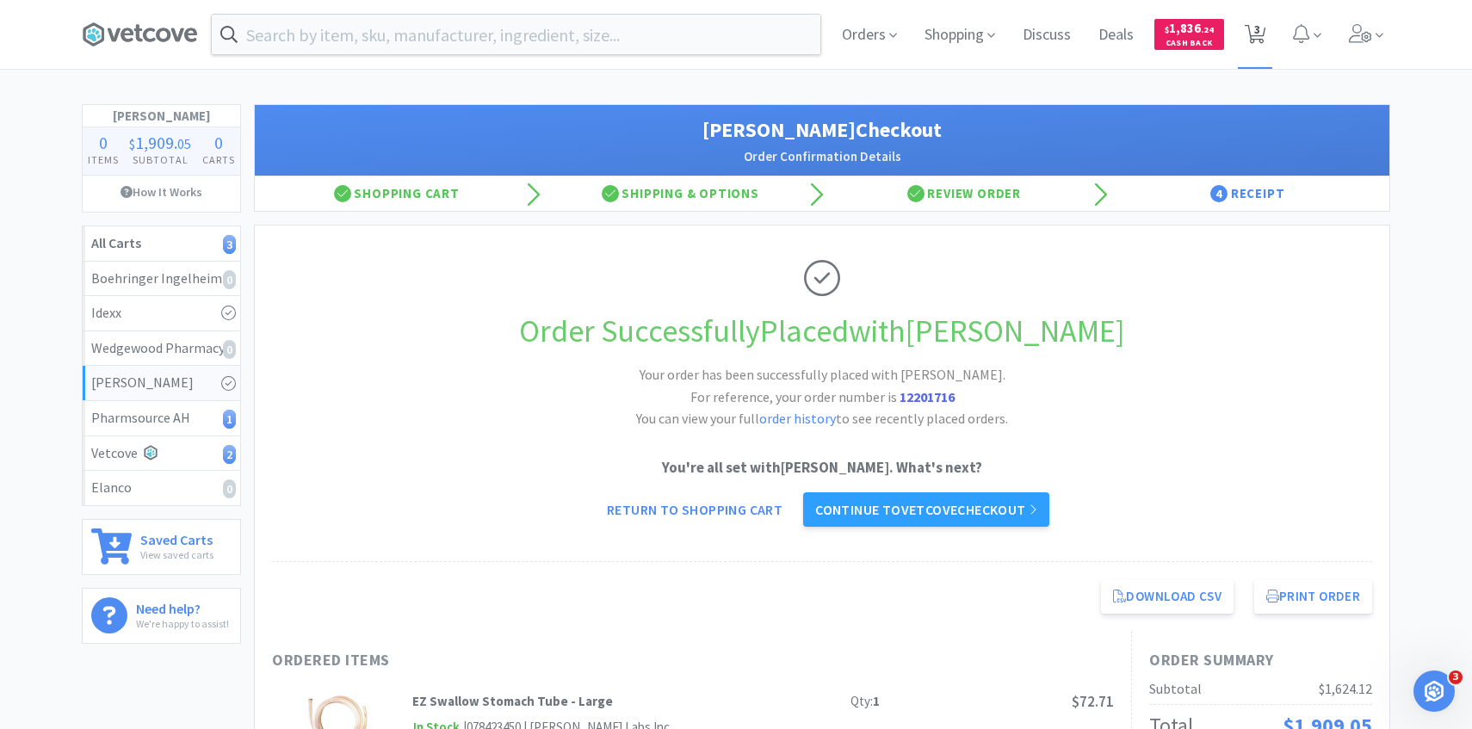
click at [1254, 49] on span "3" at bounding box center [1255, 34] width 35 height 69
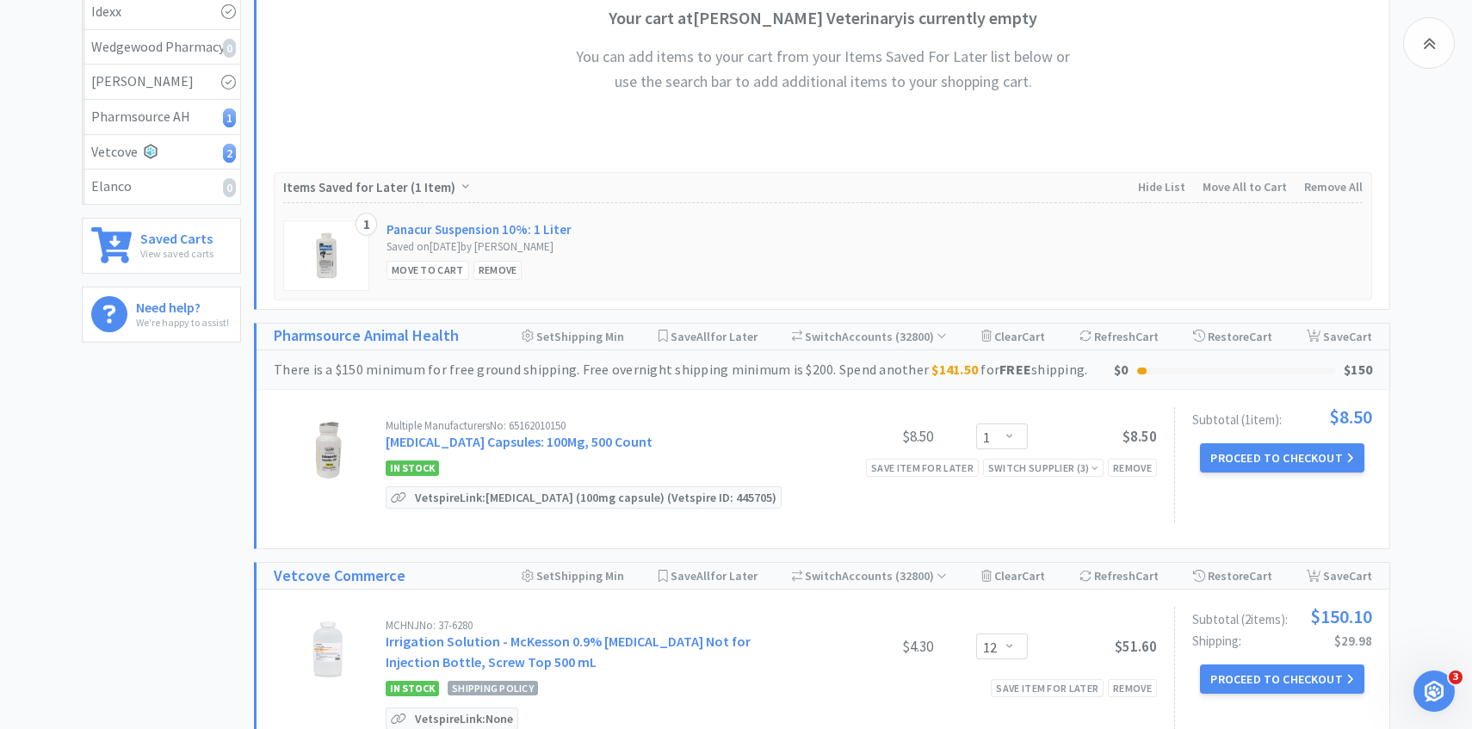
scroll to position [303, 0]
click at [1274, 441] on div "Subtotal ( 1 item ): $8.50 Proceed to Checkout" at bounding box center [1273, 463] width 198 height 115
click at [1274, 448] on button "Proceed to Checkout" at bounding box center [1282, 456] width 164 height 29
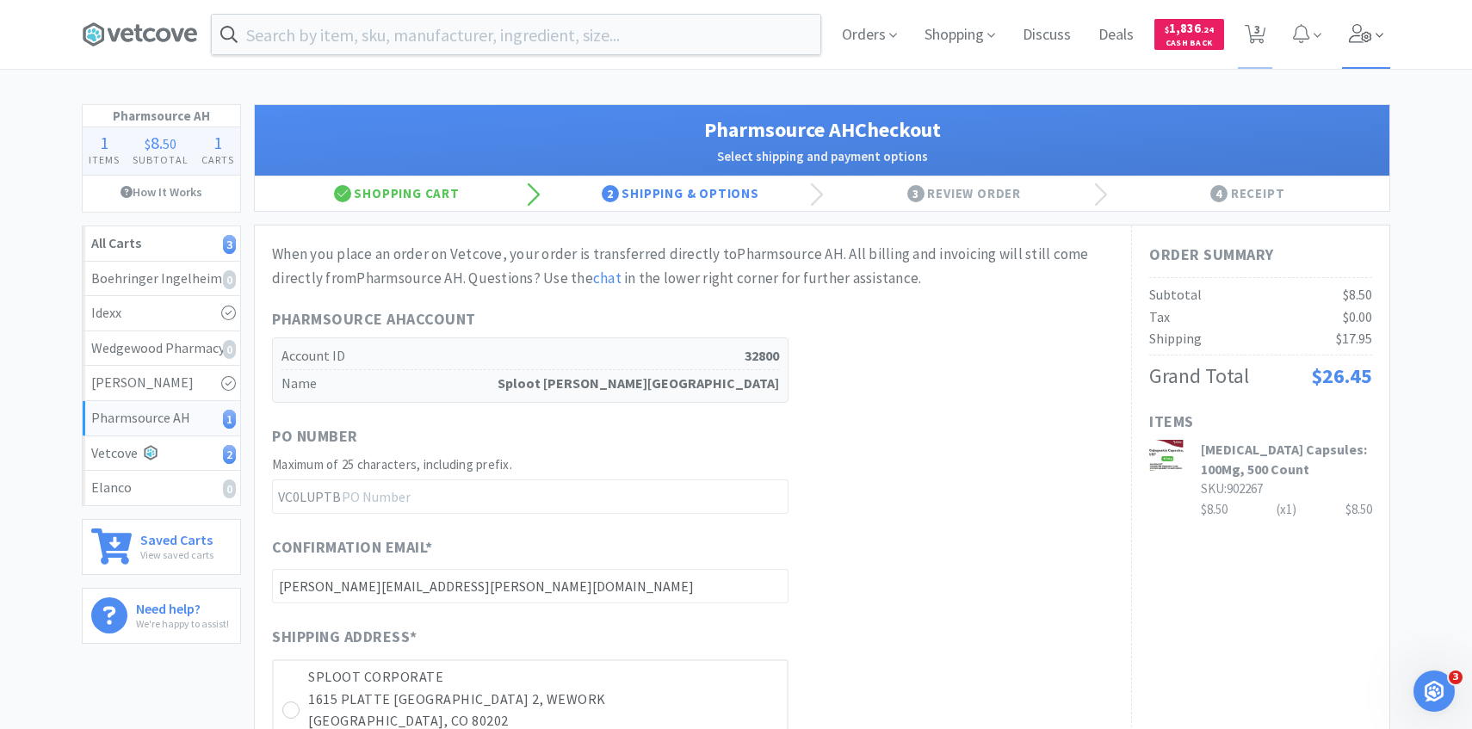
click at [1354, 34] on icon at bounding box center [1361, 33] width 24 height 19
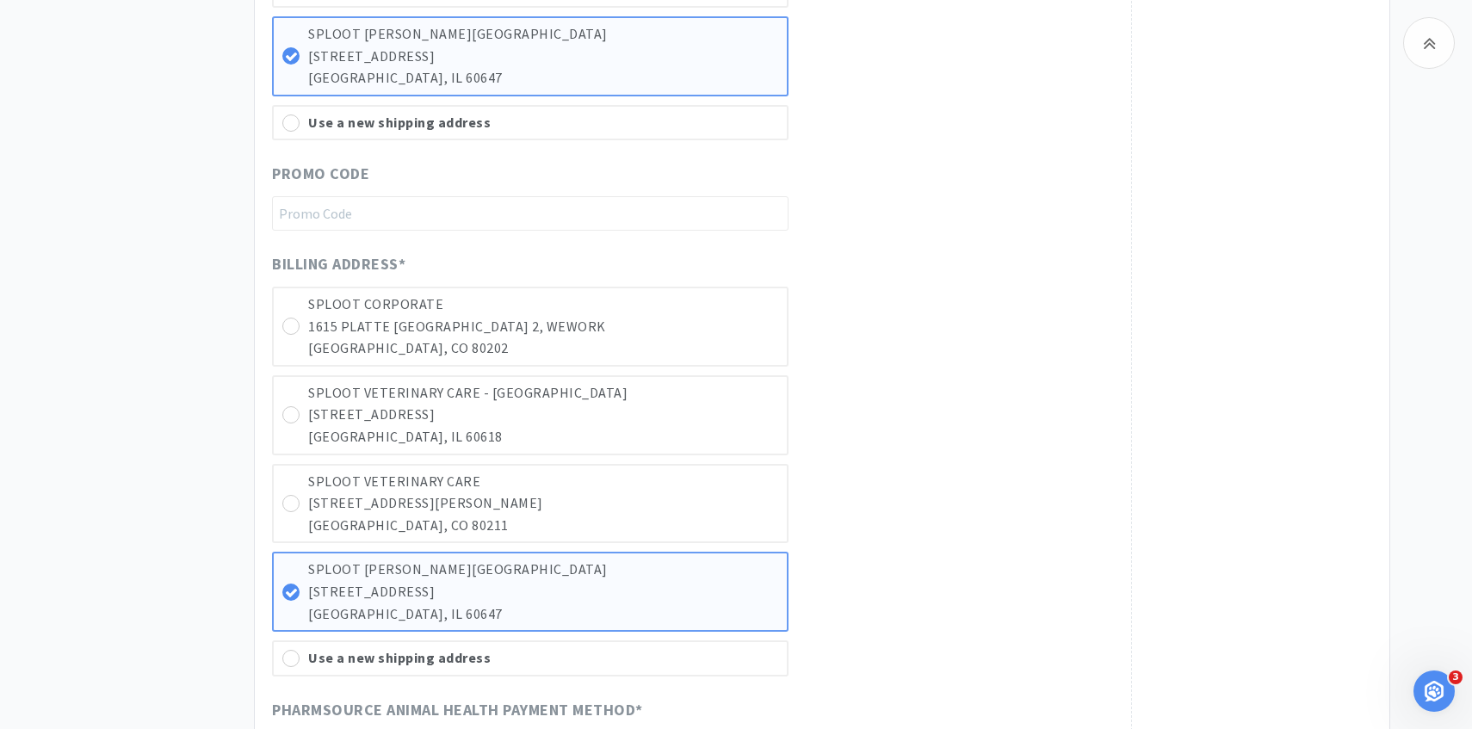
click at [881, 403] on div "Billing Address * SPLOOT CORPORATE 1615 PLATTE ST FL 2, WEWORK DENVER, CO 80202…" at bounding box center [693, 464] width 842 height 424
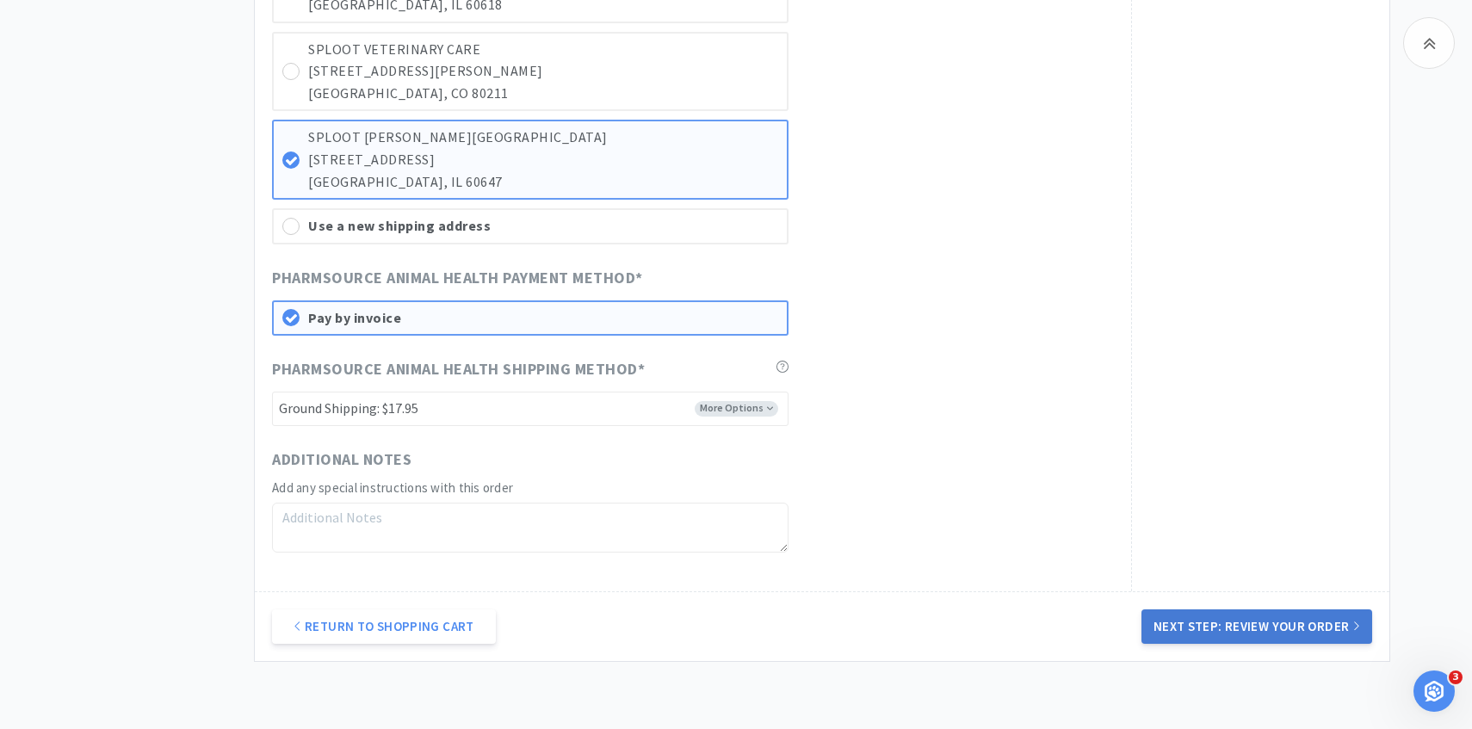
click at [1235, 630] on button "Next Step: Review Your Order" at bounding box center [1257, 627] width 231 height 34
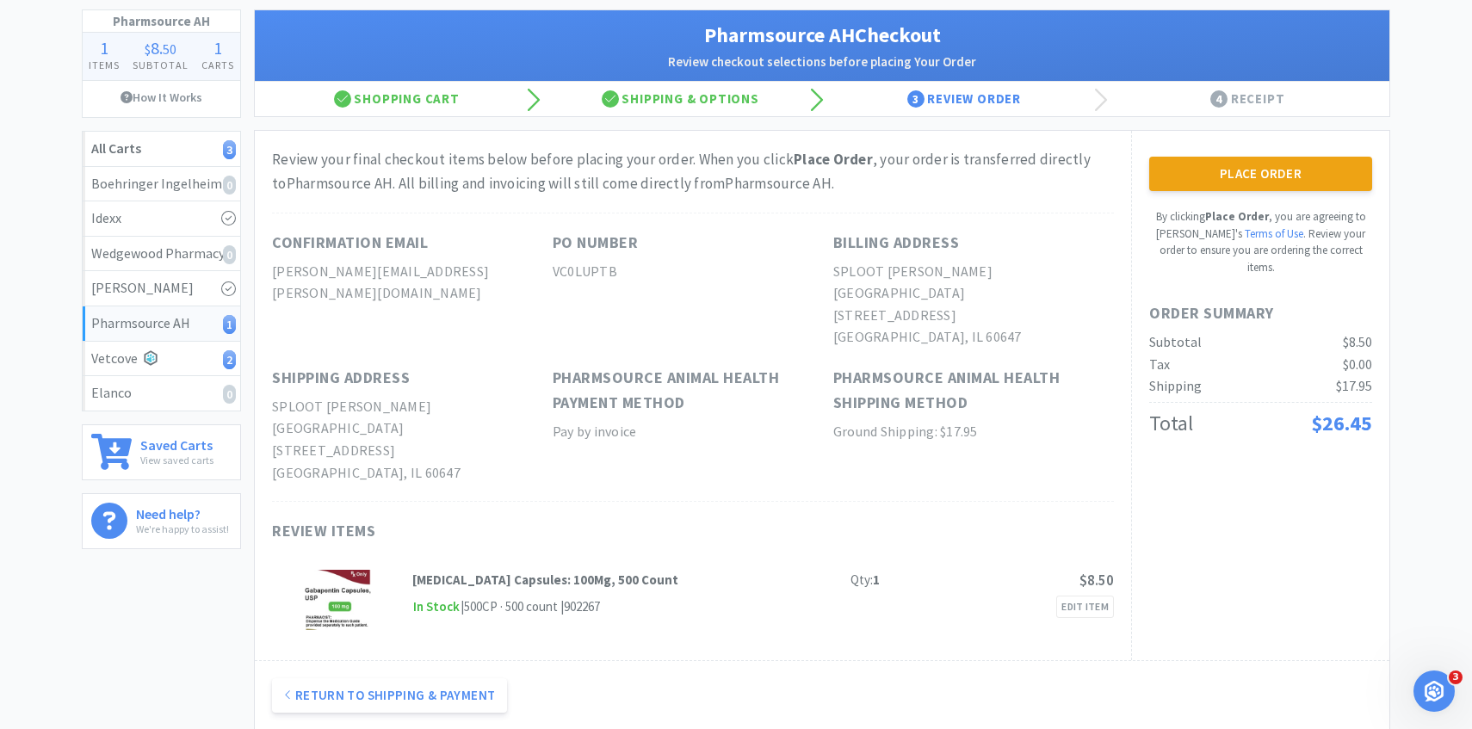
scroll to position [28, 0]
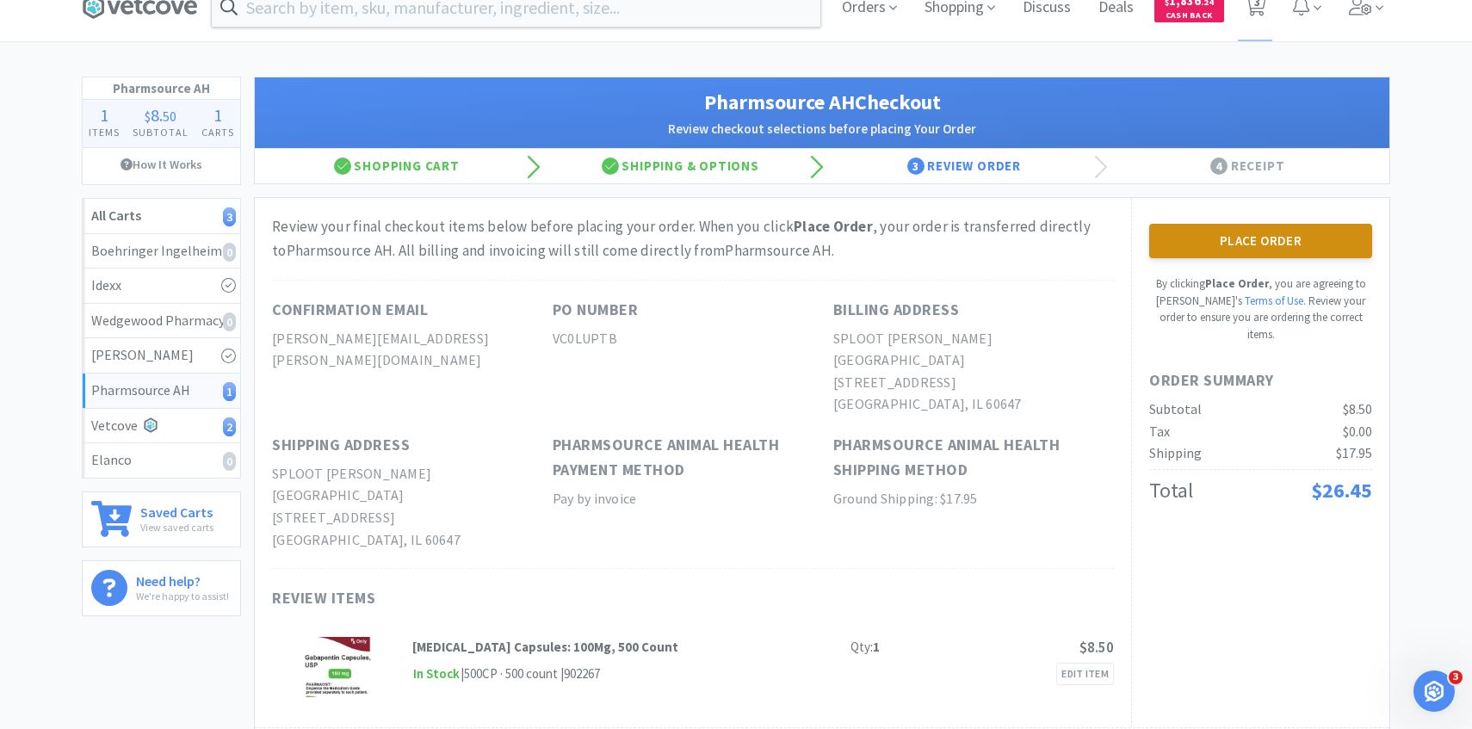
click at [1273, 239] on button "Place Order" at bounding box center [1260, 241] width 223 height 34
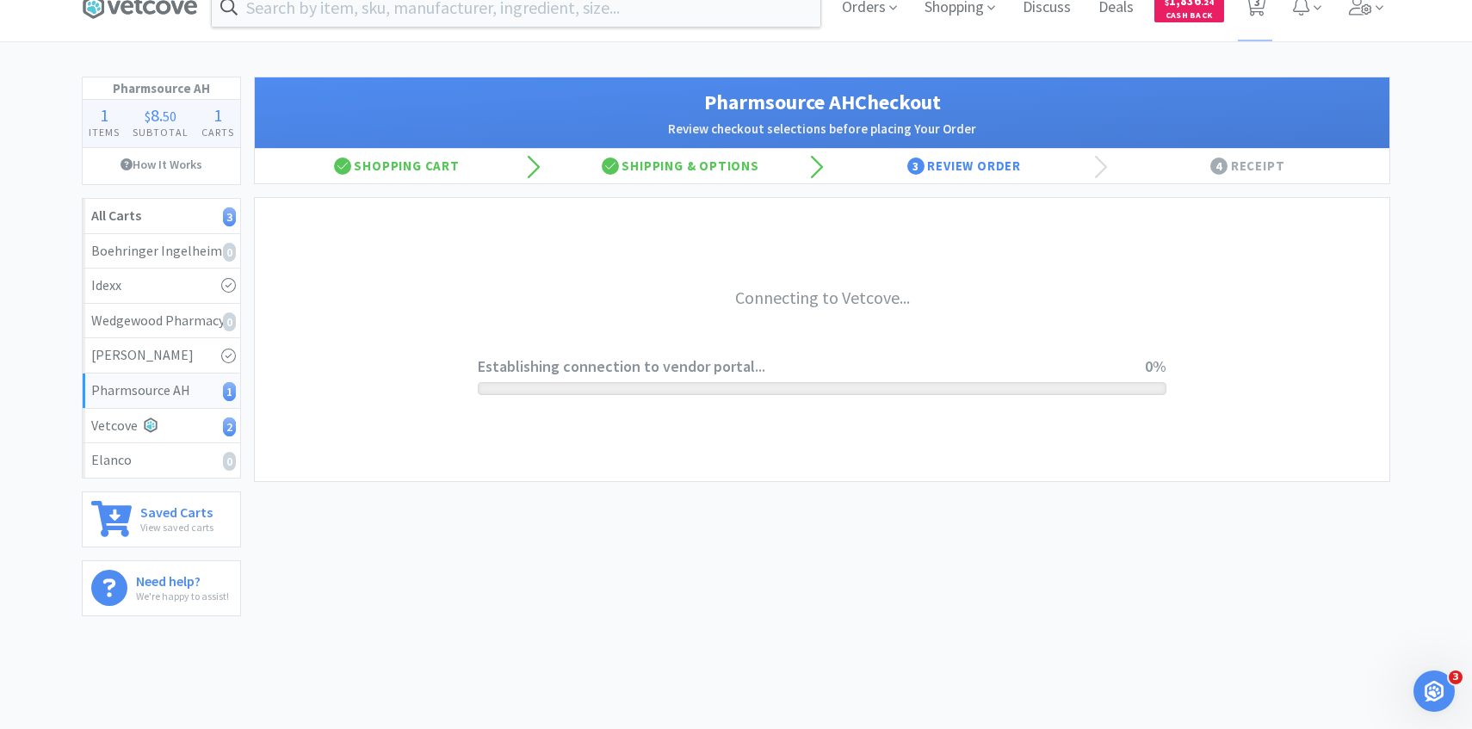
scroll to position [0, 0]
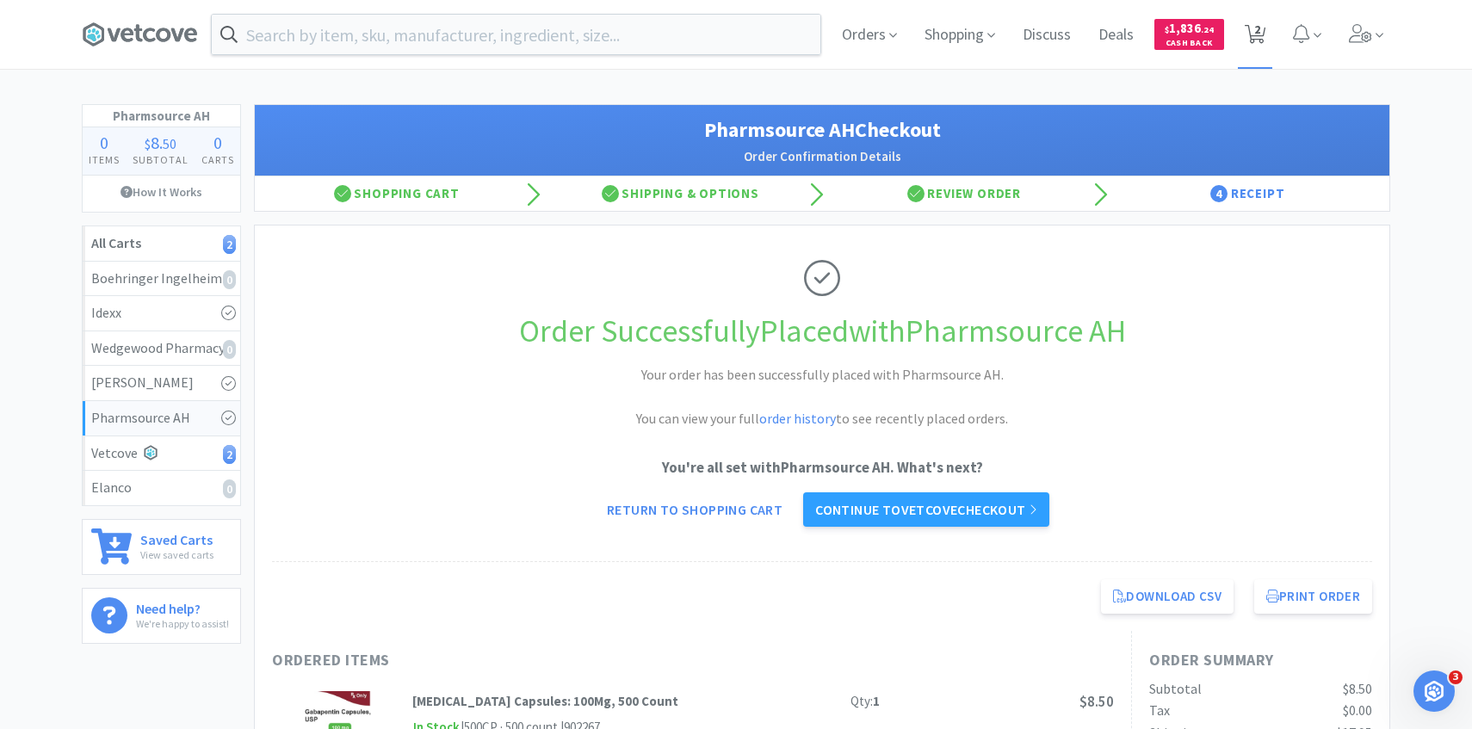
click at [1255, 32] on span "2" at bounding box center [1257, 29] width 6 height 69
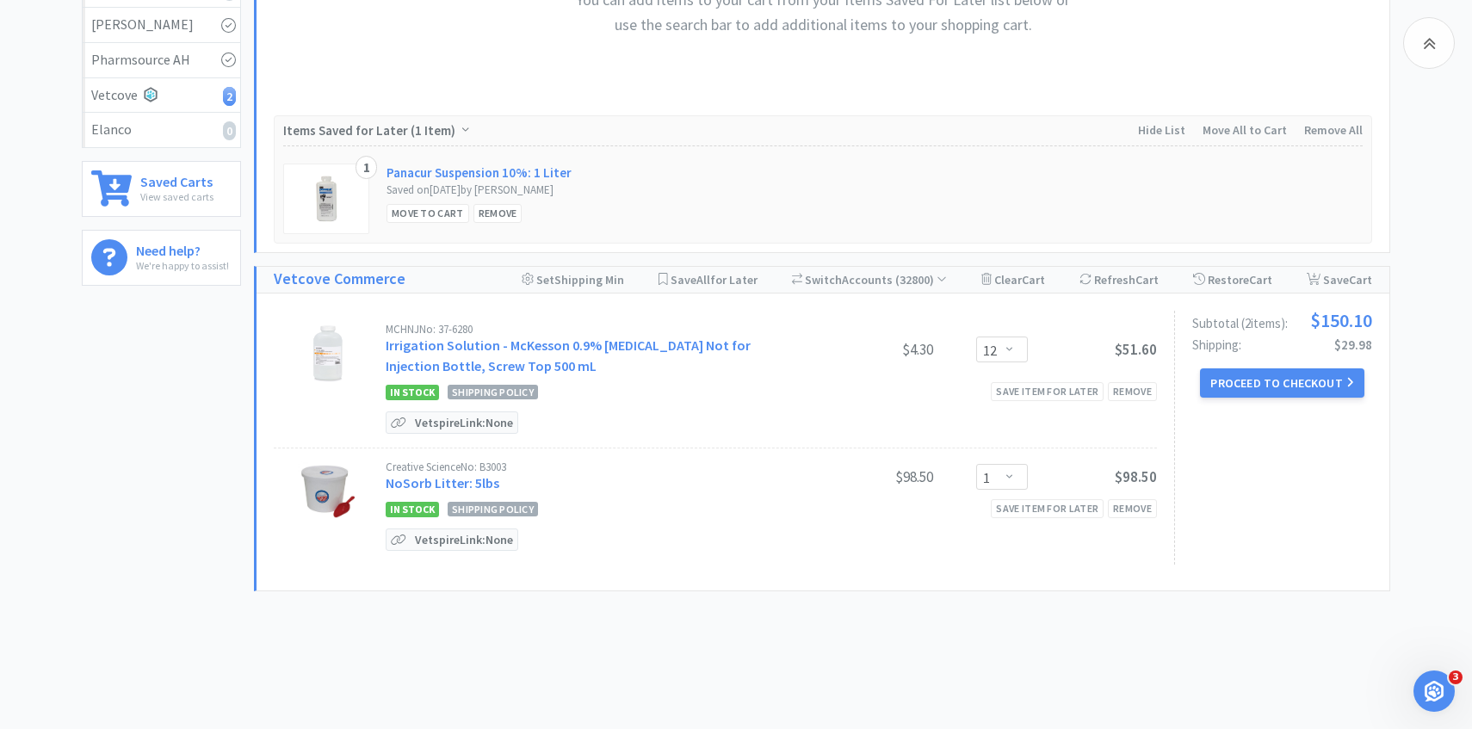
scroll to position [361, 0]
click at [1234, 386] on button "Proceed to Checkout" at bounding box center [1282, 380] width 164 height 29
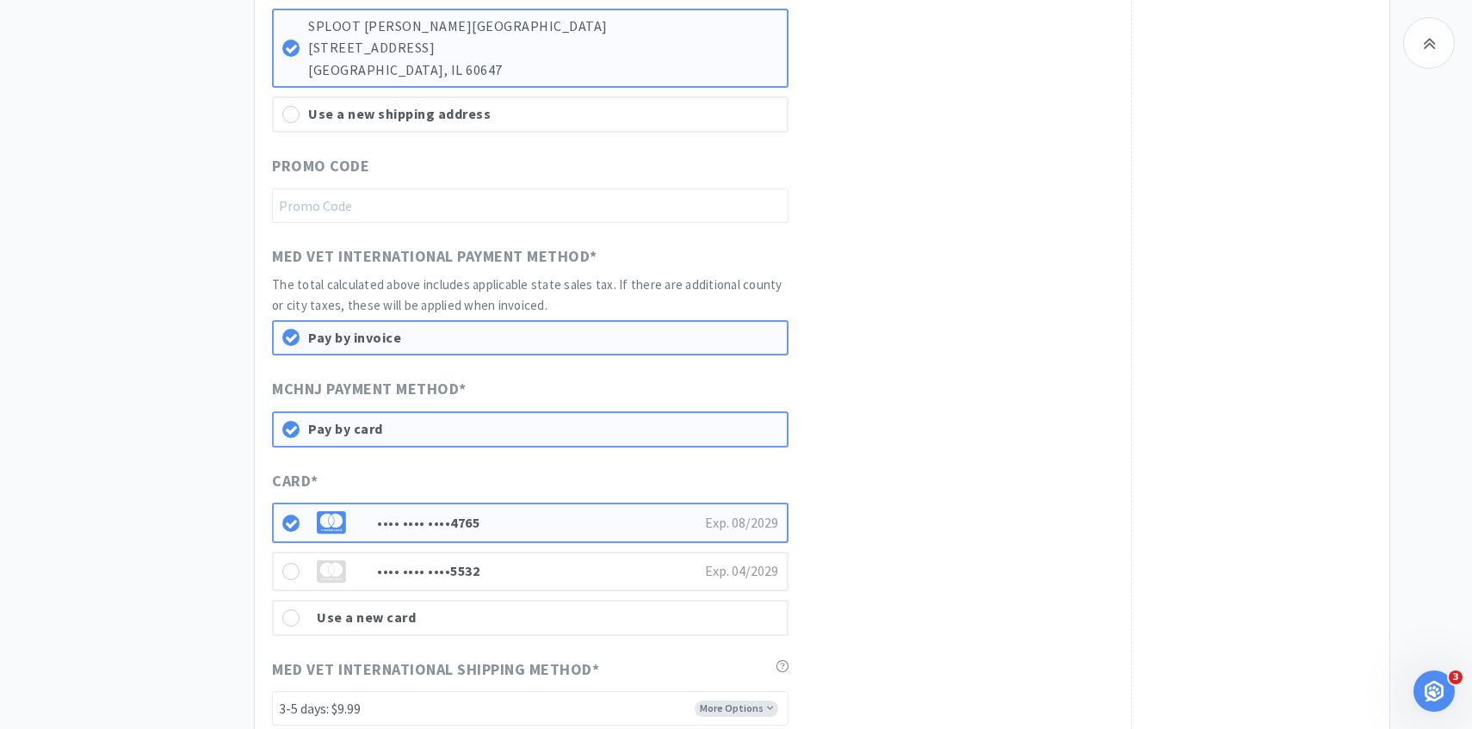
scroll to position [1185, 0]
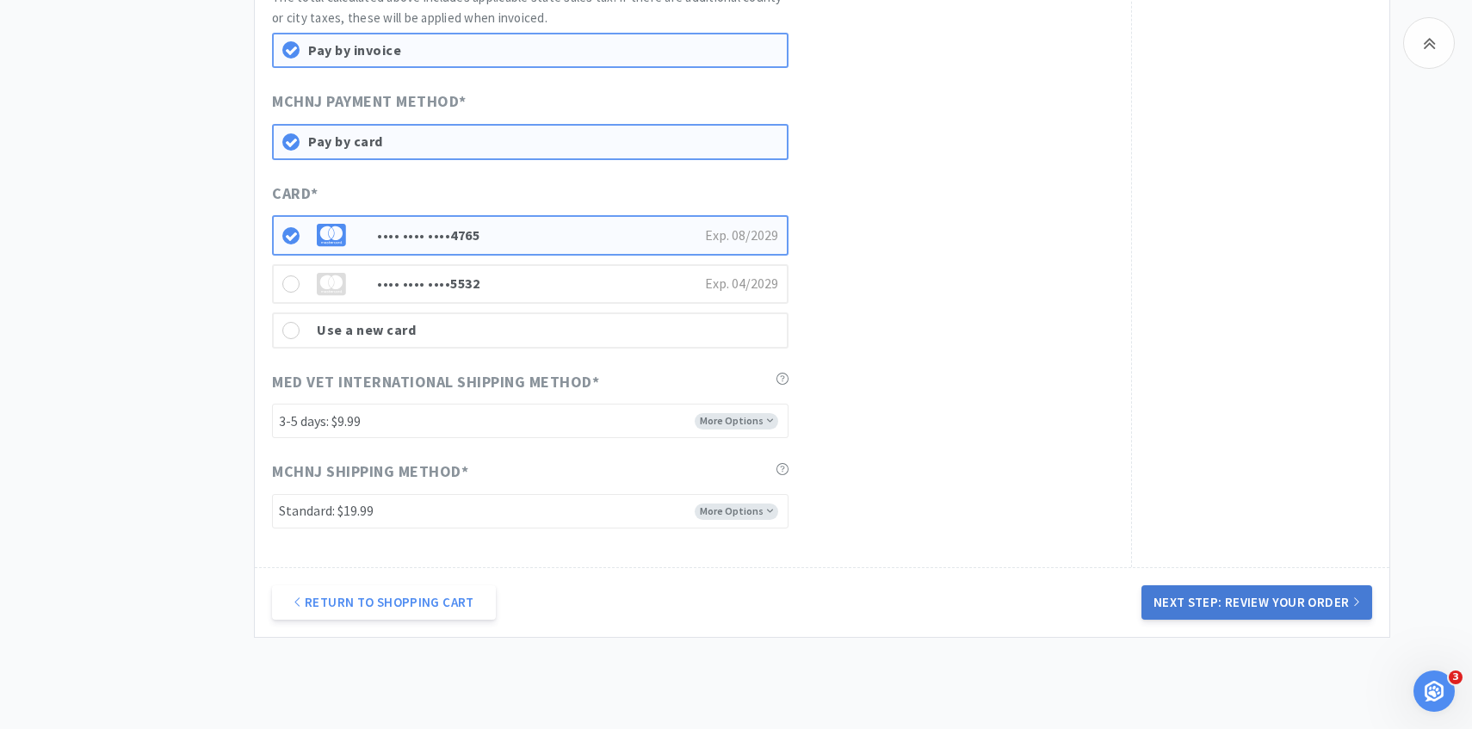
click at [1174, 604] on button "Next Step: Review Your Order" at bounding box center [1257, 602] width 231 height 34
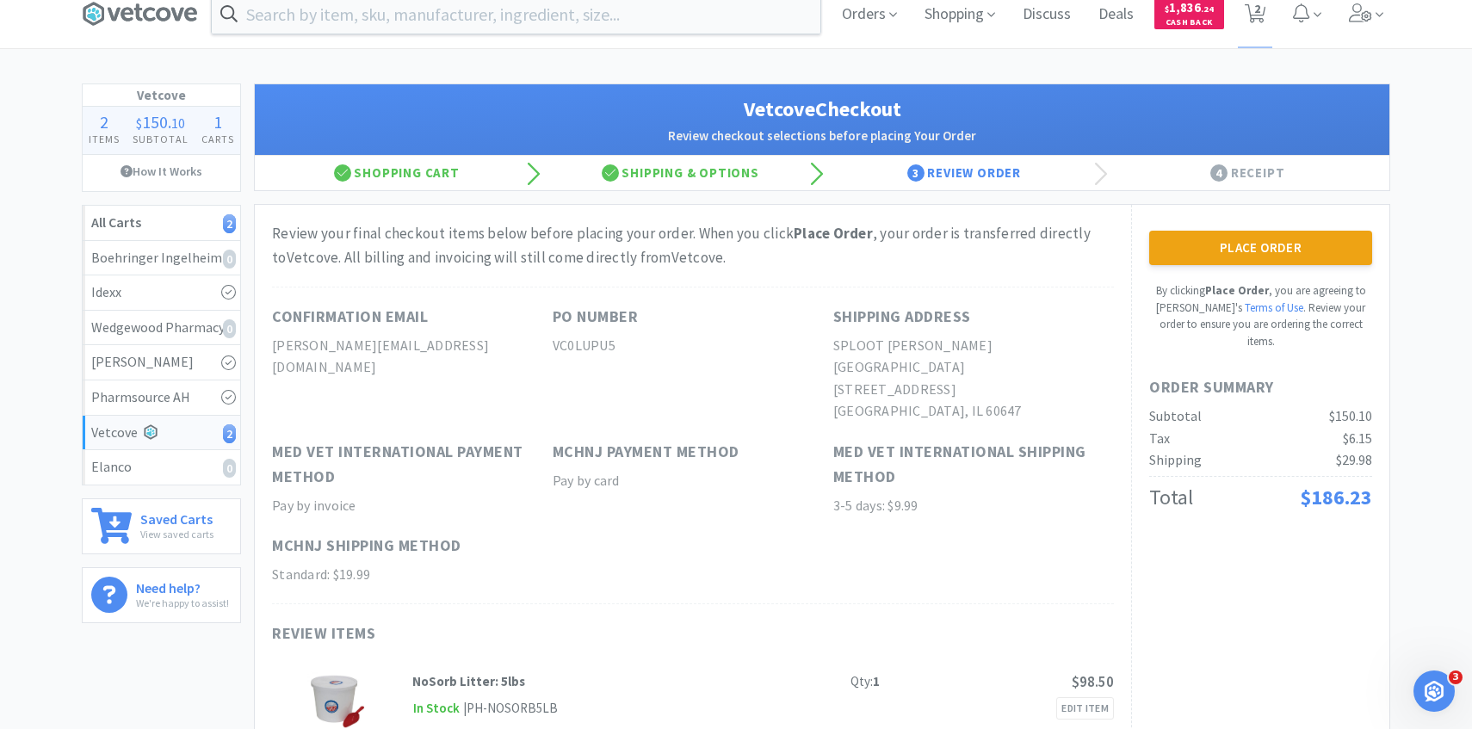
scroll to position [12, 0]
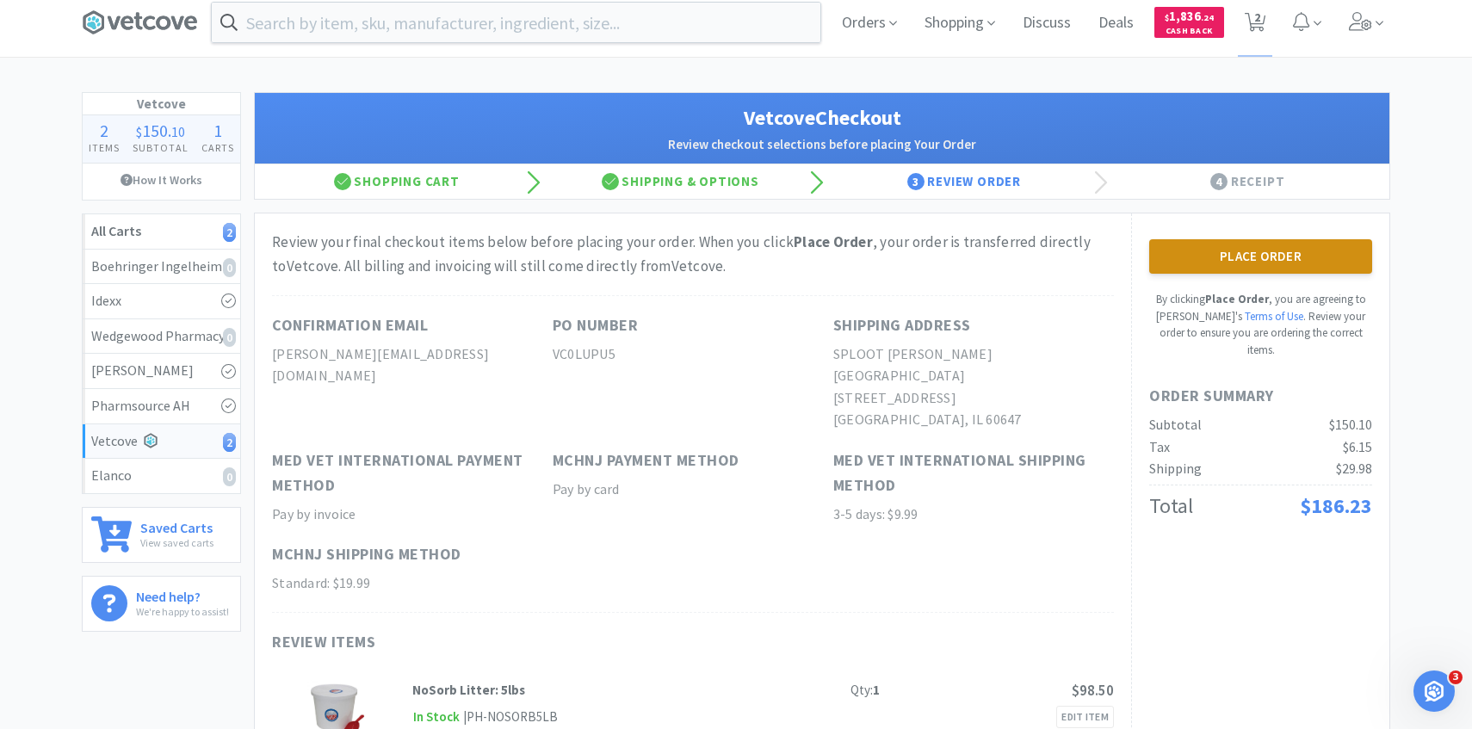
click at [1194, 263] on button "Place Order" at bounding box center [1260, 256] width 223 height 34
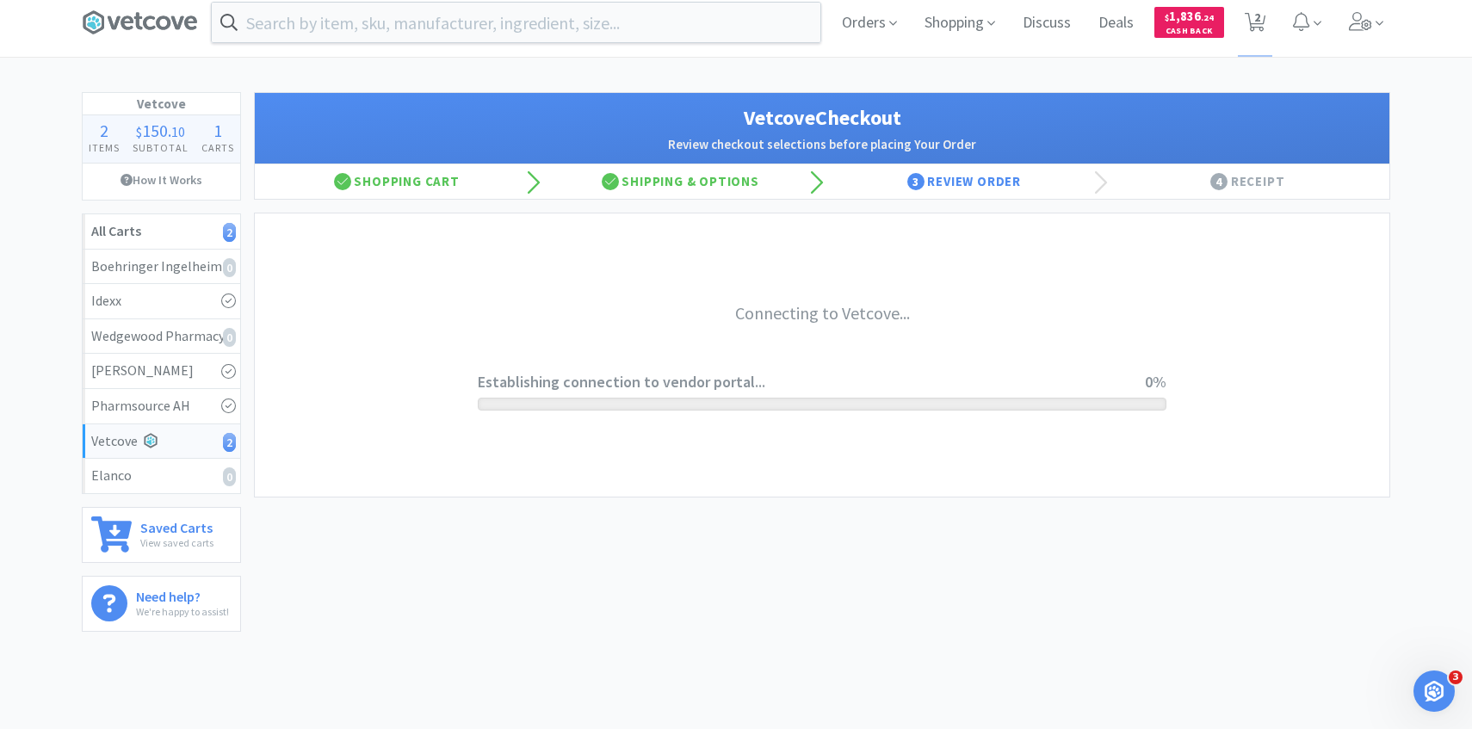
scroll to position [0, 0]
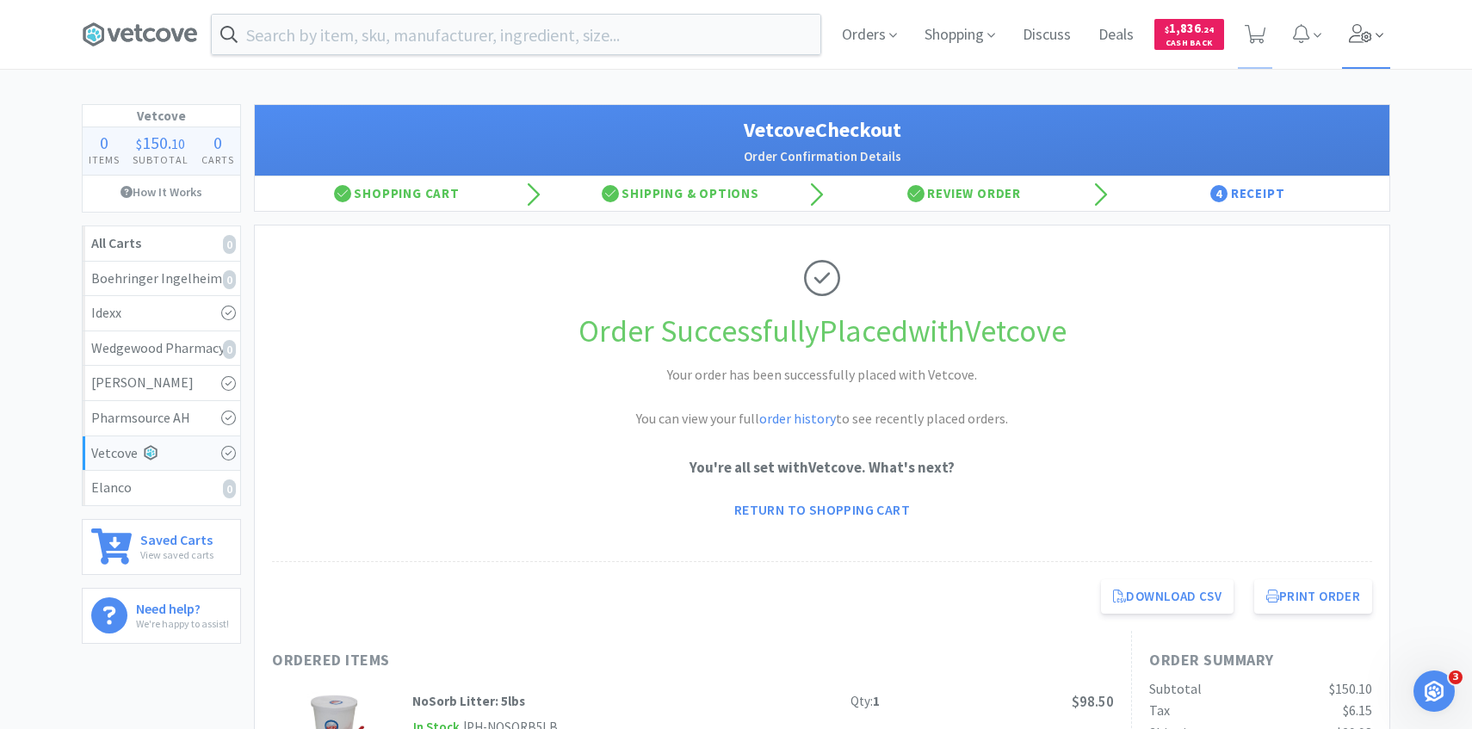
click at [1361, 42] on icon at bounding box center [1360, 33] width 23 height 19
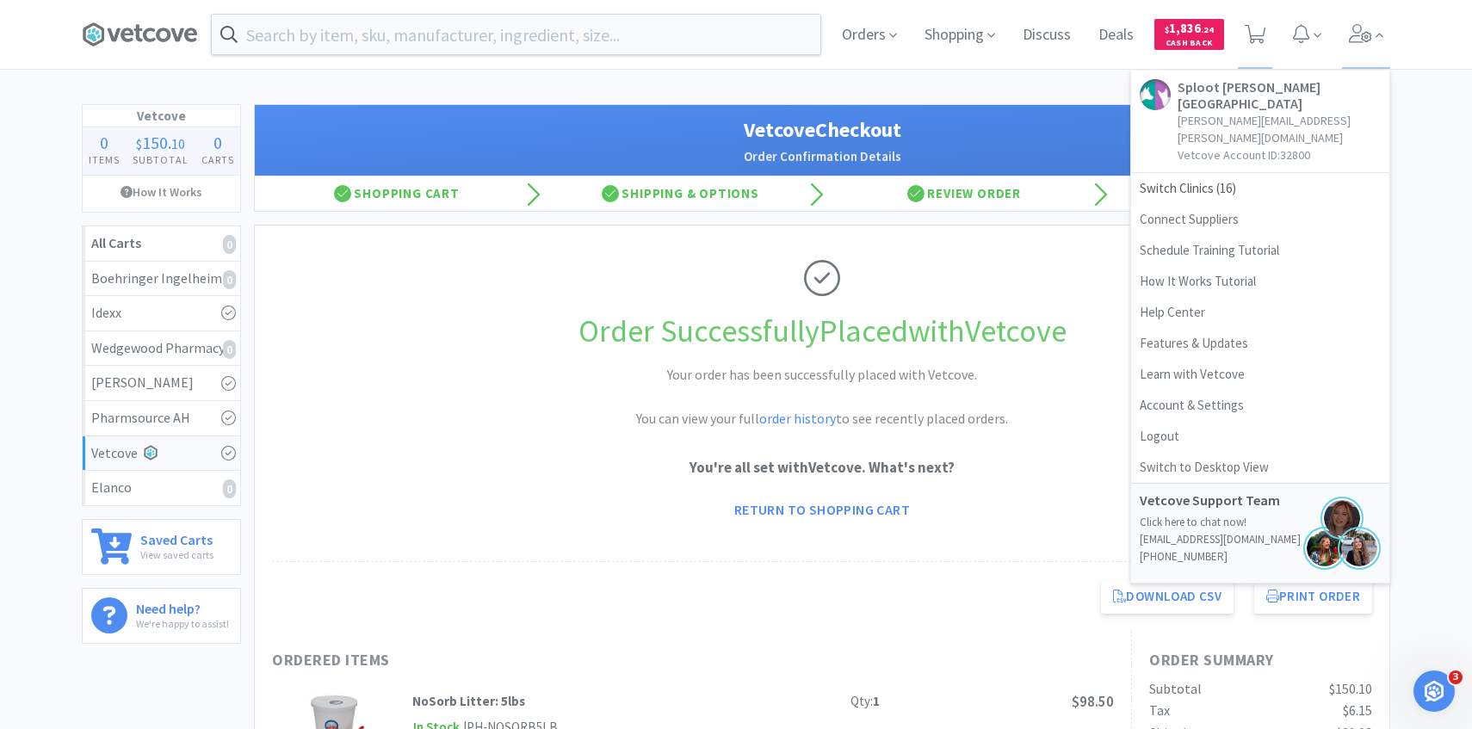
click at [911, 250] on div "Order Successfully Placed with Vetcove Your order has been successfully placed …" at bounding box center [822, 394] width 1100 height 337
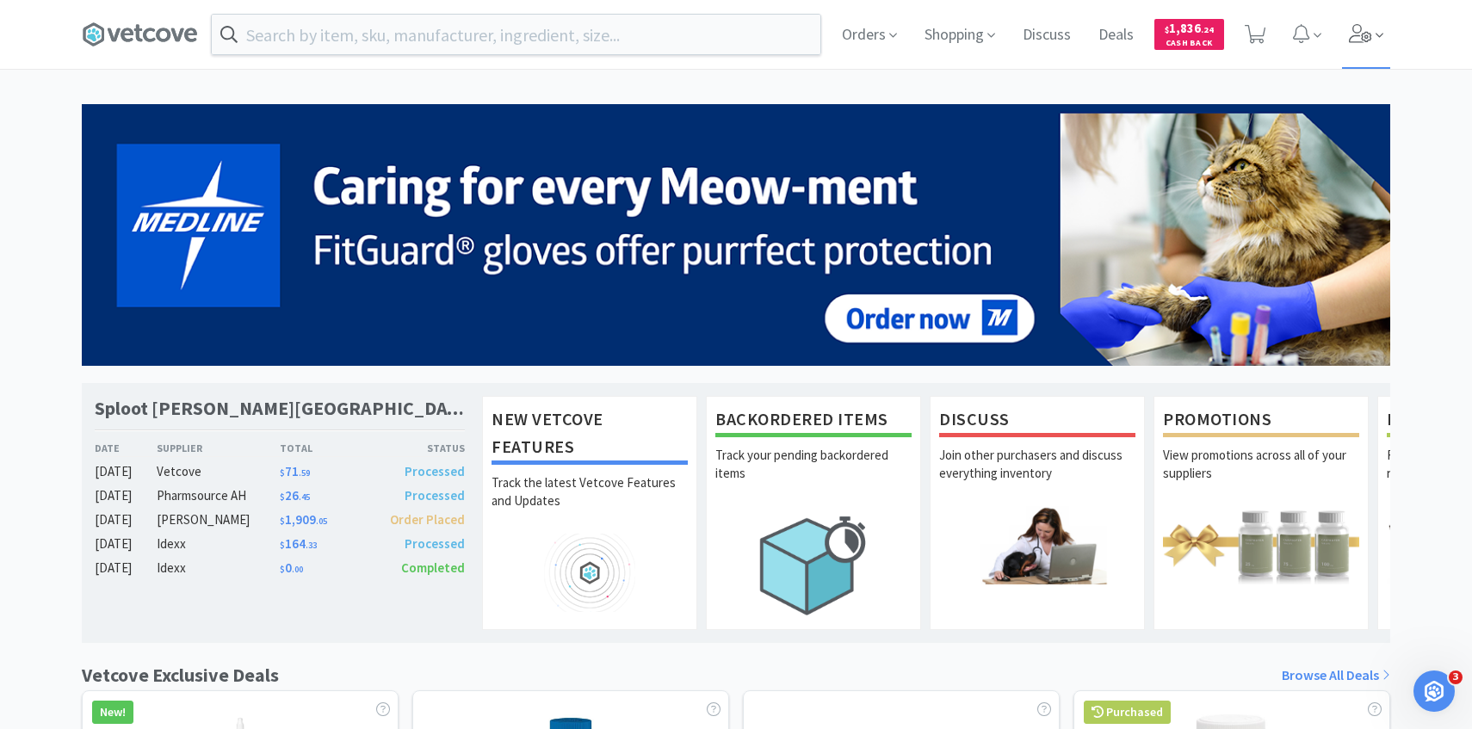
click at [1353, 24] on icon at bounding box center [1361, 33] width 24 height 19
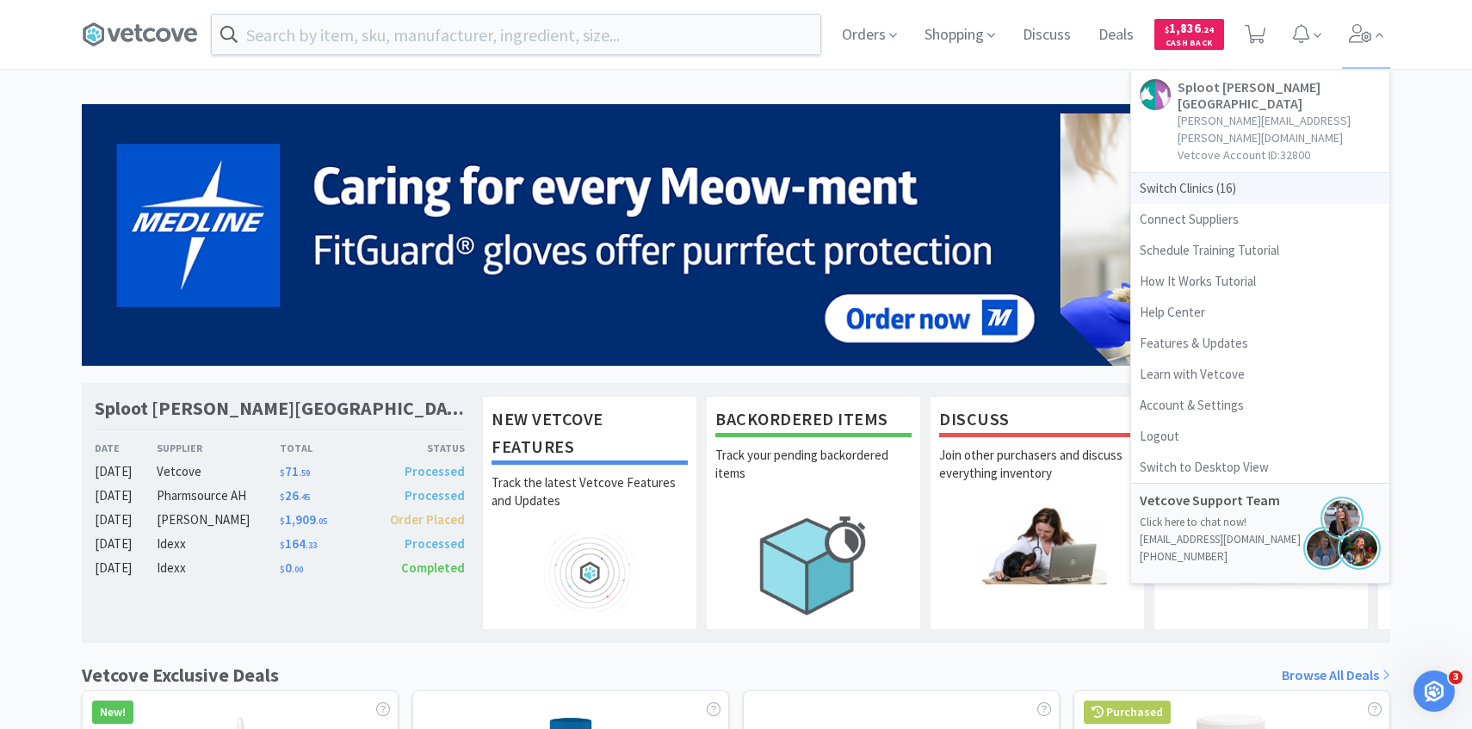
click at [1251, 173] on span "Switch Clinics ( 16 )" at bounding box center [1260, 188] width 258 height 31
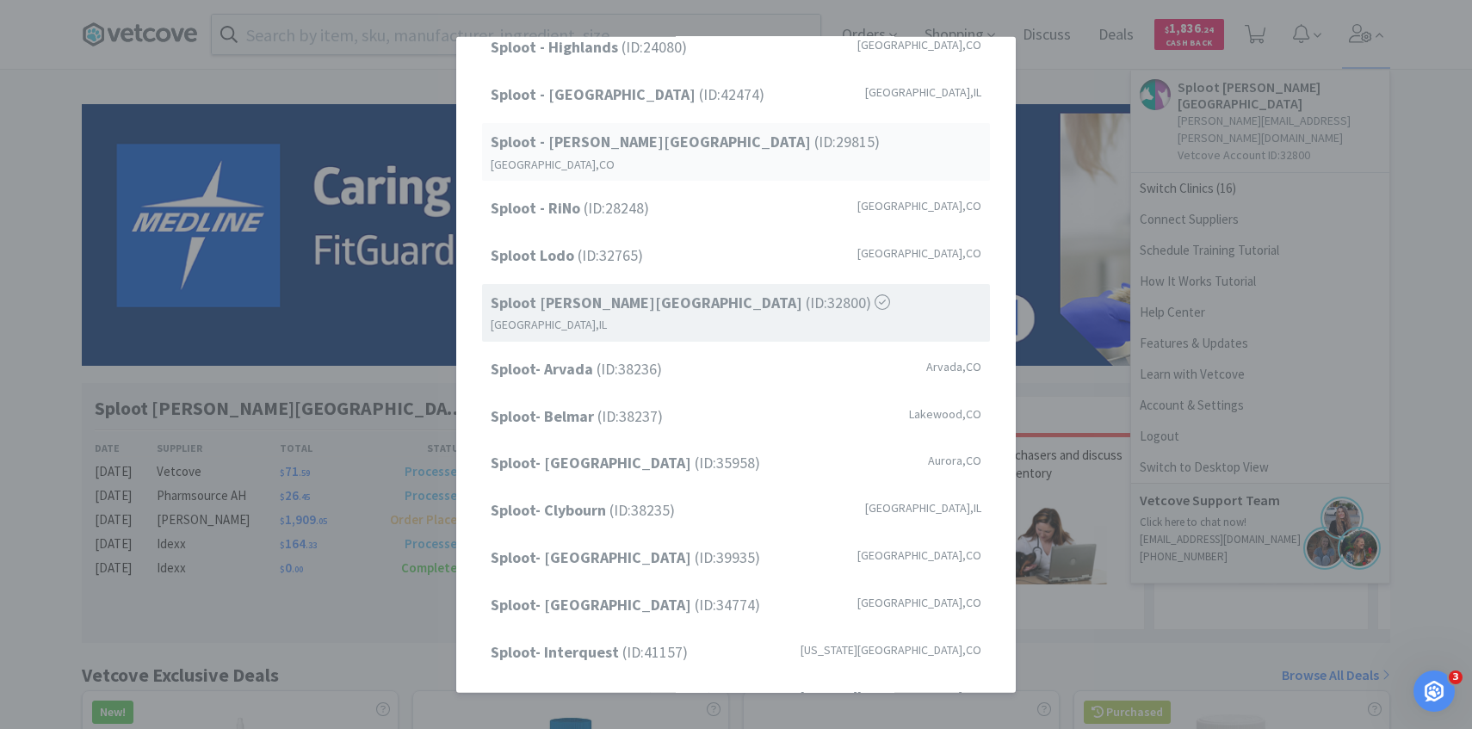
scroll to position [220, 0]
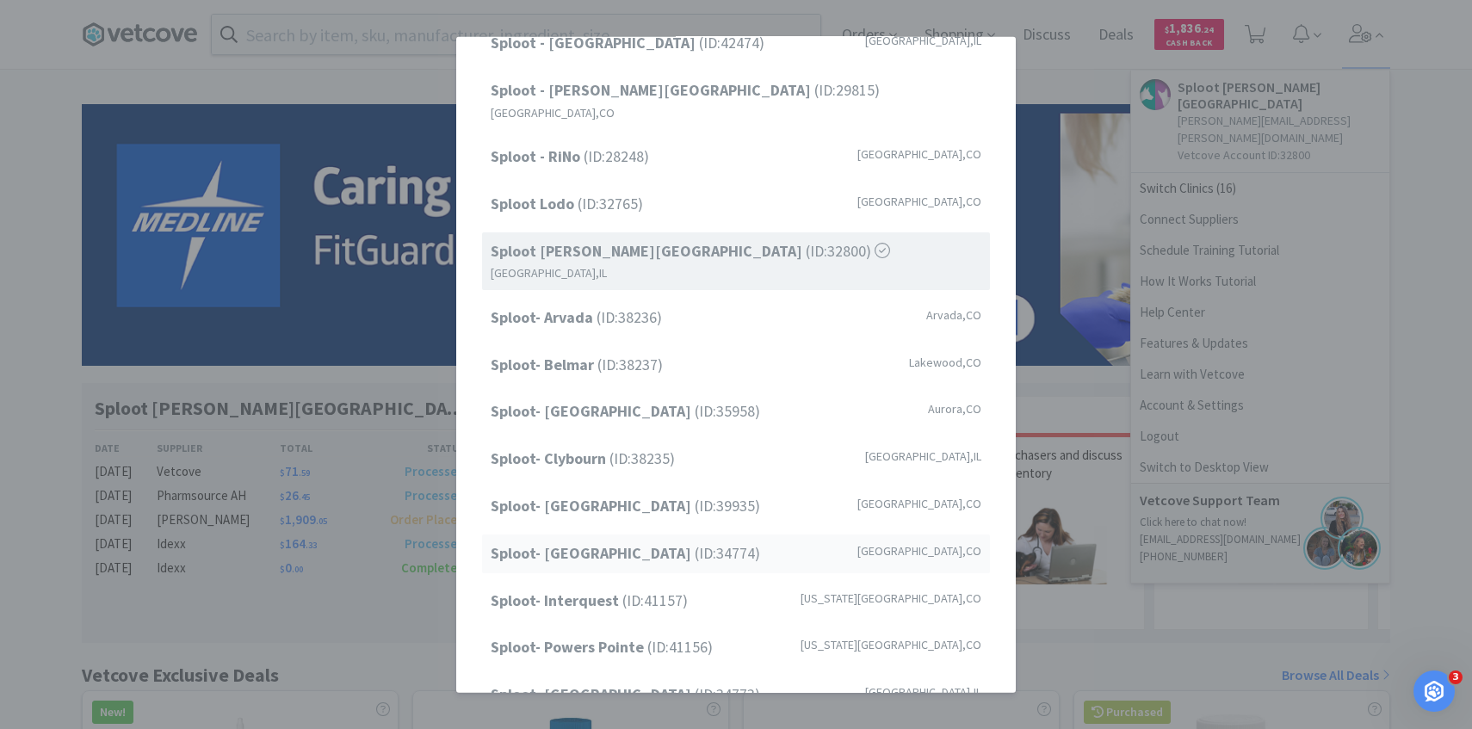
click at [660, 542] on span "Sploot- Highlands Ranch (ID: 34774 )" at bounding box center [625, 554] width 269 height 25
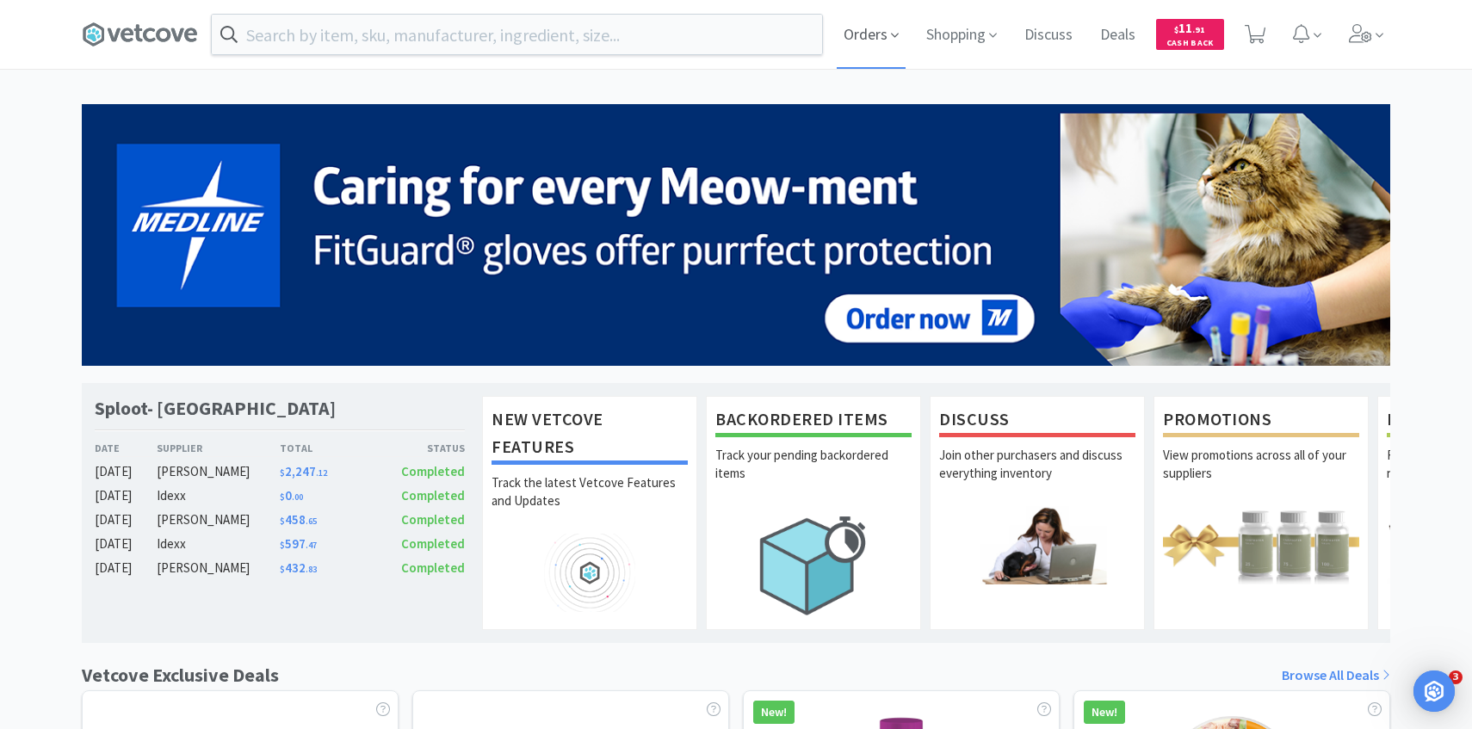
click at [897, 34] on icon at bounding box center [895, 35] width 8 height 15
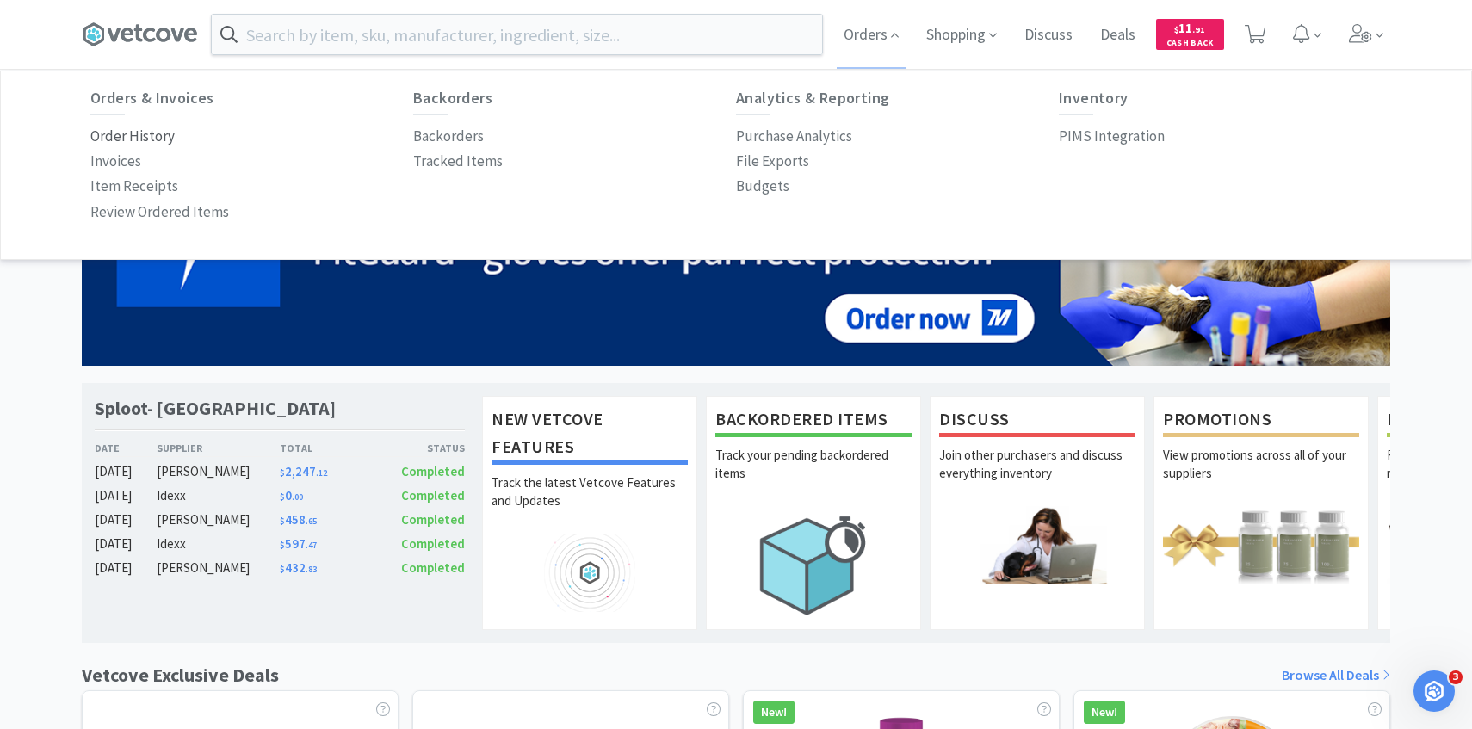
click at [145, 134] on p "Order History" at bounding box center [132, 136] width 84 height 23
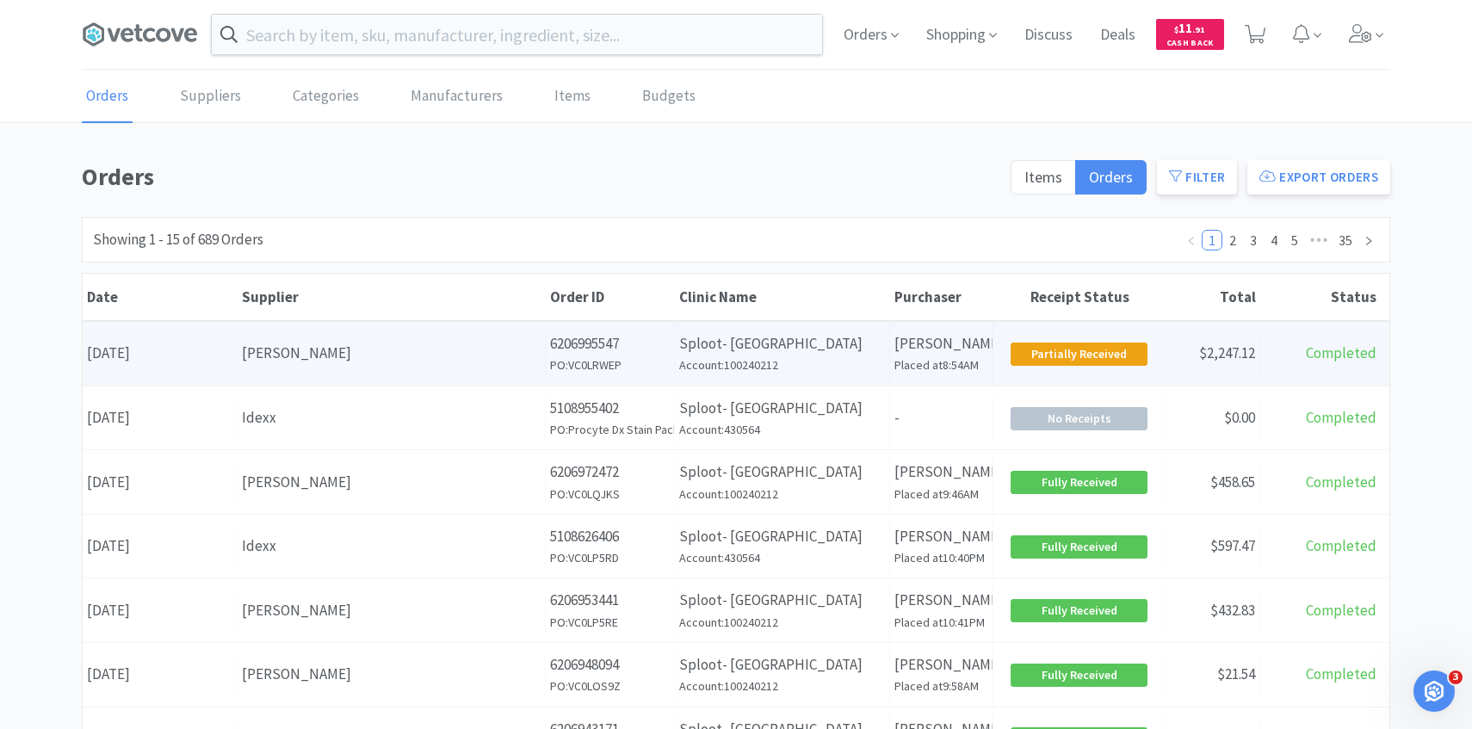
click at [604, 373] on h6 "PO: VC0LRWEP" at bounding box center [610, 365] width 120 height 19
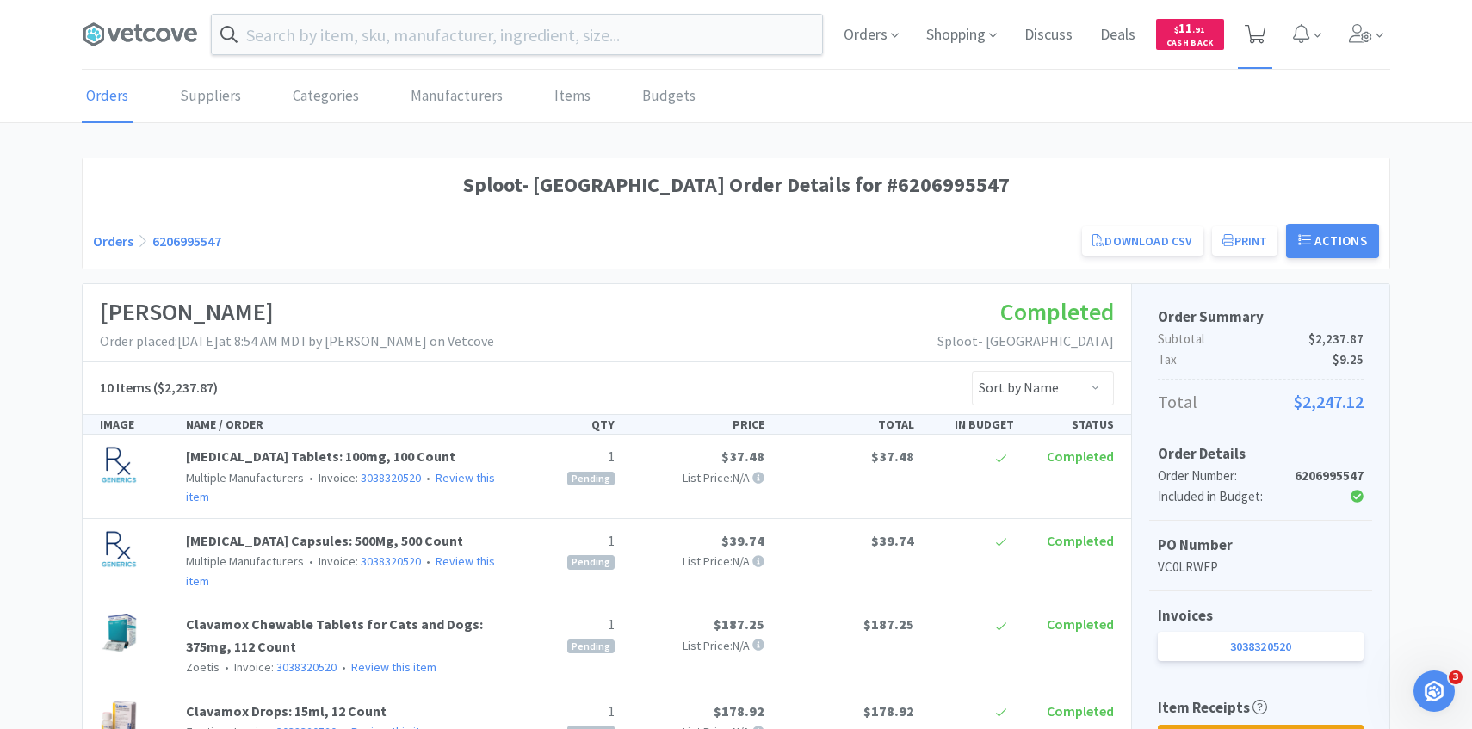
click at [1262, 42] on icon at bounding box center [1256, 34] width 22 height 19
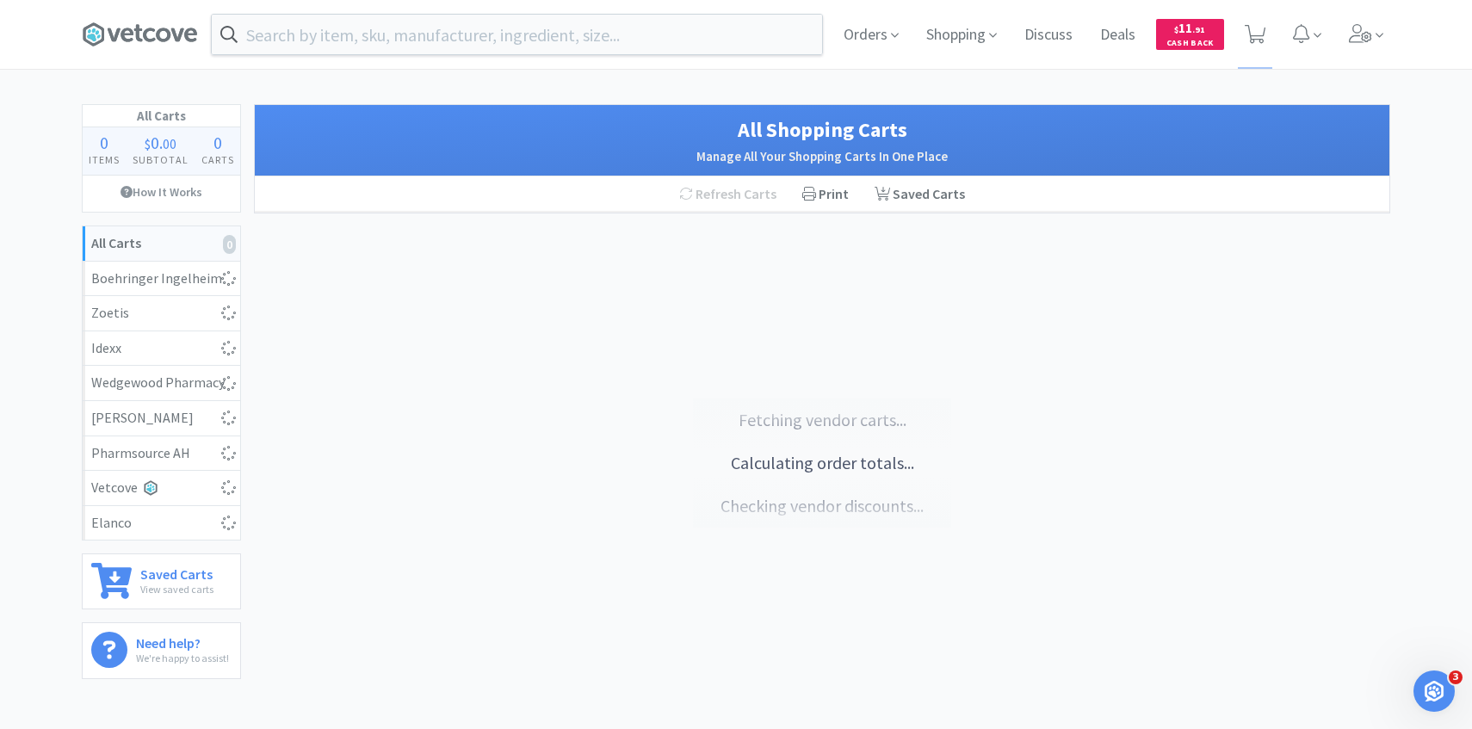
select select "50"
select select "100"
select select "1"
select select "10"
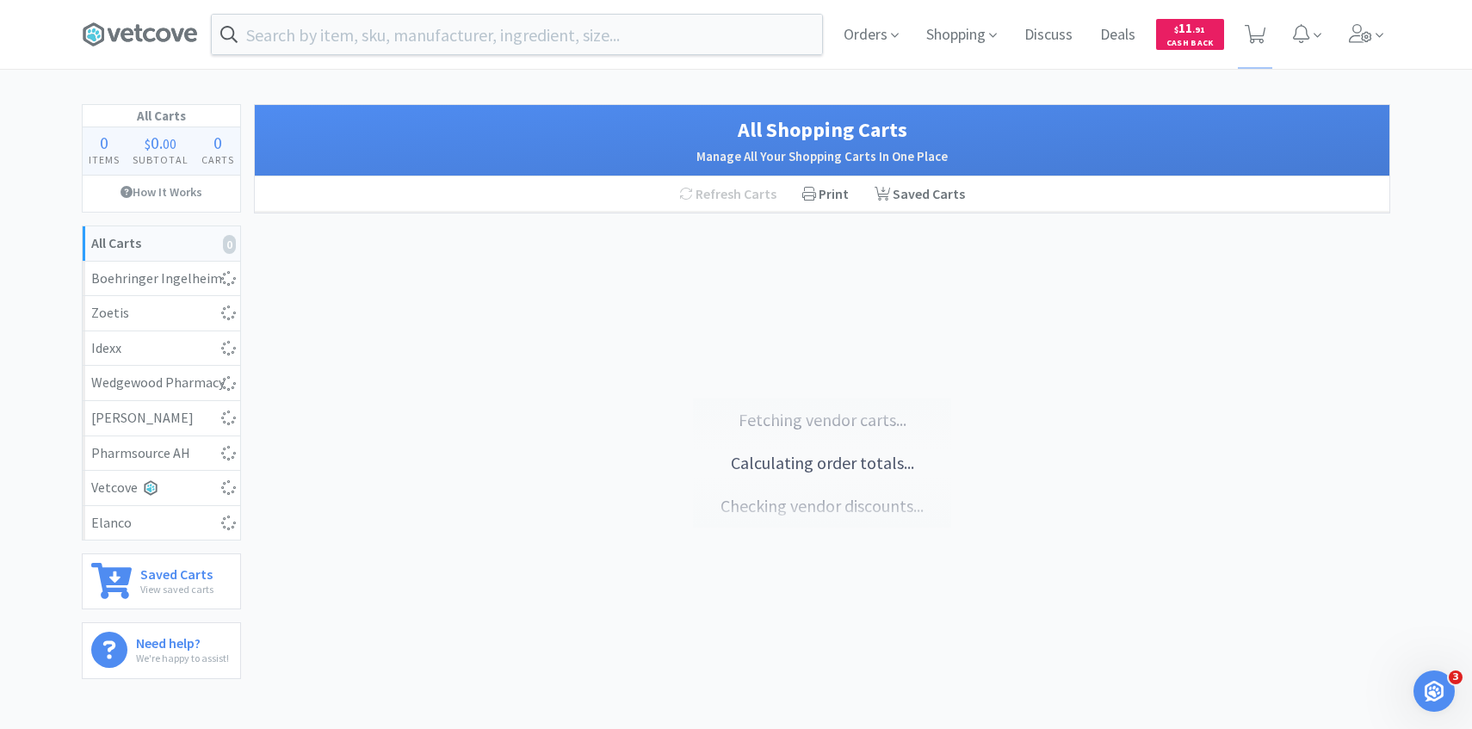
select select "10"
select select "2"
select select "5"
select select "1"
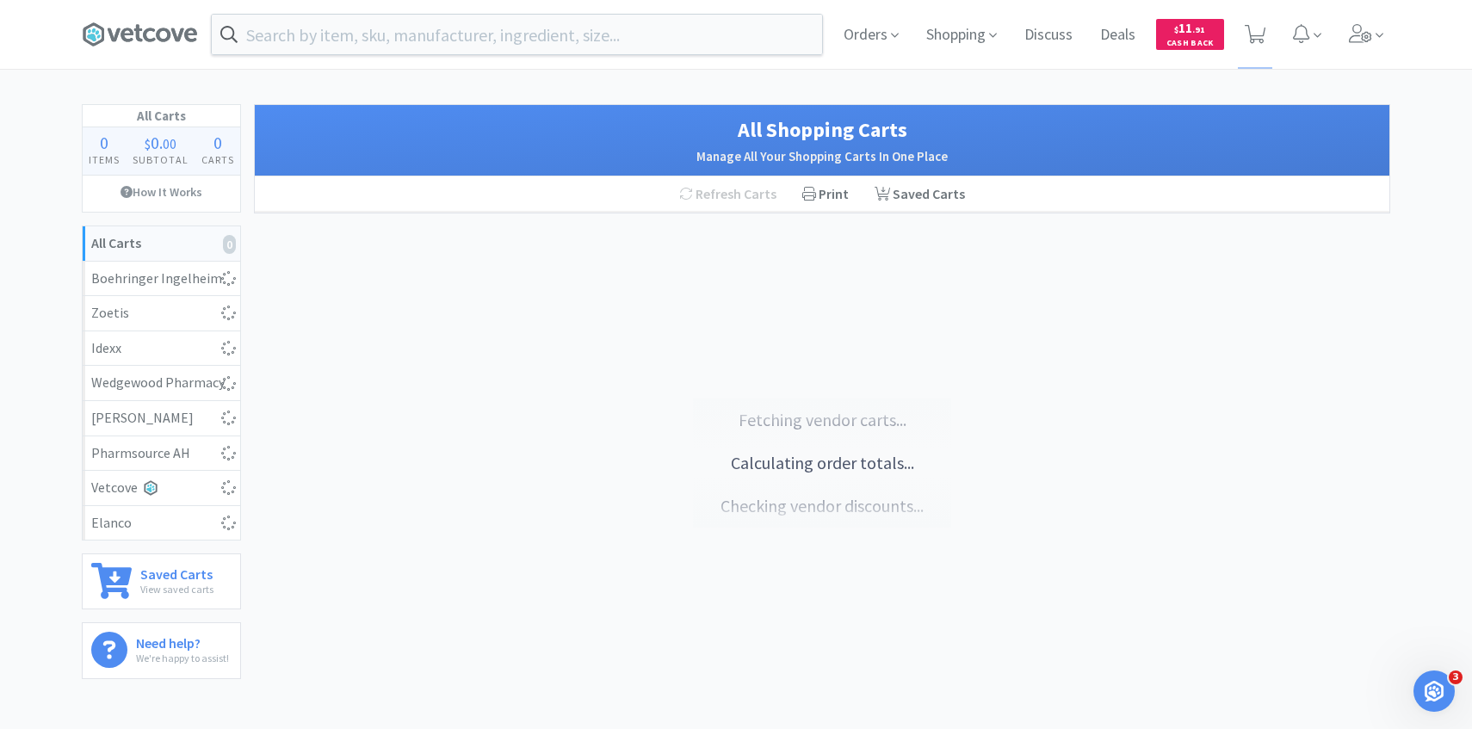
select select "50"
select select "2"
select select "1"
select select "4"
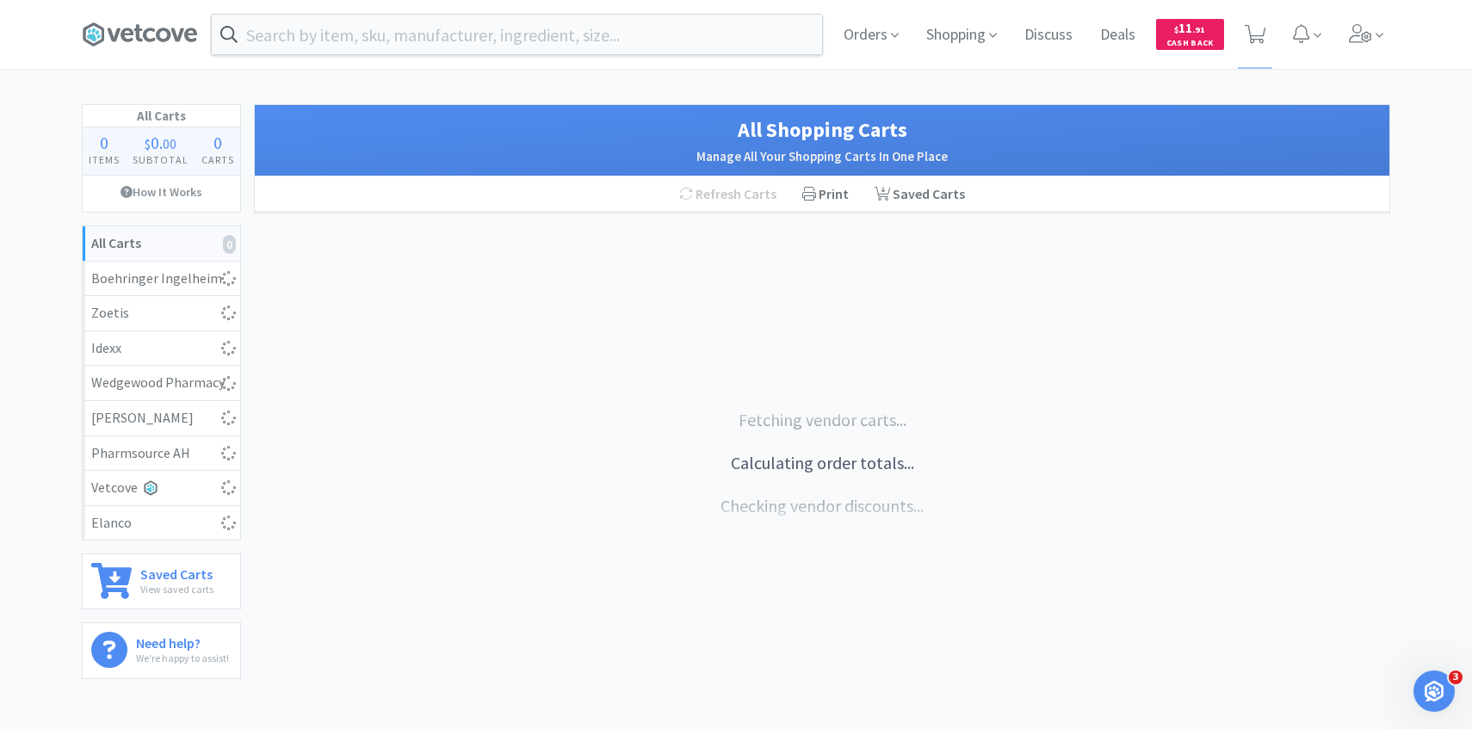
select select "5"
select select "4"
select select "5"
select select "1"
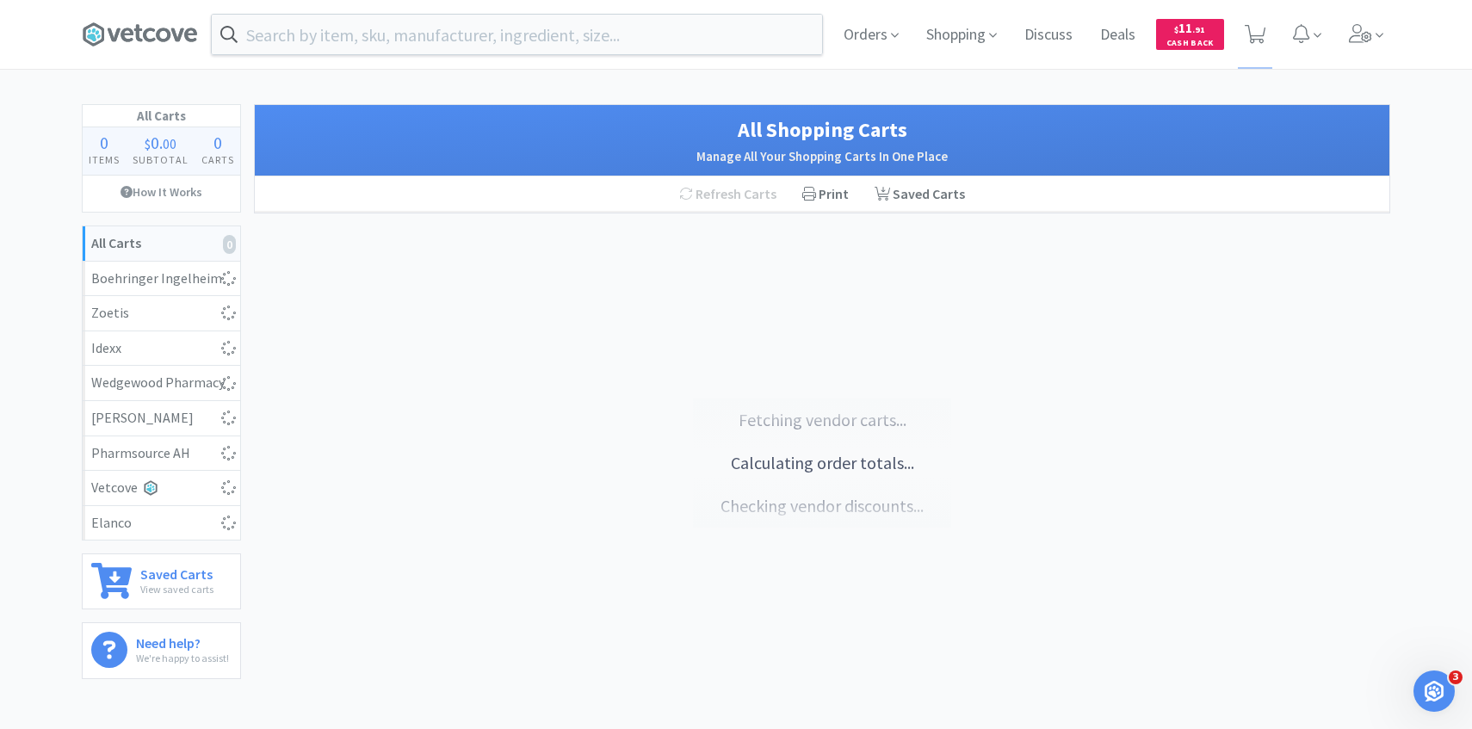
select select "2"
select select "5"
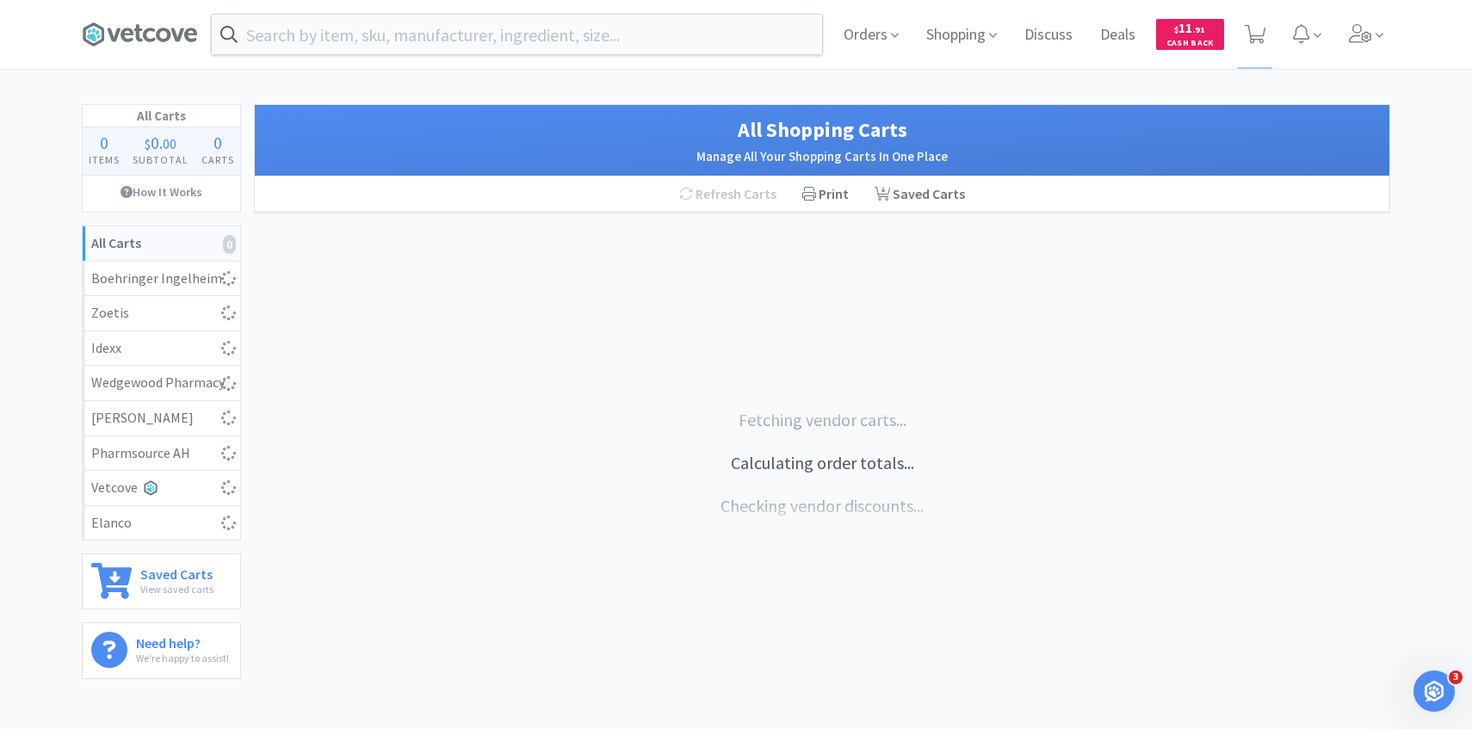
select select "5"
select select "1"
select select "4"
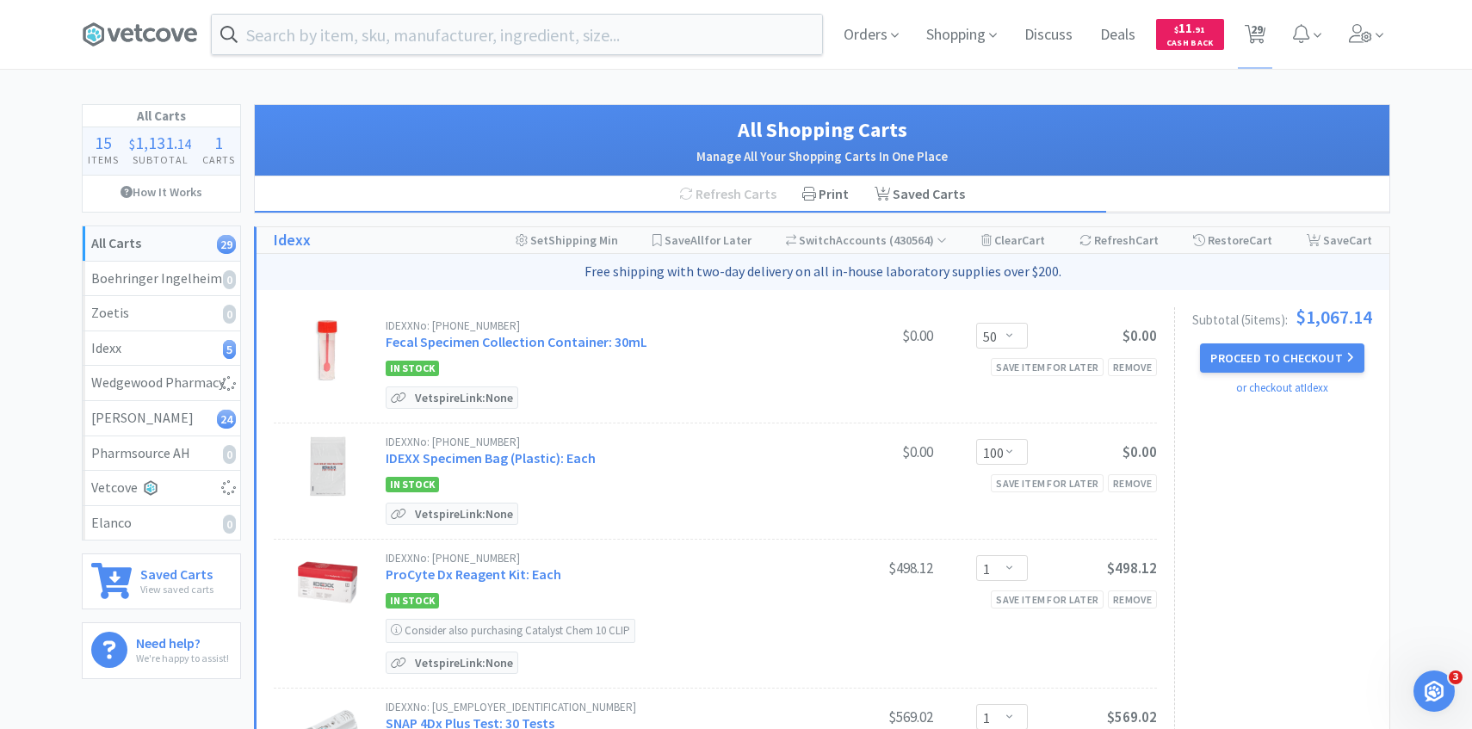
select select "10"
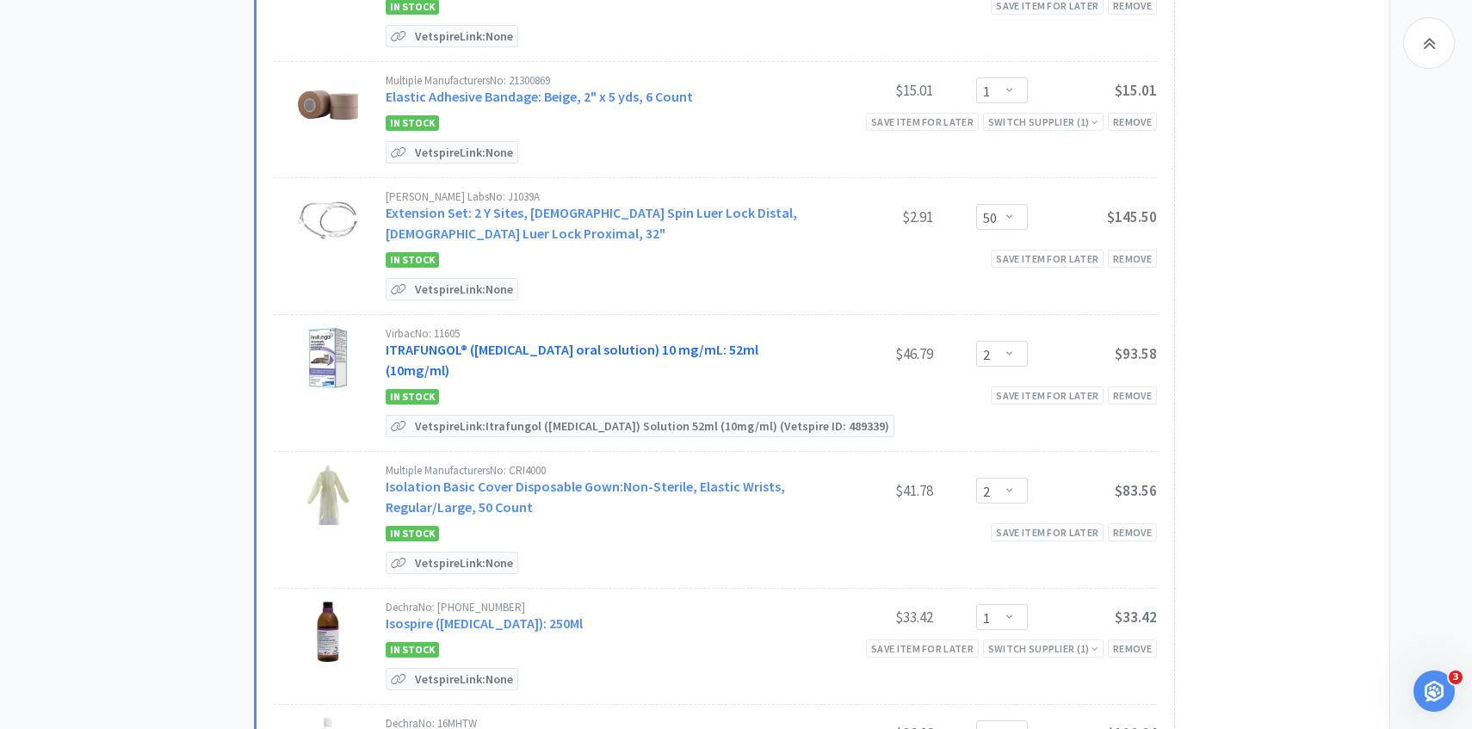
scroll to position [1399, 0]
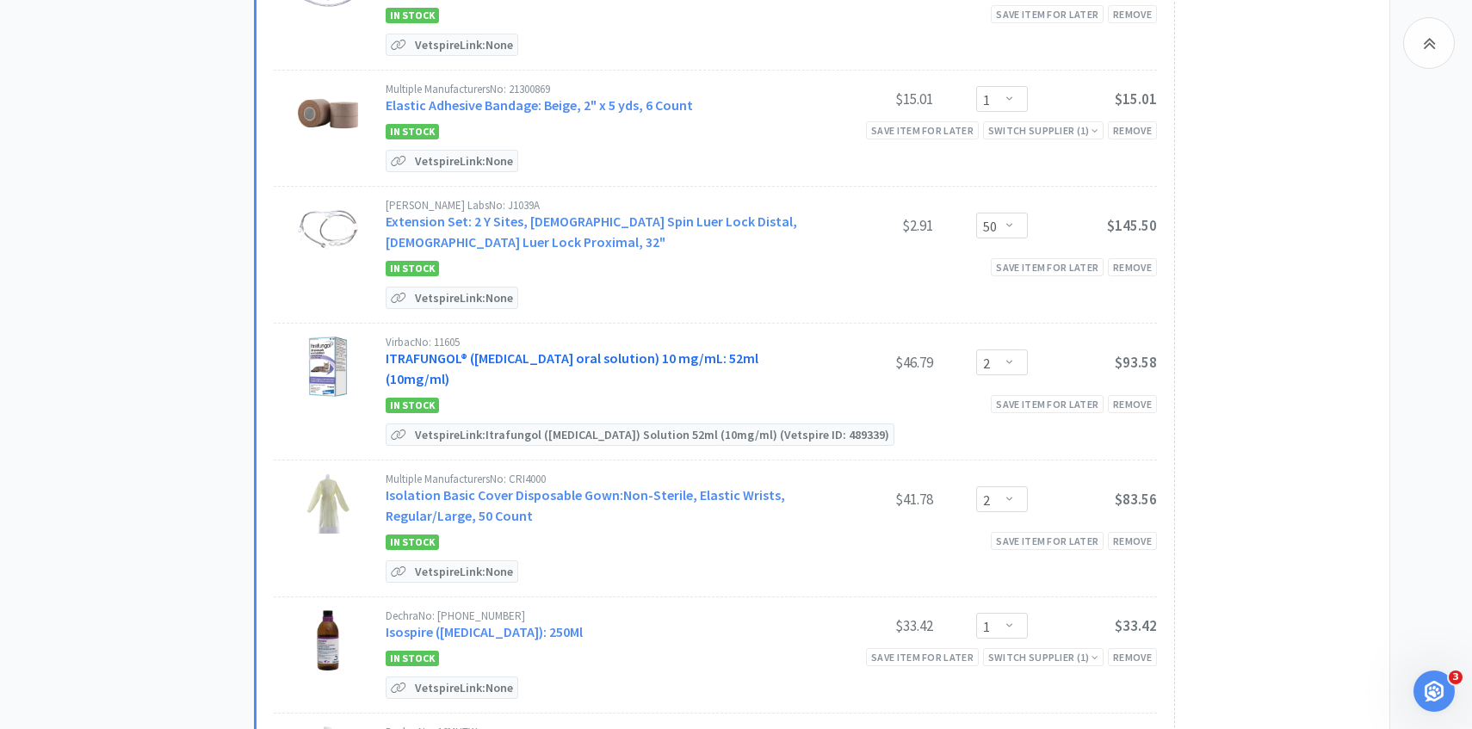
click at [615, 357] on link "ITRAFUNGOL® ([MEDICAL_DATA] oral solution) 10 mg/mL: 52ml (10mg/ml)" at bounding box center [572, 369] width 373 height 38
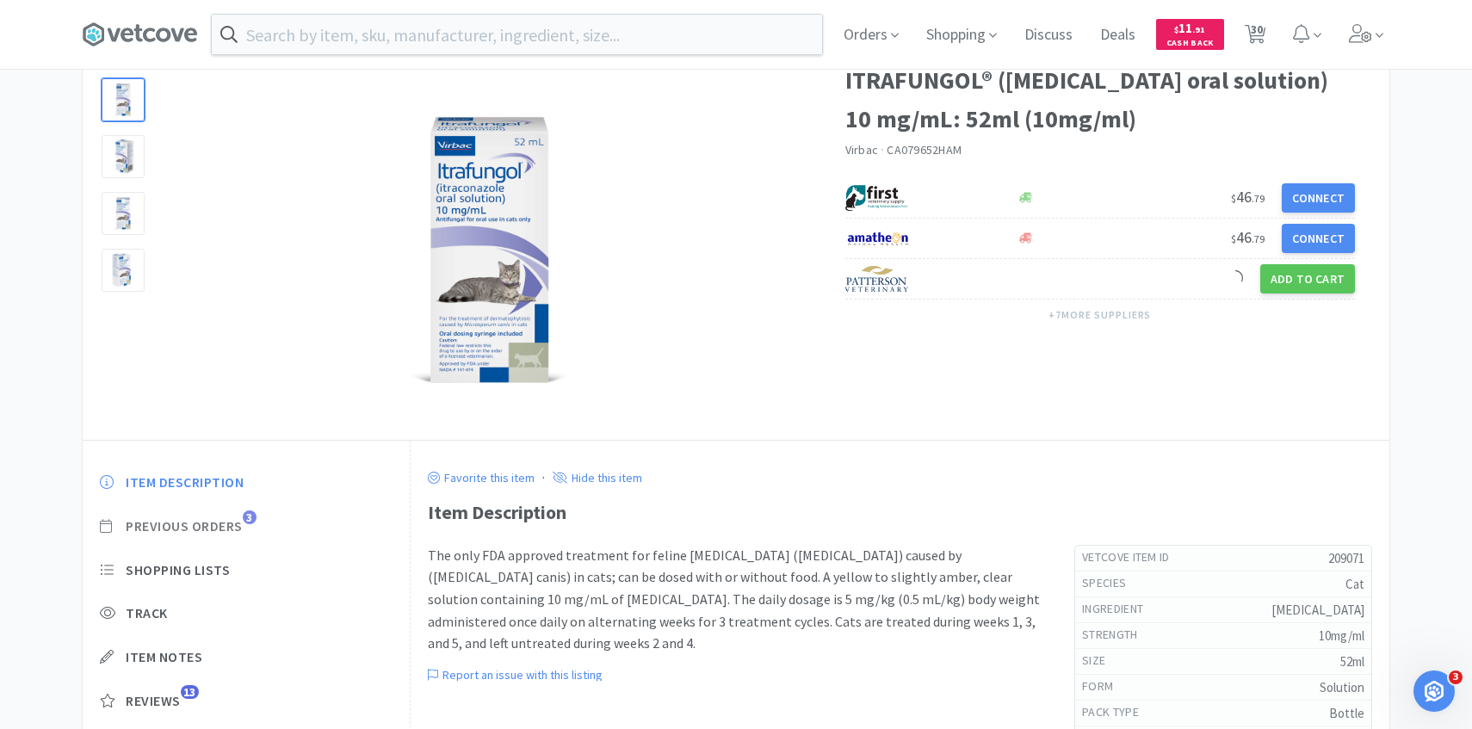
scroll to position [102, 0]
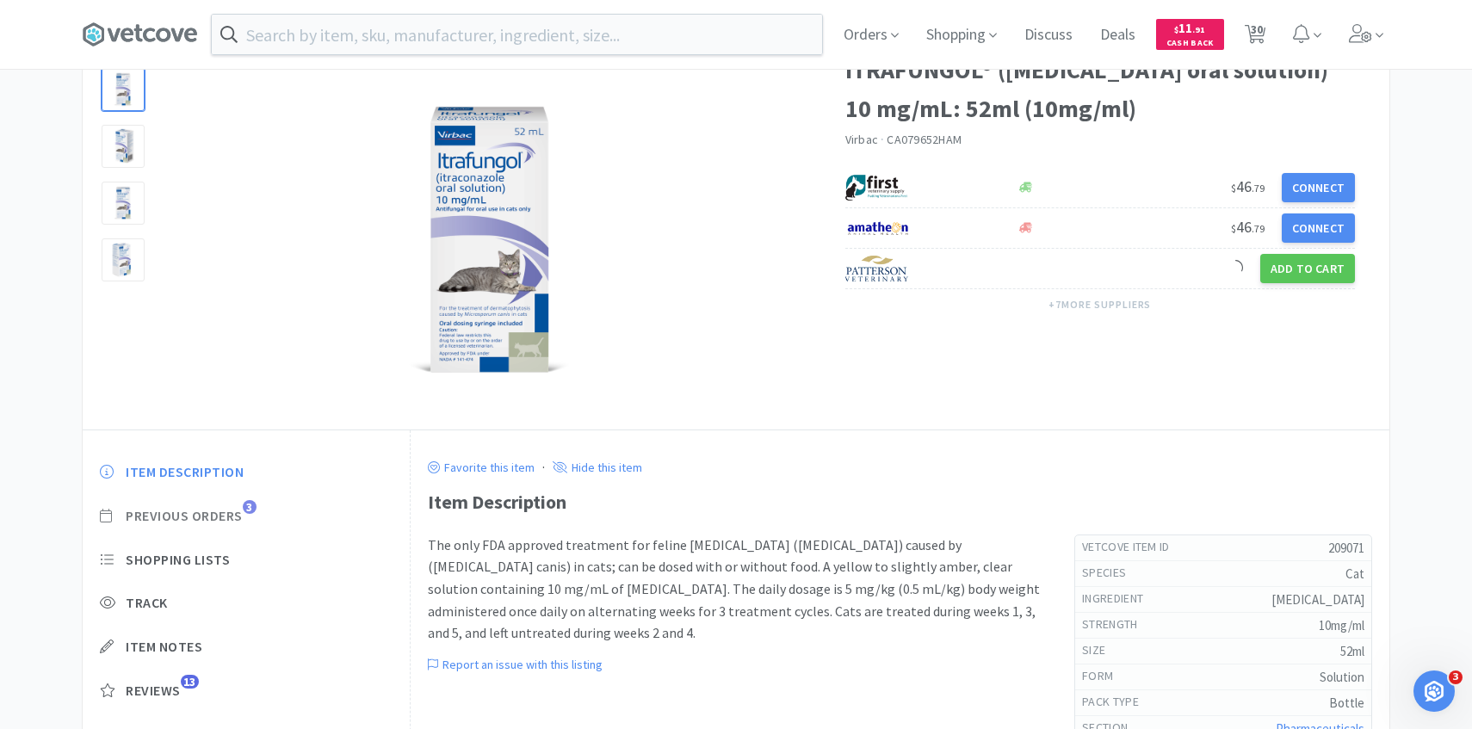
click at [231, 518] on span "Previous Orders" at bounding box center [184, 516] width 117 height 18
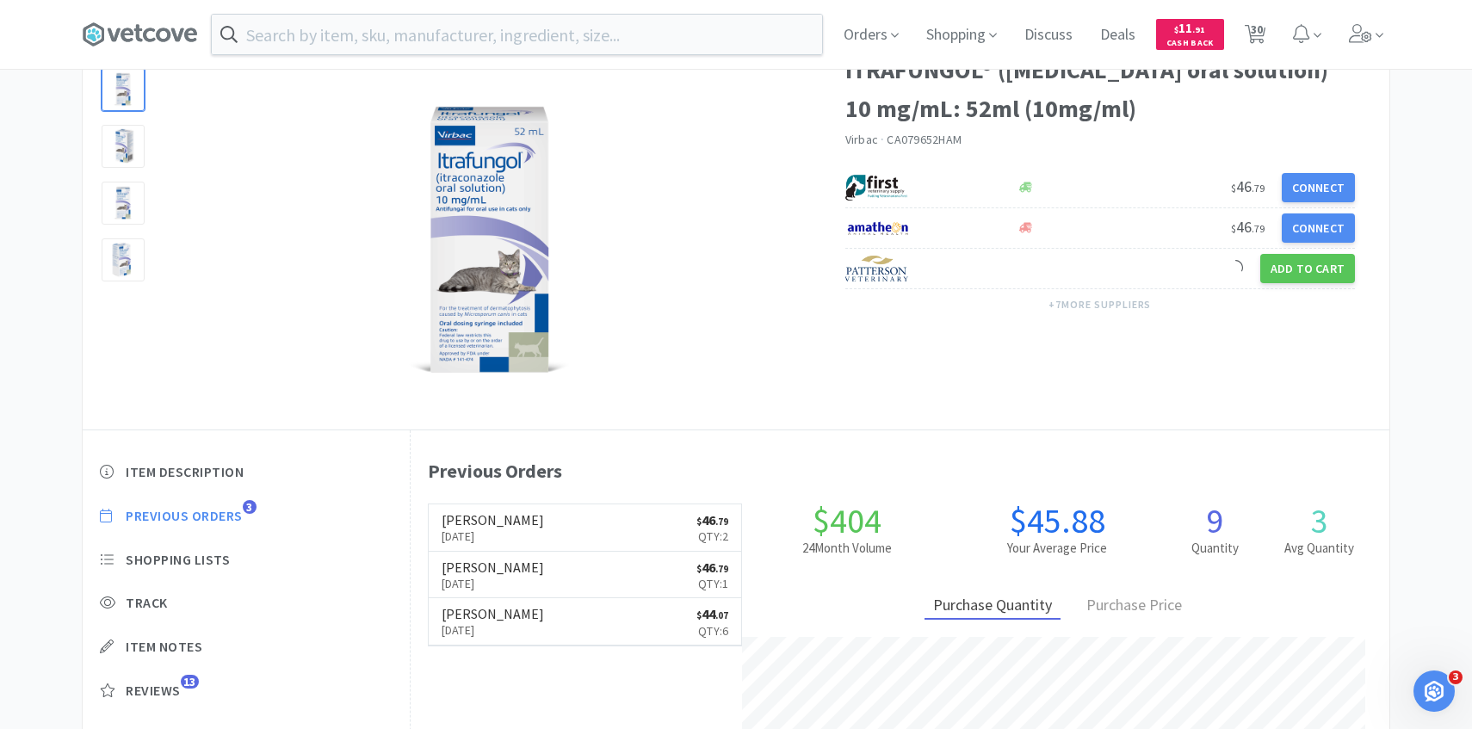
scroll to position [473, 979]
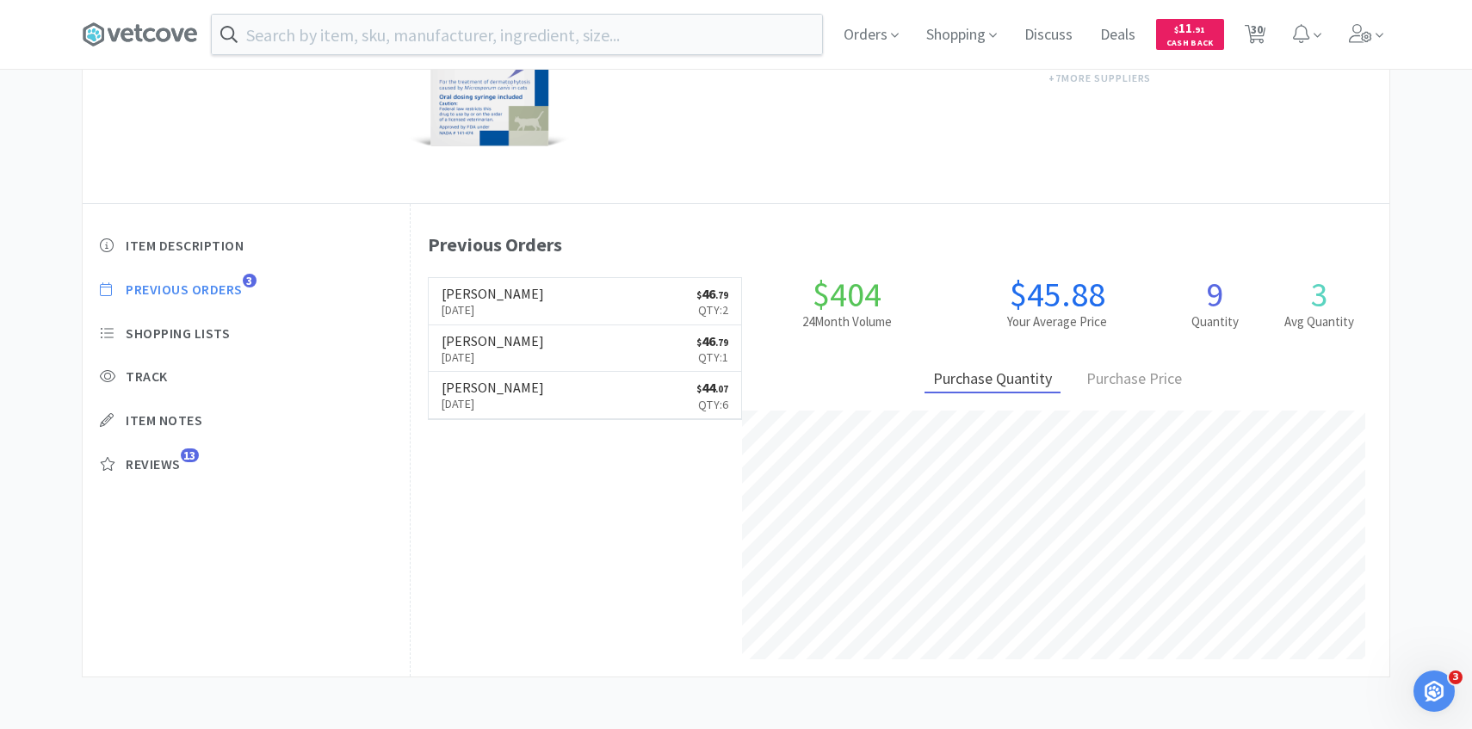
select select "50"
select select "100"
select select "1"
select select "10"
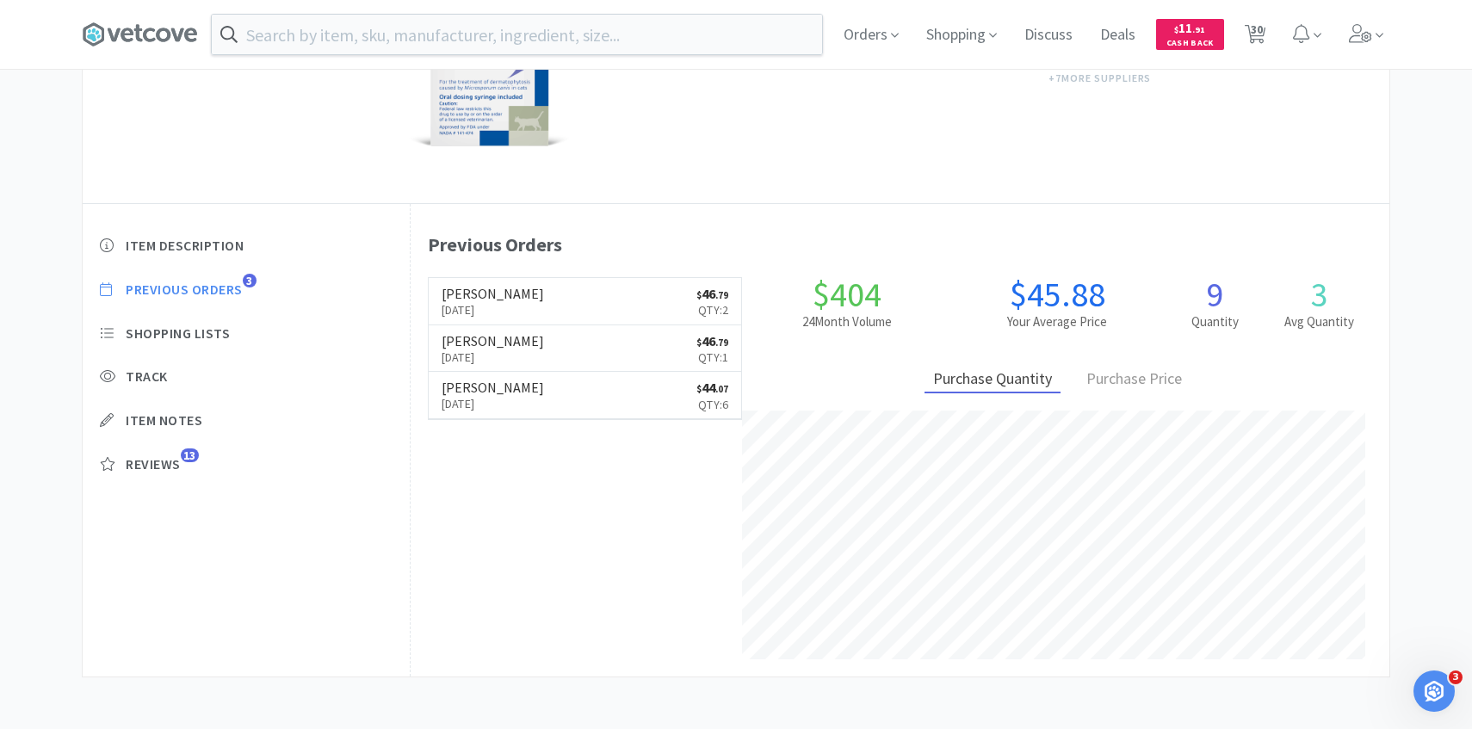
select select "10"
select select "2"
select select "5"
select select "1"
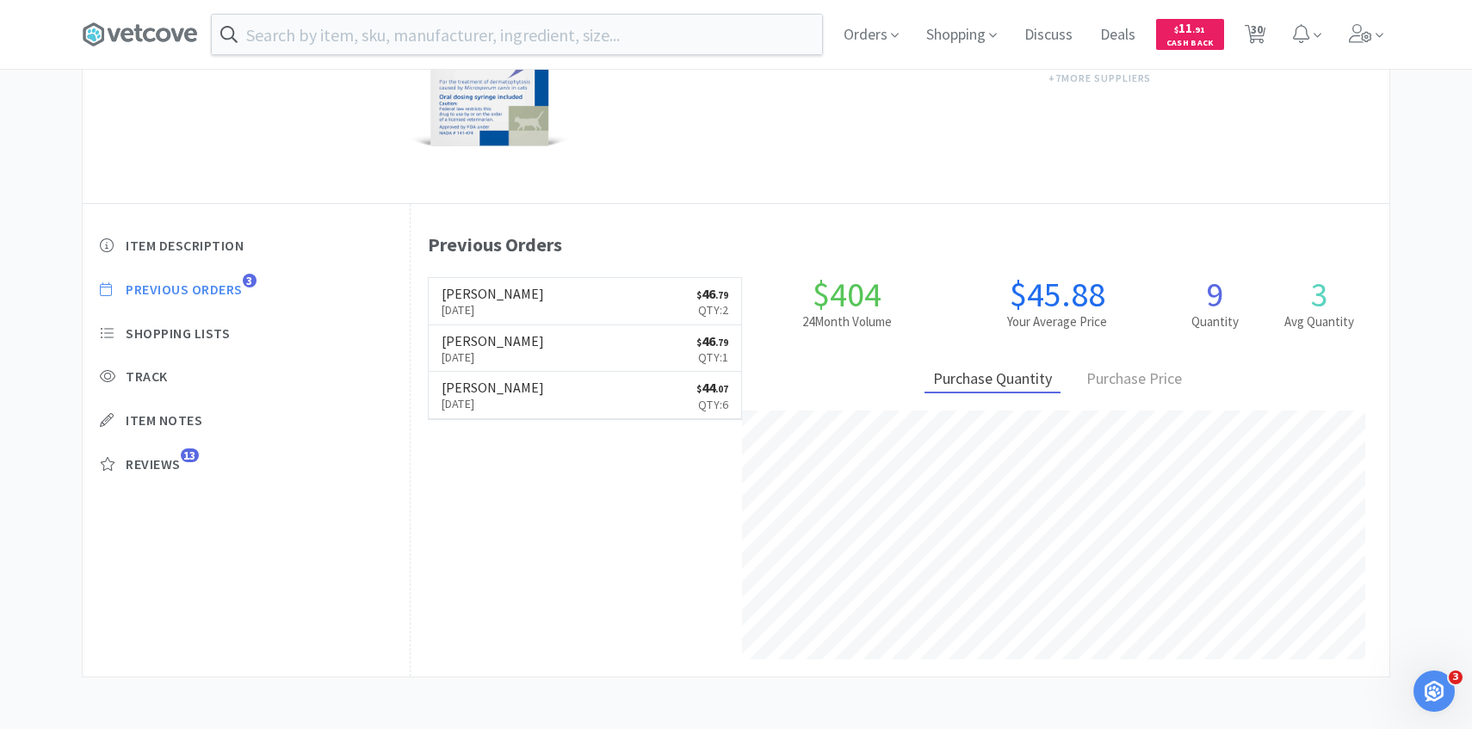
select select "50"
select select "2"
select select "1"
select select "4"
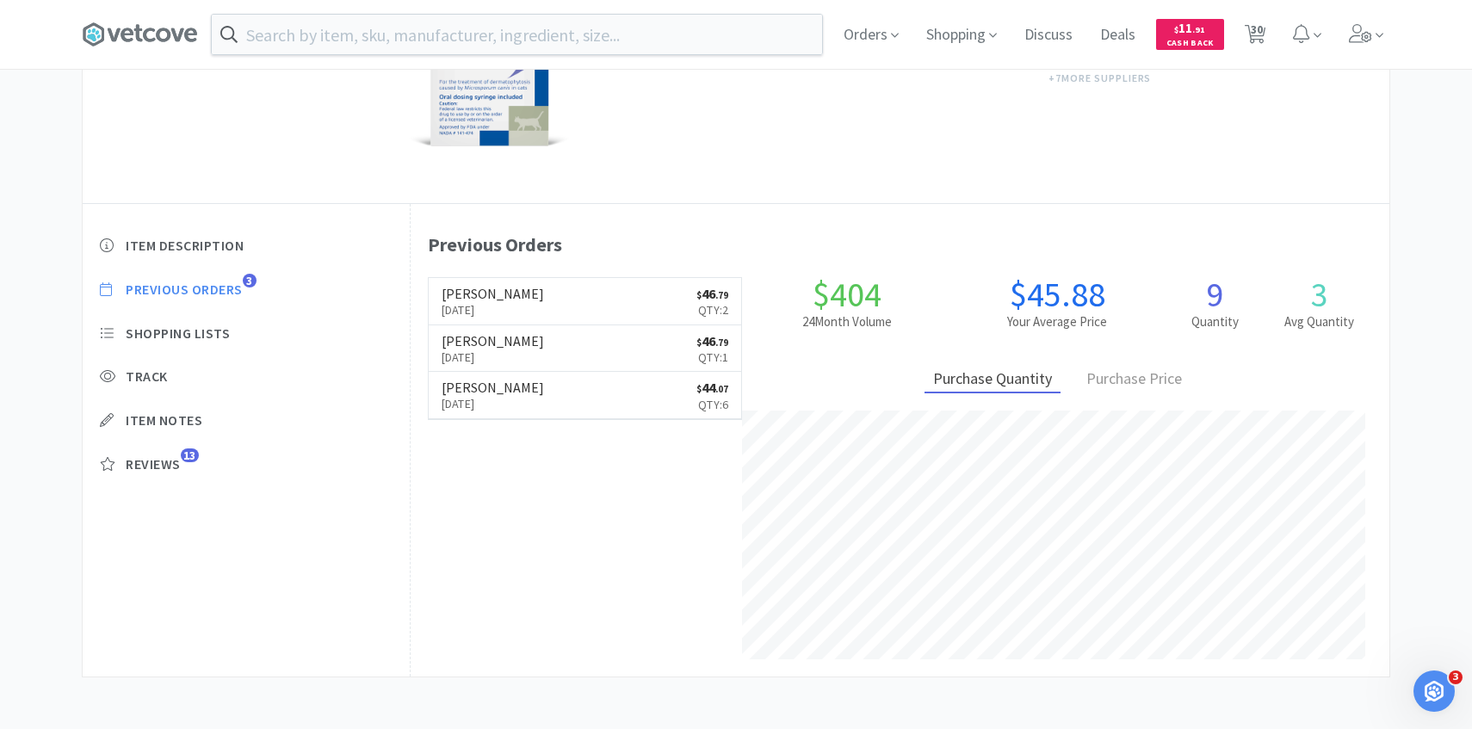
select select "5"
select select "4"
select select "5"
select select "1"
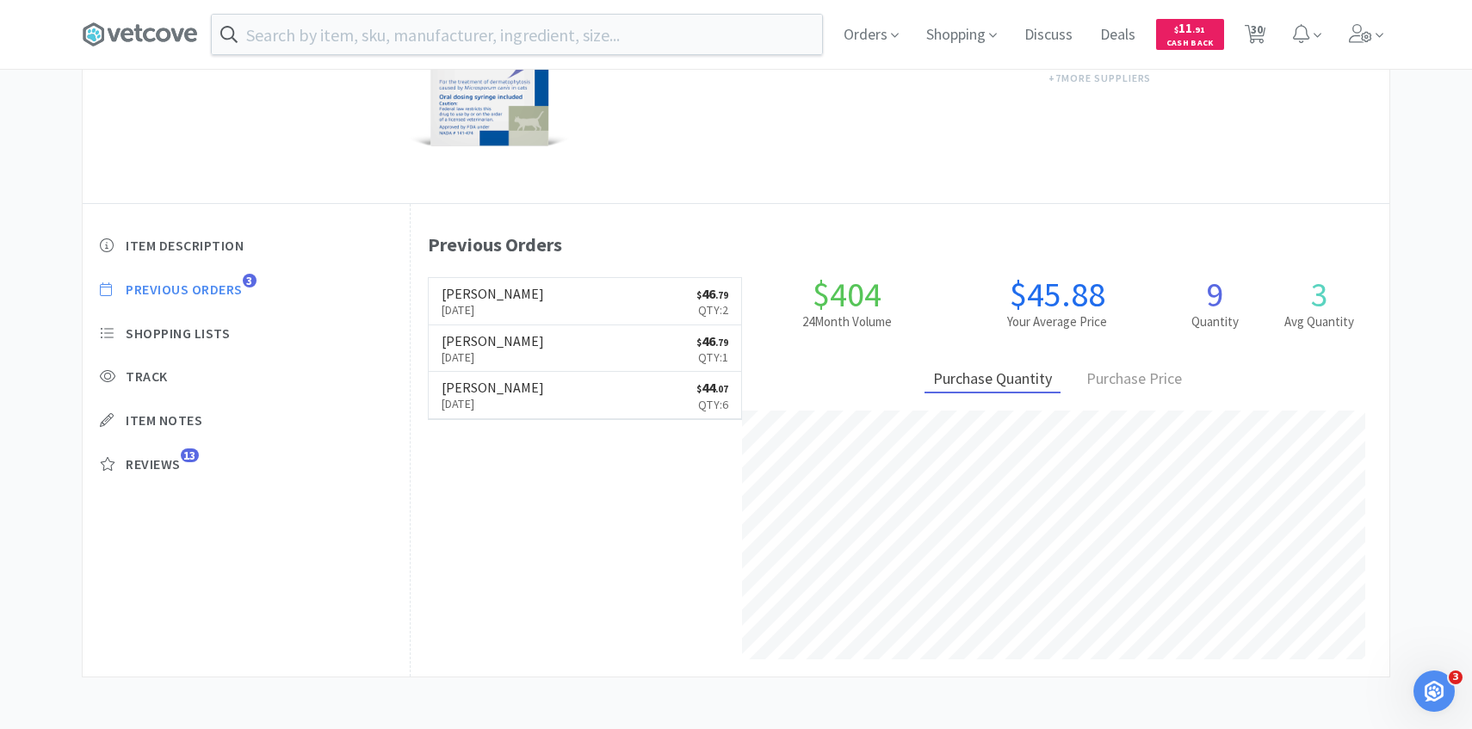
select select "2"
select select "5"
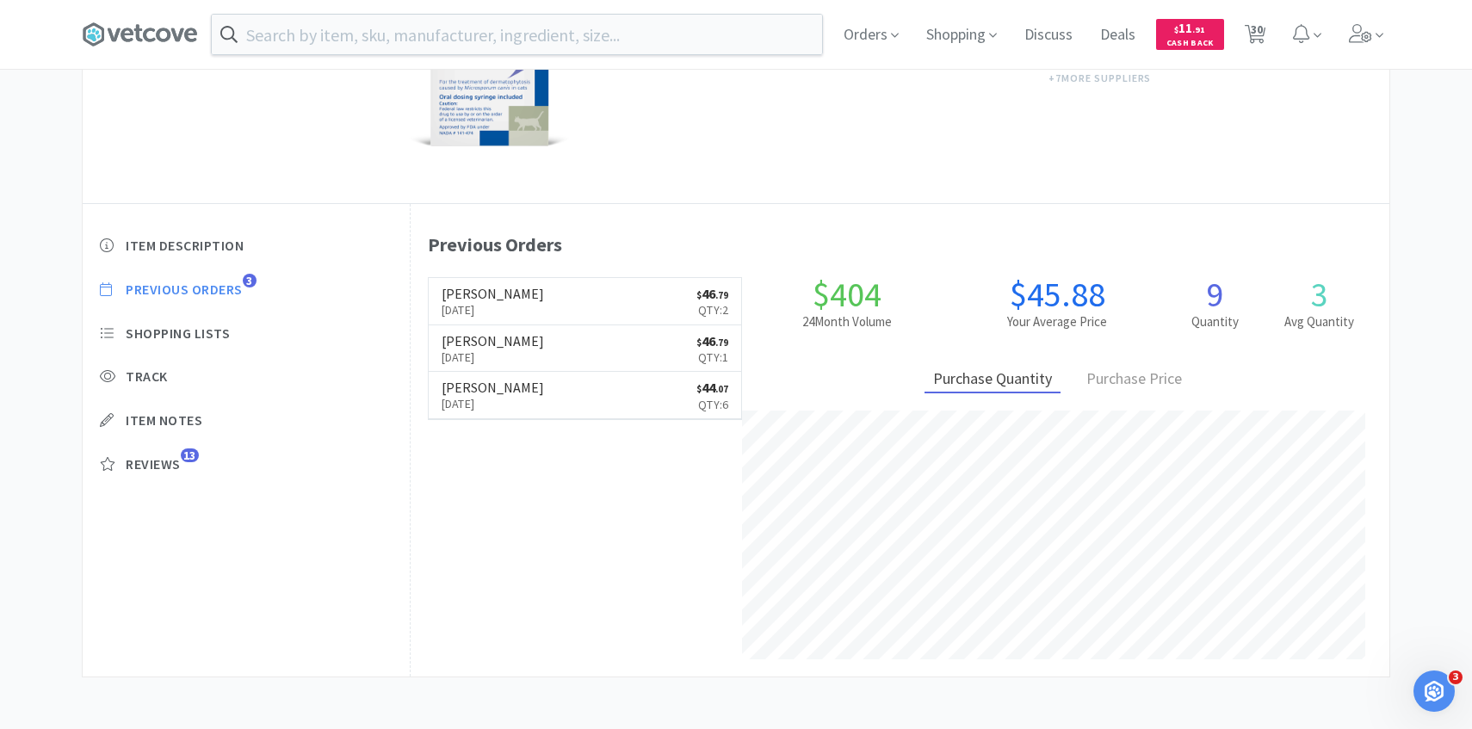
select select "5"
select select "1"
select select "4"
select select "10"
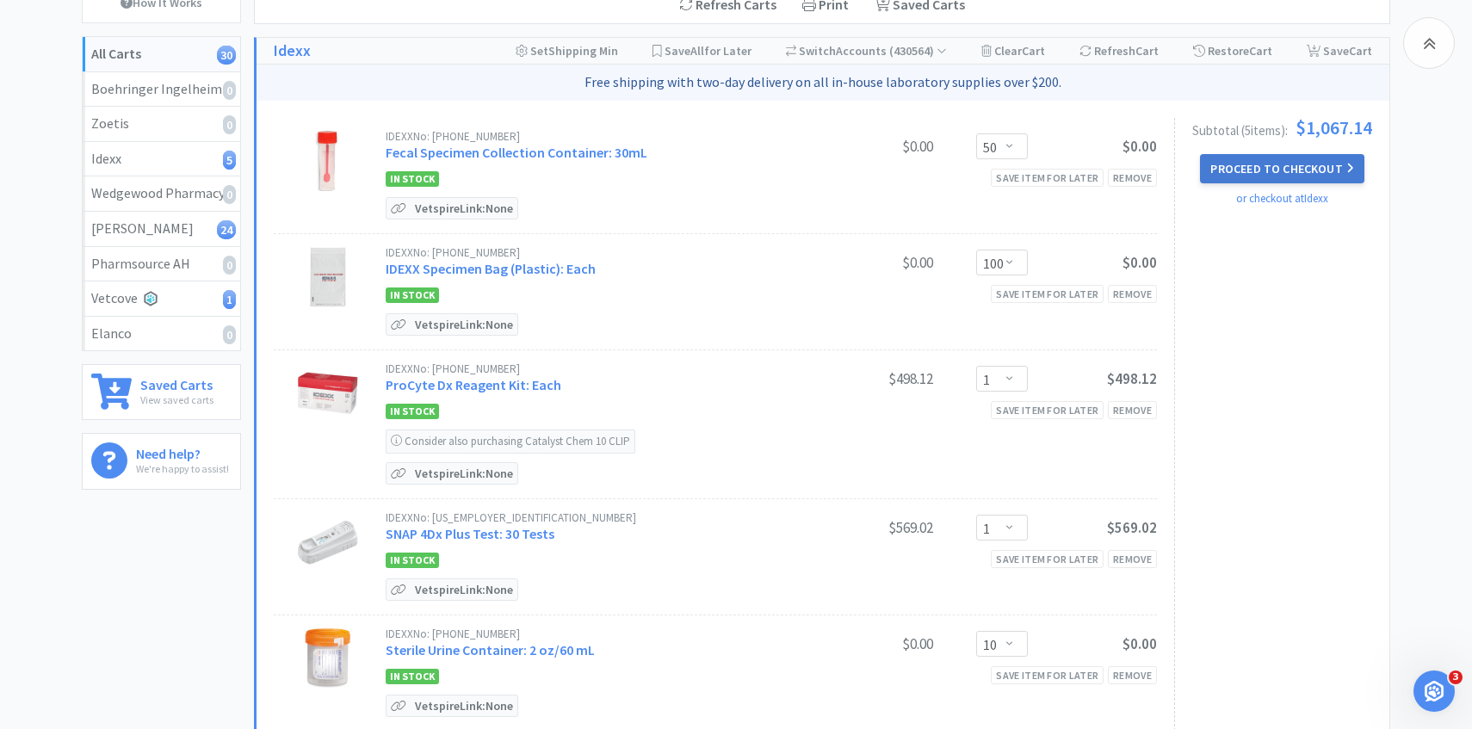
click at [1316, 164] on button "Proceed to Checkout" at bounding box center [1282, 168] width 164 height 29
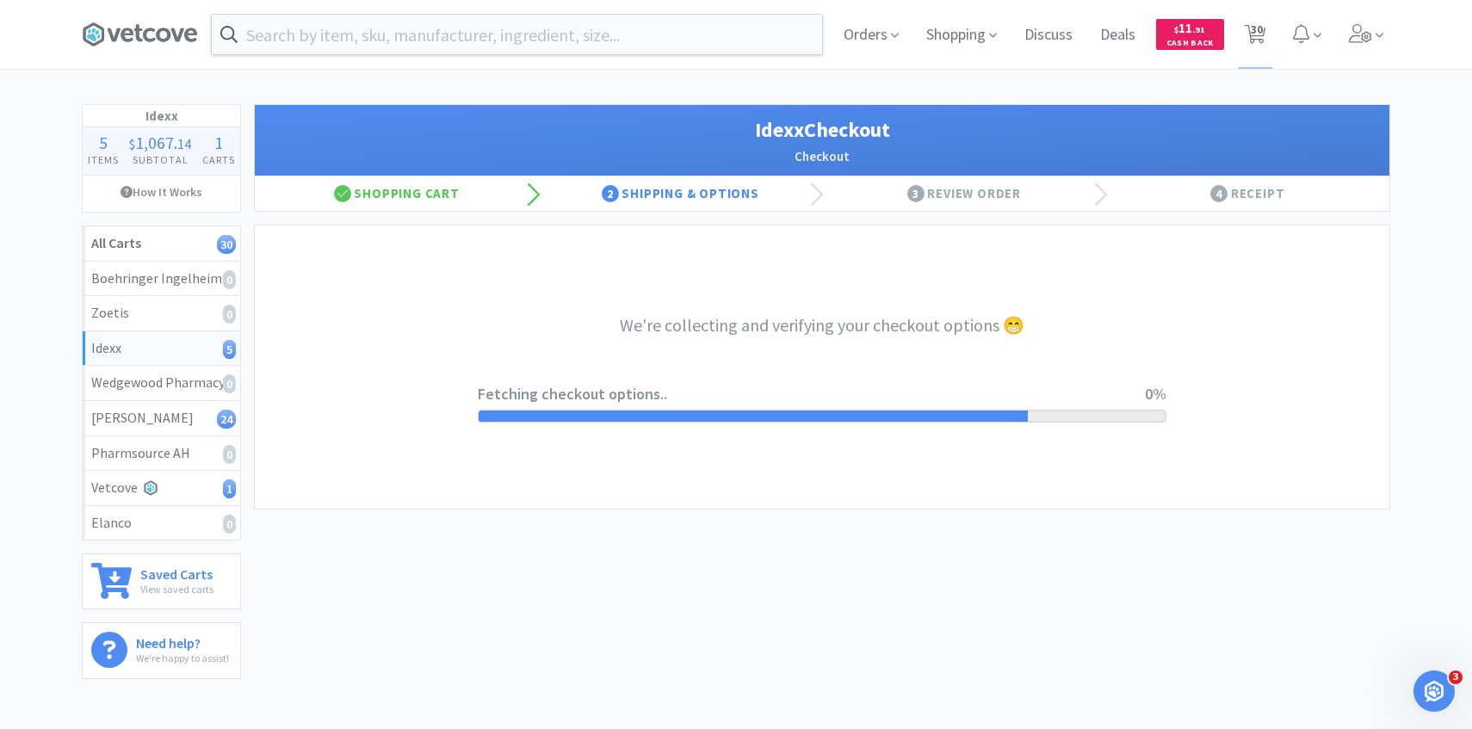
select select "904"
select select "003"
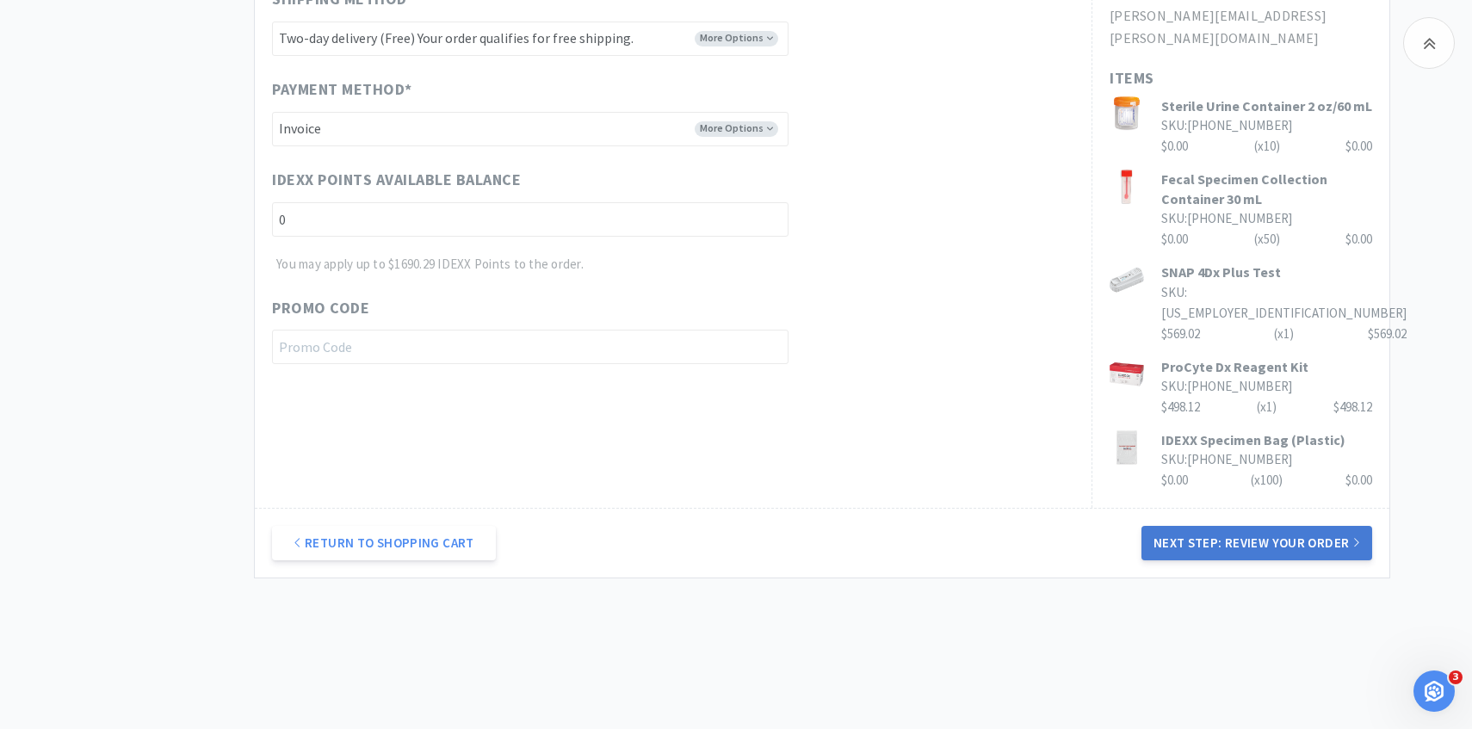
click at [1175, 526] on button "Next Step: Review Your Order" at bounding box center [1257, 543] width 231 height 34
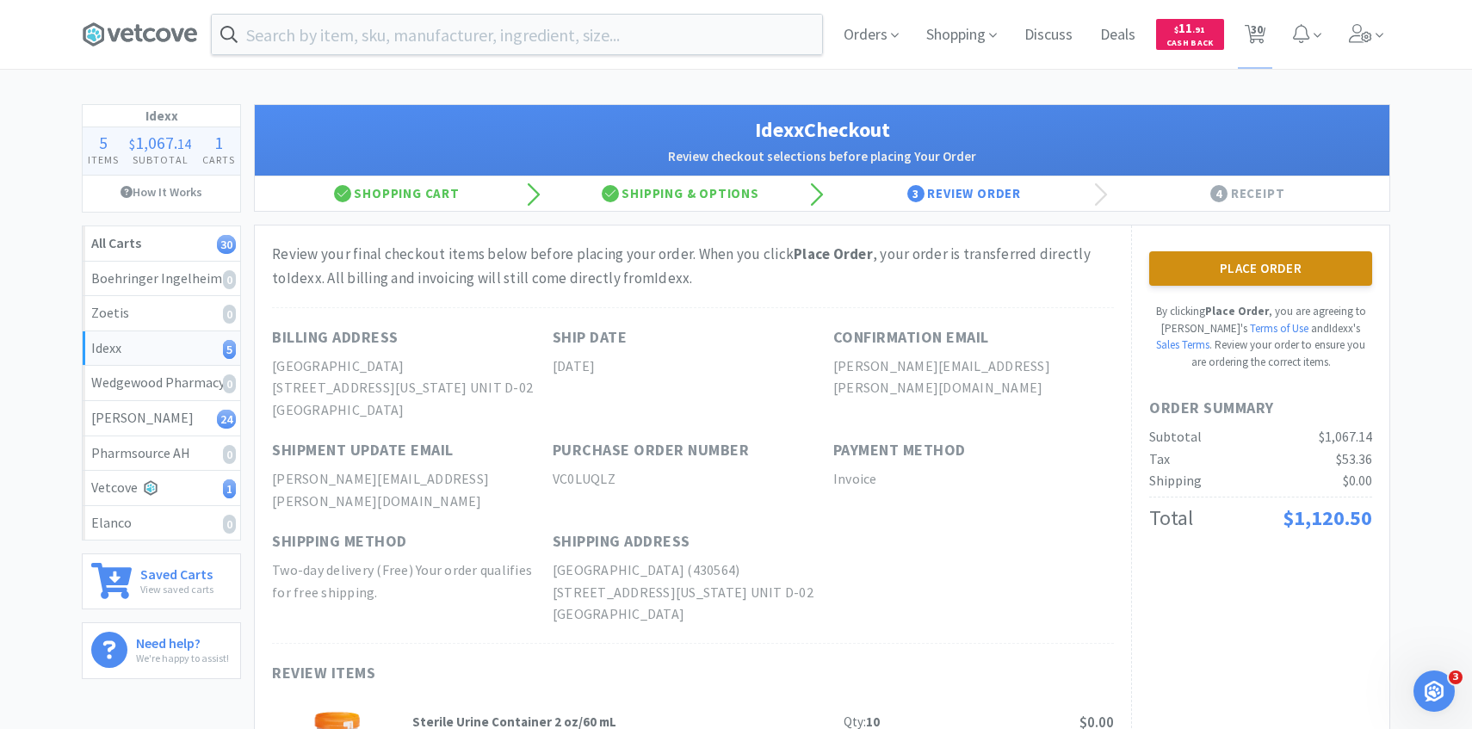
click at [1214, 275] on button "Place Order" at bounding box center [1260, 268] width 223 height 34
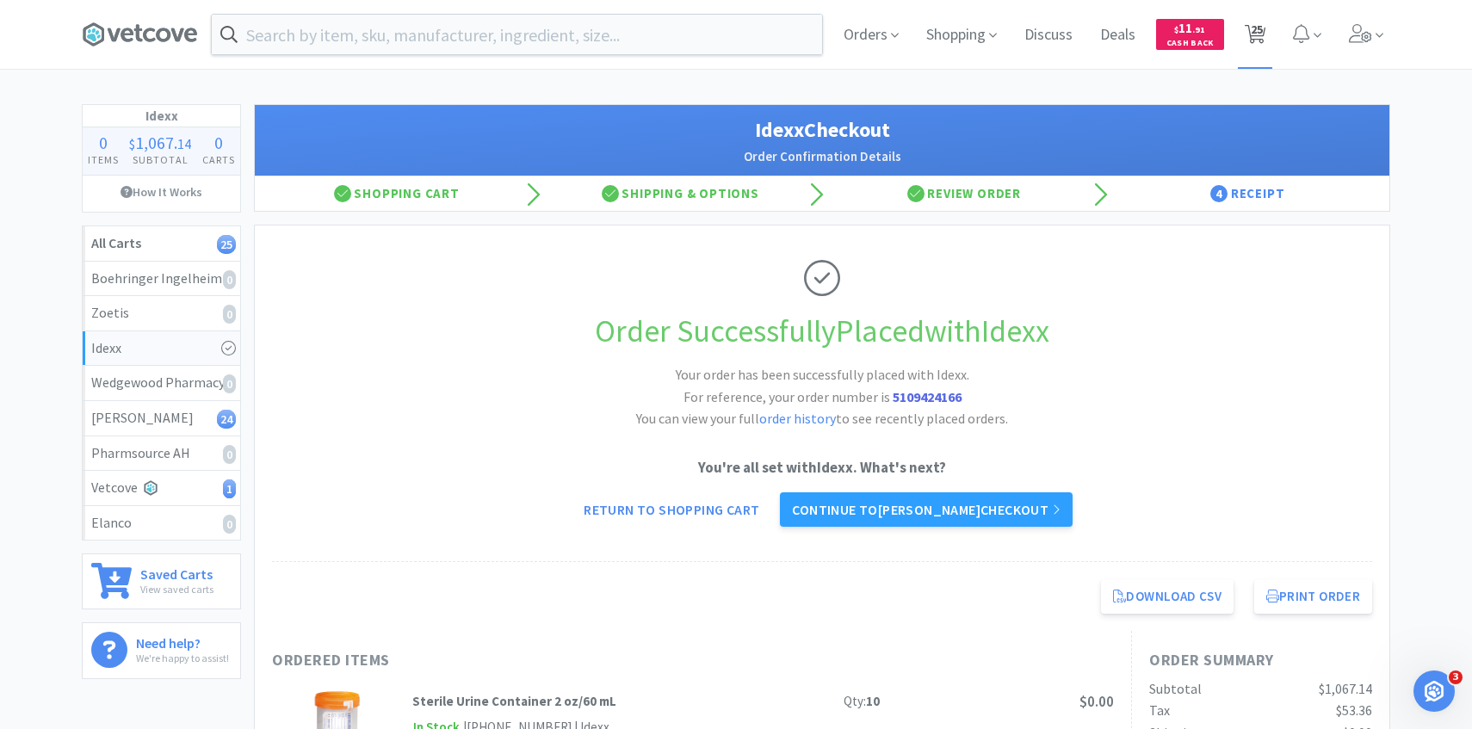
click at [1261, 38] on span "25" at bounding box center [1257, 29] width 12 height 69
select select "10"
select select "2"
select select "5"
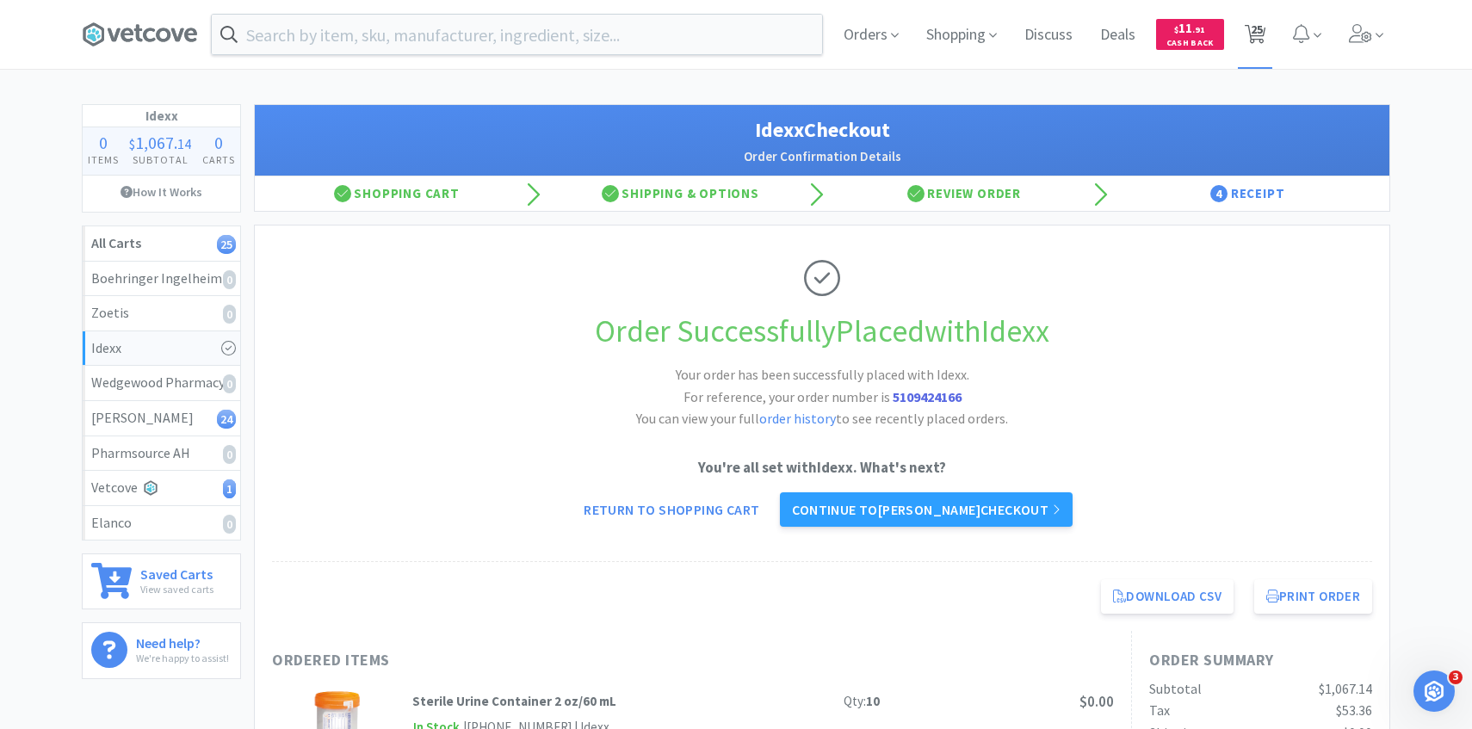
select select "1"
select select "50"
select select "2"
select select "1"
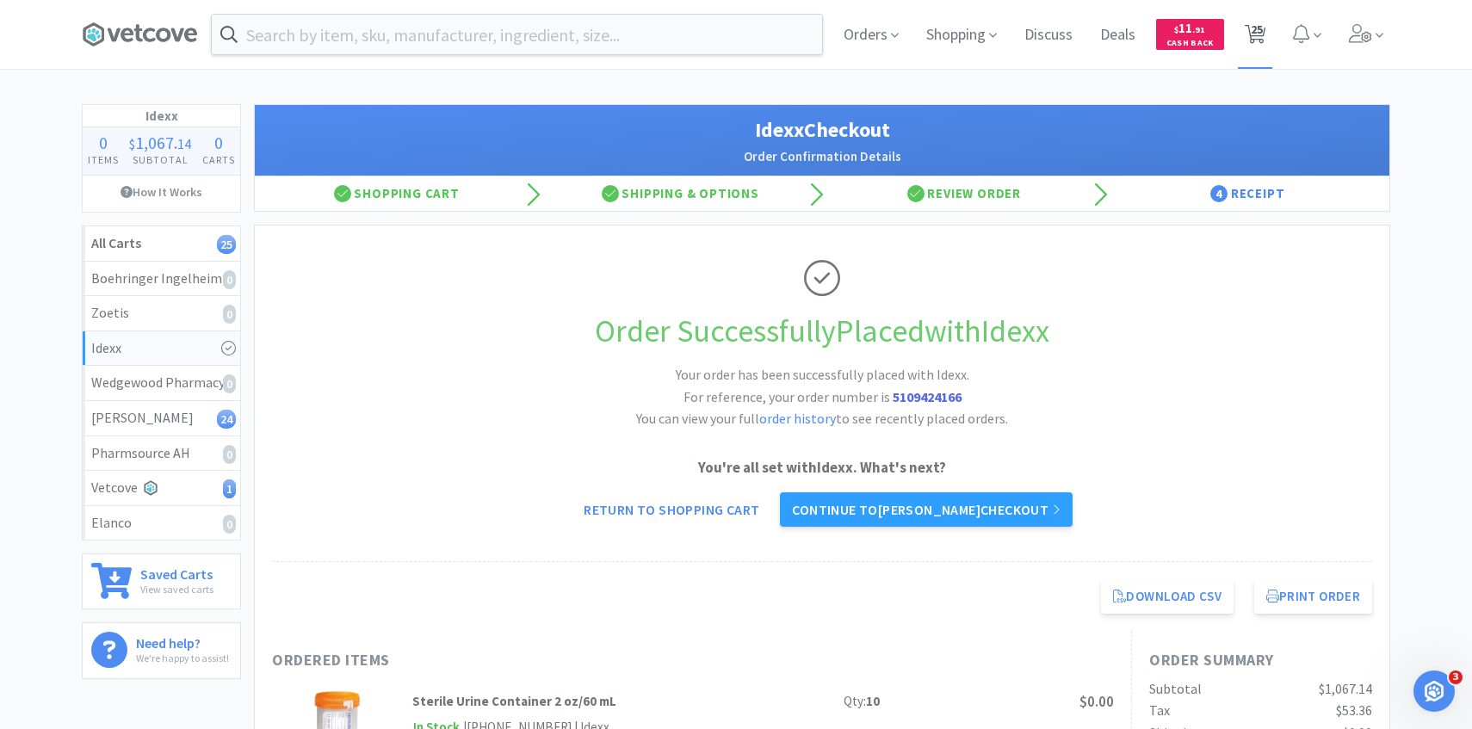
select select "4"
select select "5"
select select "4"
select select "5"
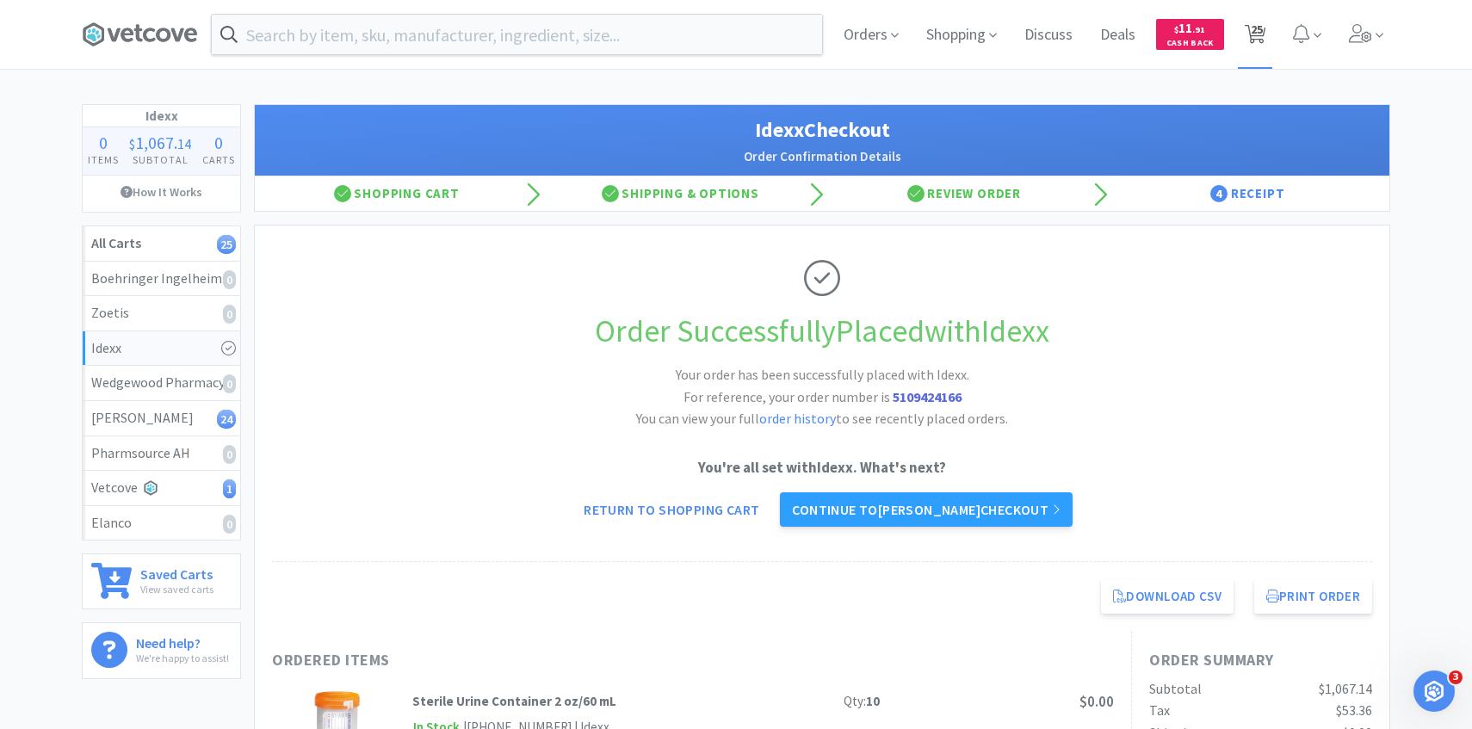
select select "1"
select select "2"
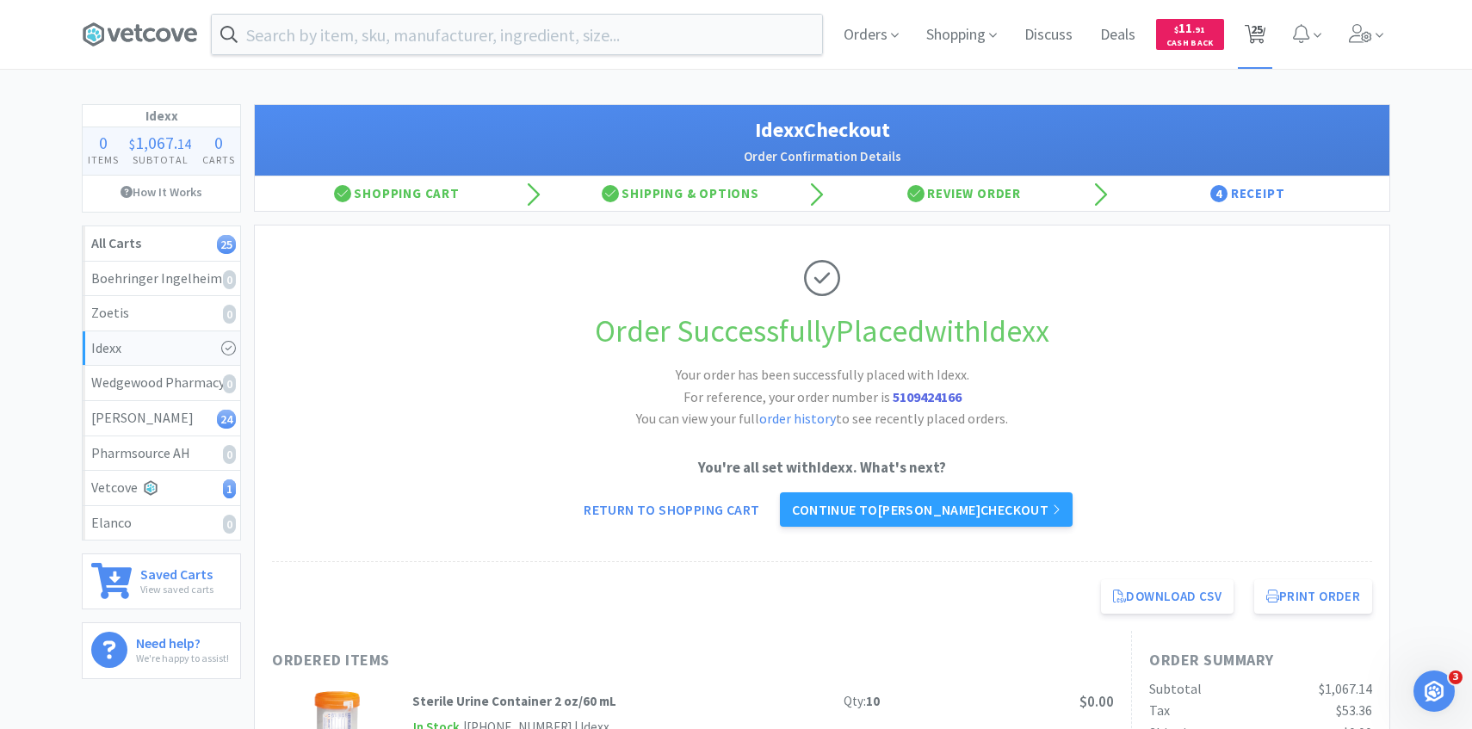
select select "5"
select select "1"
select select "4"
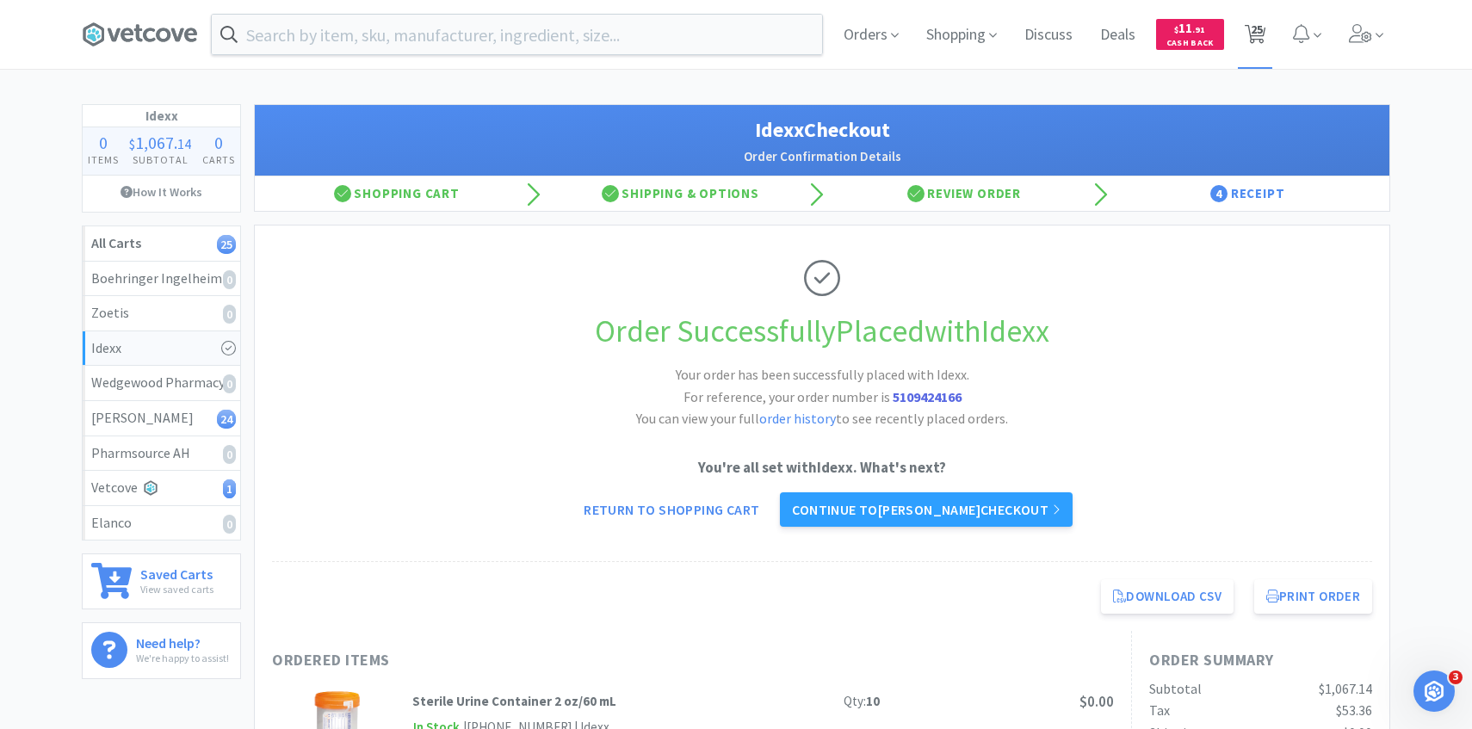
select select "10"
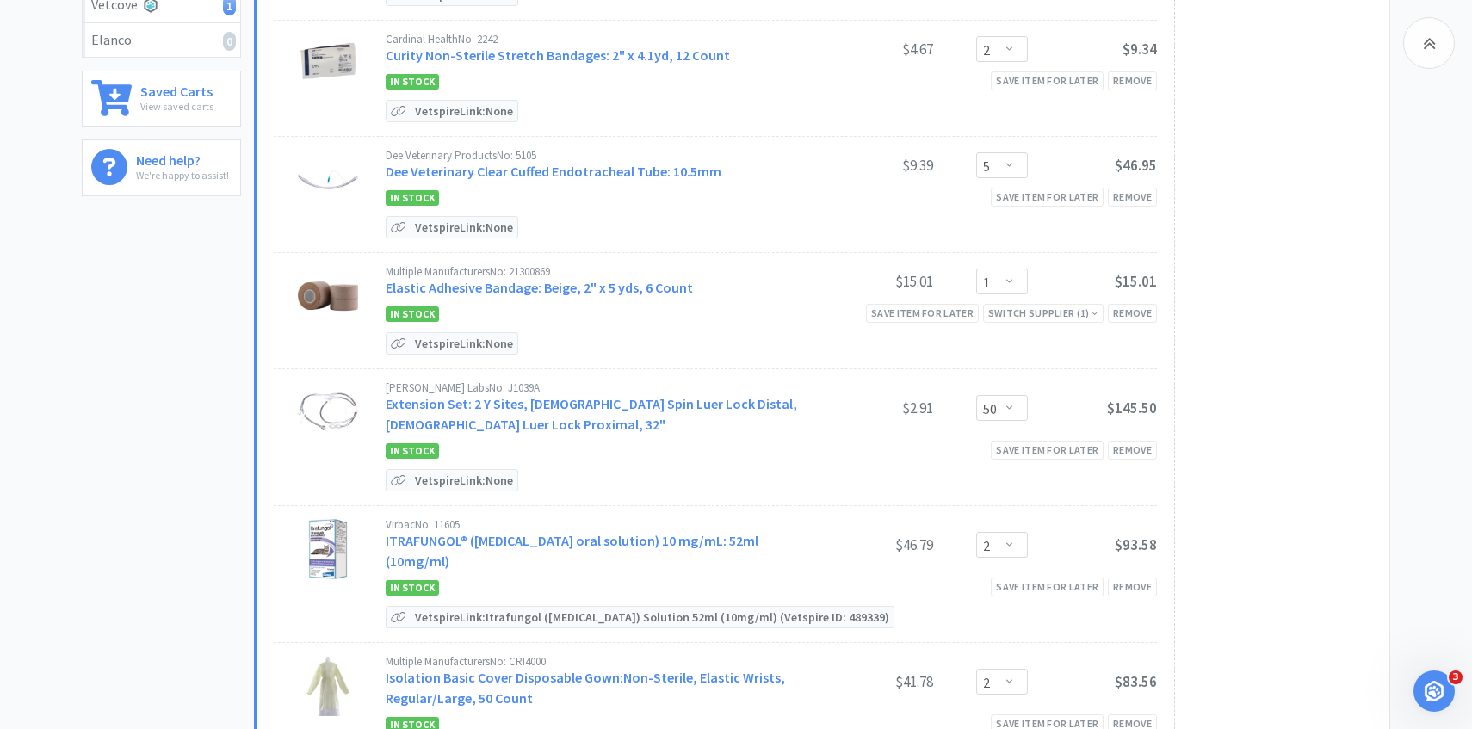
scroll to position [505, 0]
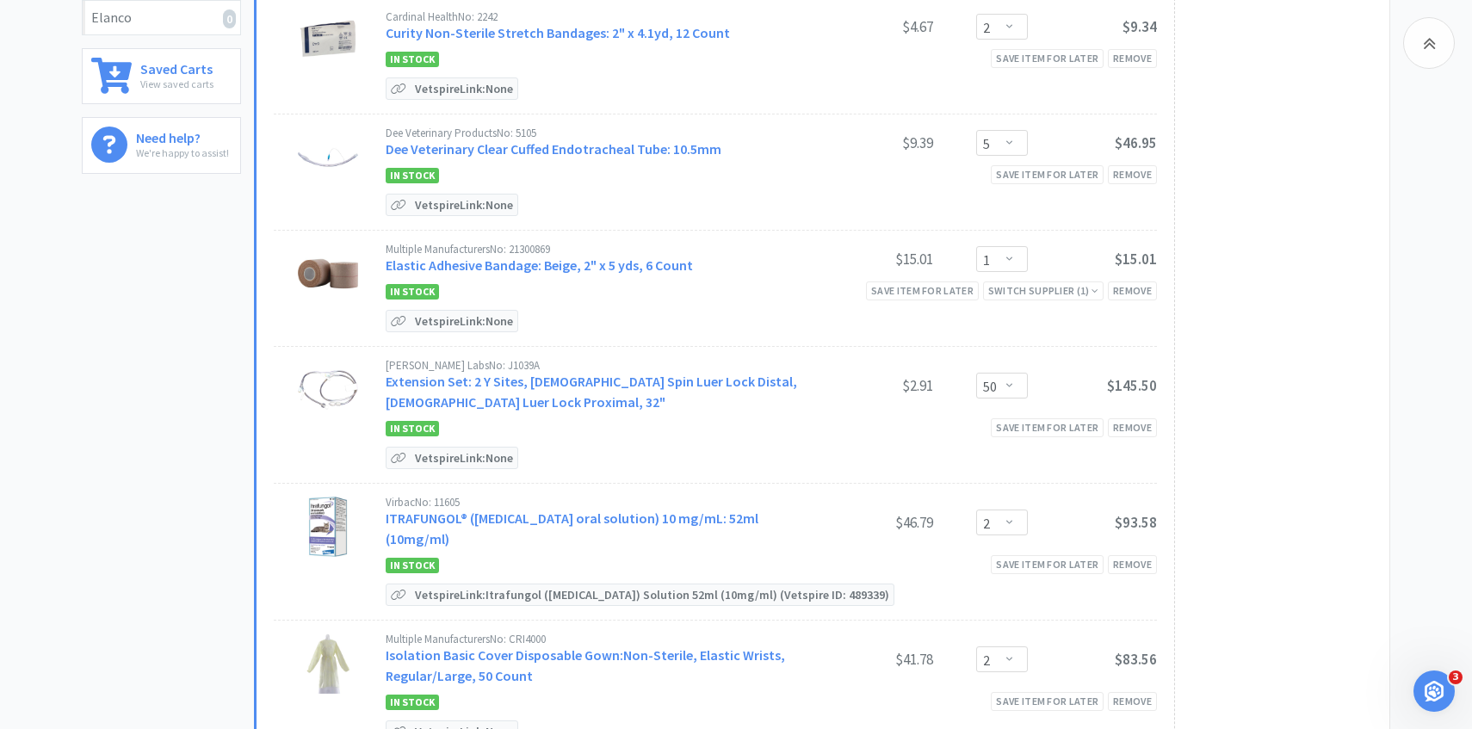
click at [586, 505] on div "Virbac No: 11605 ITRAFUNGOL® ([MEDICAL_DATA] oral solution) 10 mg/mL: 52ml (10m…" at bounding box center [595, 523] width 418 height 53
click at [443, 521] on link "ITRAFUNGOL® ([MEDICAL_DATA] oral solution) 10 mg/mL: 52ml (10mg/ml)" at bounding box center [572, 529] width 373 height 38
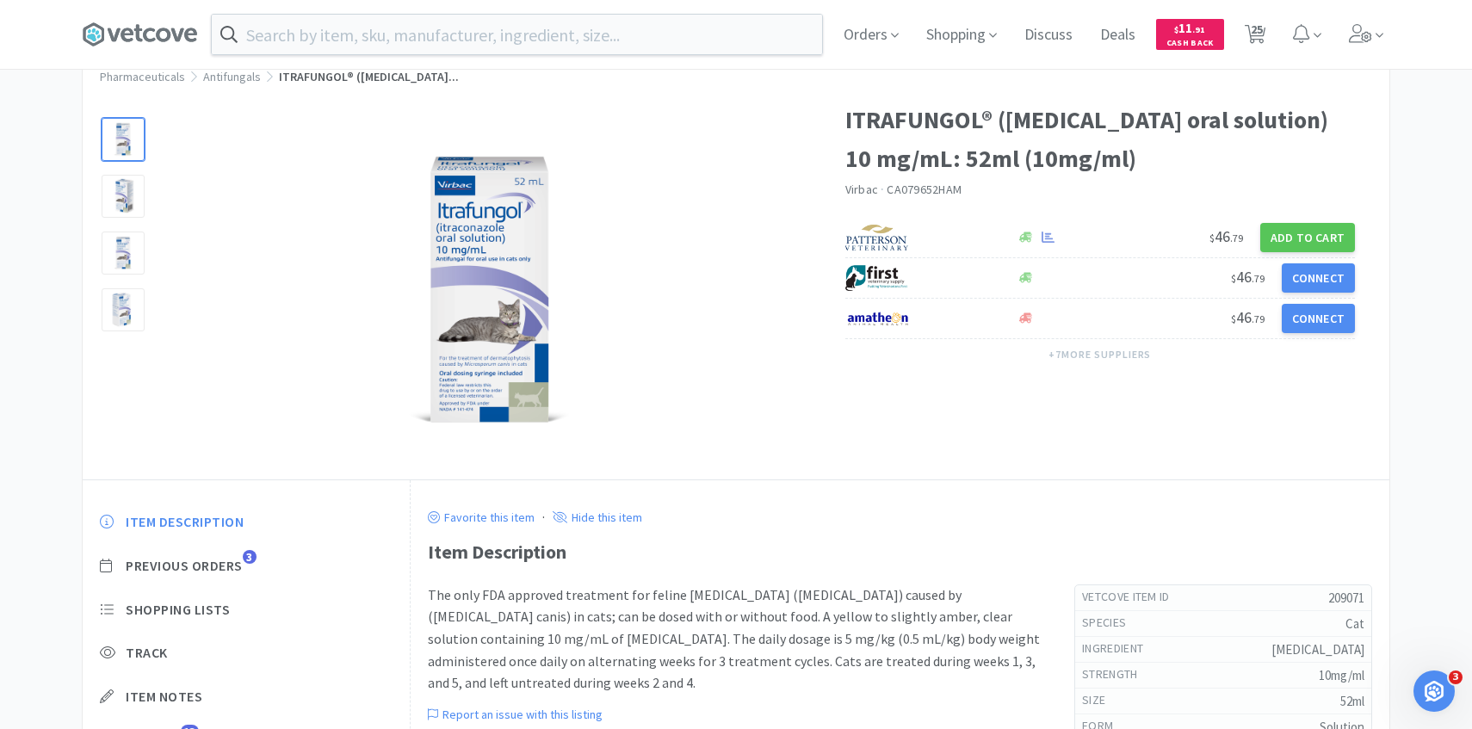
scroll to position [96, 0]
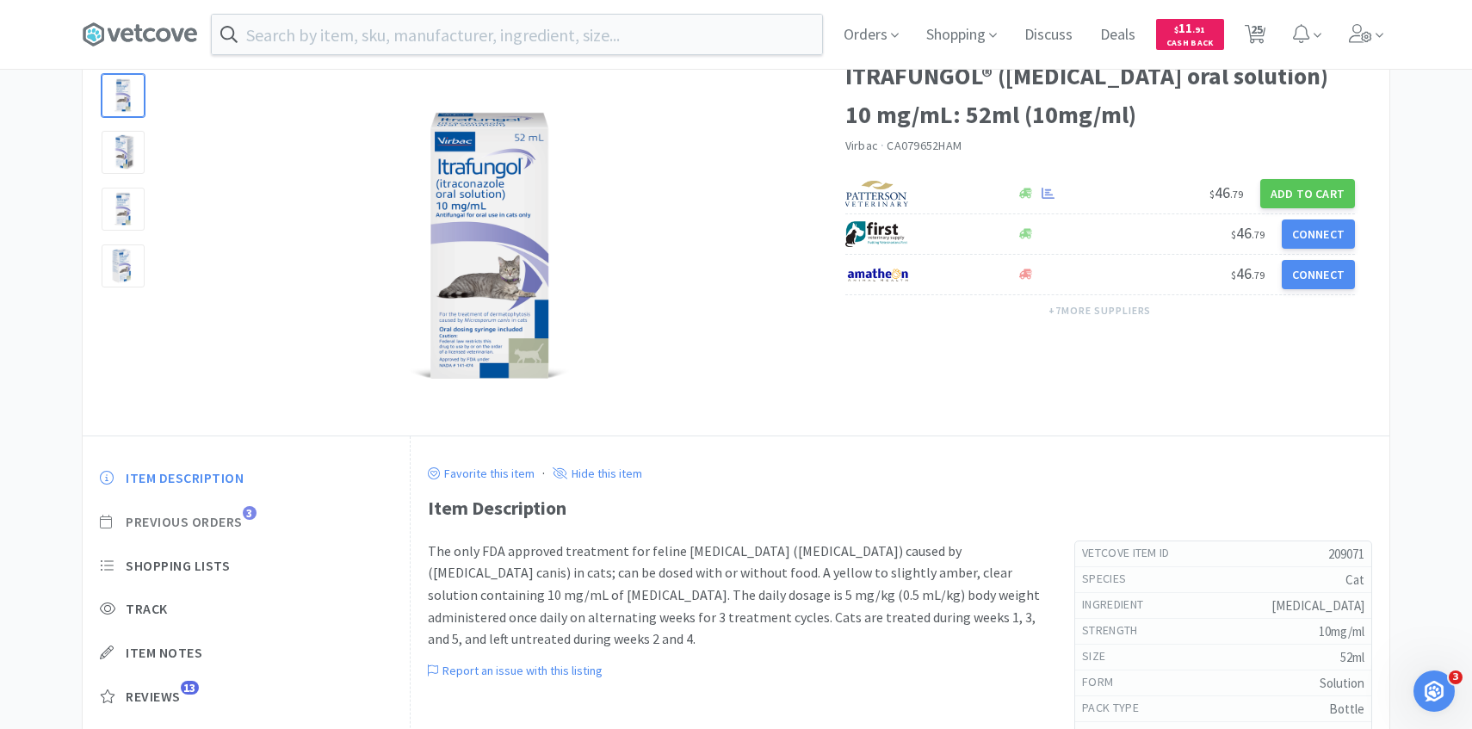
click at [234, 519] on span "Previous Orders" at bounding box center [184, 522] width 117 height 18
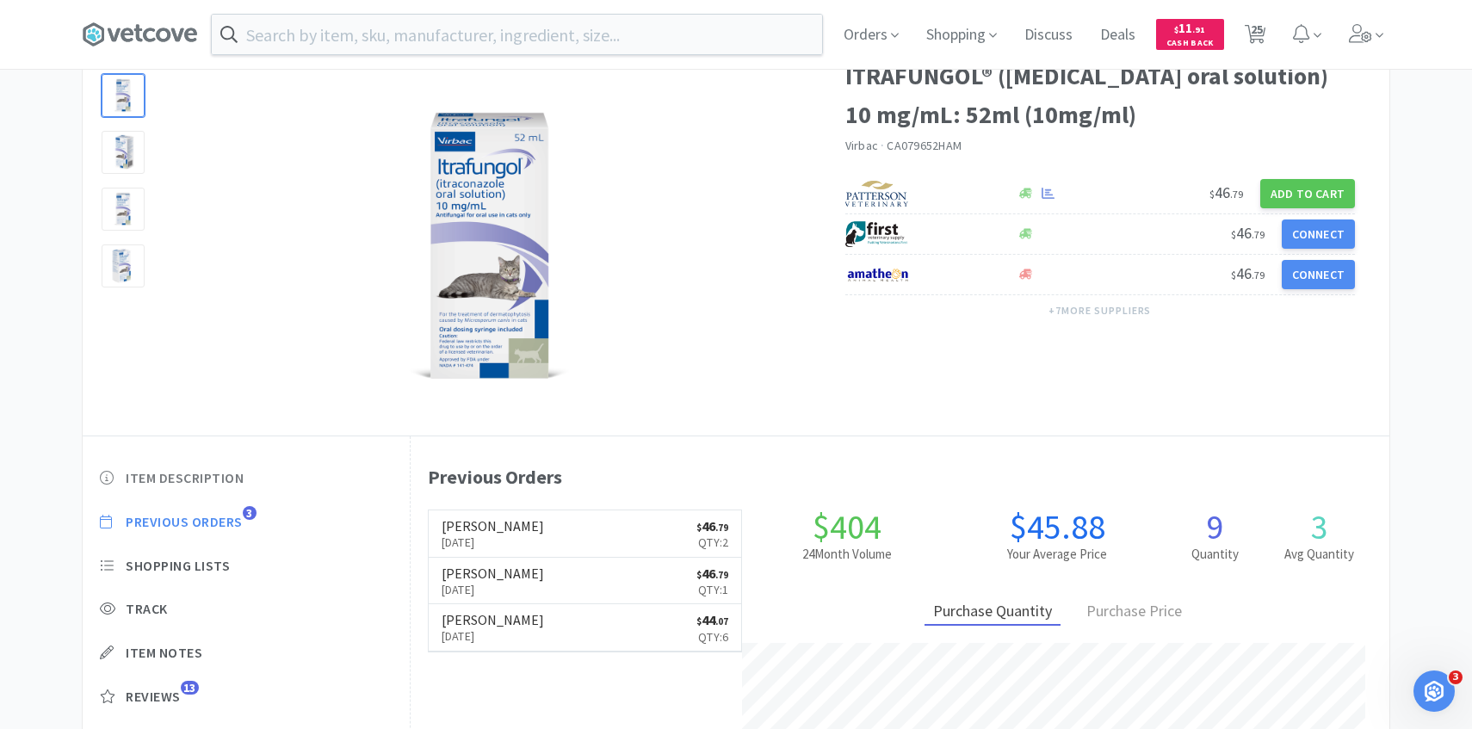
scroll to position [473, 979]
select select "10"
select select "2"
select select "5"
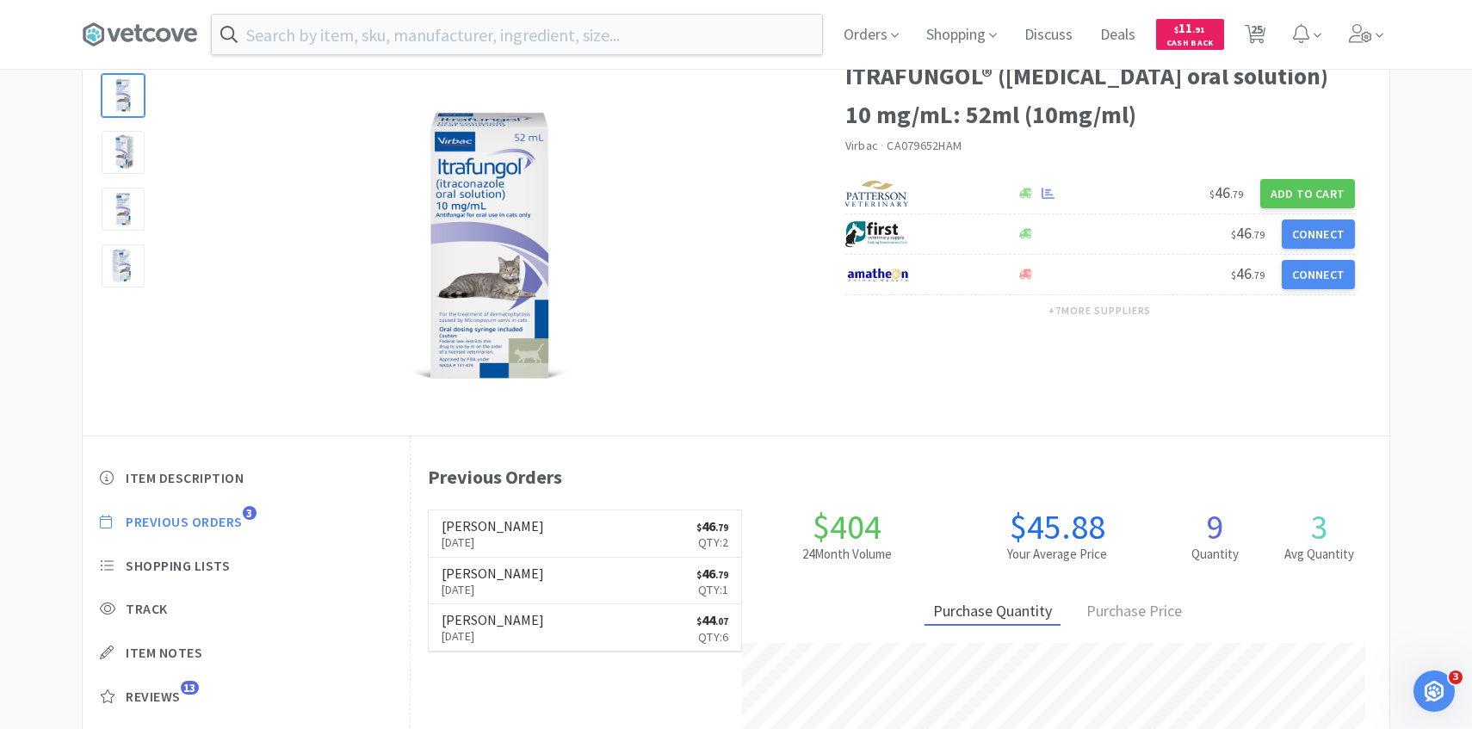
select select "1"
select select "50"
select select "2"
select select "1"
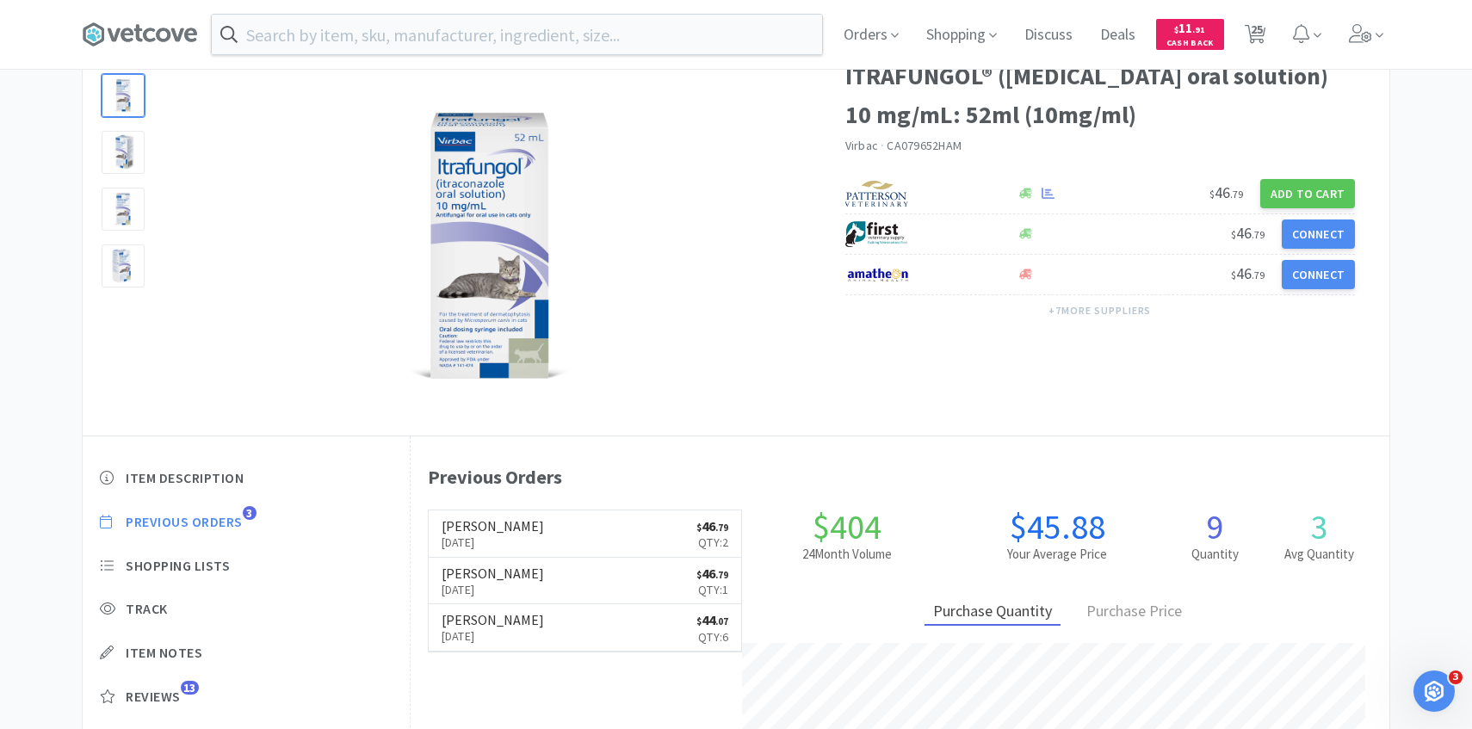
select select "4"
select select "5"
select select "4"
select select "5"
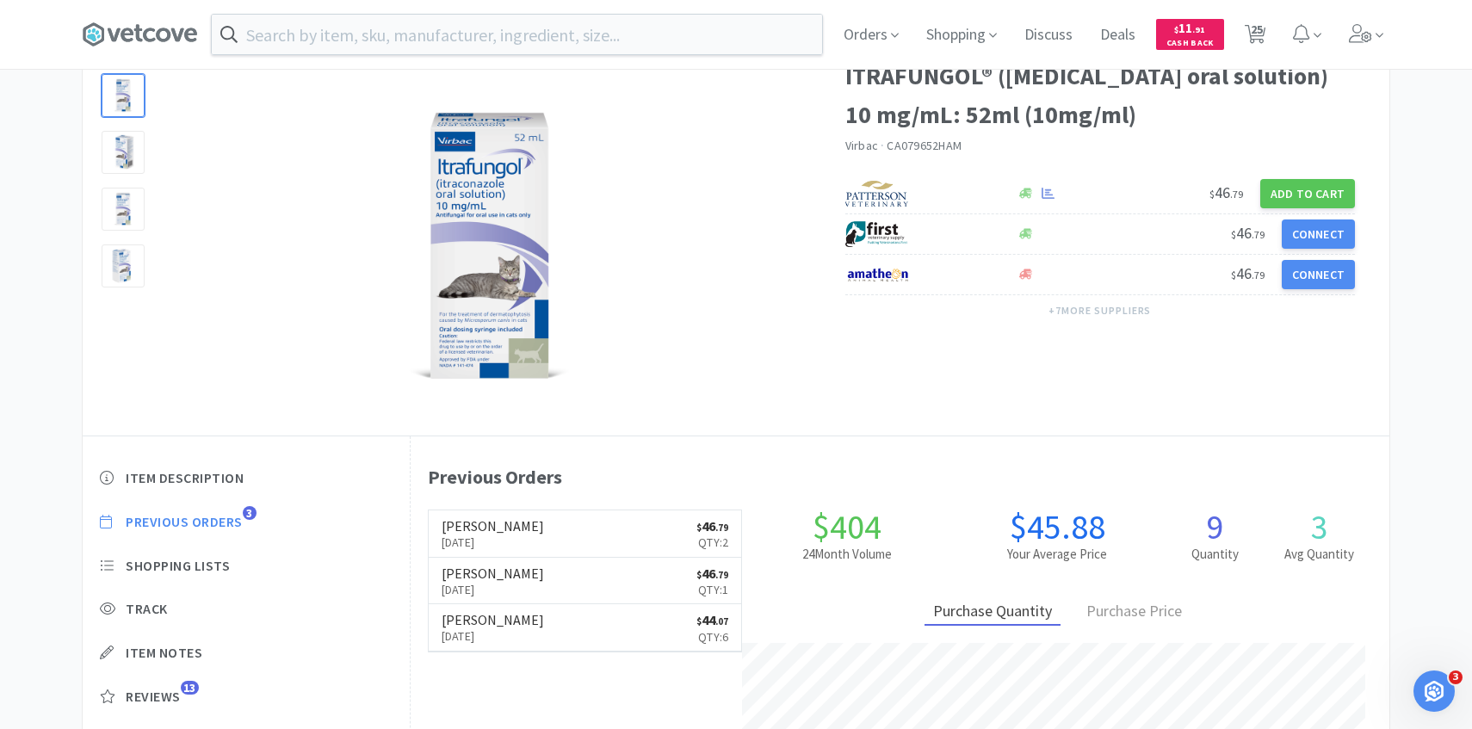
select select "1"
select select "2"
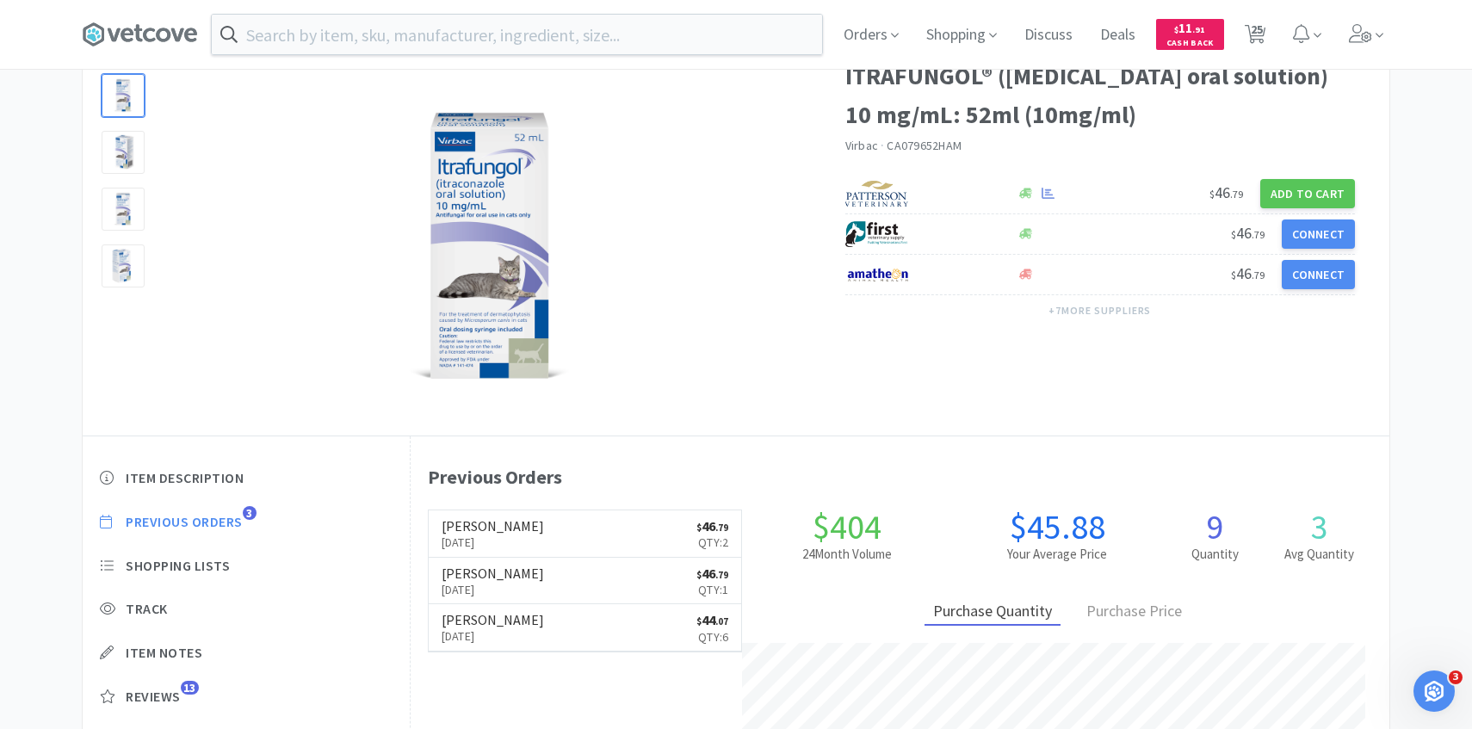
select select "5"
select select "1"
select select "4"
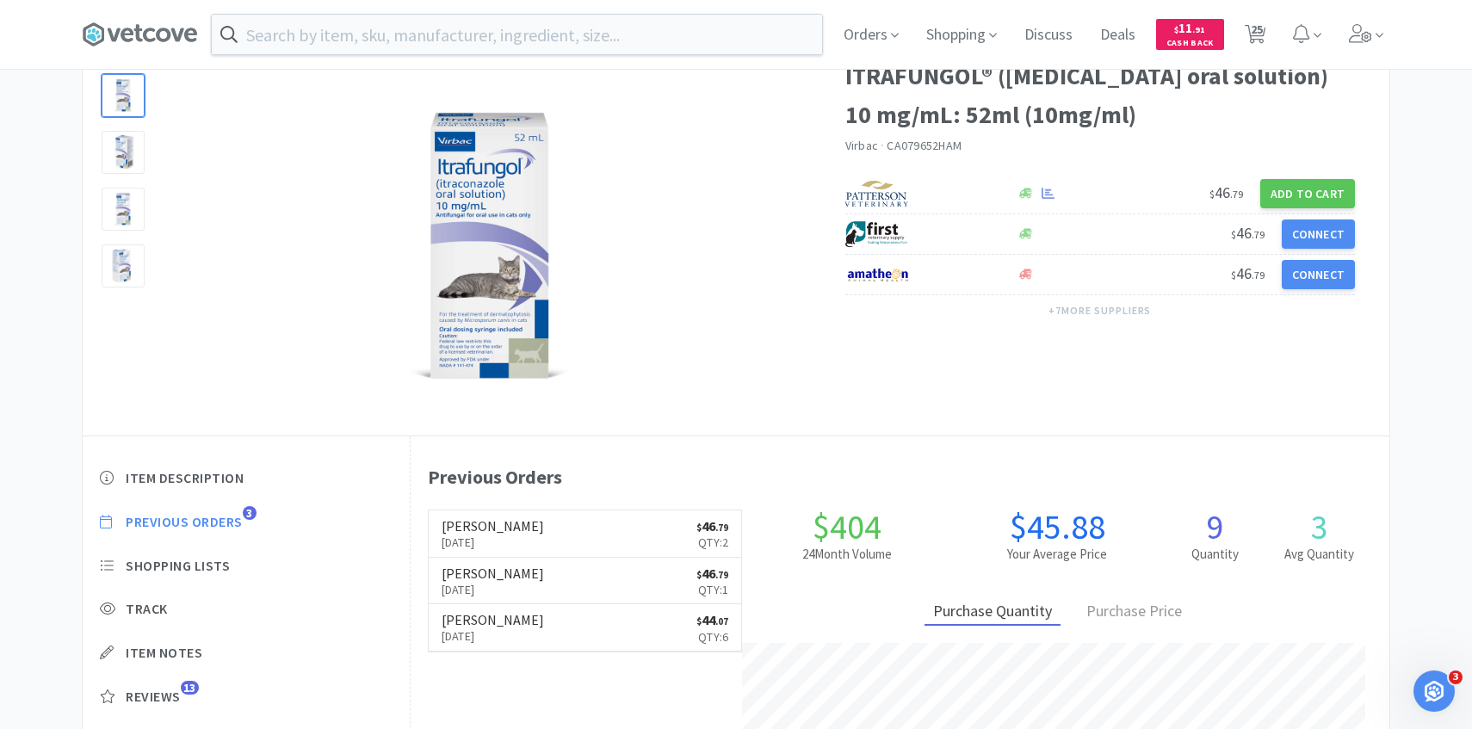
select select "10"
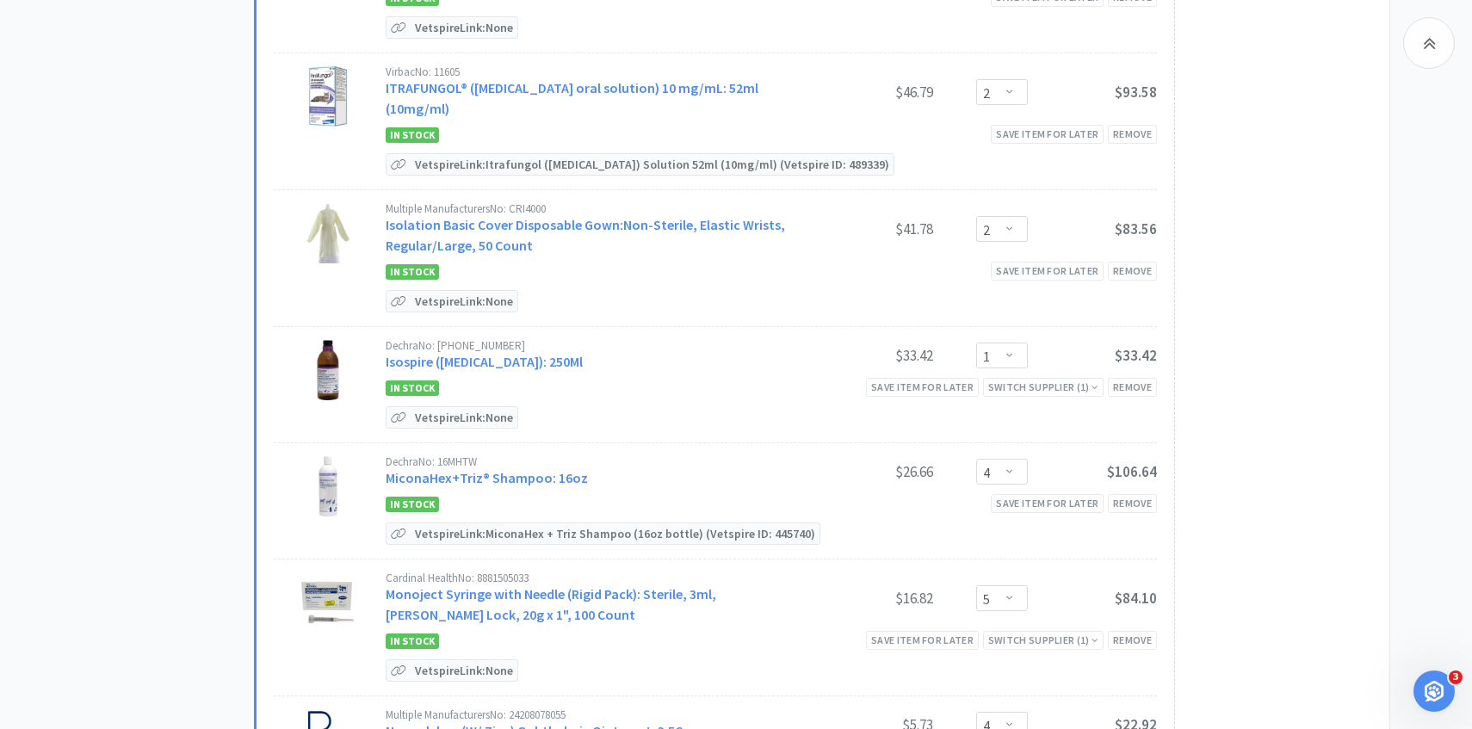
scroll to position [944, 0]
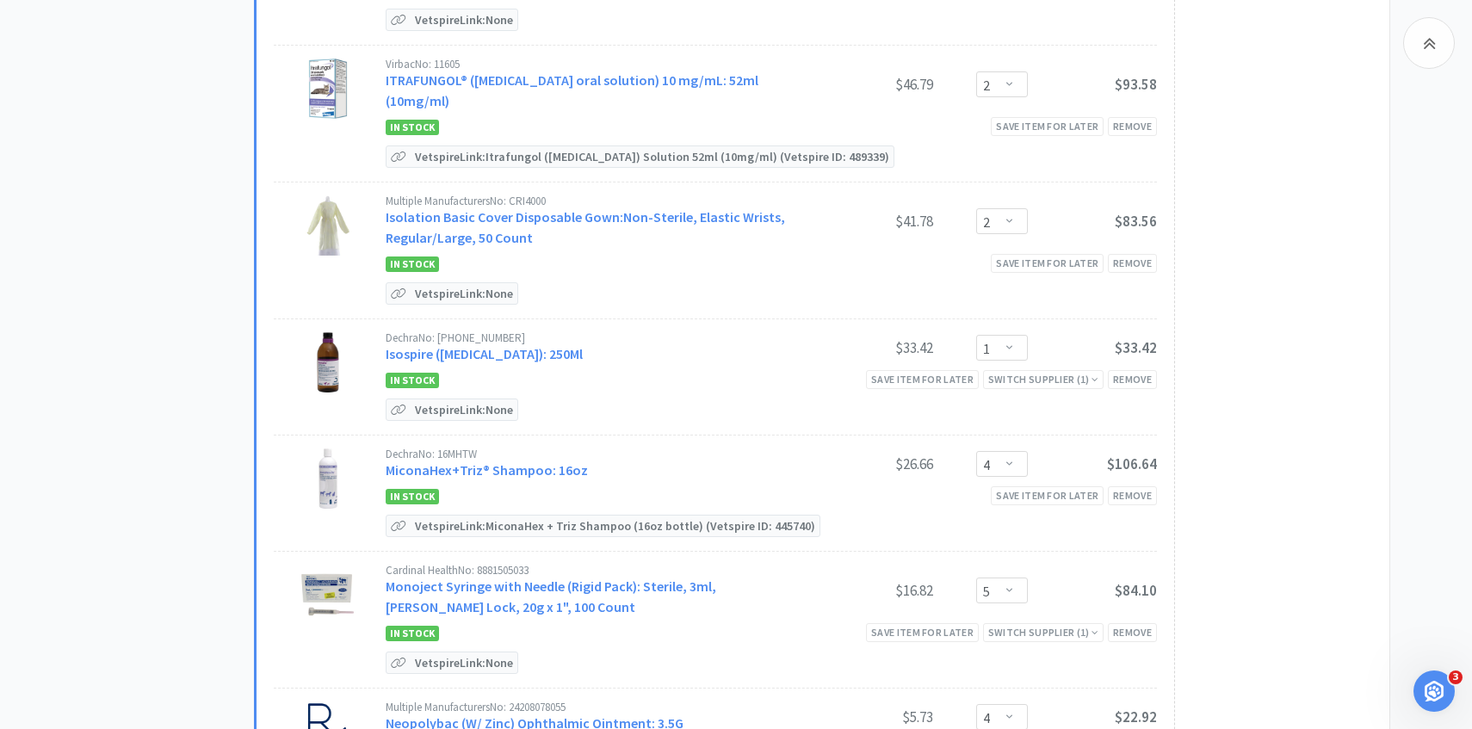
click at [493, 449] on div "Dechra No: 16MHTW" at bounding box center [595, 454] width 418 height 11
click at [490, 462] on link "MiconaHex+Triz® Shampoo: 16oz" at bounding box center [487, 470] width 202 height 17
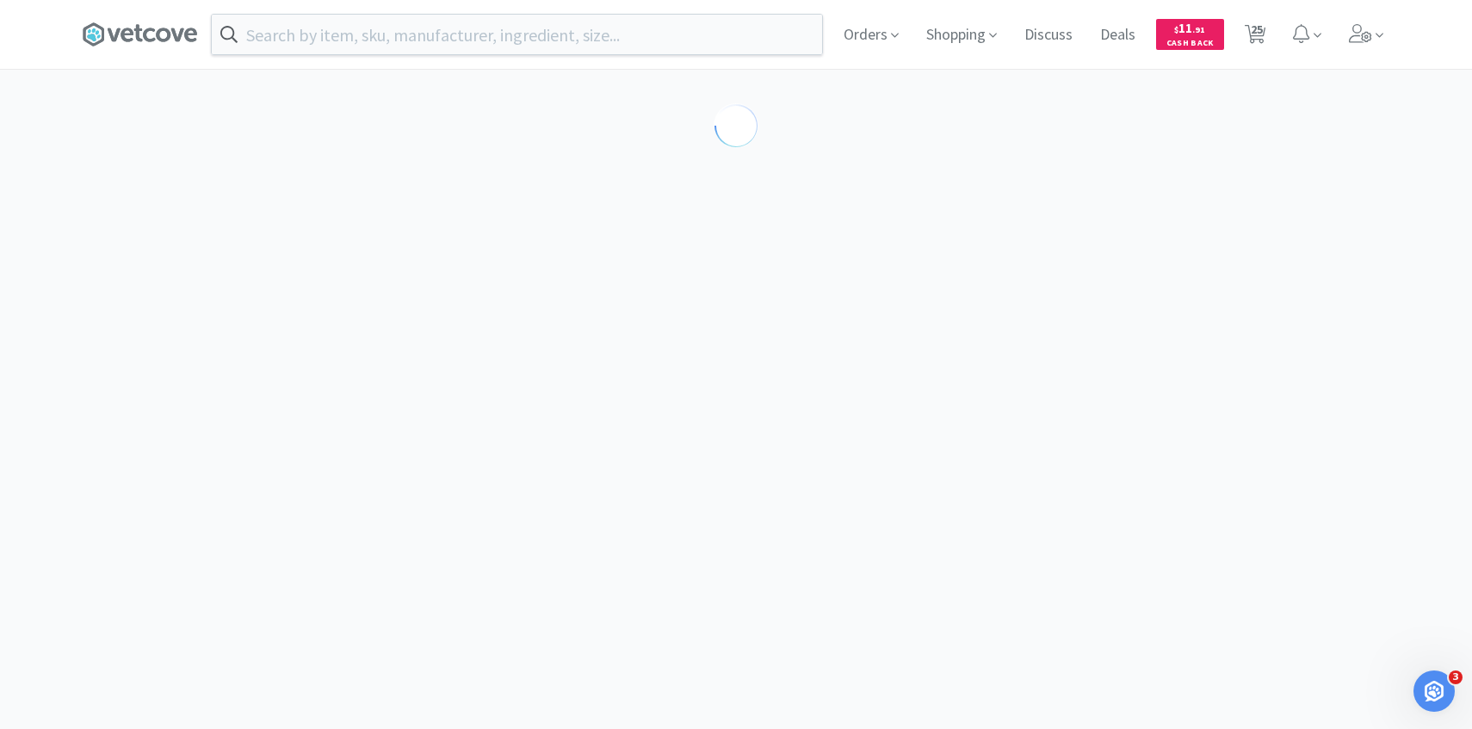
select select "86601"
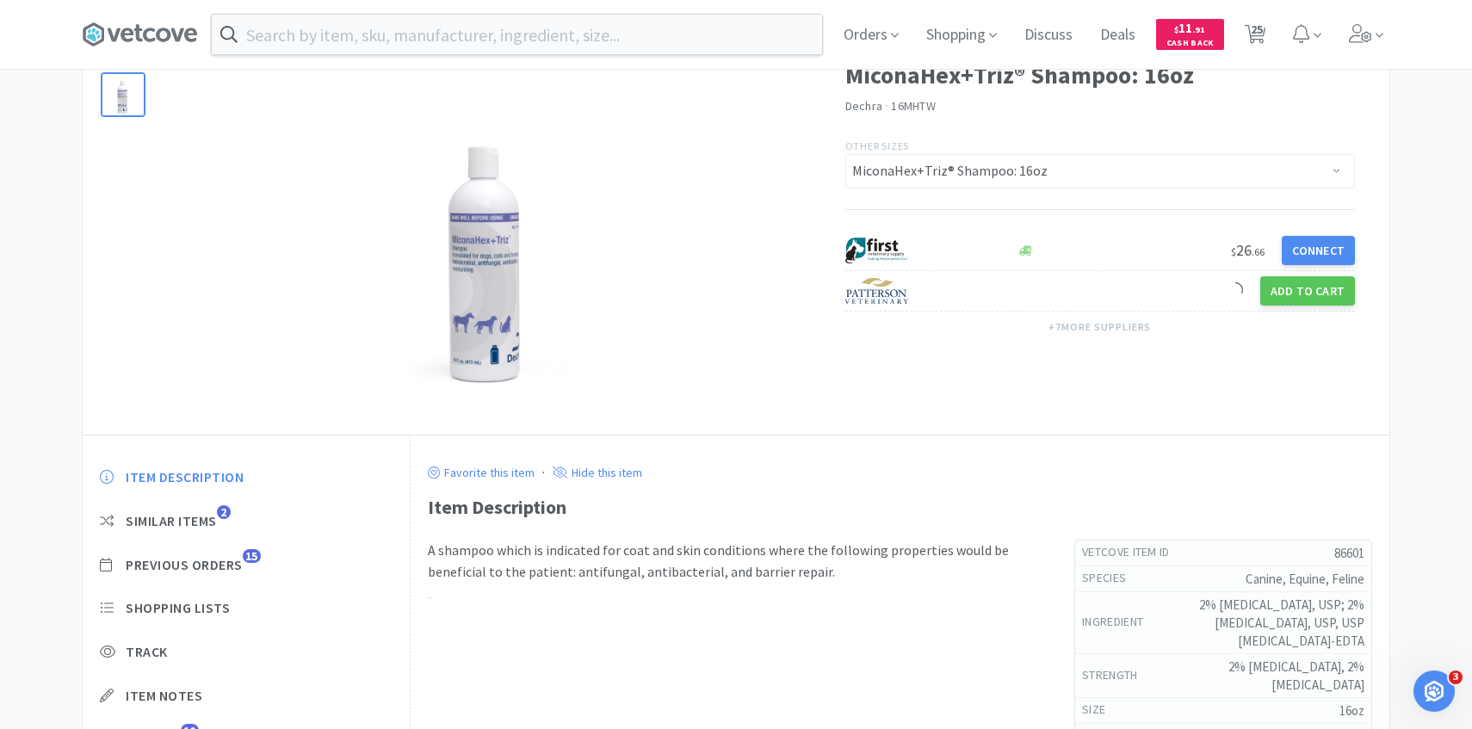
scroll to position [102, 0]
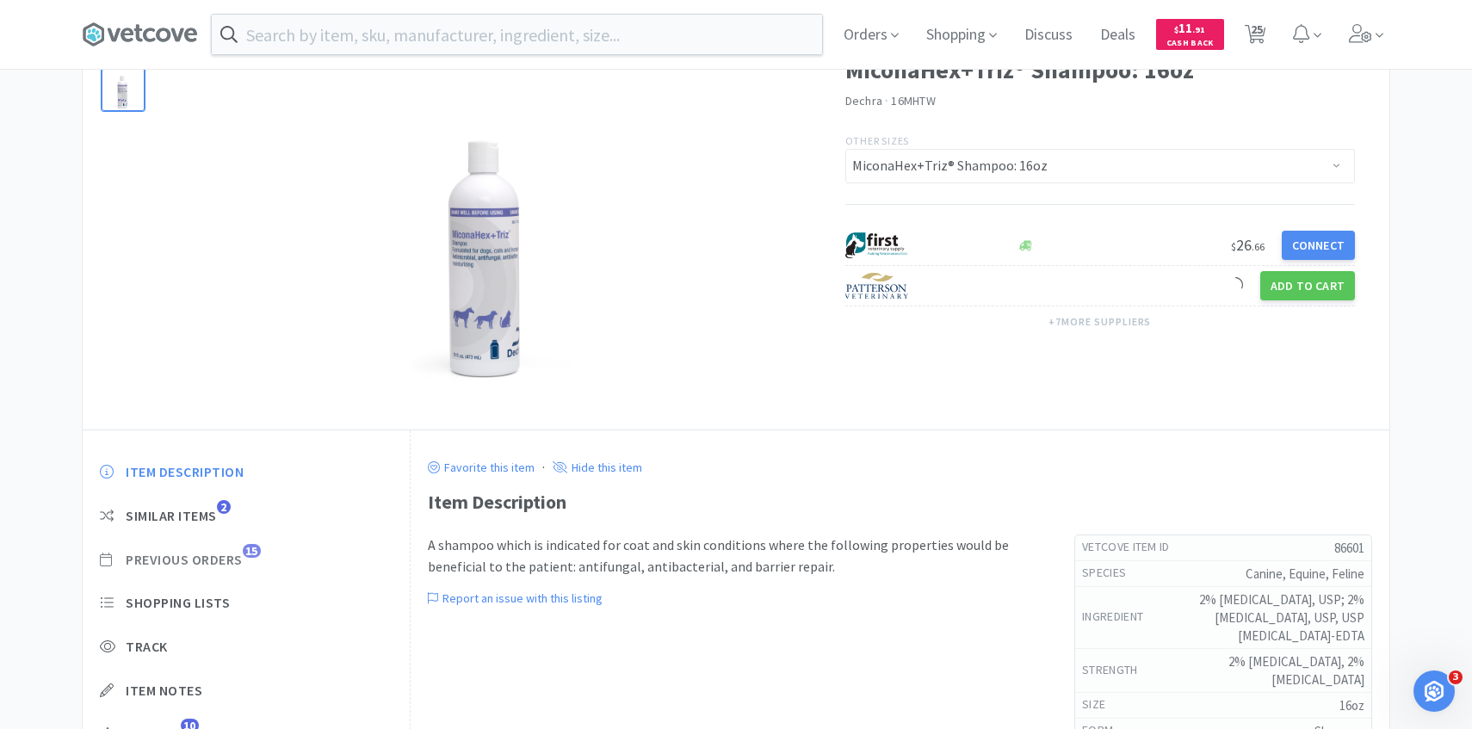
click at [241, 564] on span "Previous Orders" at bounding box center [184, 560] width 117 height 18
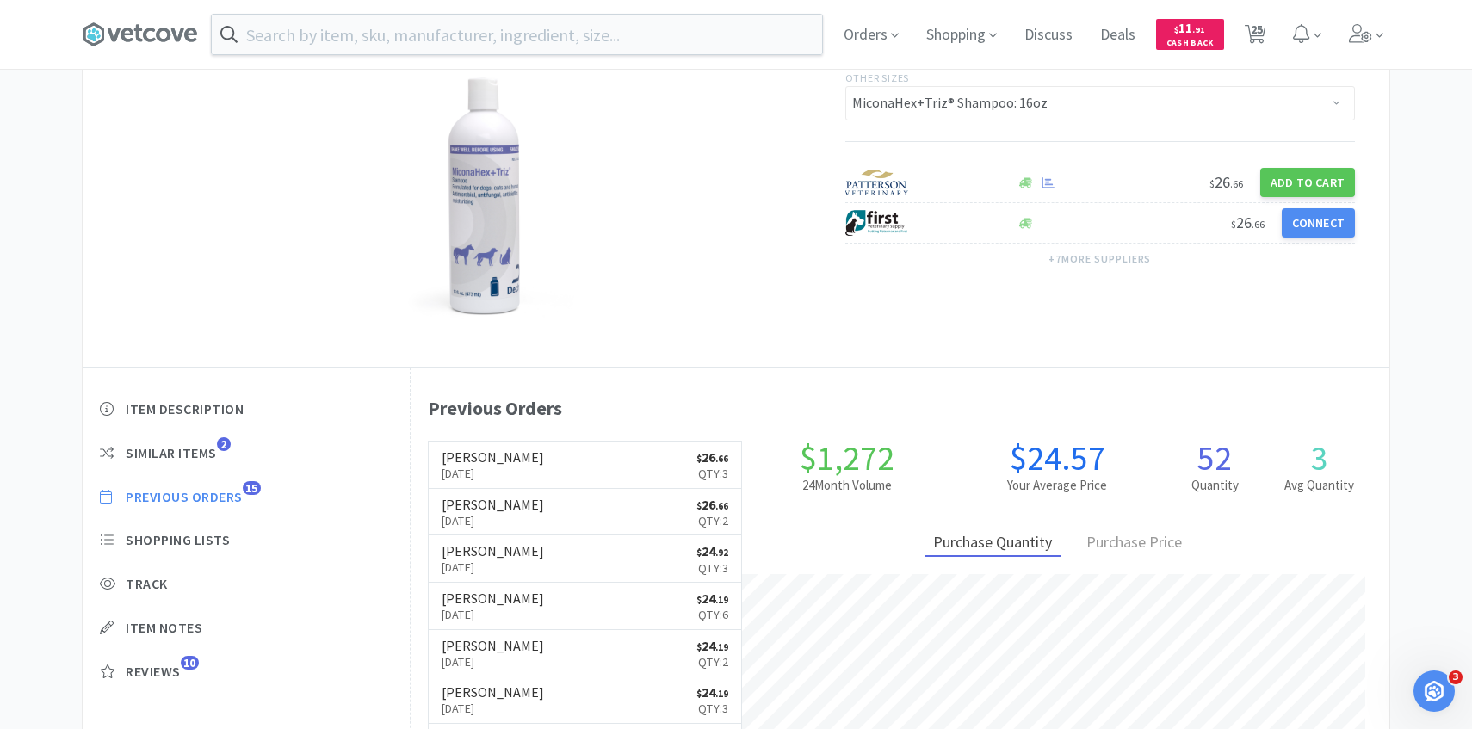
scroll to position [473, 979]
select select "10"
select select "2"
select select "5"
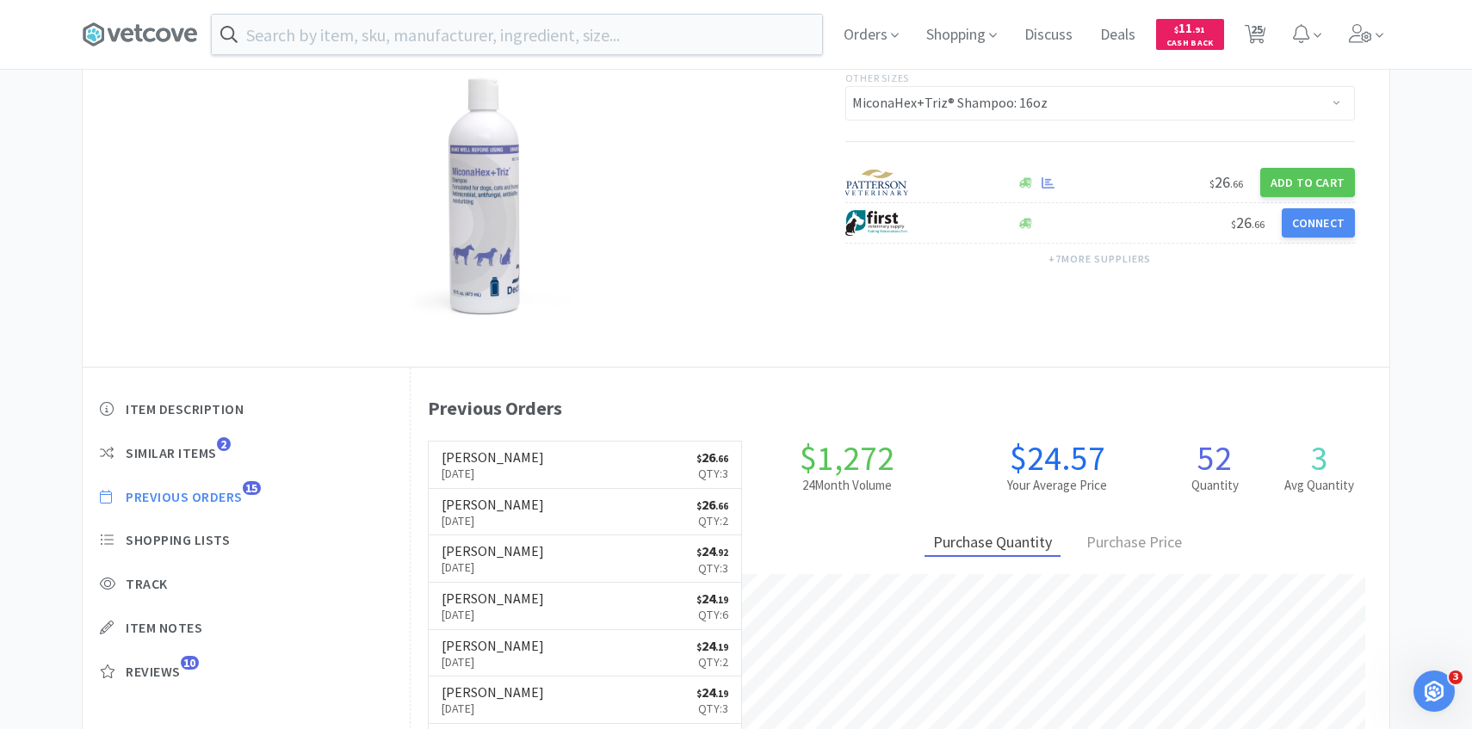
select select "1"
select select "50"
select select "2"
select select "1"
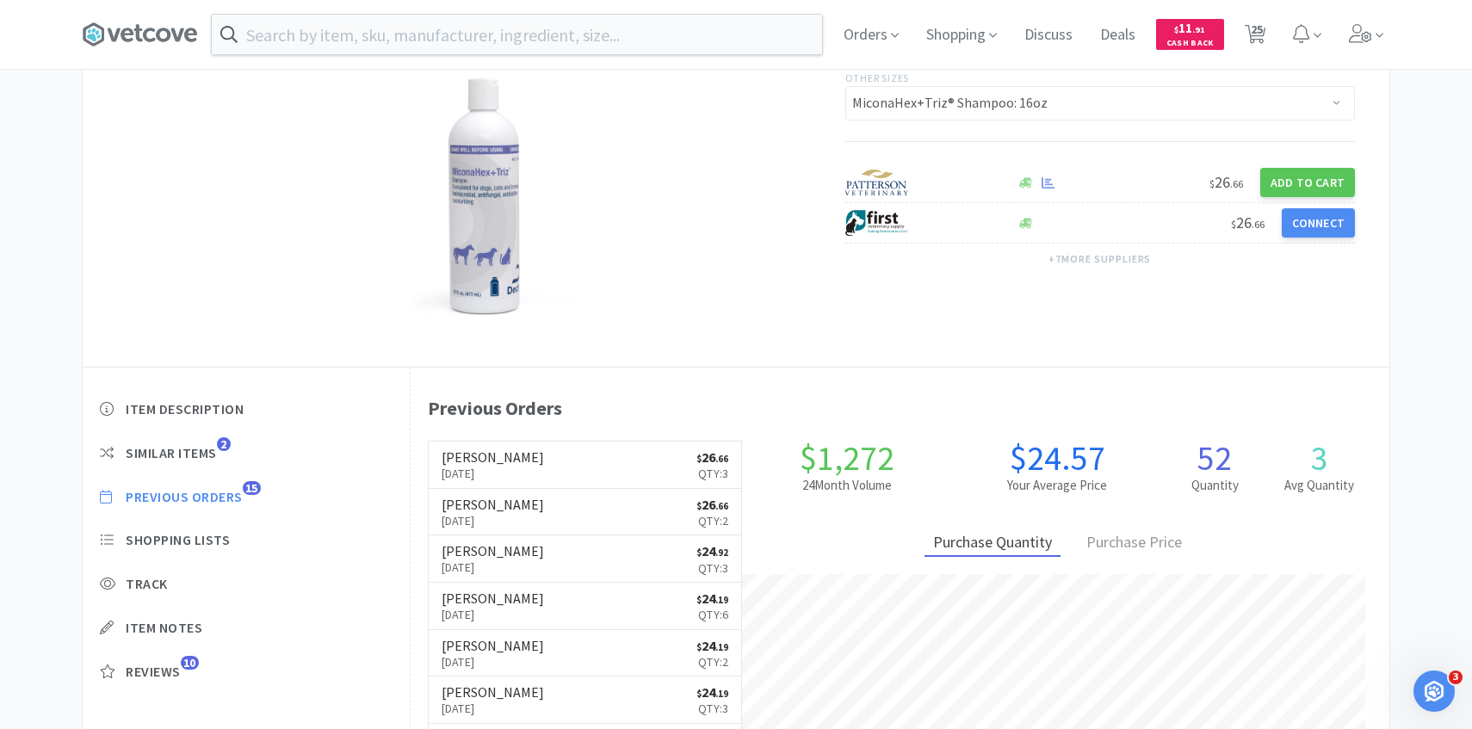
select select "4"
select select "5"
select select "4"
select select "5"
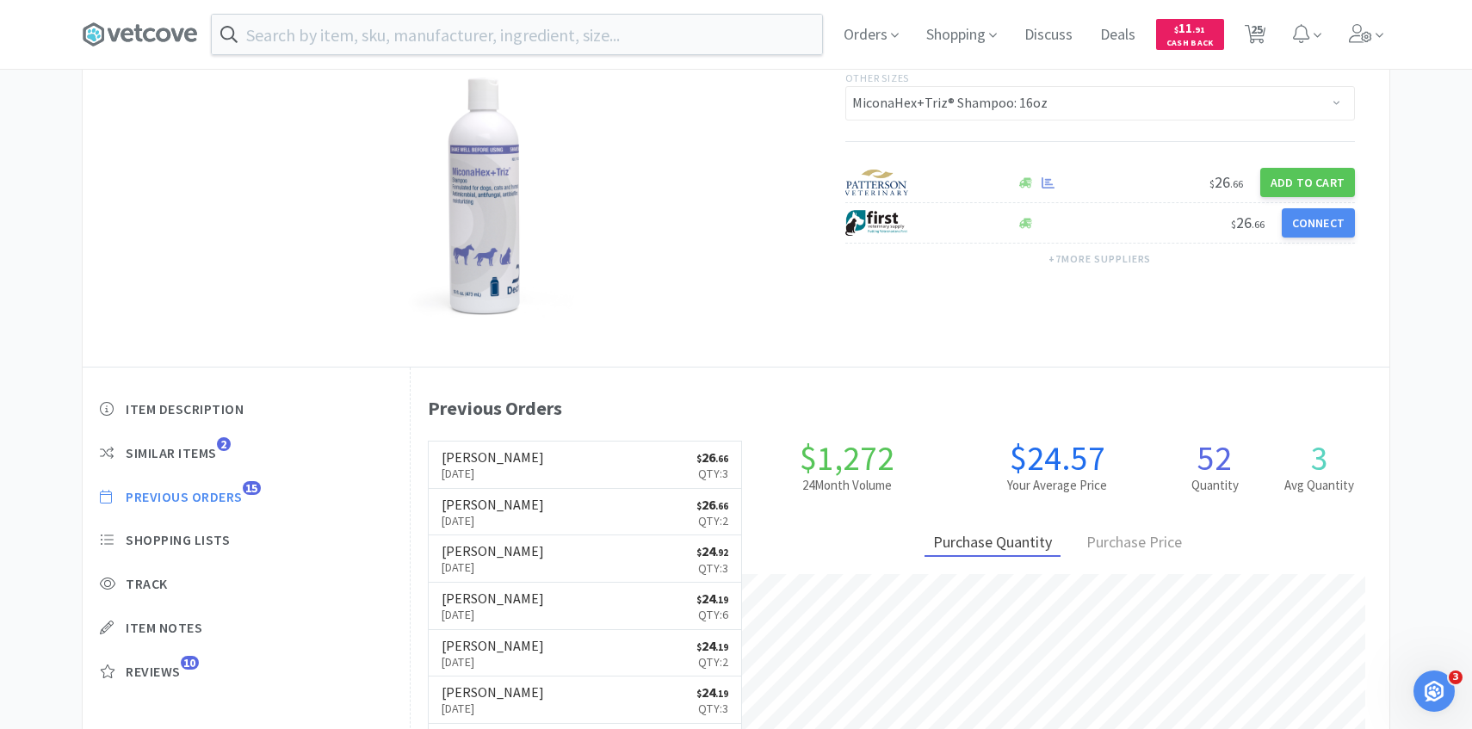
select select "1"
select select "2"
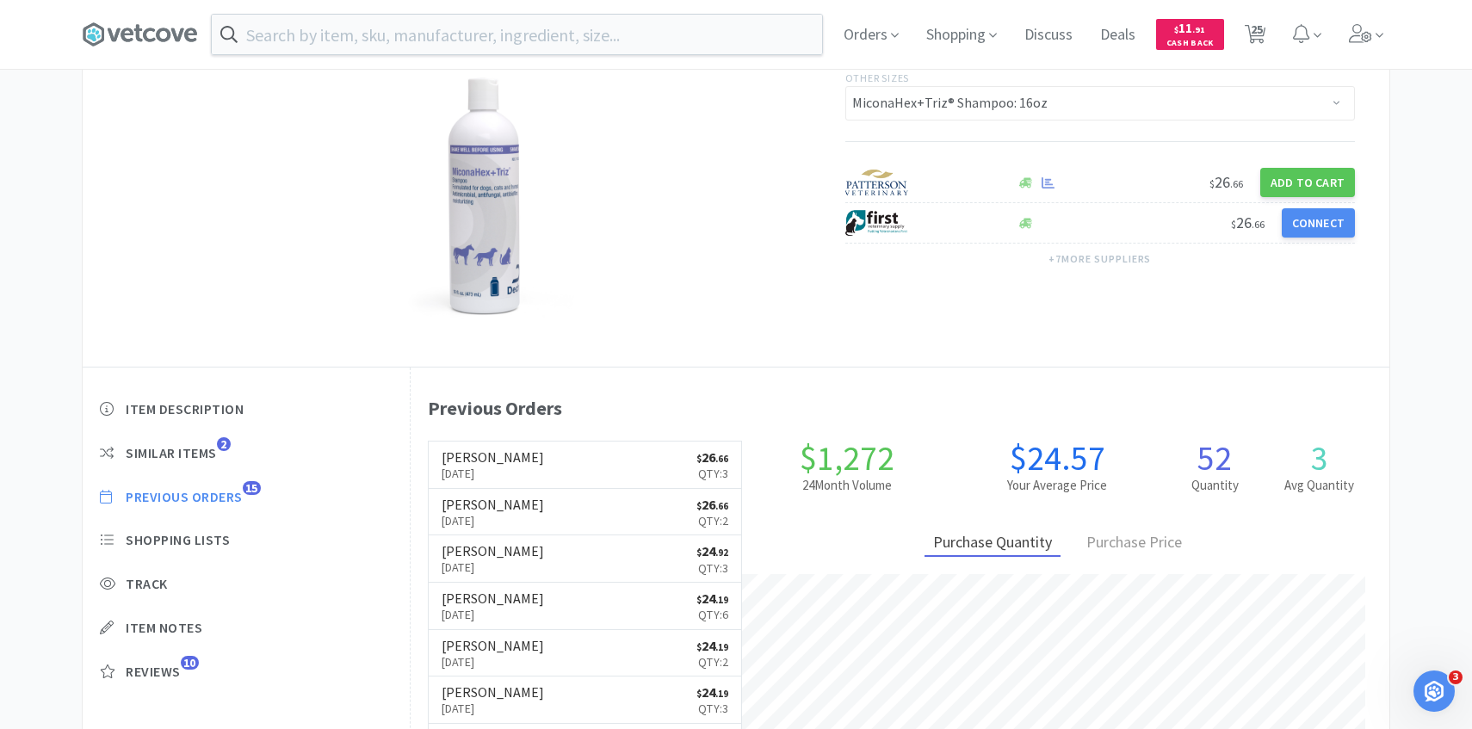
select select "5"
select select "1"
select select "4"
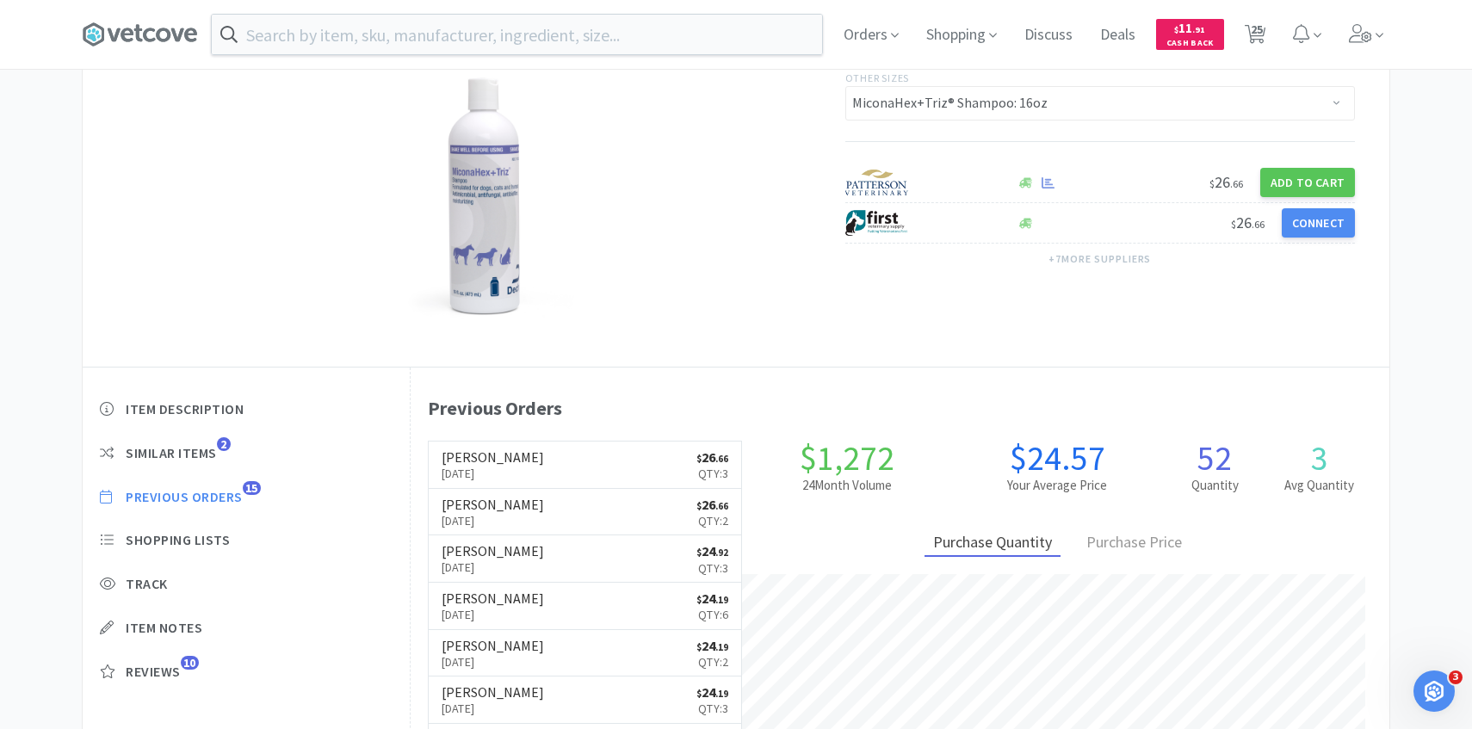
select select "10"
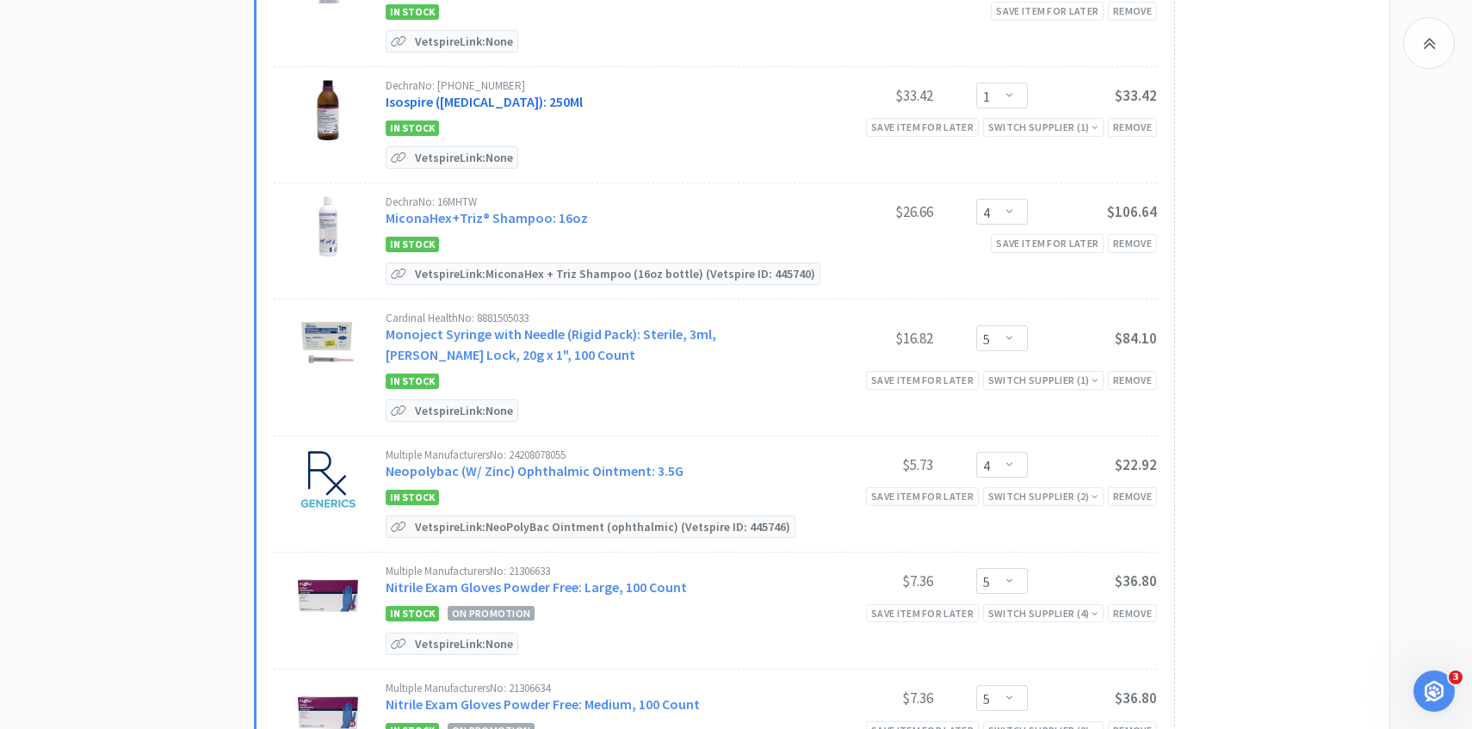
scroll to position [1199, 0]
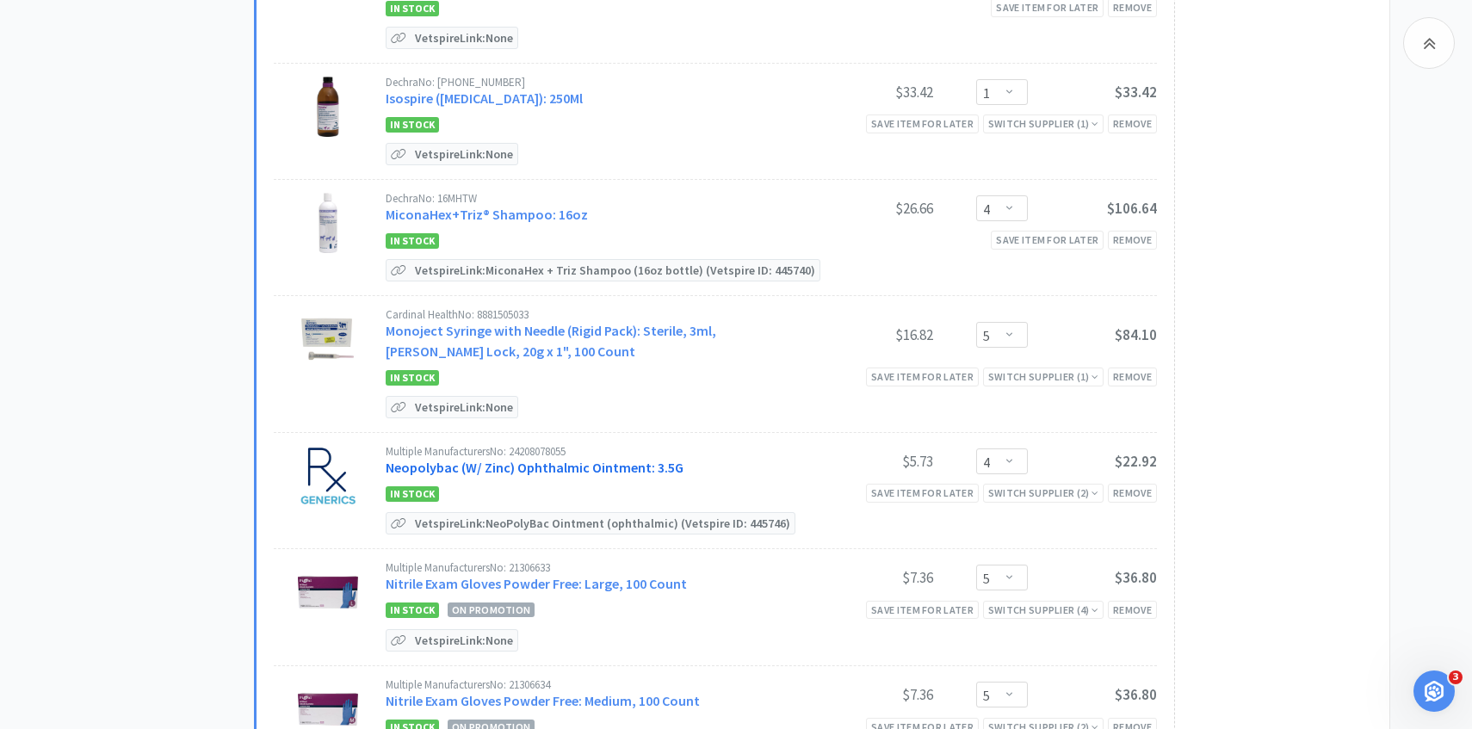
click at [541, 459] on link "Neopolybac (W/ Zinc) Ophthalmic Ointment: 3.5G" at bounding box center [535, 467] width 298 height 17
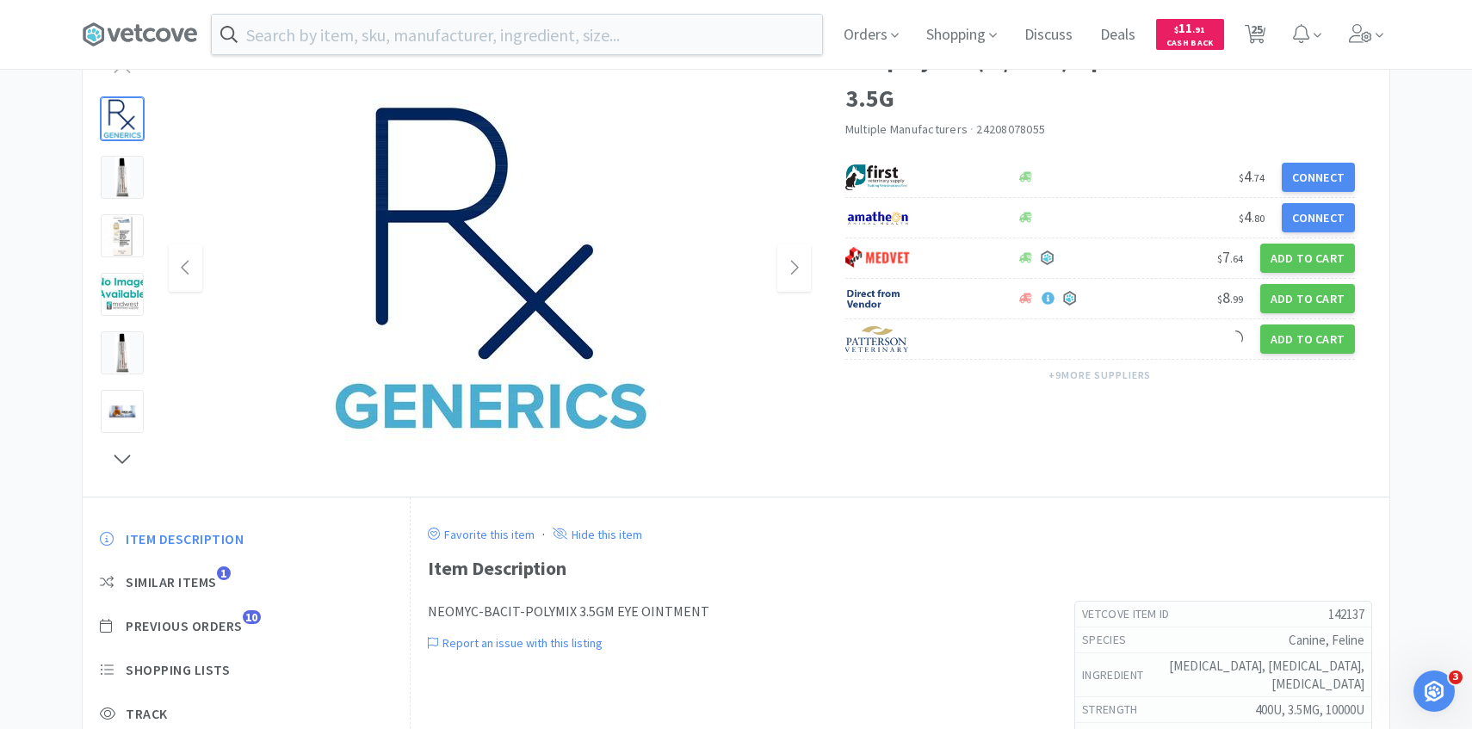
scroll to position [261, 0]
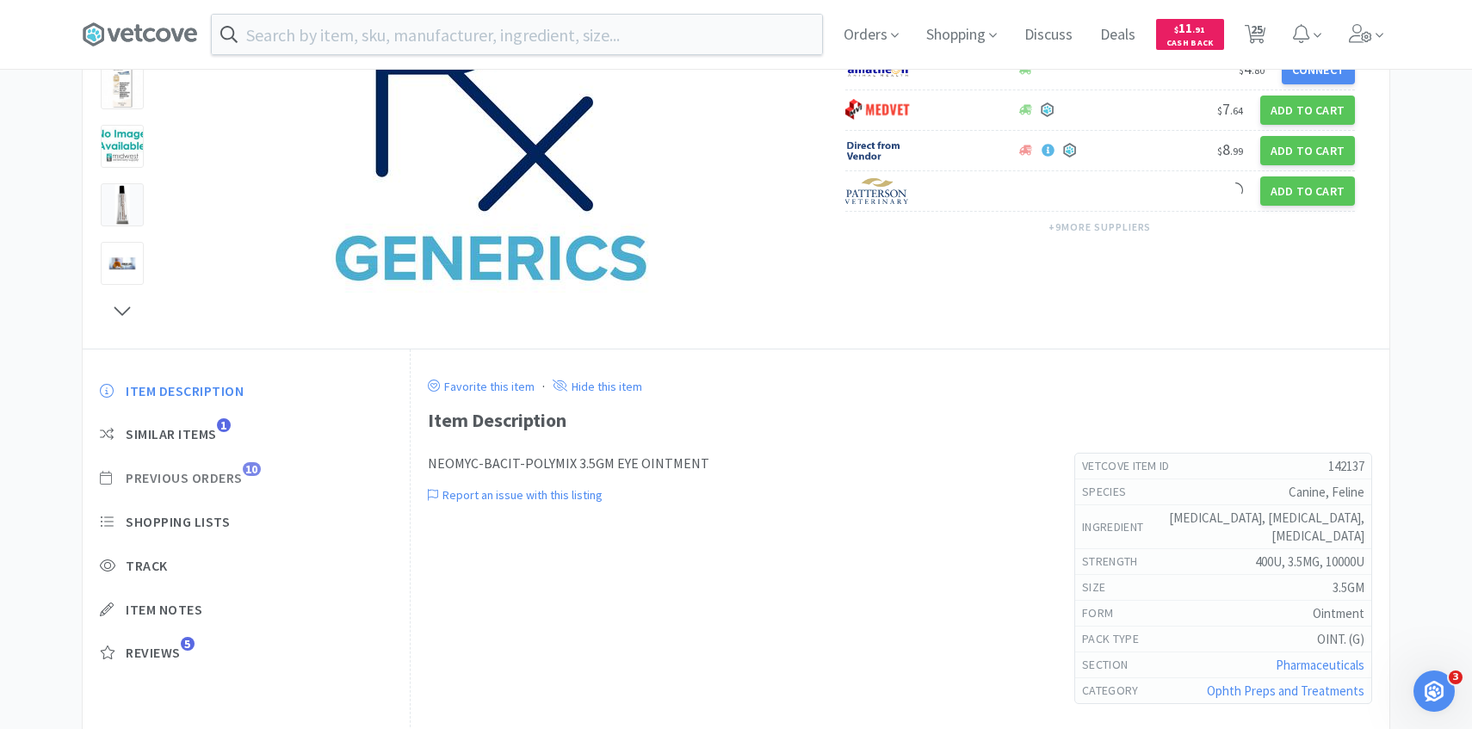
click at [232, 476] on span "Previous Orders" at bounding box center [184, 478] width 117 height 18
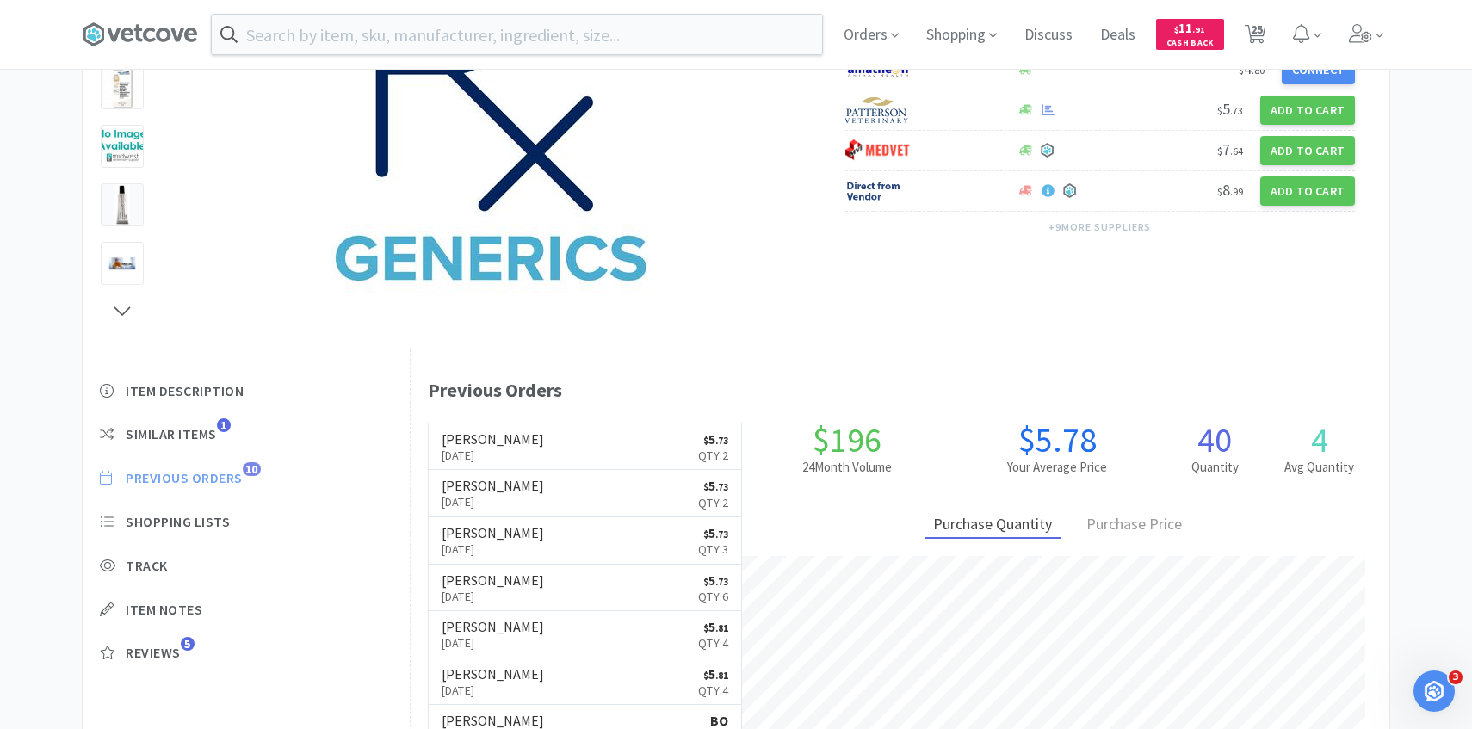
scroll to position [473, 979]
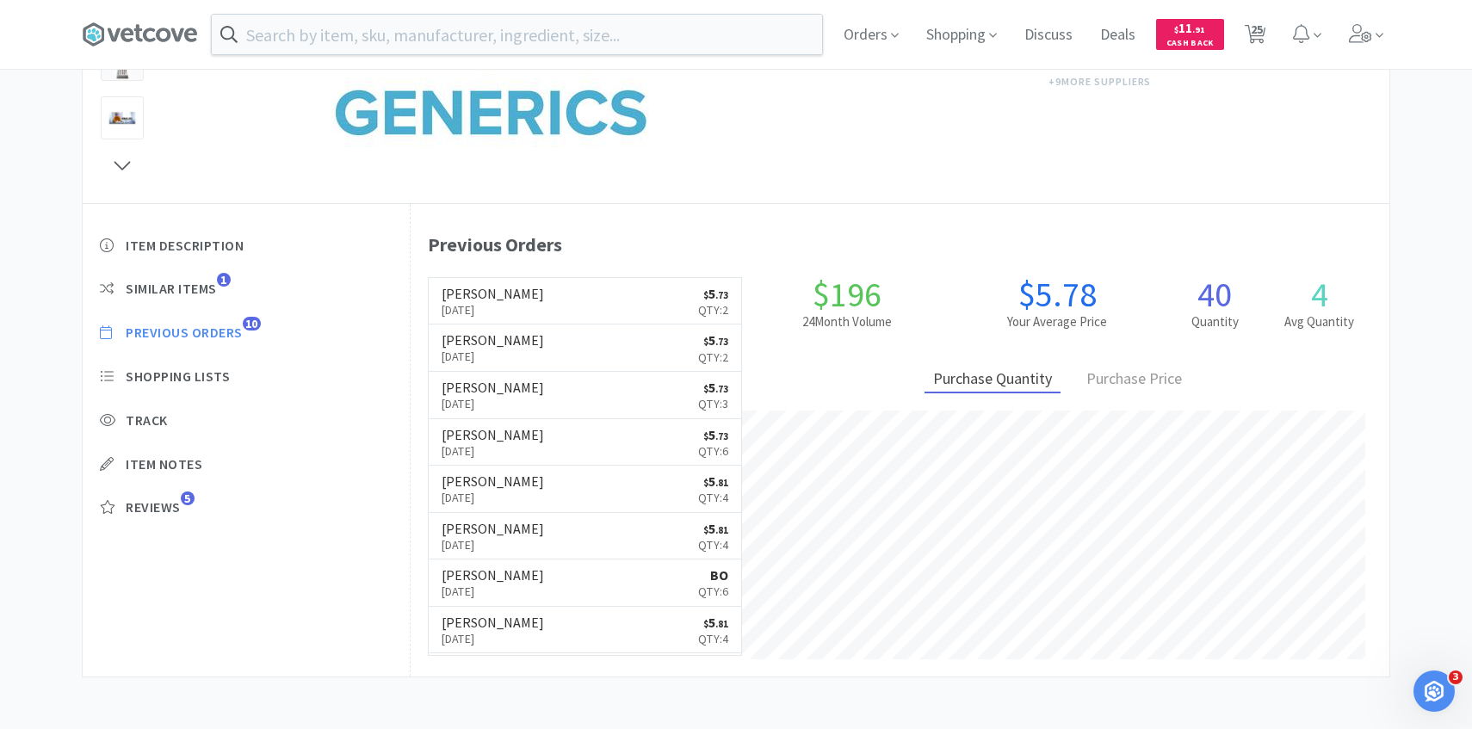
select select "10"
select select "2"
select select "5"
select select "1"
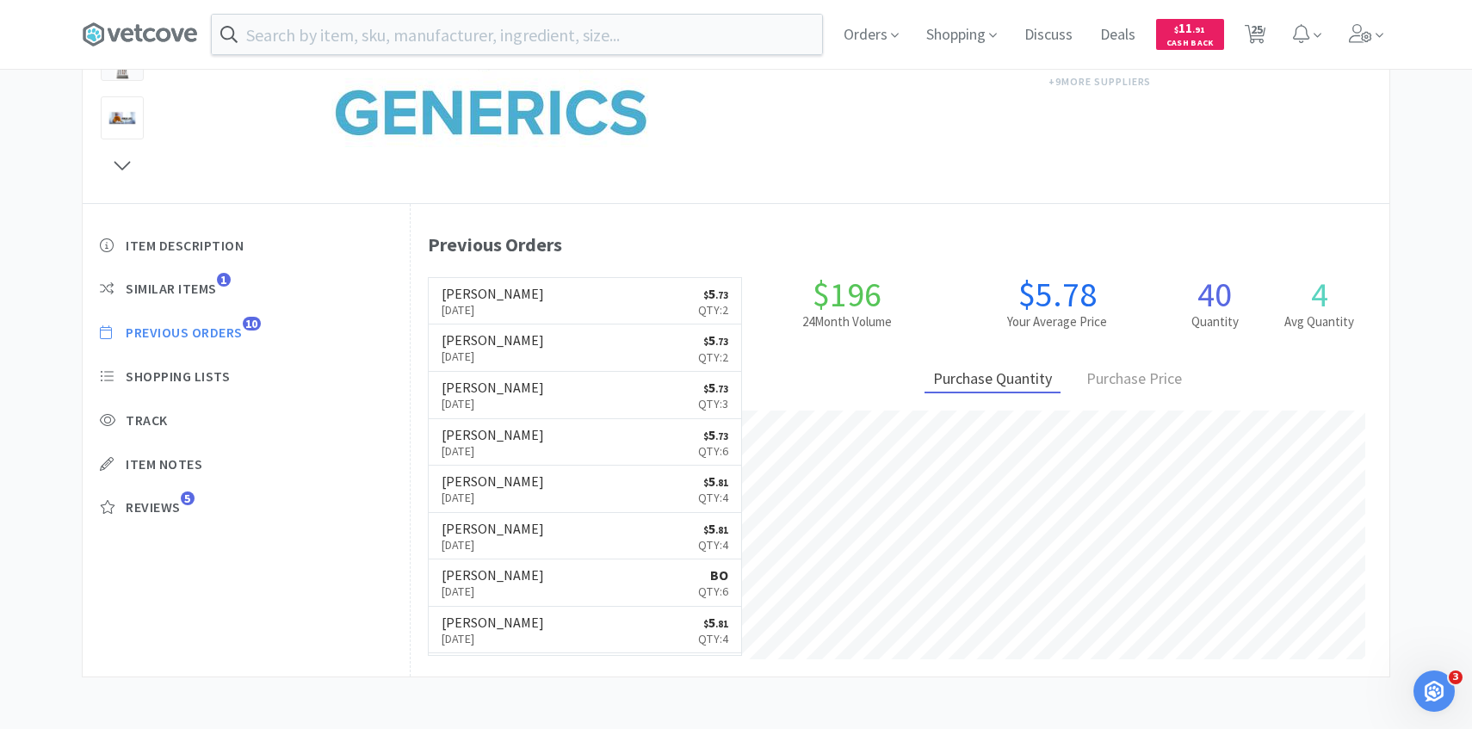
select select "50"
select select "2"
select select "1"
select select "4"
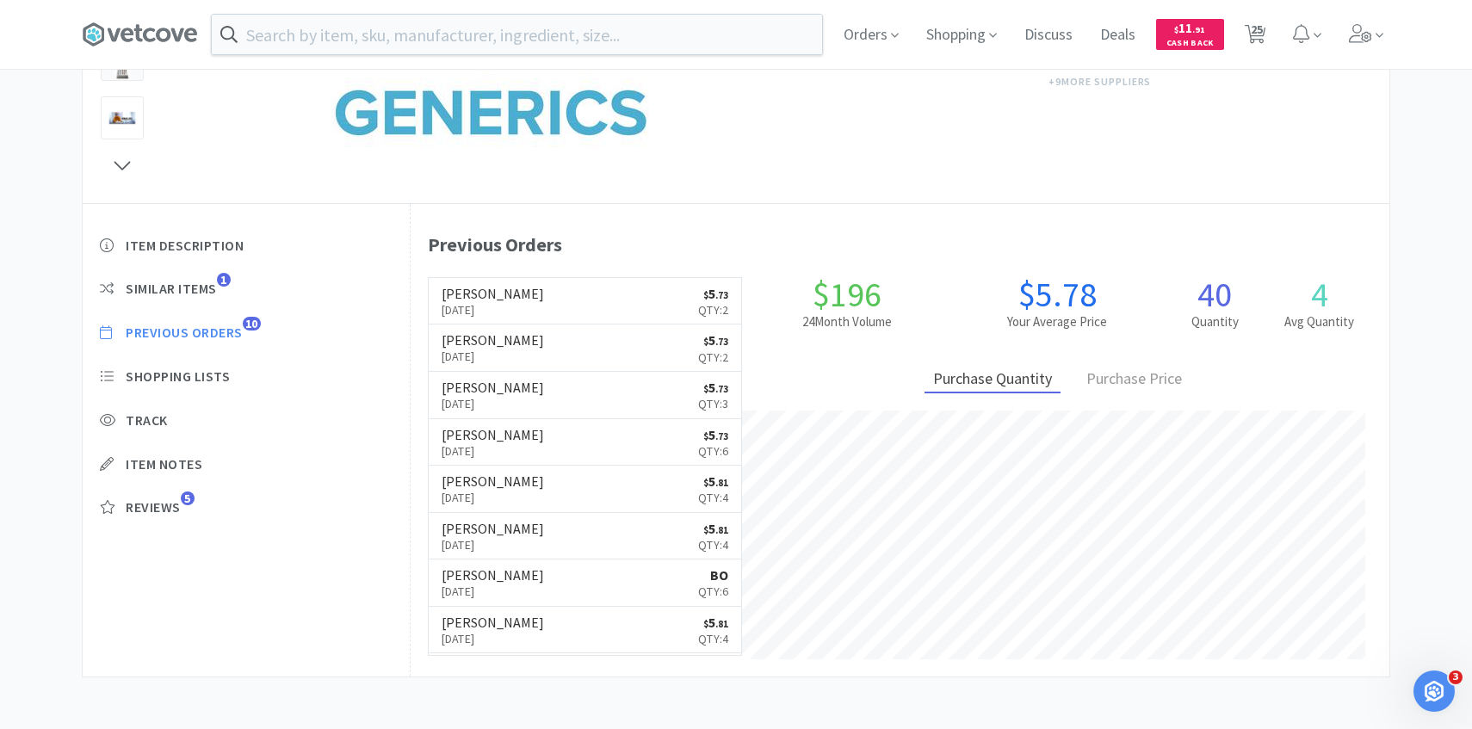
select select "5"
select select "4"
select select "5"
select select "1"
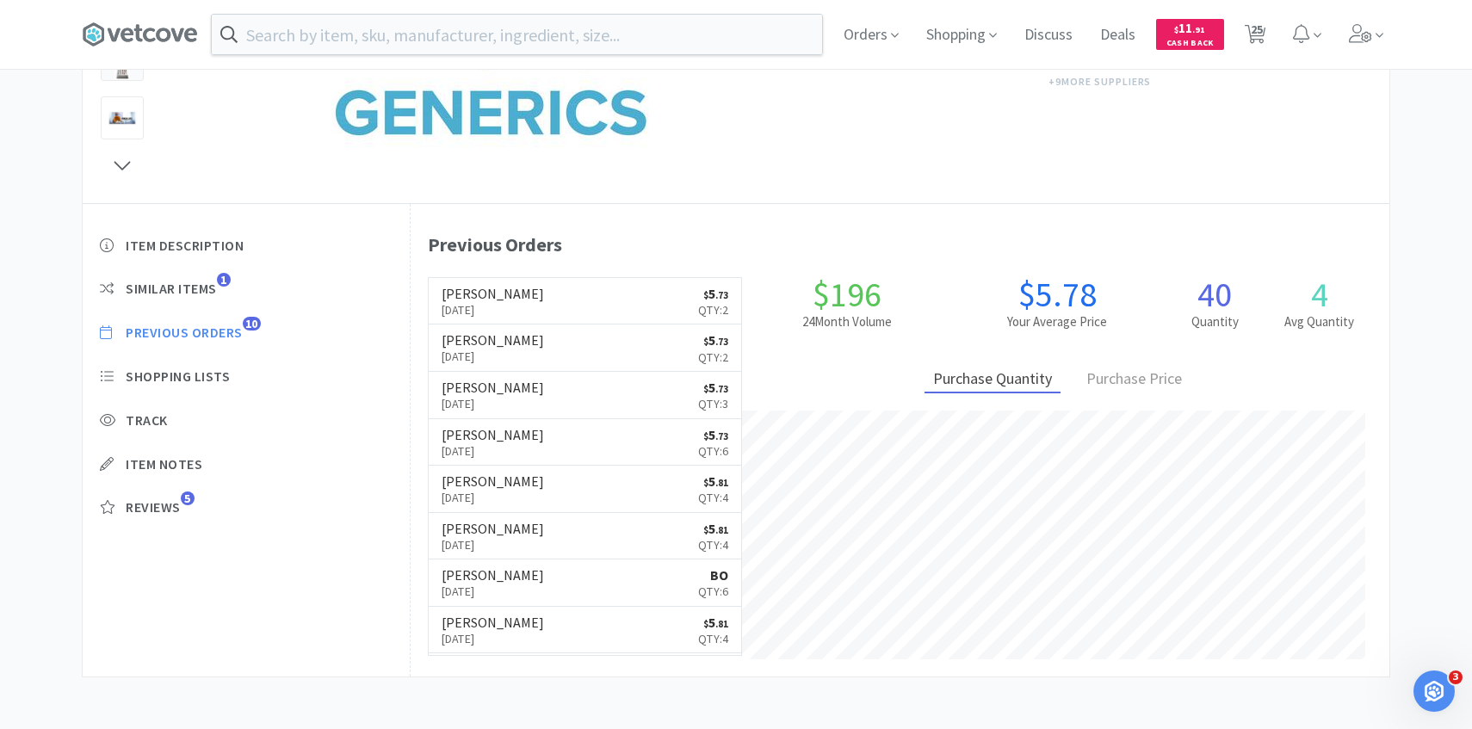
select select "2"
select select "5"
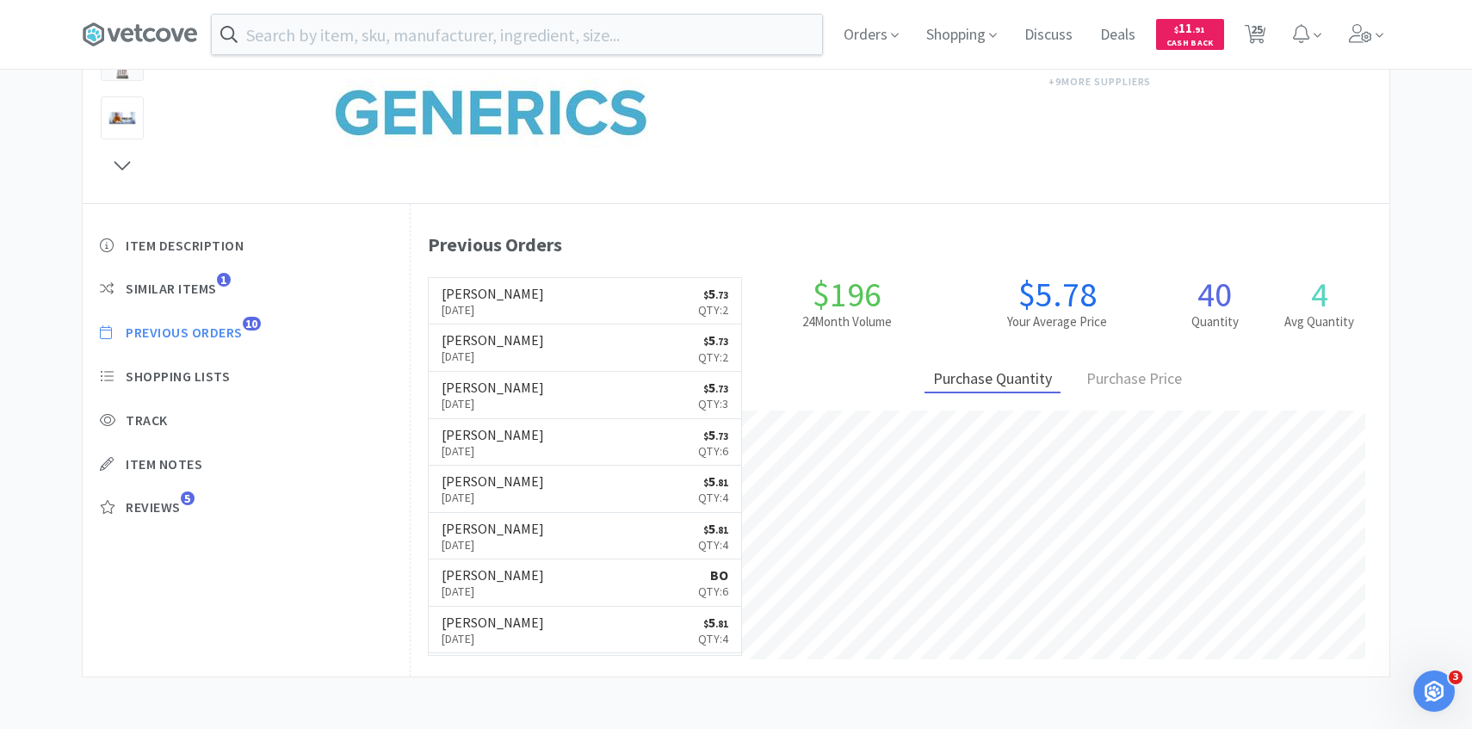
select select "5"
select select "1"
select select "4"
select select "10"
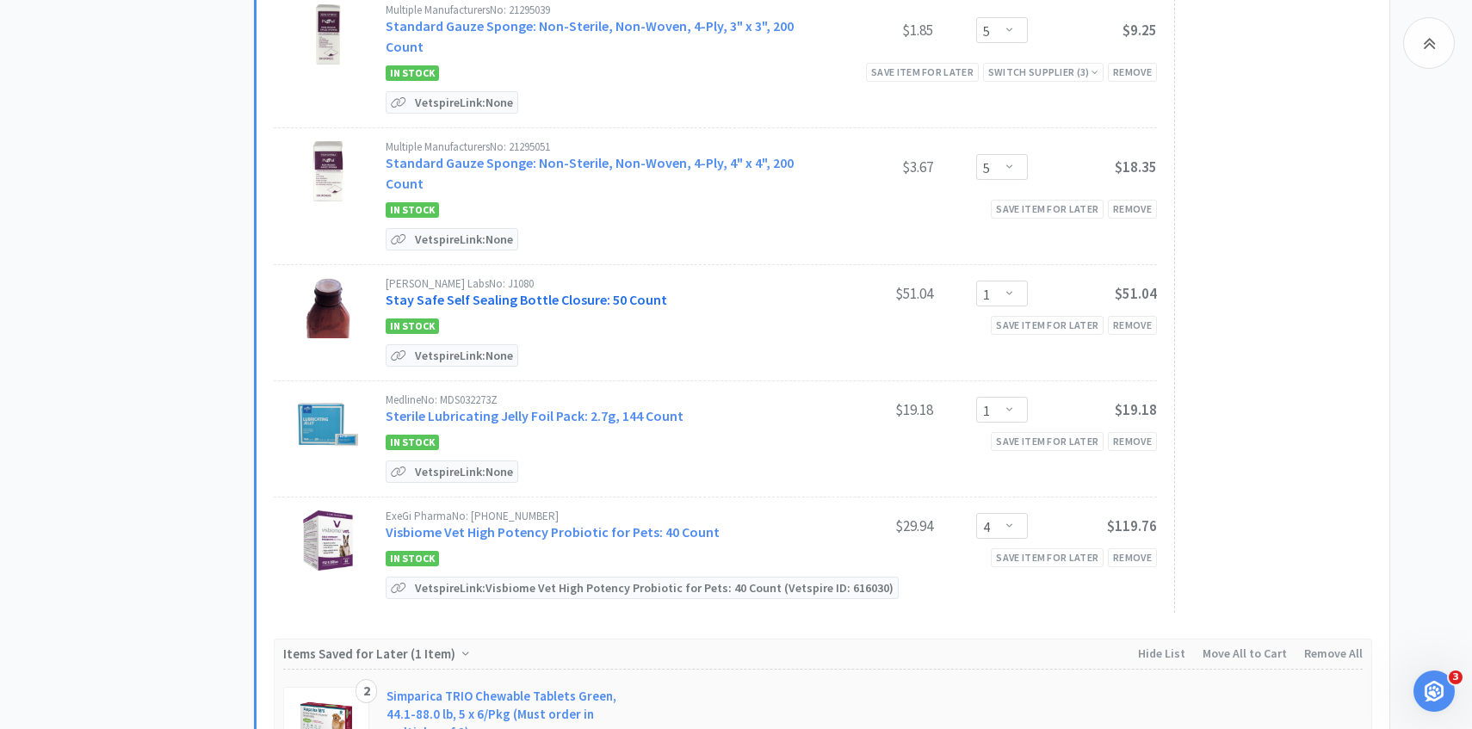
scroll to position [2594, 0]
click at [637, 523] on link "Visbiome Vet High Potency Probiotic for Pets: 40 Count" at bounding box center [553, 531] width 334 height 17
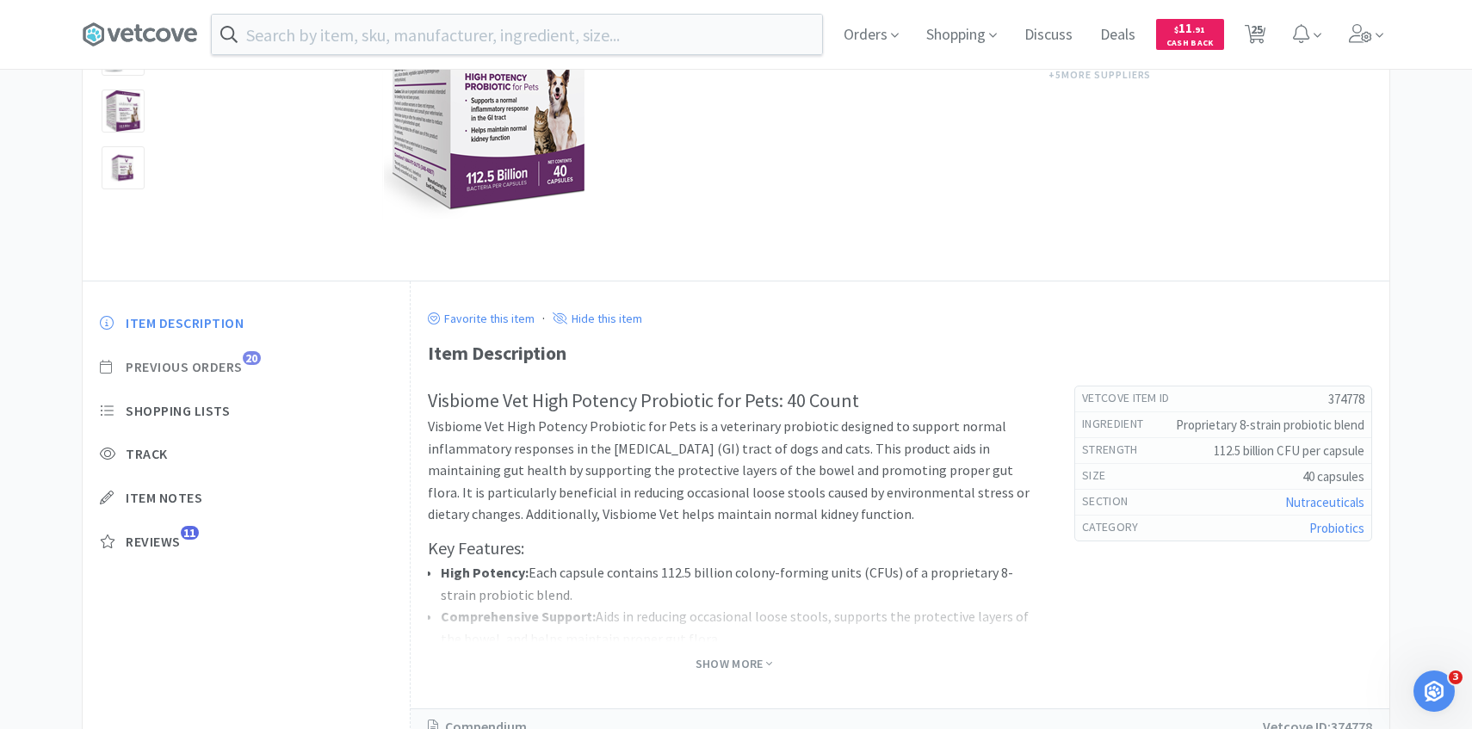
click at [232, 361] on span "Previous Orders" at bounding box center [184, 367] width 117 height 18
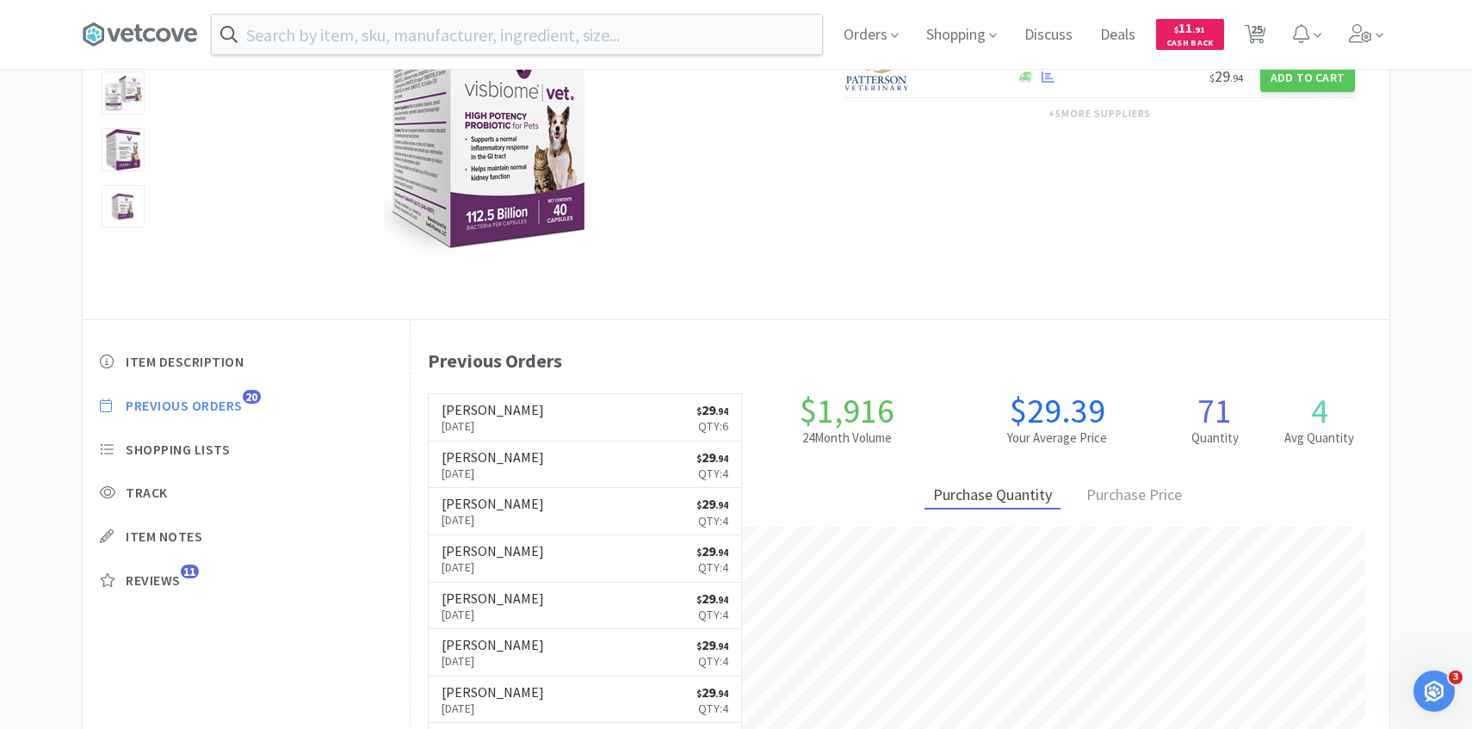
scroll to position [473, 979]
select select "10"
select select "2"
select select "5"
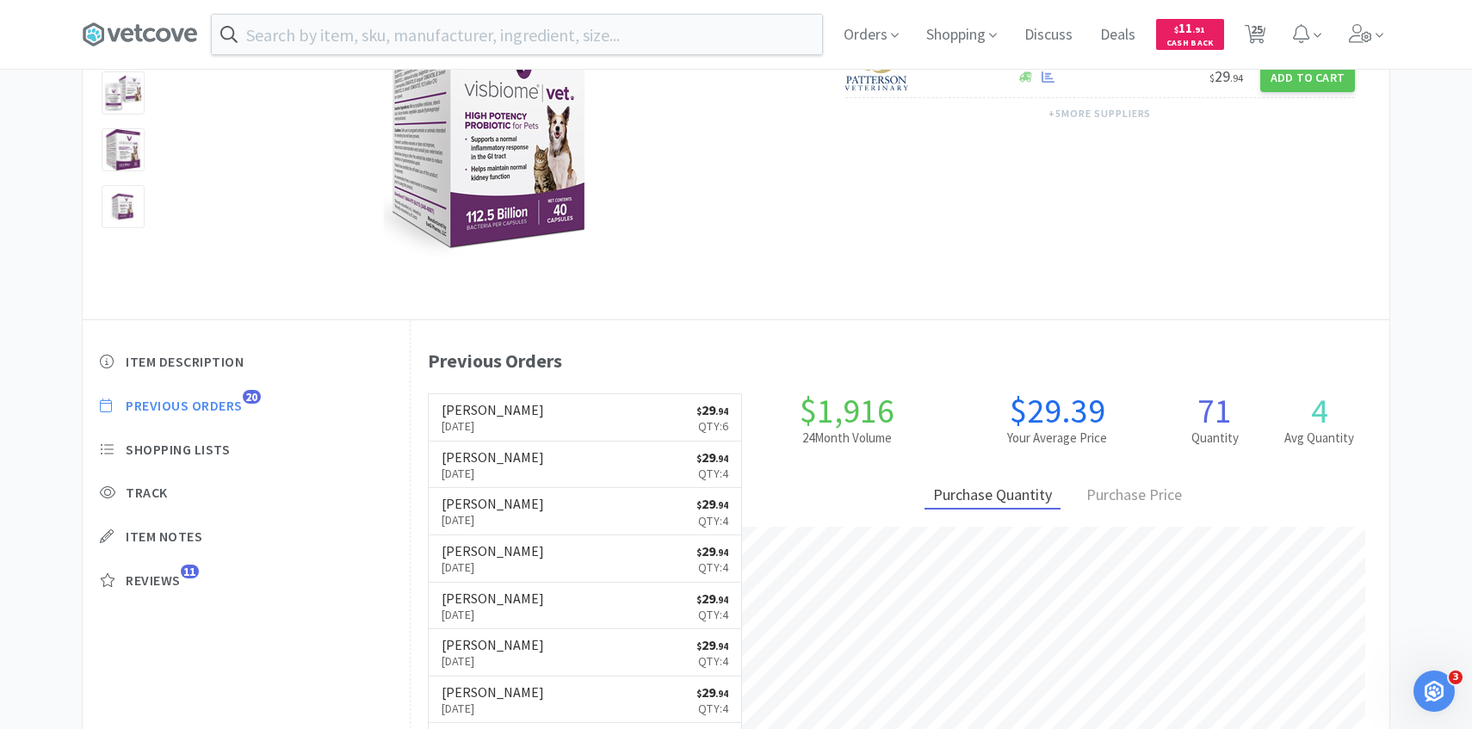
select select "1"
select select "50"
select select "2"
select select "1"
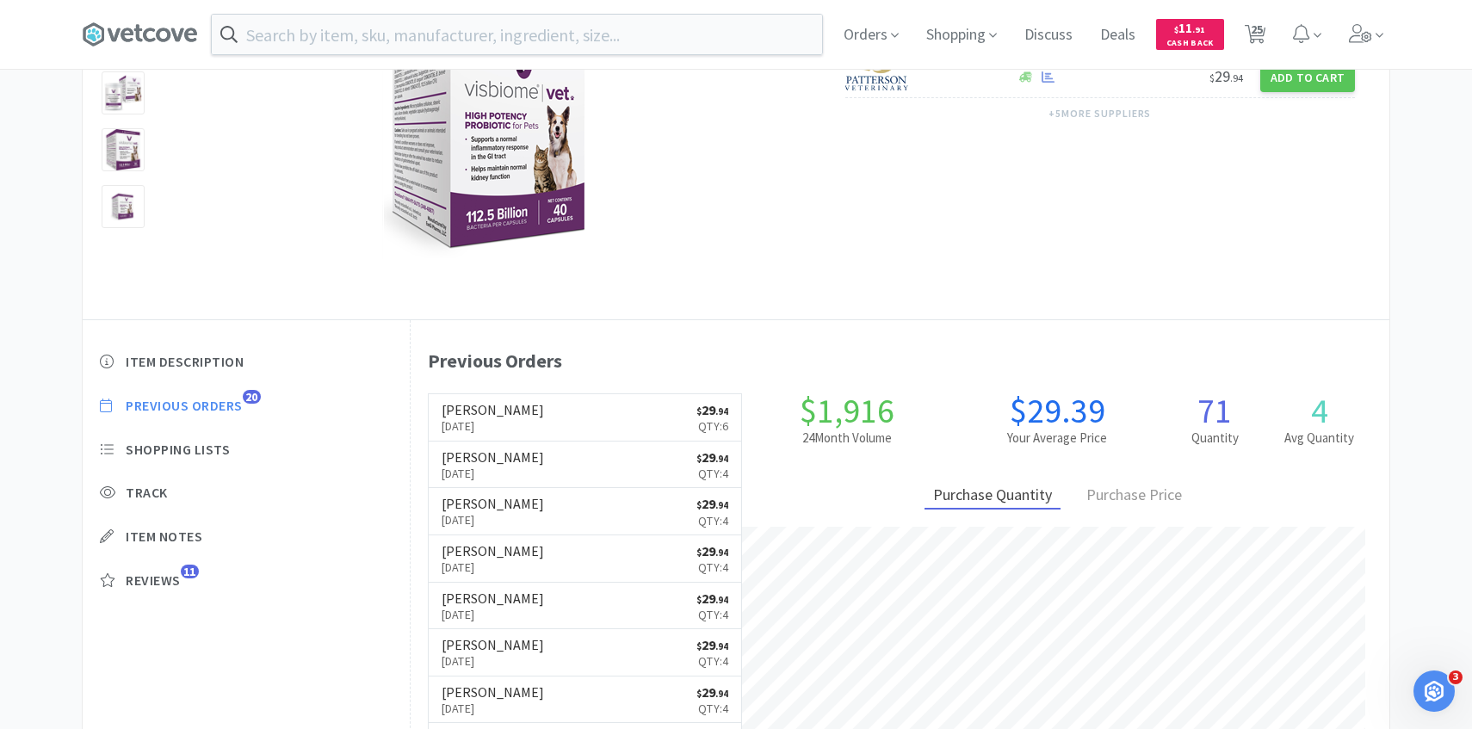
select select "4"
select select "5"
select select "4"
select select "5"
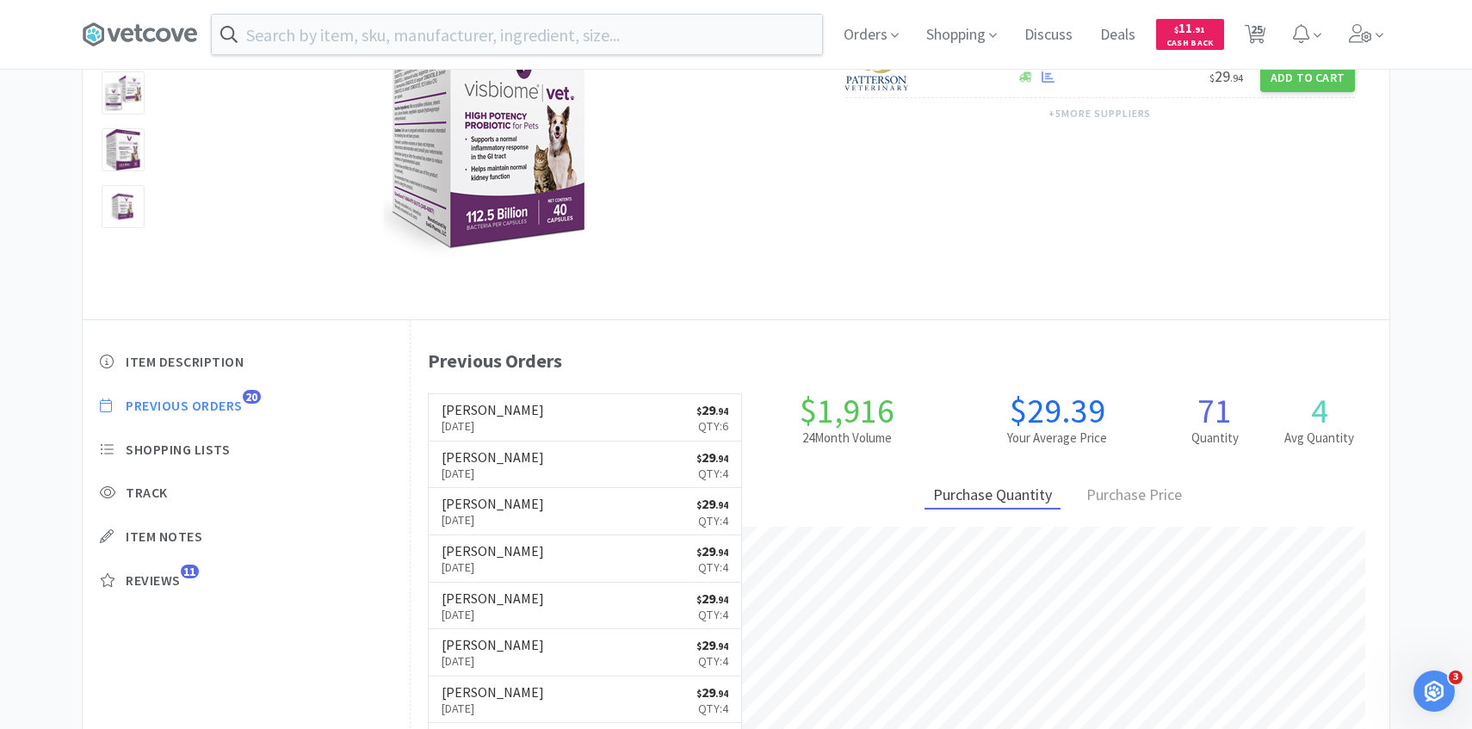
select select "1"
select select "2"
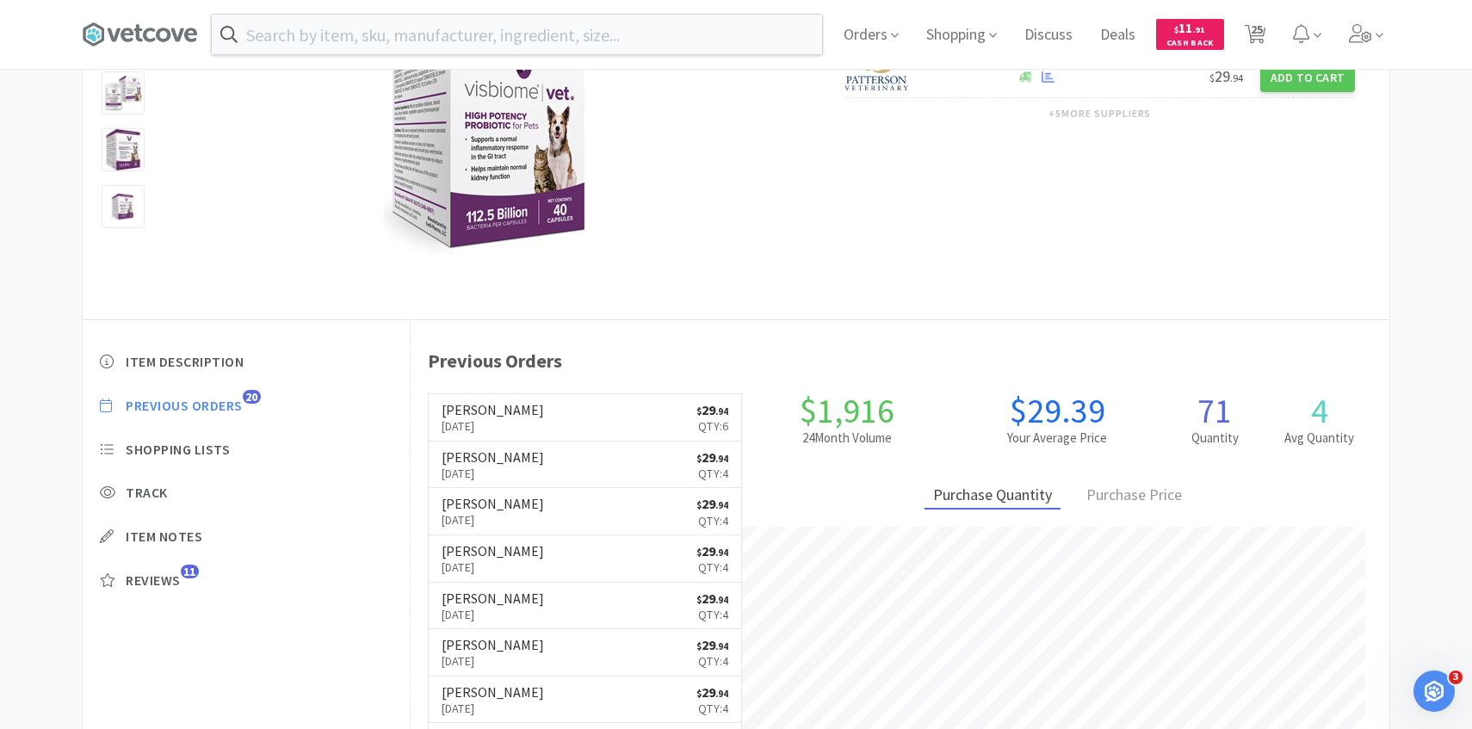
select select "5"
select select "1"
select select "4"
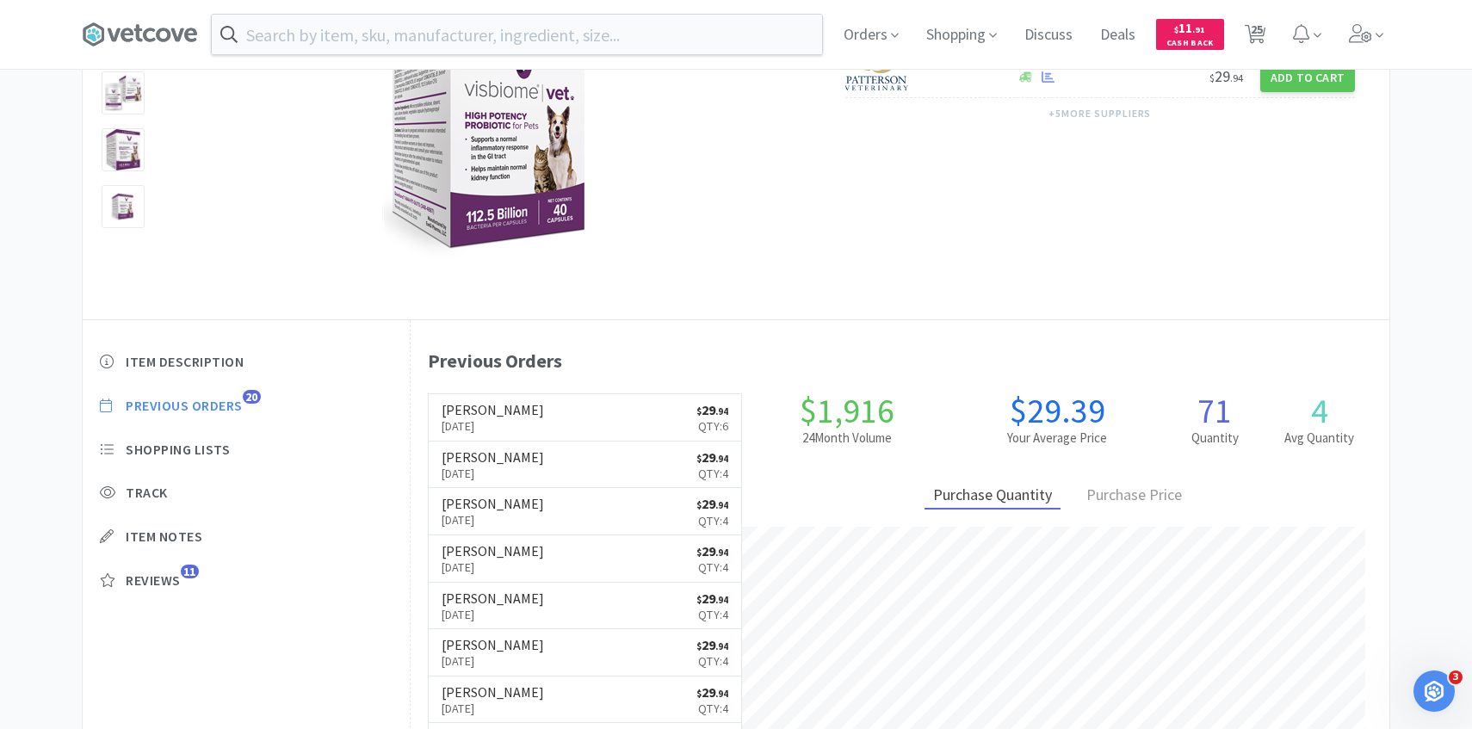
select select "10"
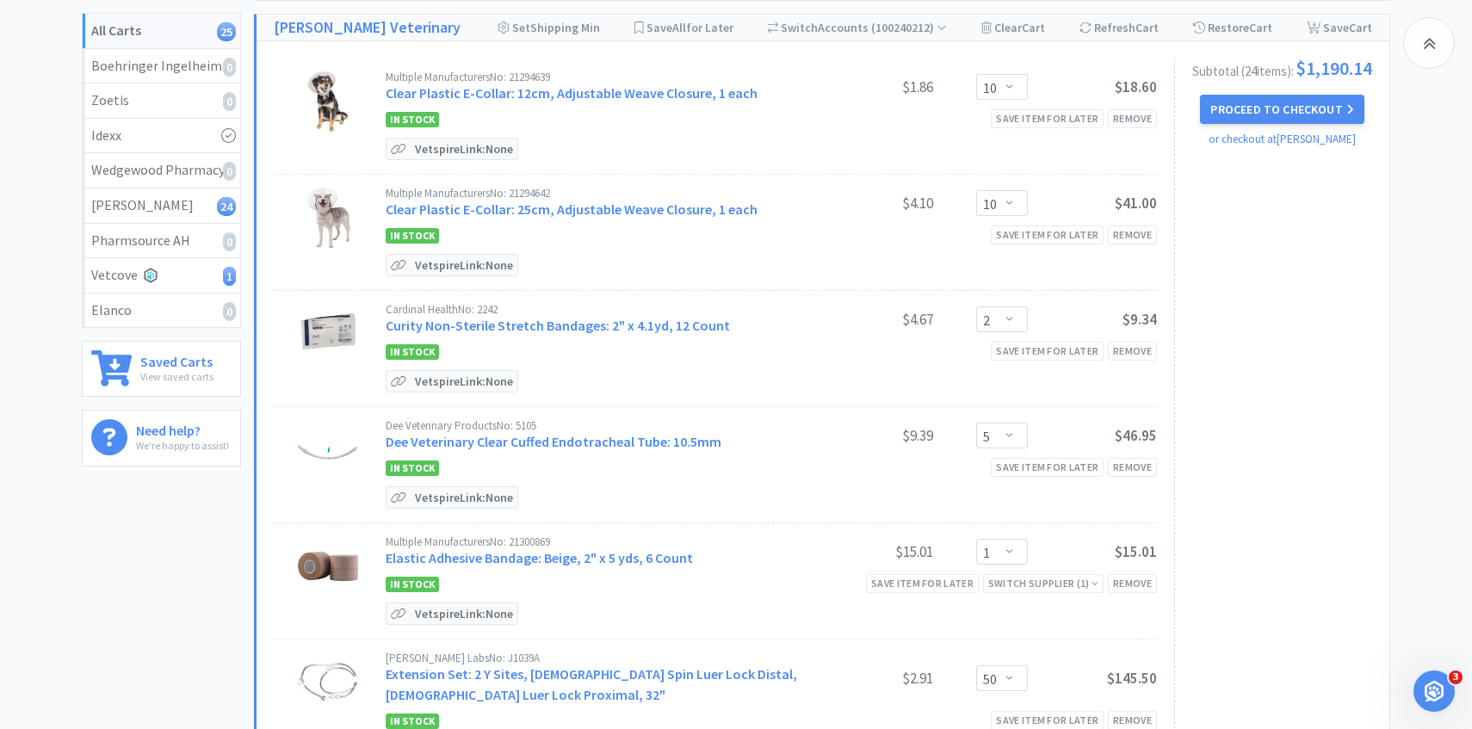
scroll to position [2594, 0]
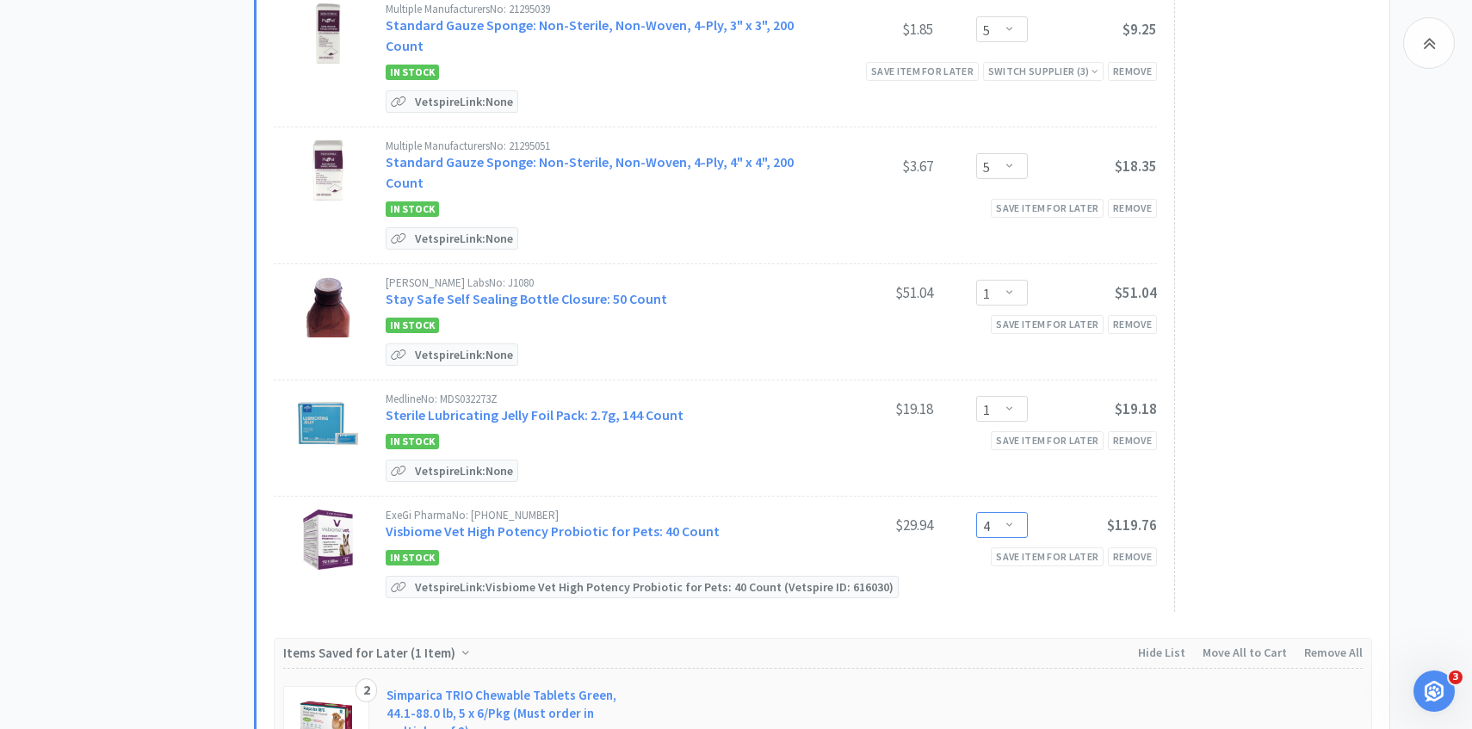
click at [1005, 512] on select "Enter Quantity 1 2 3 4 5 6 7 8 9 10 11 12 13 14 15 16 17 18 19 20 Enter Quantity" at bounding box center [1002, 525] width 52 height 26
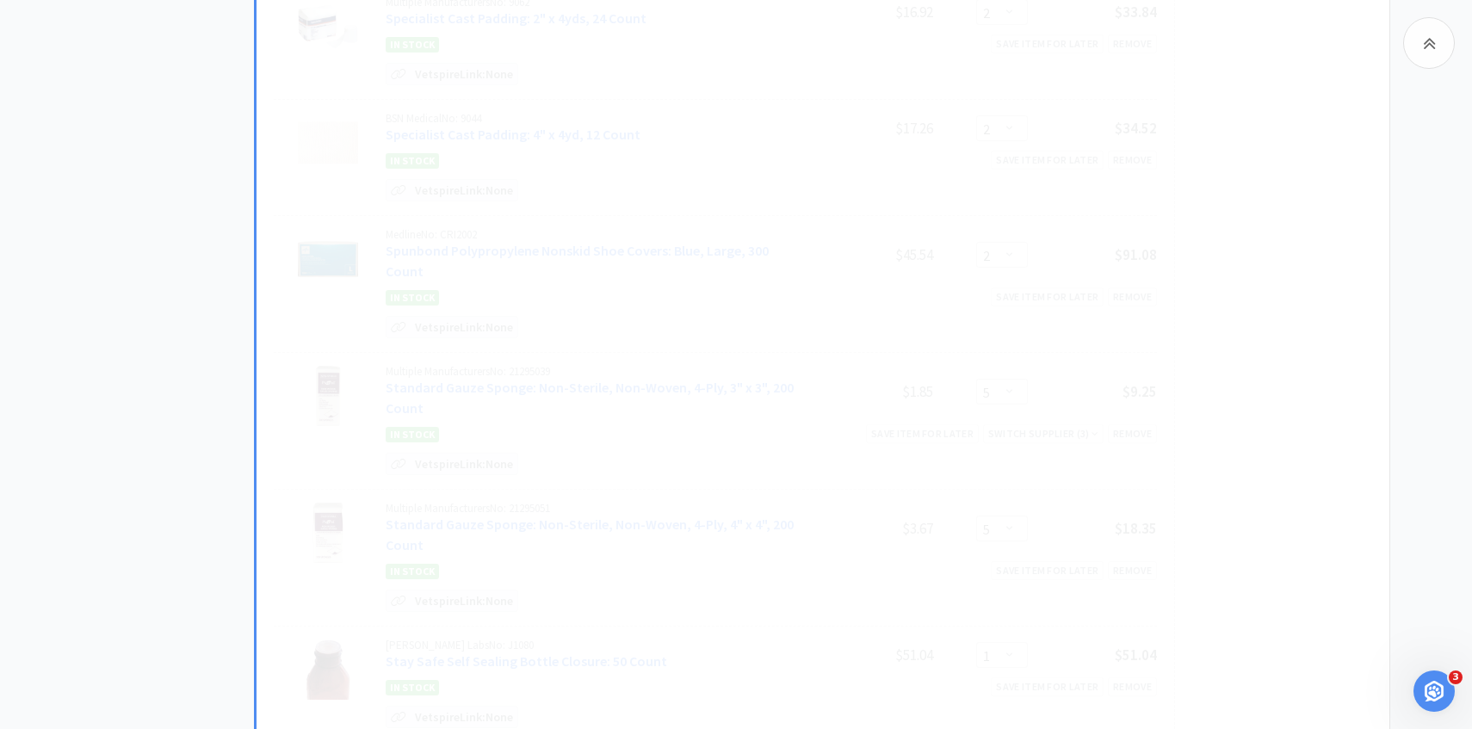
select select "6"
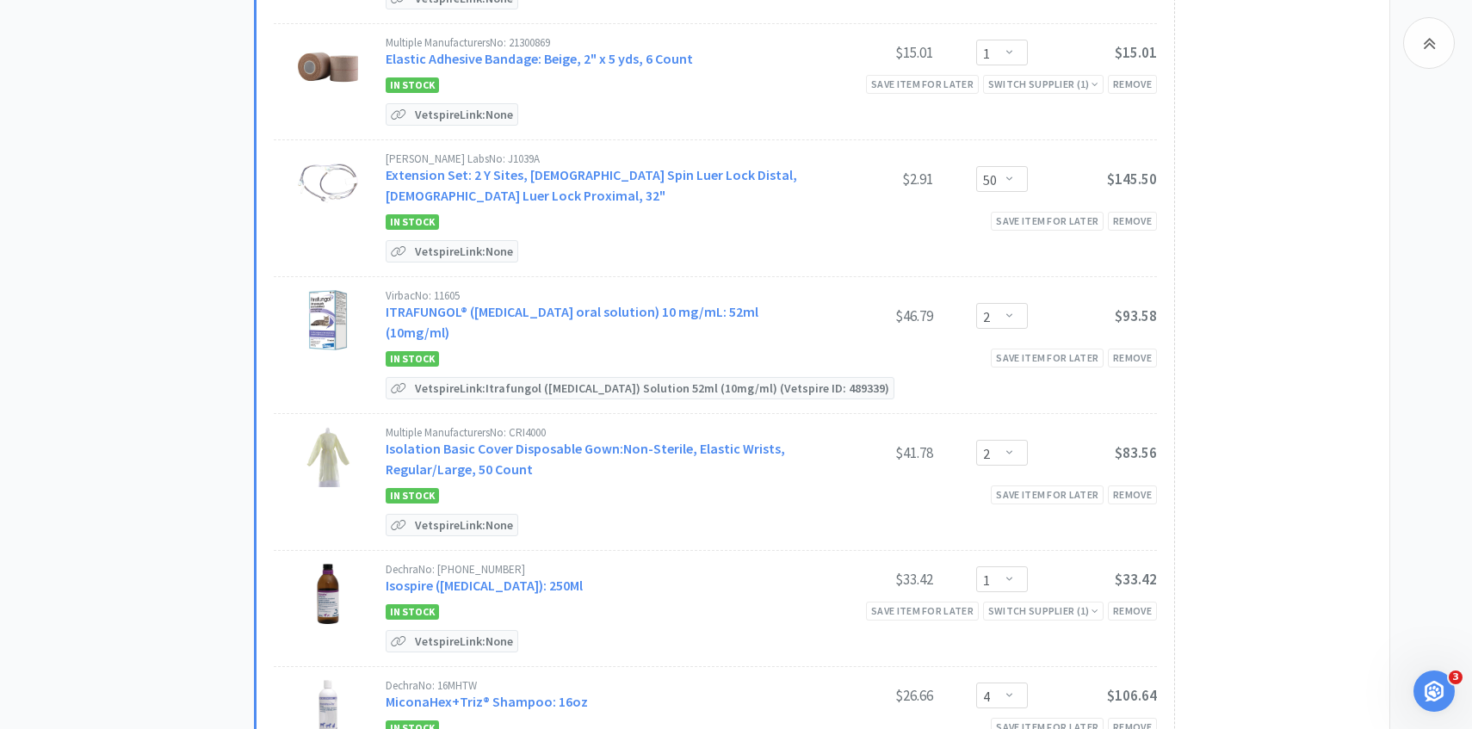
scroll to position [0, 0]
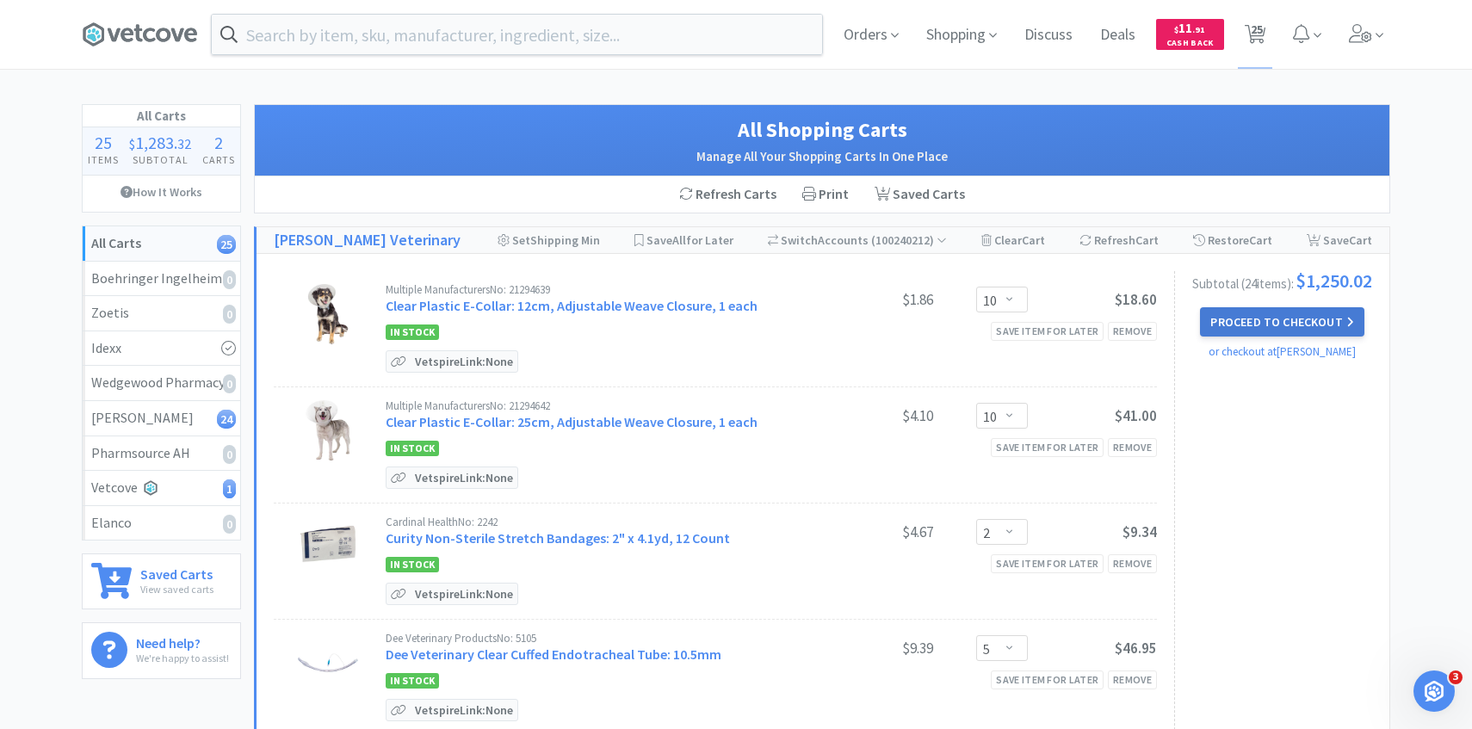
click at [1228, 335] on button "Proceed to Checkout" at bounding box center [1282, 321] width 164 height 29
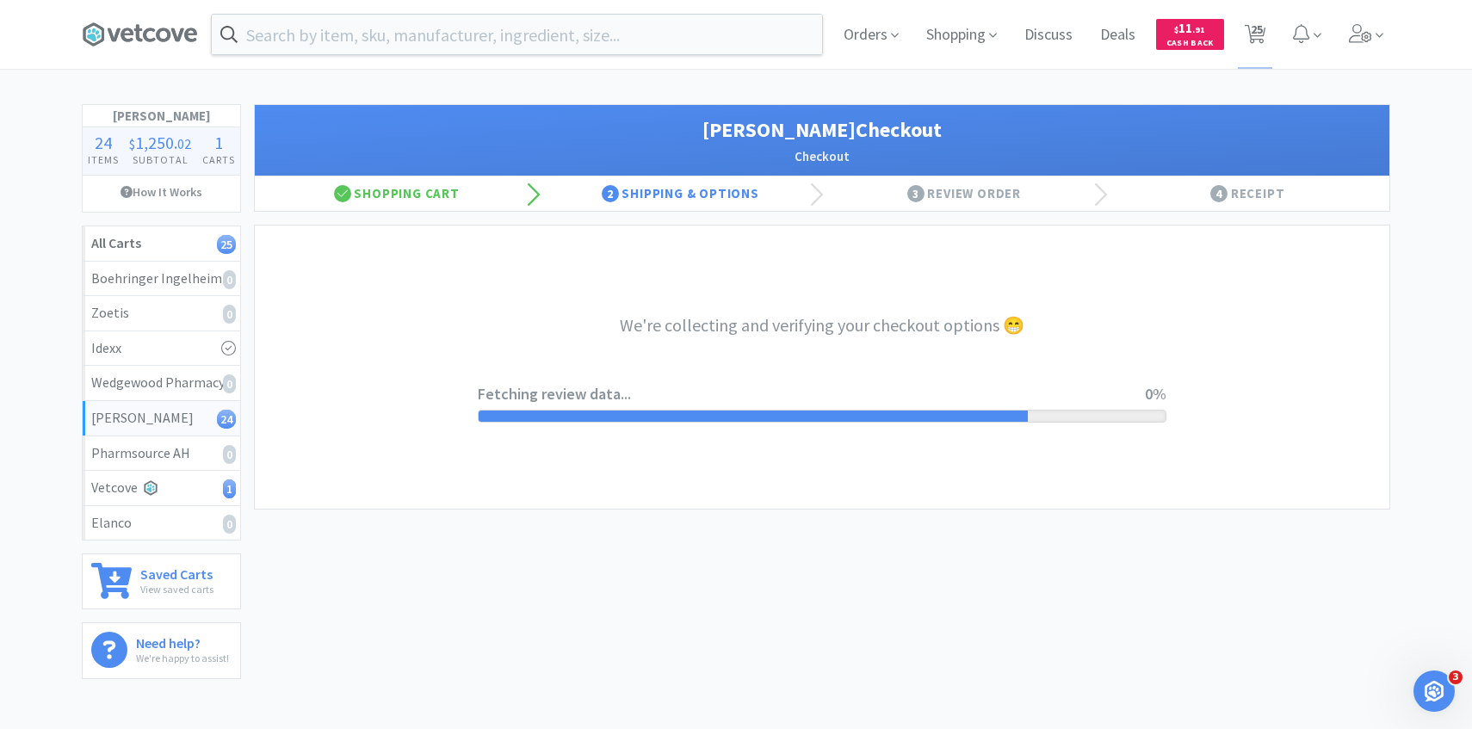
select select "1"
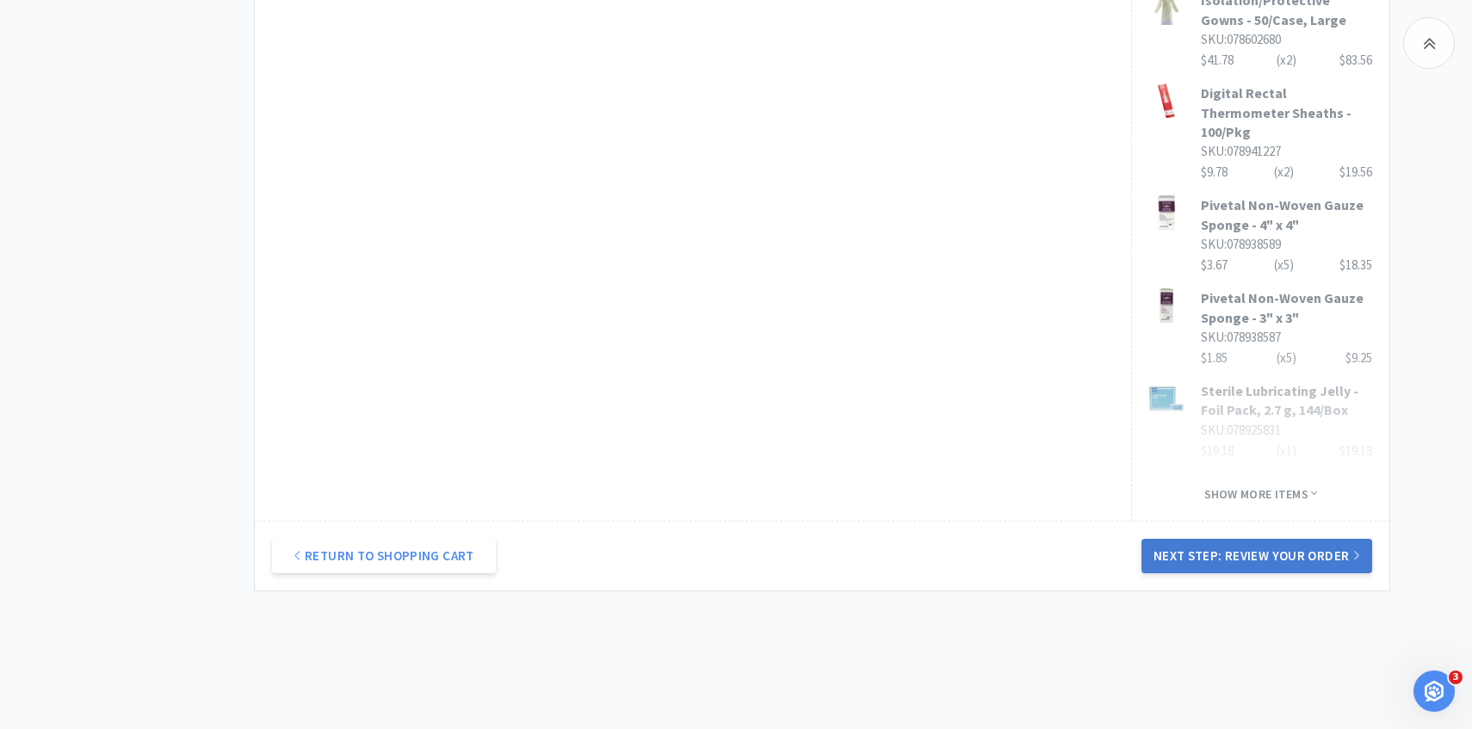
click at [1167, 539] on button "Next Step: Review Your Order" at bounding box center [1257, 556] width 231 height 34
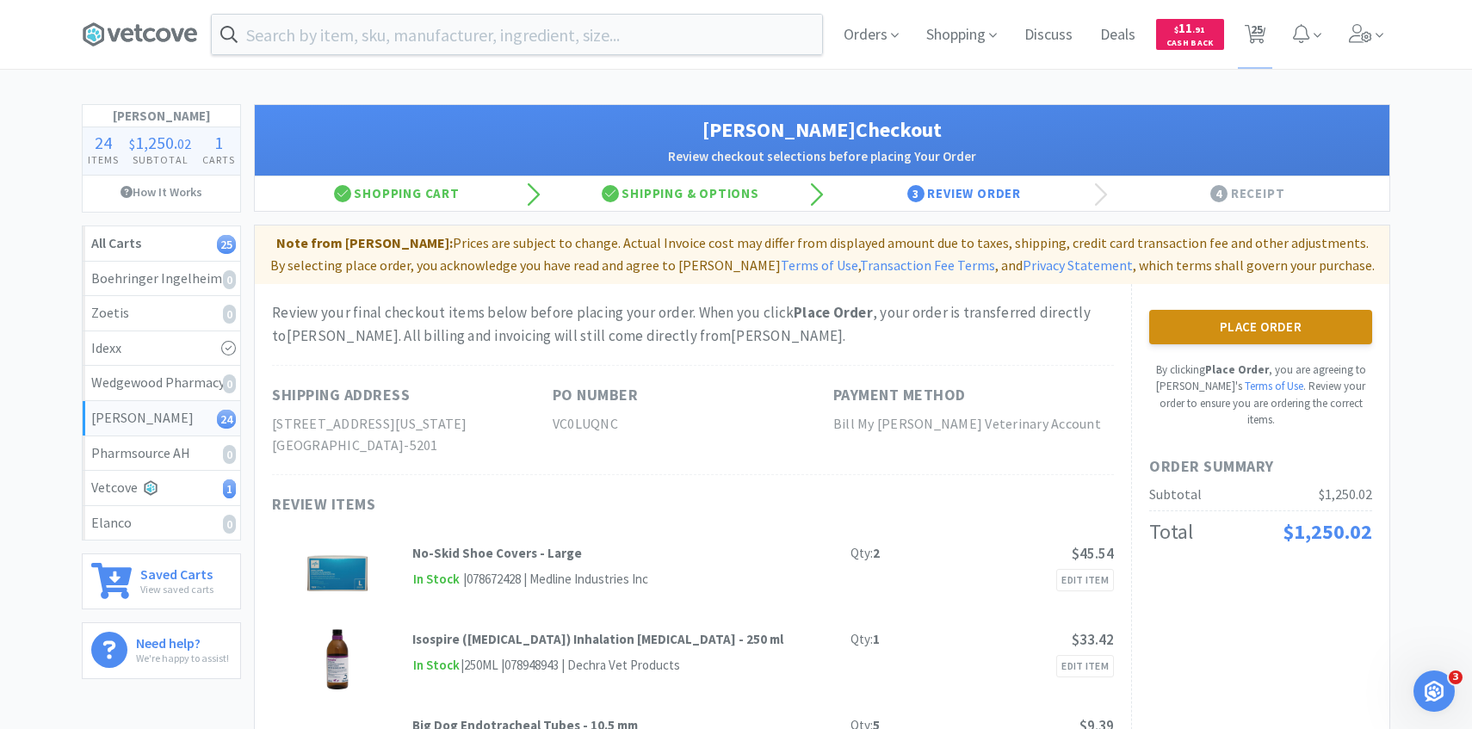
click at [1174, 314] on button "Place Order" at bounding box center [1260, 327] width 223 height 34
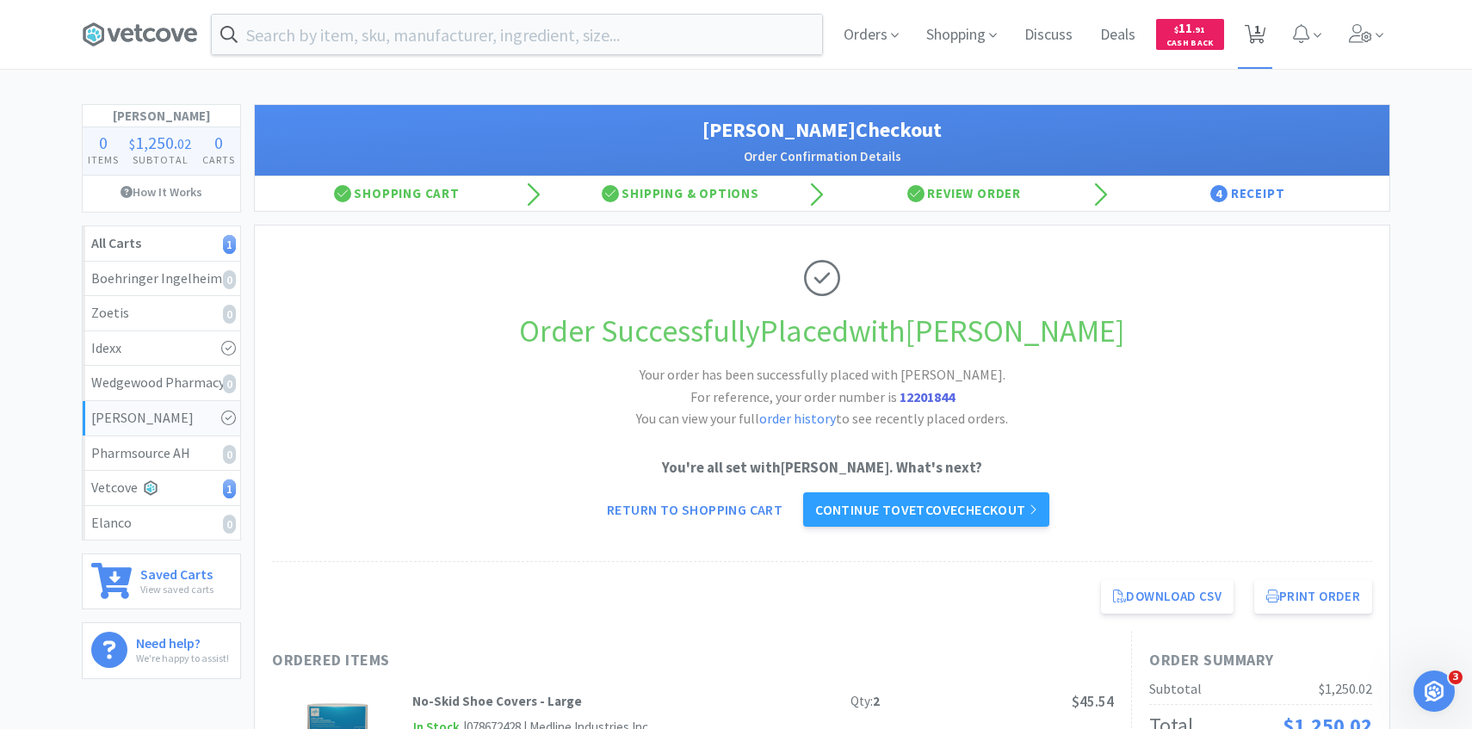
click at [1247, 30] on icon at bounding box center [1256, 34] width 22 height 19
select select "10"
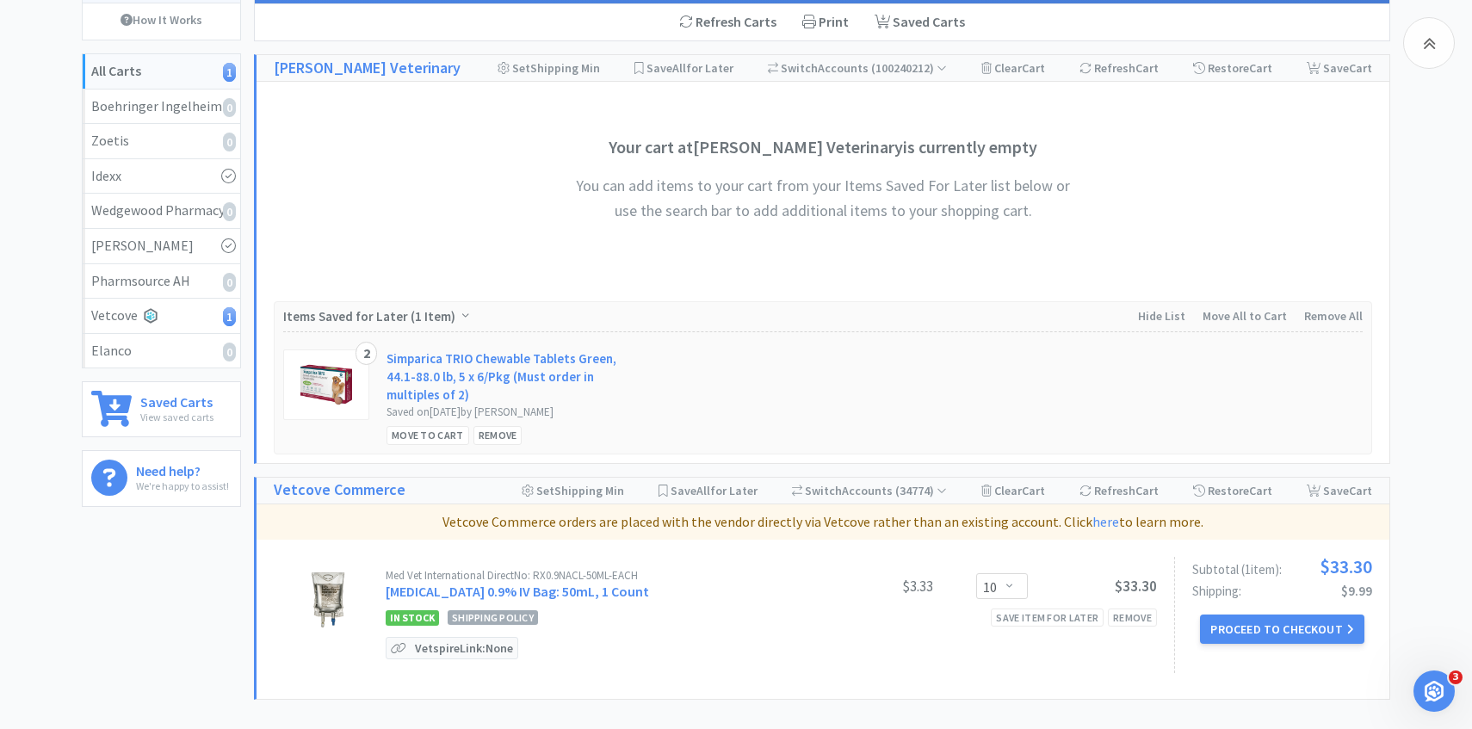
scroll to position [319, 0]
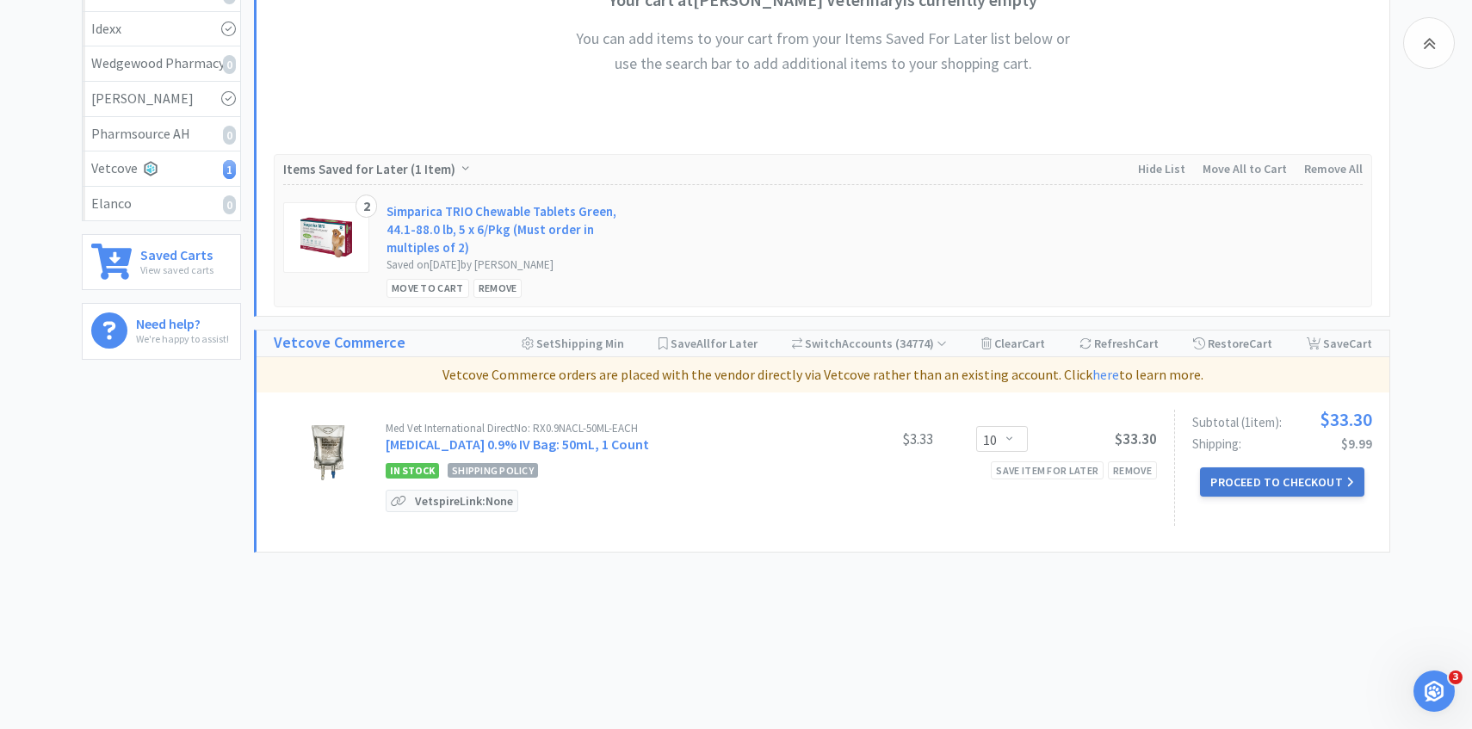
click at [1225, 482] on button "Proceed to Checkout" at bounding box center [1282, 482] width 164 height 29
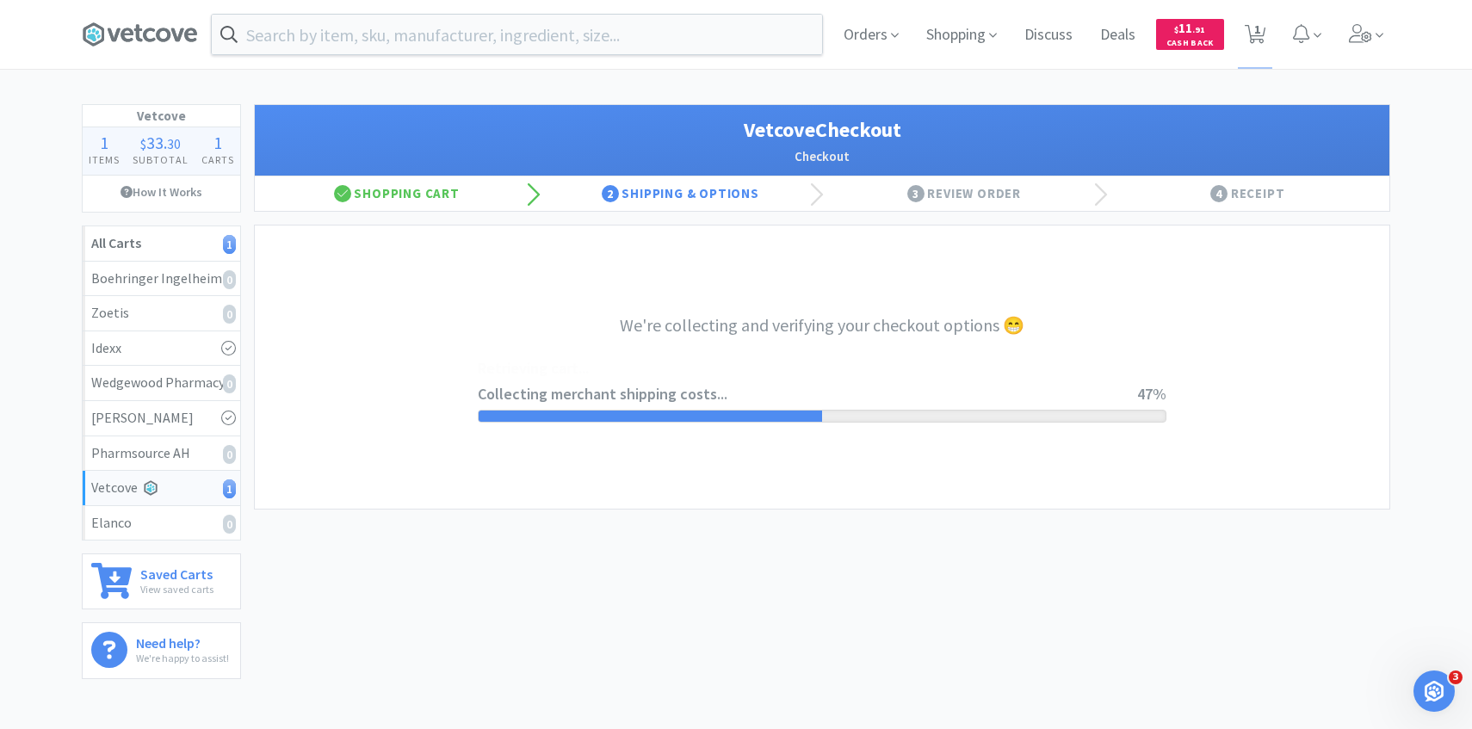
select select "2489"
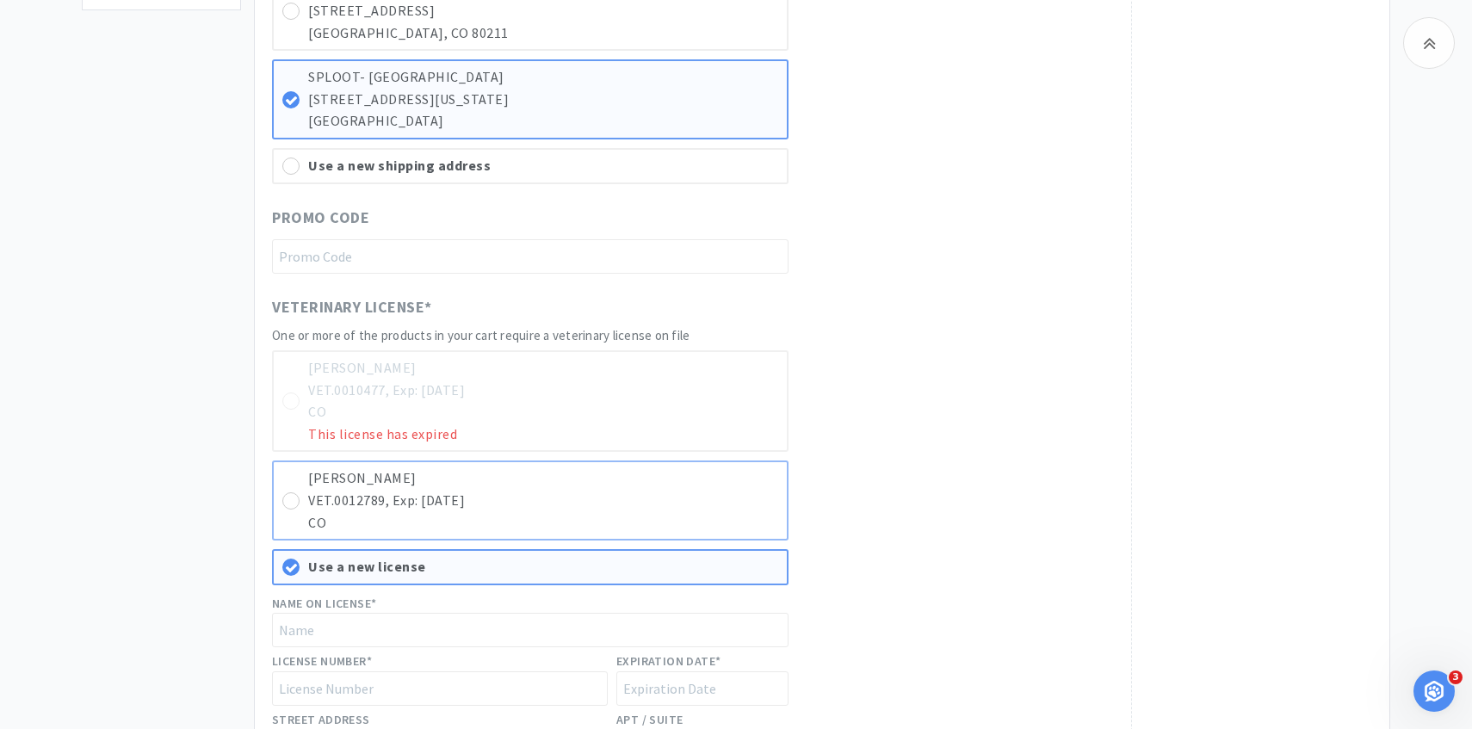
click at [688, 496] on p "VET.0012789, Exp: [DATE]" at bounding box center [543, 501] width 470 height 22
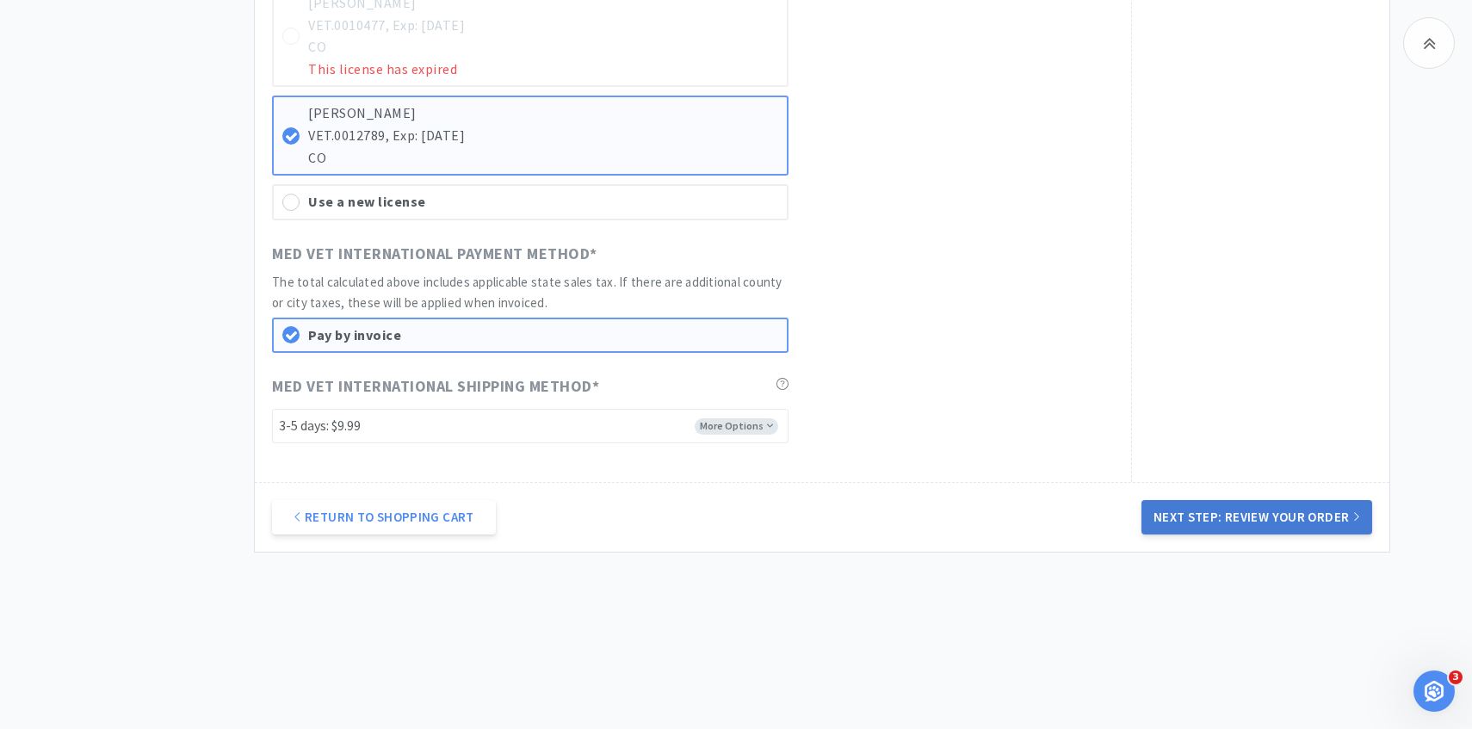
click at [1259, 505] on button "Next Step: Review Your Order" at bounding box center [1257, 517] width 231 height 34
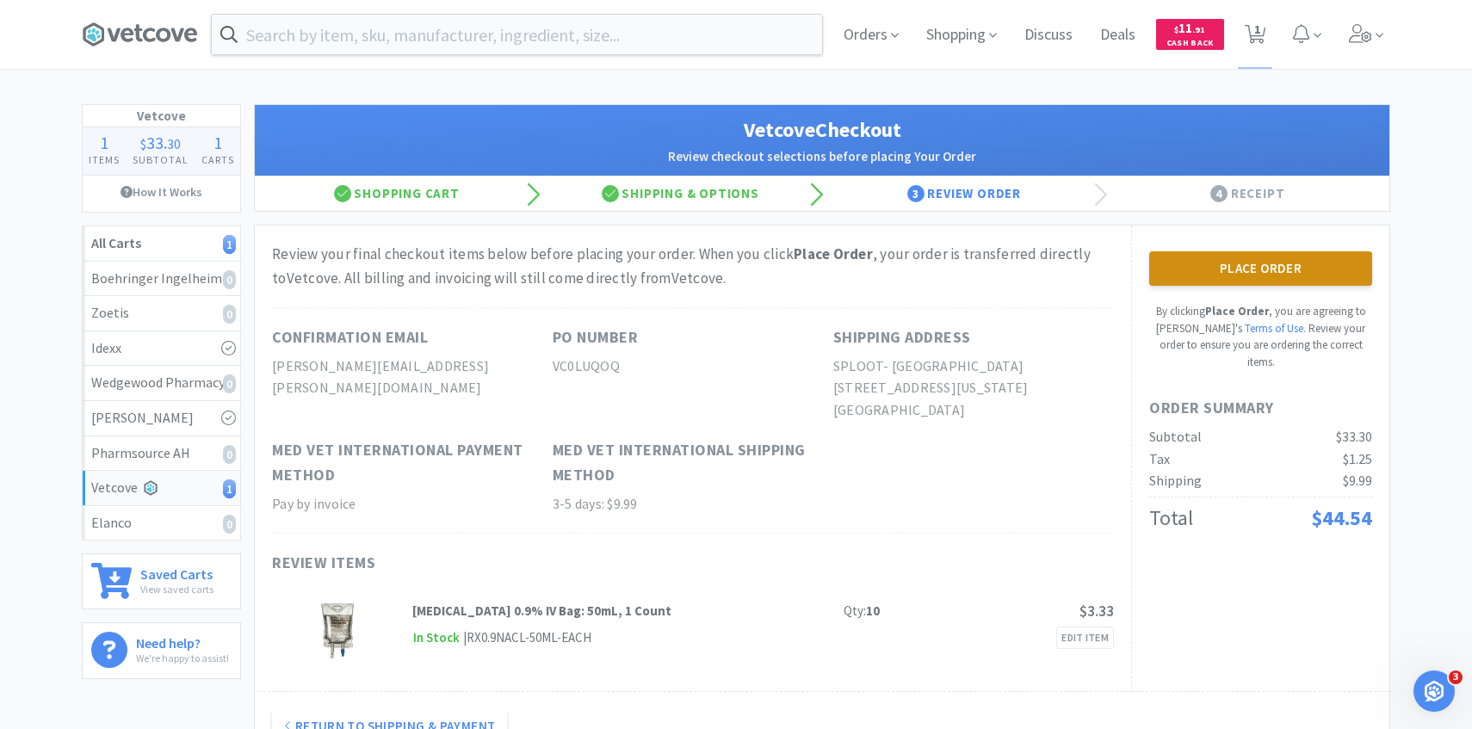
click at [1329, 264] on button "Place Order" at bounding box center [1260, 268] width 223 height 34
